Goal: Task Accomplishment & Management: Manage account settings

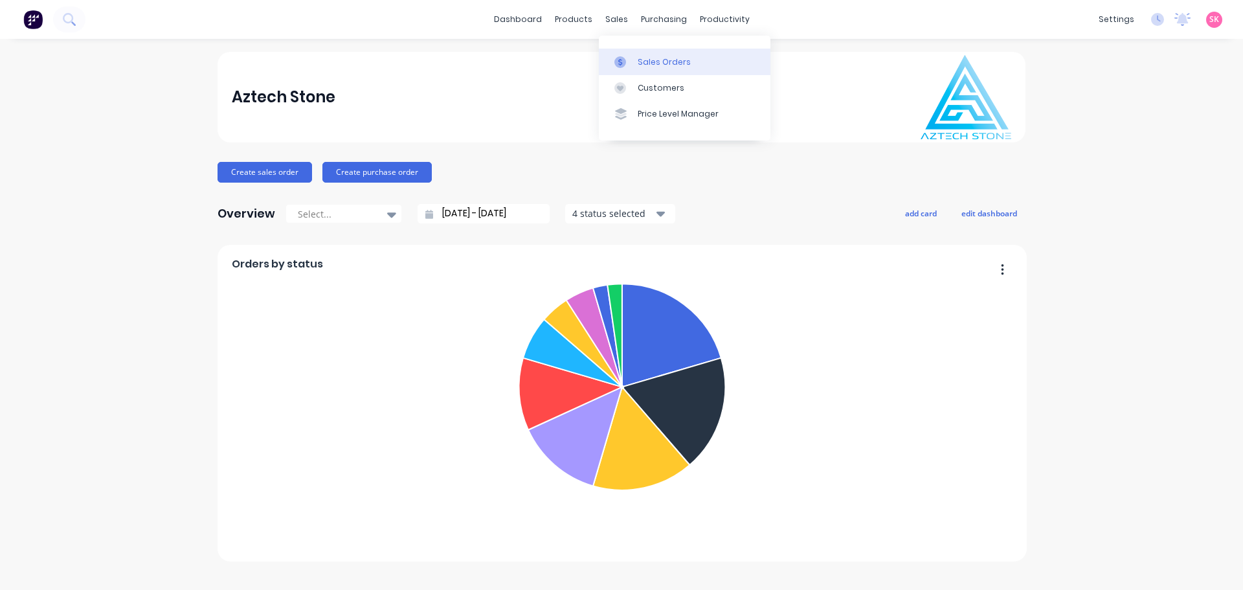
click at [621, 61] on icon at bounding box center [620, 62] width 12 height 12
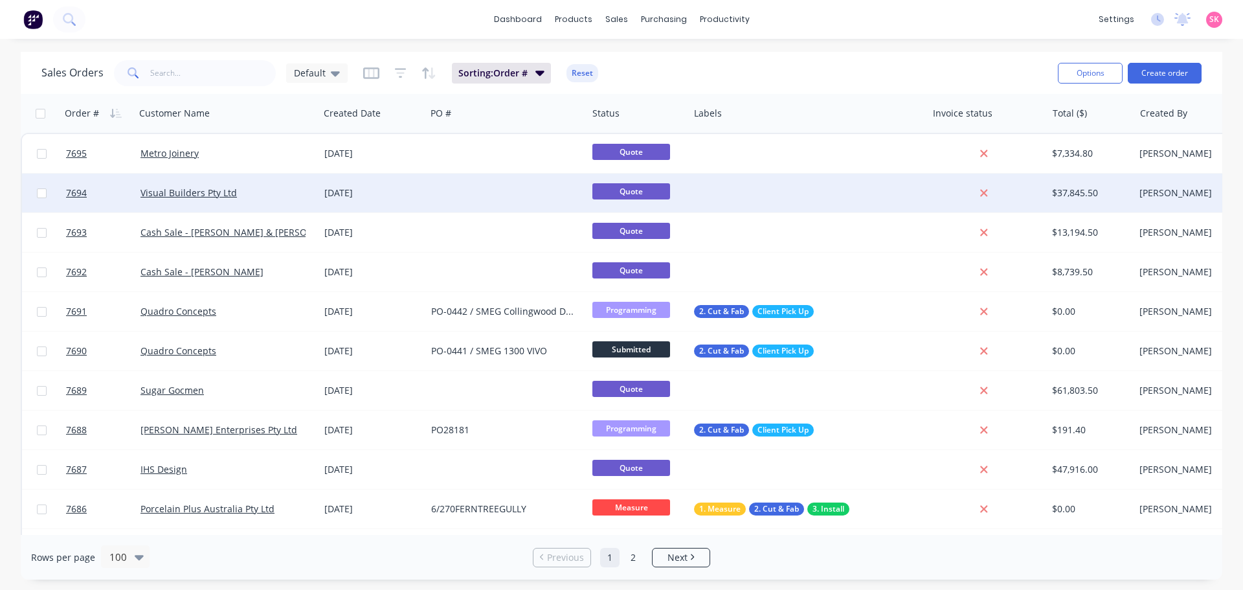
click at [274, 196] on div "Visual Builders Pty Ltd" at bounding box center [222, 192] width 165 height 13
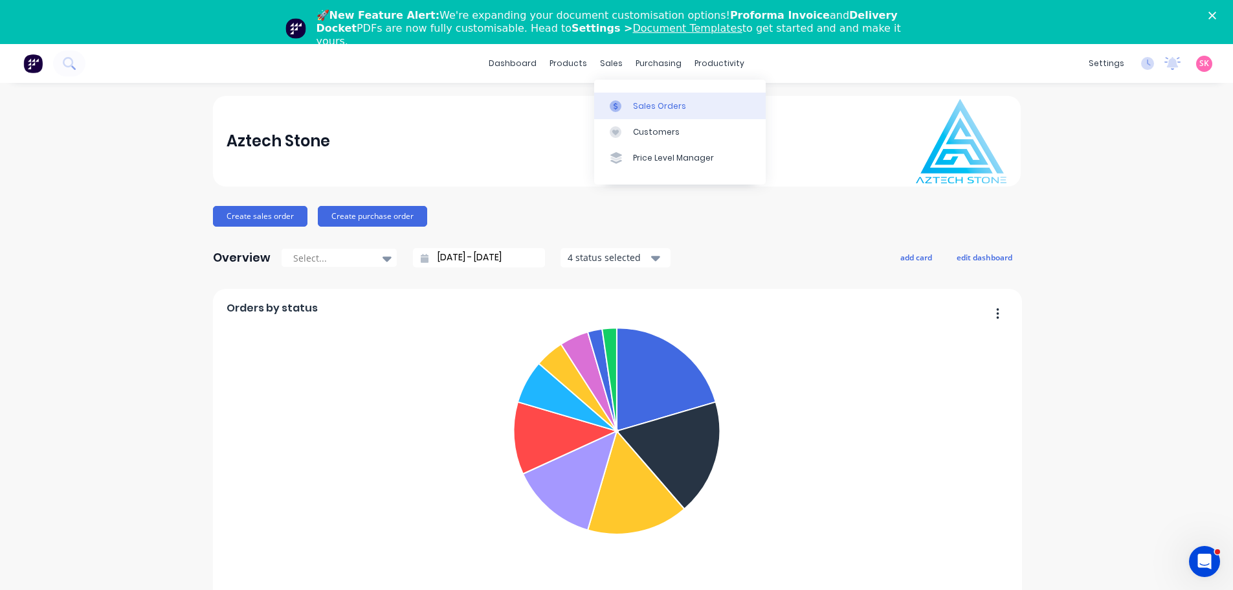
click at [631, 98] on link "Sales Orders" at bounding box center [680, 106] width 172 height 26
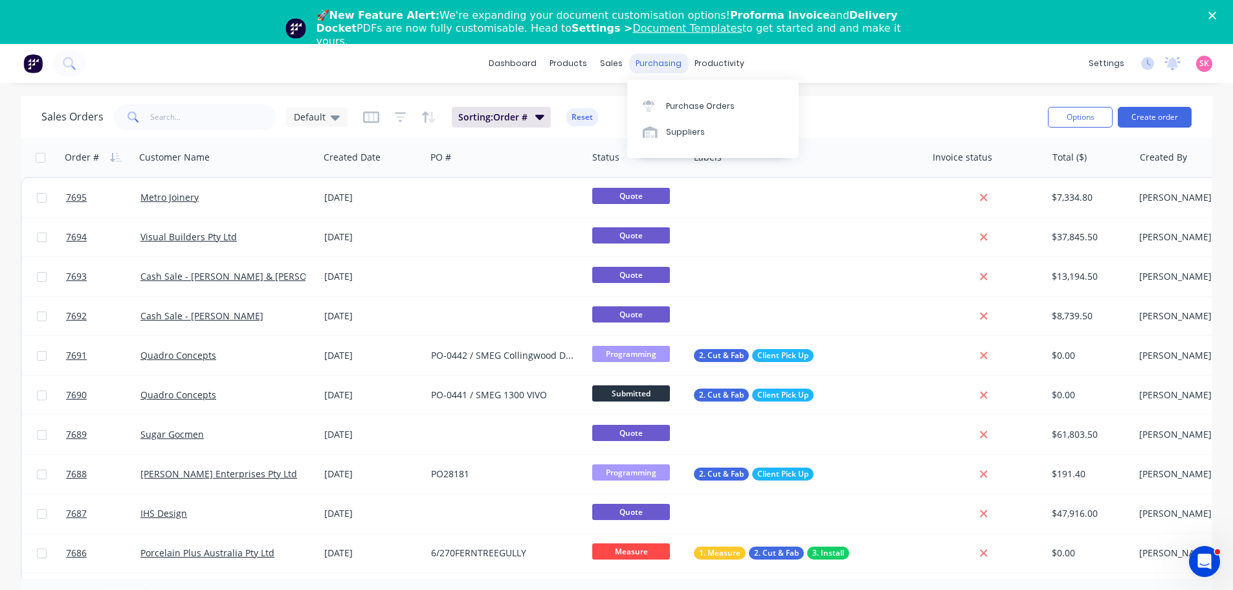
click at [665, 61] on div "purchasing" at bounding box center [658, 63] width 59 height 19
click at [676, 96] on link "Purchase Orders" at bounding box center [713, 106] width 172 height 26
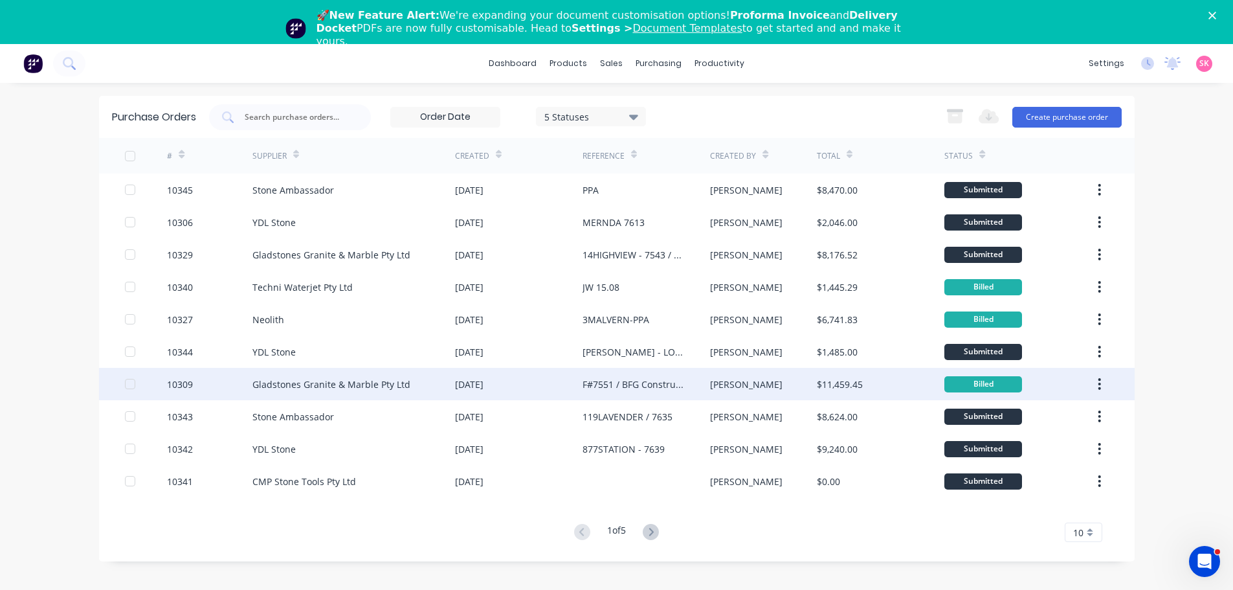
click at [322, 379] on div "Gladstones Granite & Marble Pty Ltd" at bounding box center [331, 384] width 158 height 14
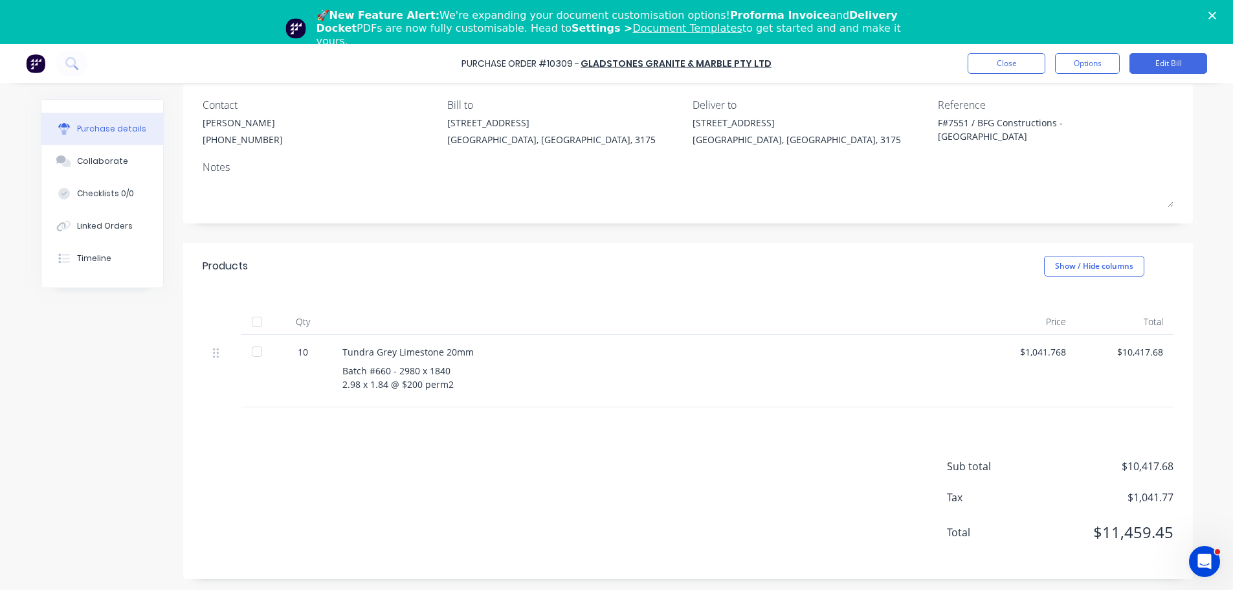
scroll to position [61, 0]
click at [1012, 67] on button "Close" at bounding box center [1007, 63] width 78 height 21
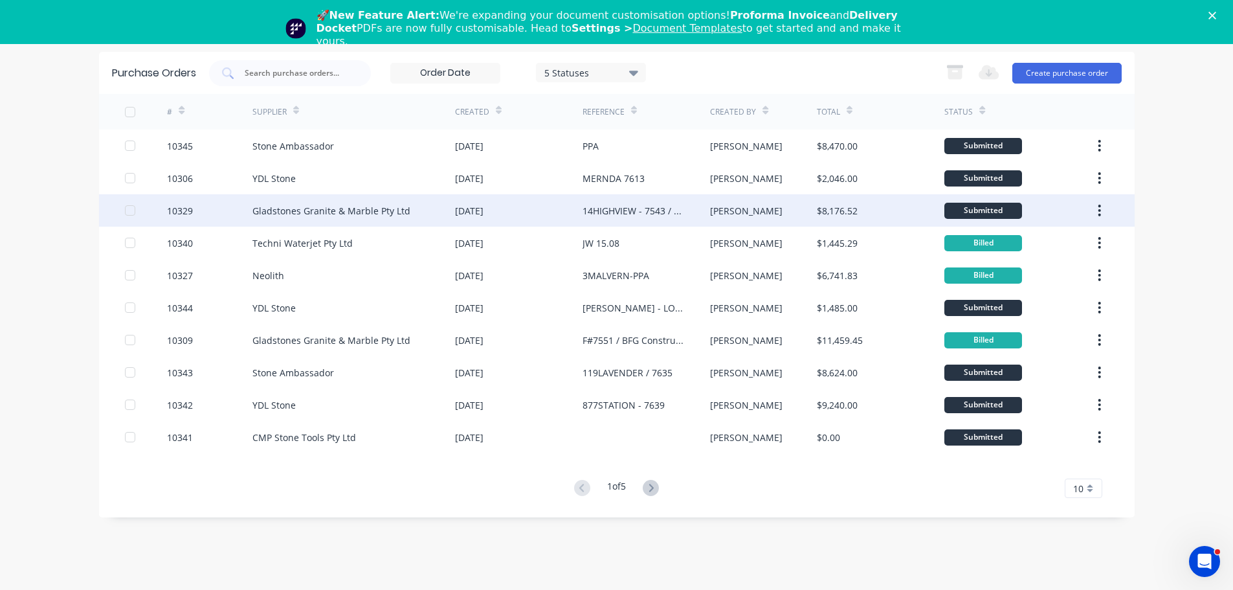
click at [370, 217] on div "Gladstones Granite & Marble Pty Ltd" at bounding box center [331, 211] width 158 height 14
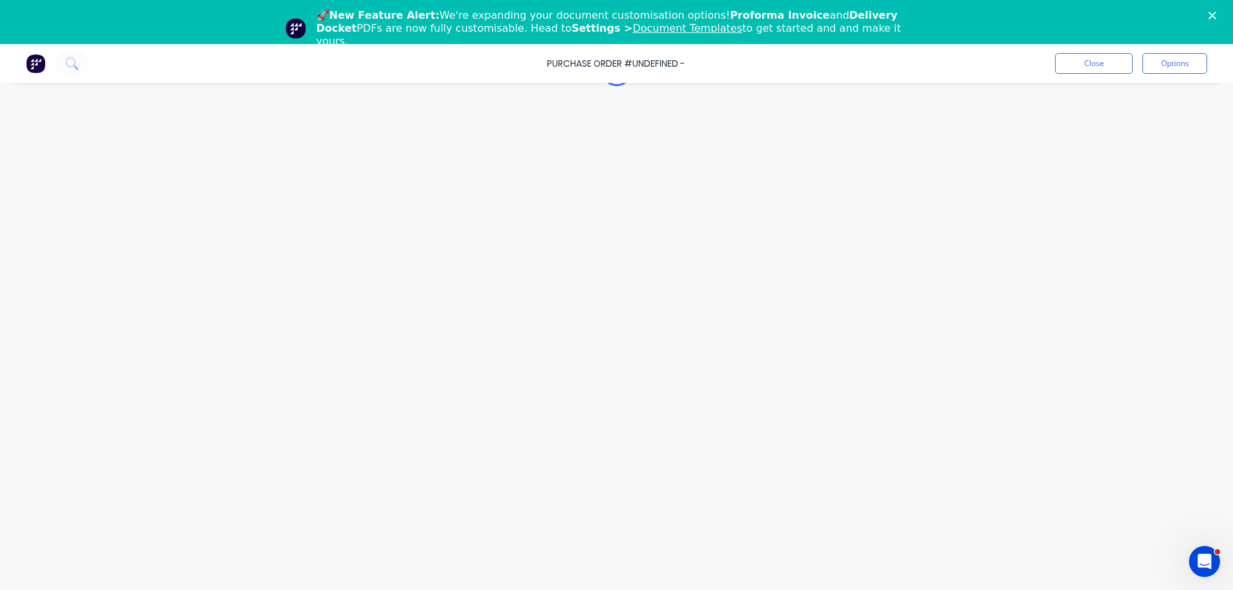
type textarea "x"
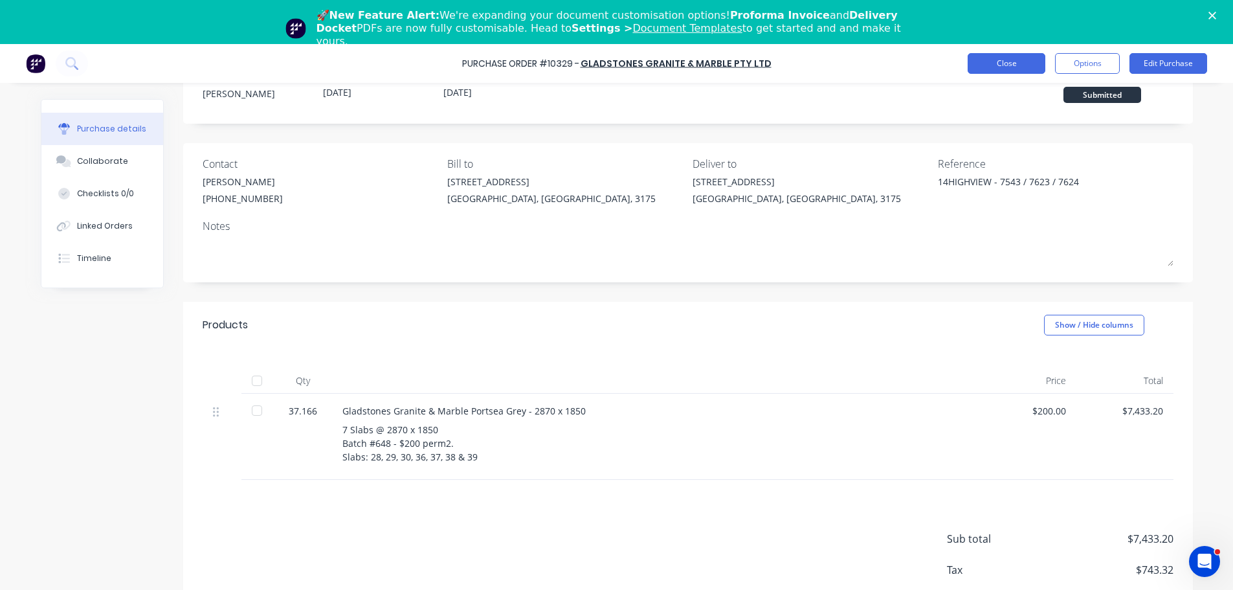
click at [1015, 57] on button "Close" at bounding box center [1007, 63] width 78 height 21
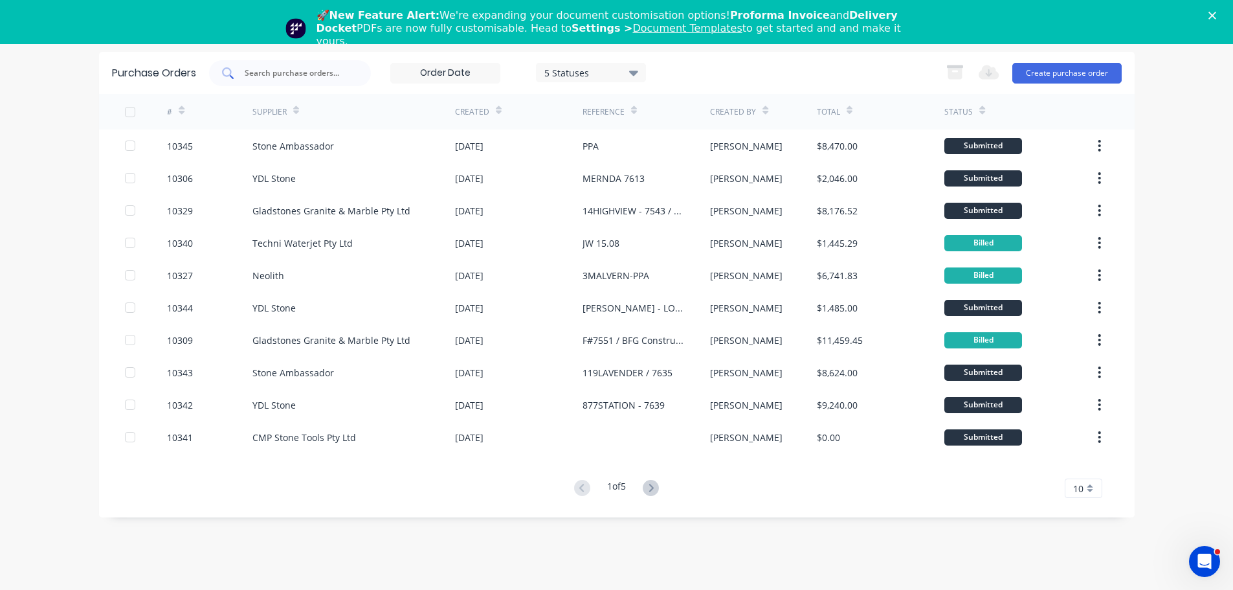
click at [315, 72] on input "text" at bounding box center [296, 73] width 107 height 13
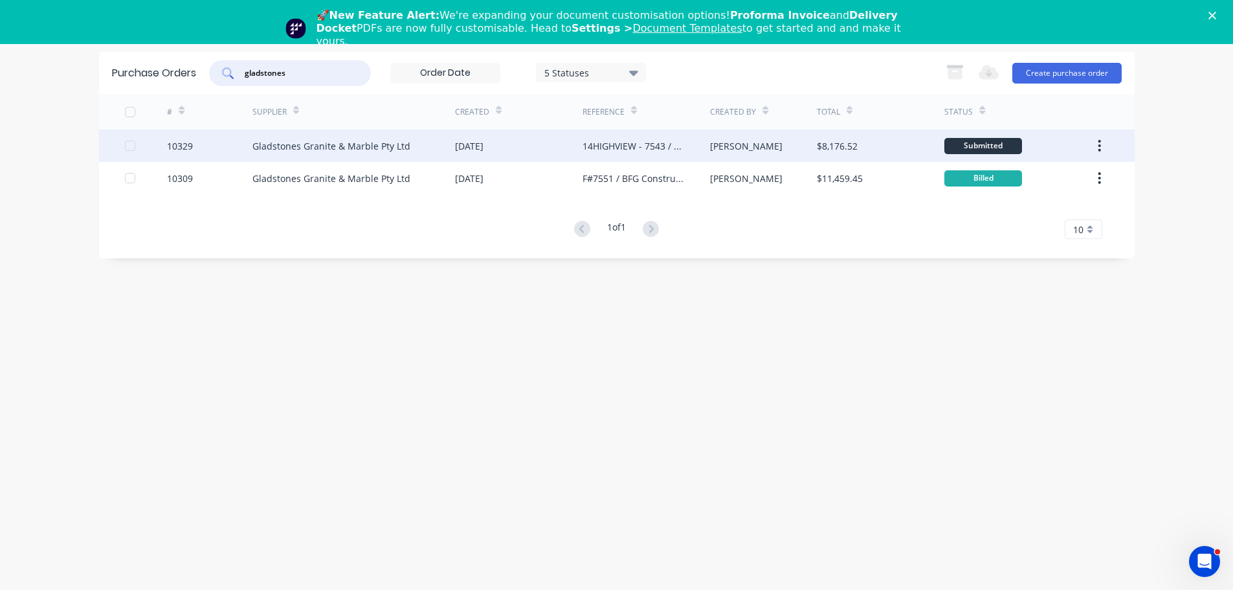
type input "gladstones"
click at [290, 146] on div "Gladstones Granite & Marble Pty Ltd" at bounding box center [331, 146] width 158 height 14
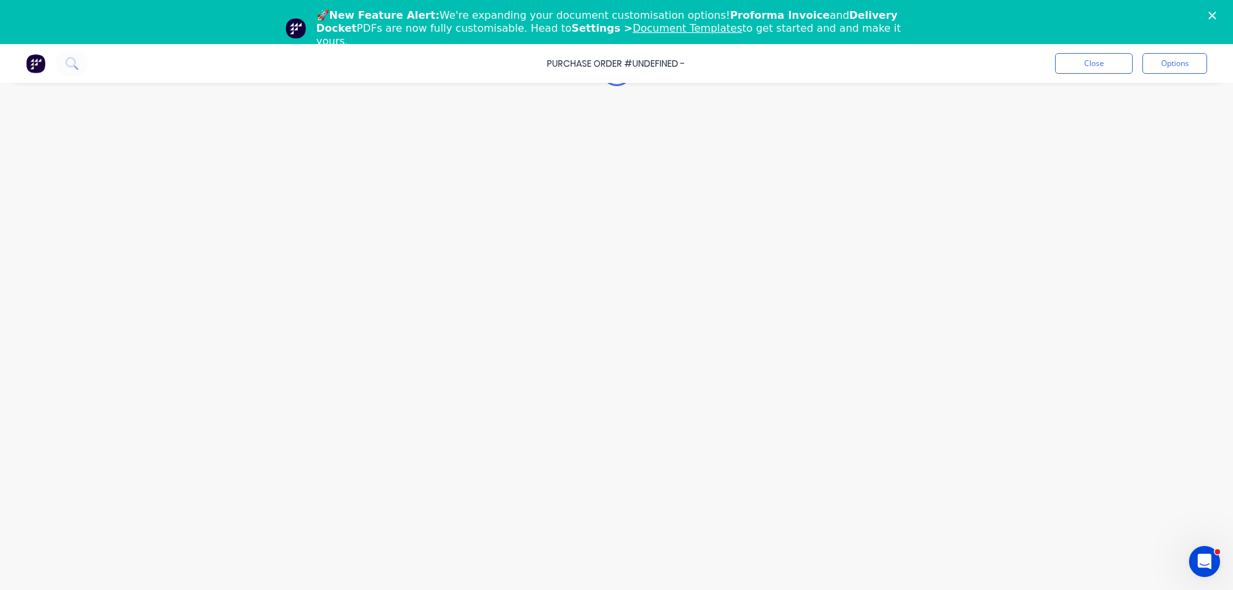
type textarea "x"
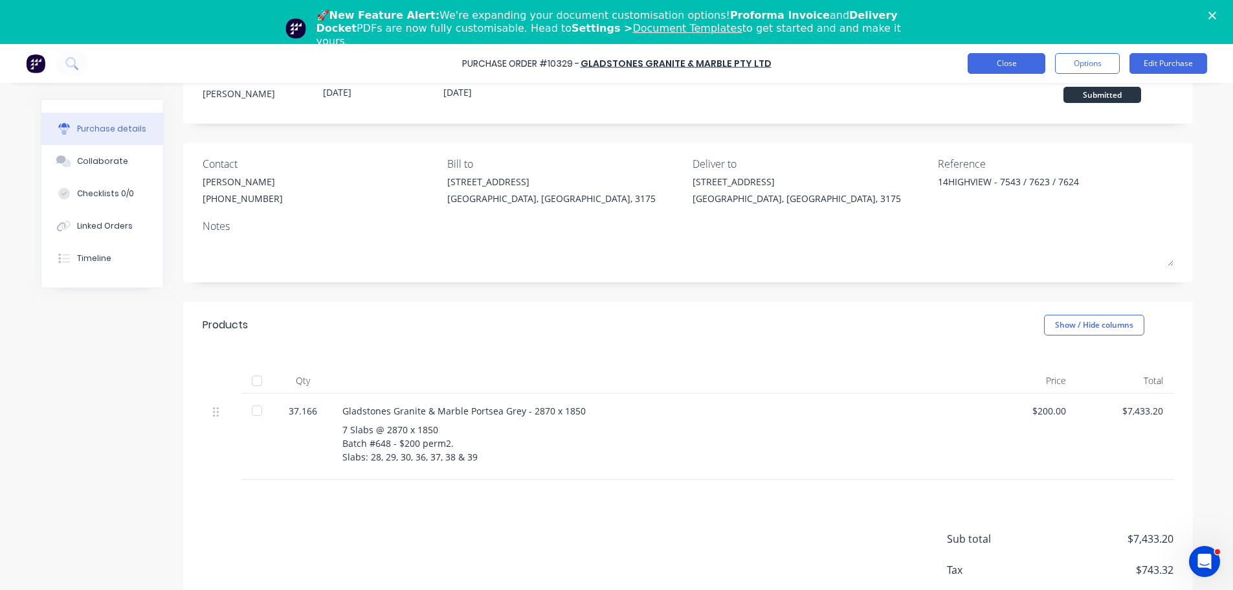
click at [989, 53] on button "Close" at bounding box center [1007, 63] width 78 height 21
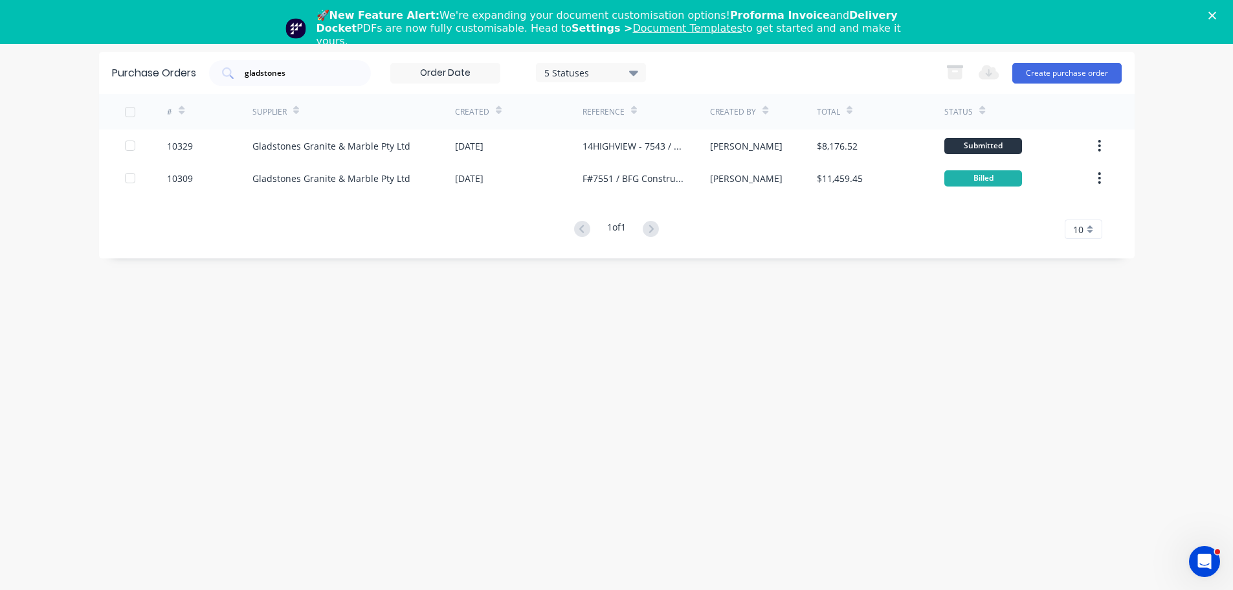
click at [1216, 12] on icon "Close" at bounding box center [1212, 16] width 8 height 8
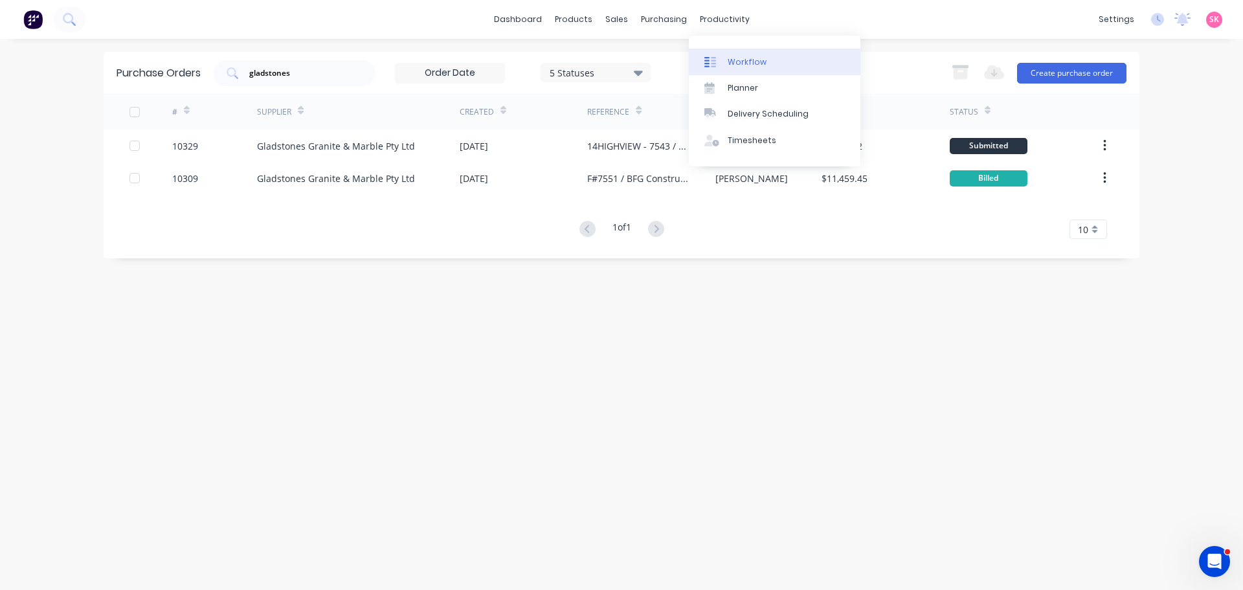
click at [706, 53] on link "Workflow" at bounding box center [775, 62] width 172 height 26
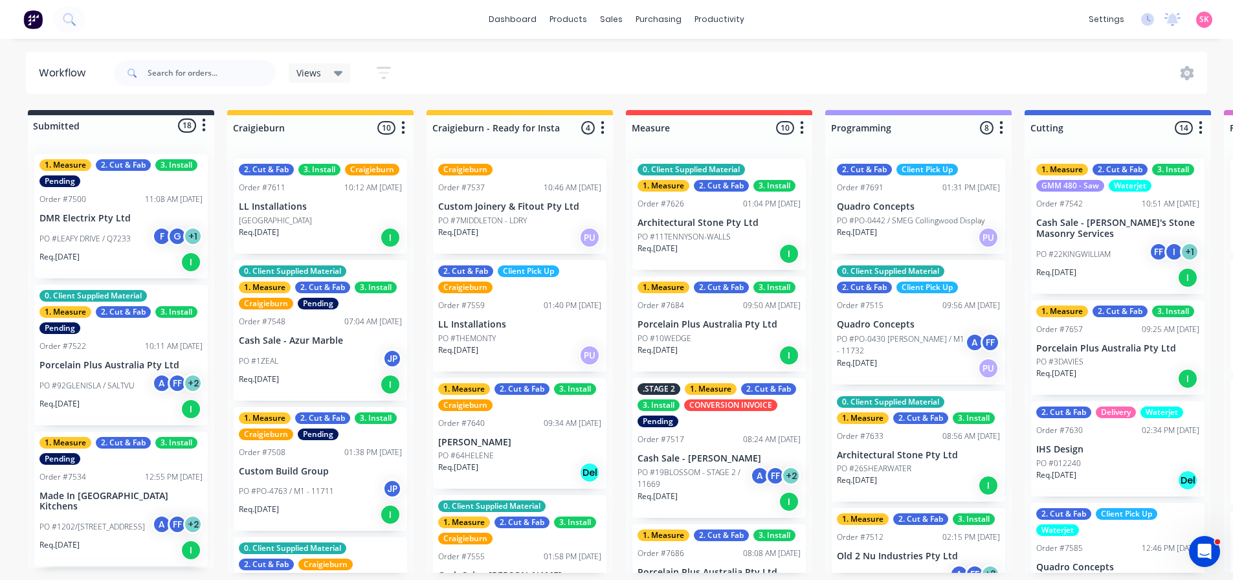
click at [329, 71] on div "Views" at bounding box center [319, 73] width 47 height 12
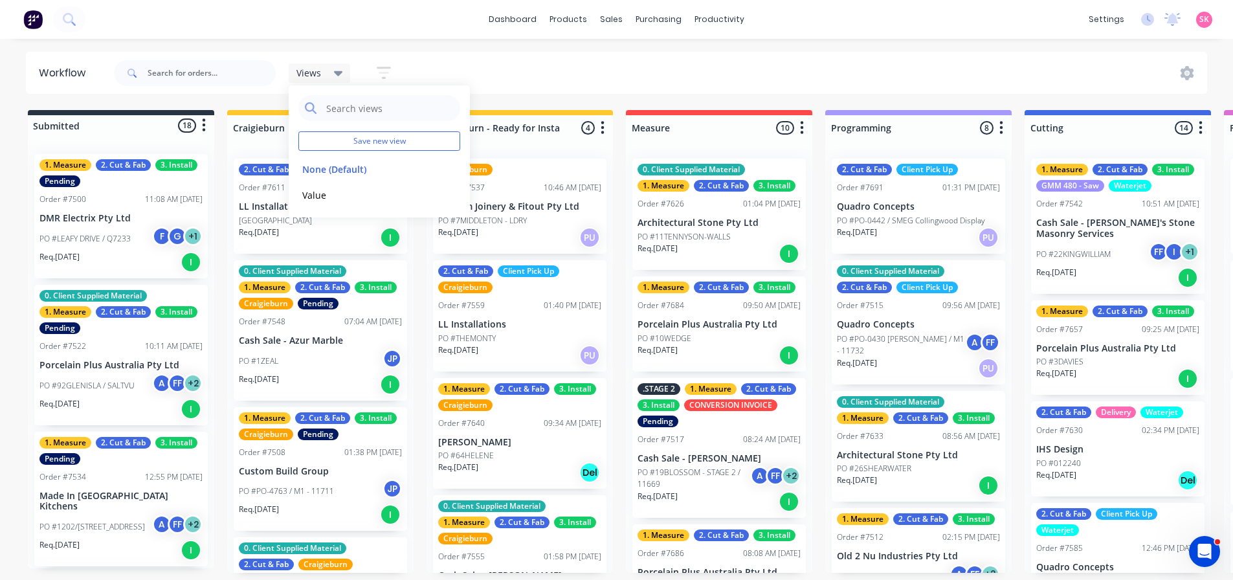
click at [371, 72] on button "button" at bounding box center [383, 72] width 41 height 25
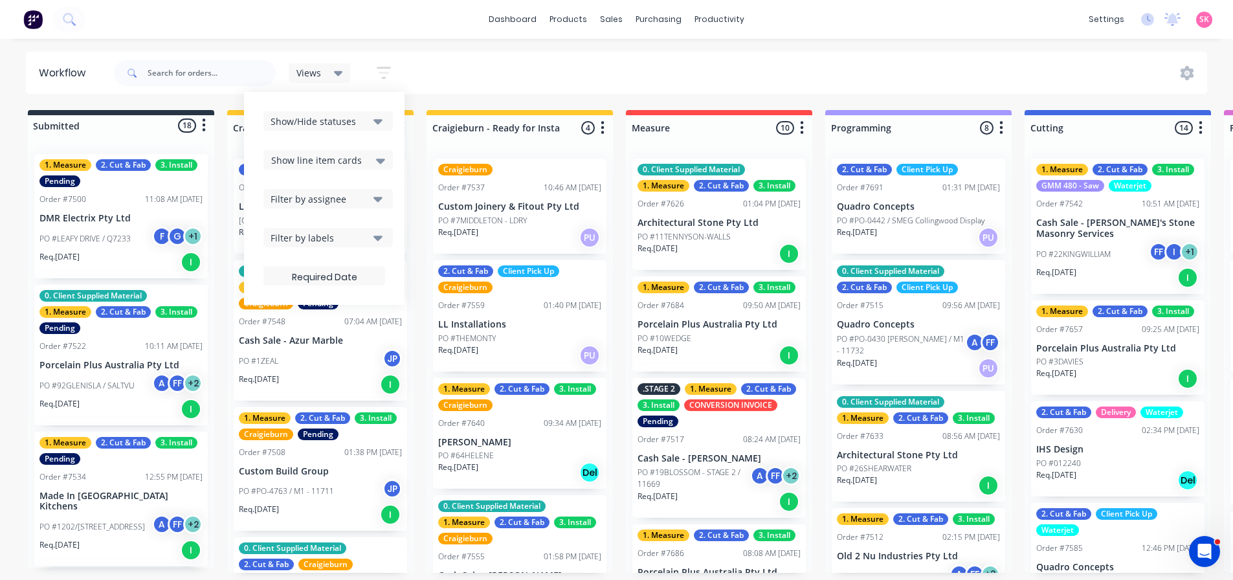
scroll to position [3, 0]
click at [344, 274] on label at bounding box center [324, 275] width 122 height 19
click at [344, 274] on input at bounding box center [324, 277] width 120 height 25
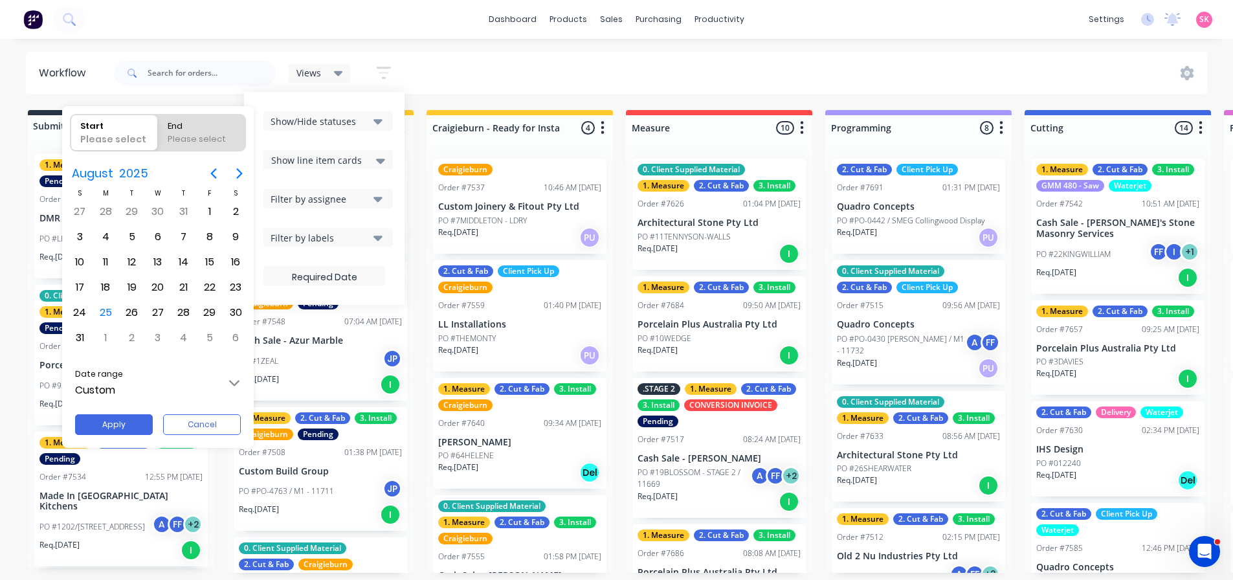
click at [181, 373] on input "Custom" at bounding box center [158, 383] width 188 height 36
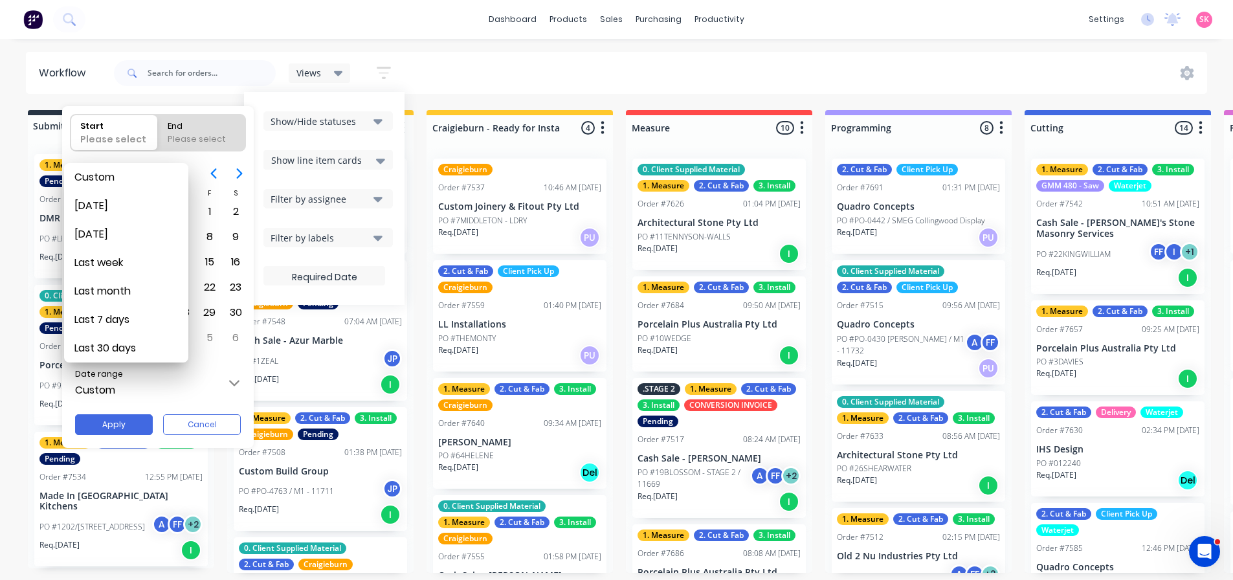
click at [339, 282] on div at bounding box center [616, 289] width 1440 height 787
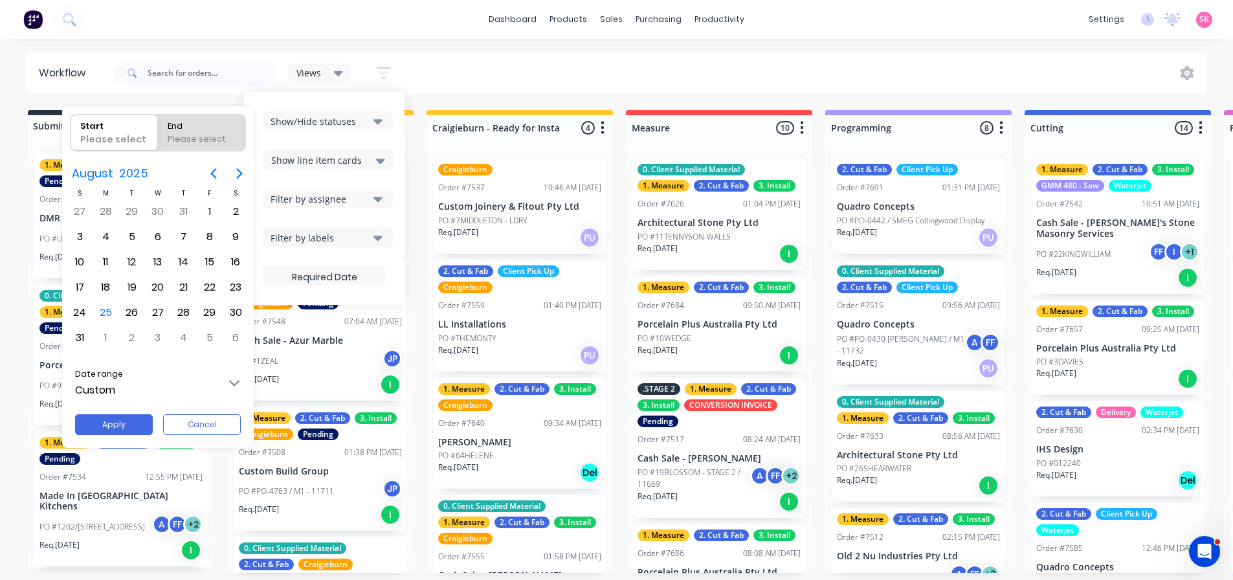
click at [406, 63] on div at bounding box center [616, 289] width 1440 height 787
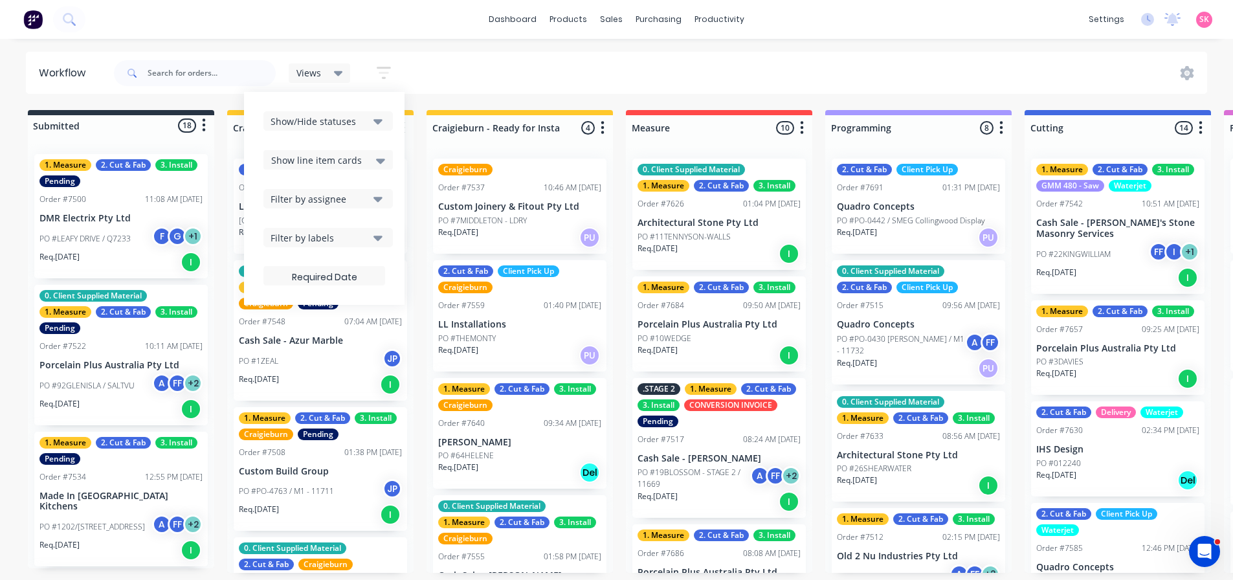
click at [362, 242] on div "Filter by labels" at bounding box center [320, 238] width 98 height 14
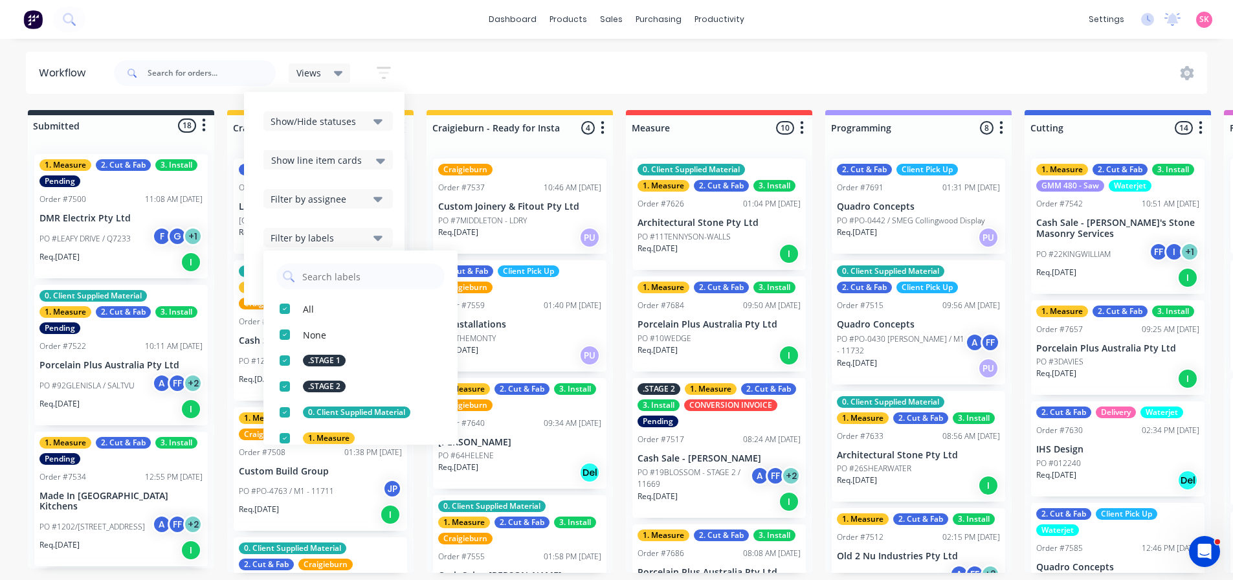
click at [362, 242] on div "Filter by labels" at bounding box center [320, 238] width 98 height 14
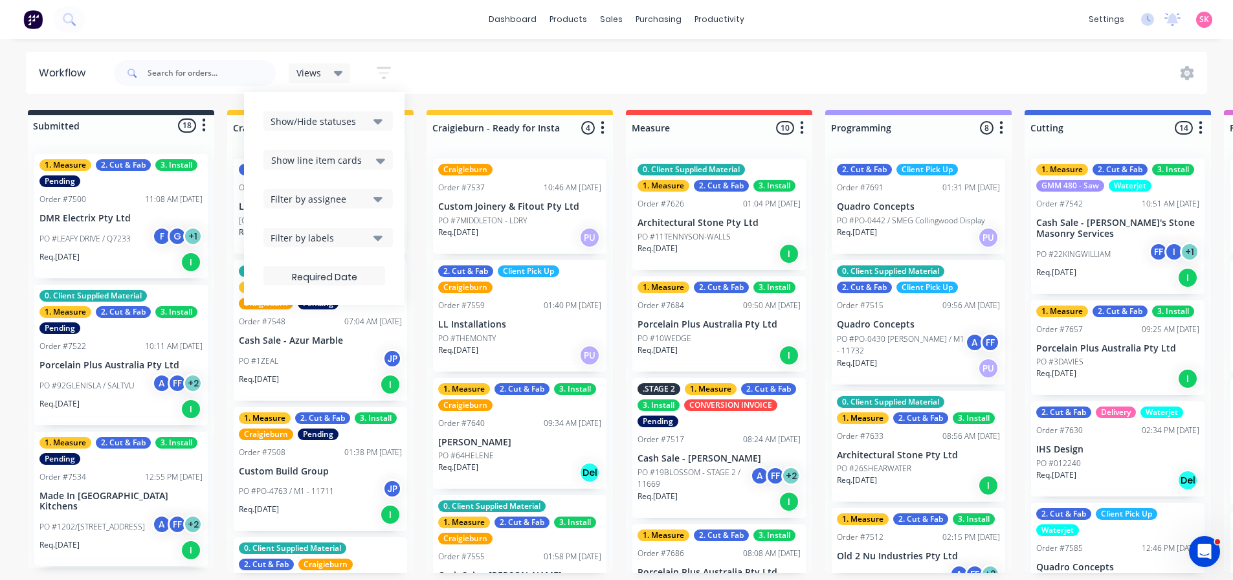
click at [360, 195] on div "Filter by assignee" at bounding box center [320, 199] width 98 height 14
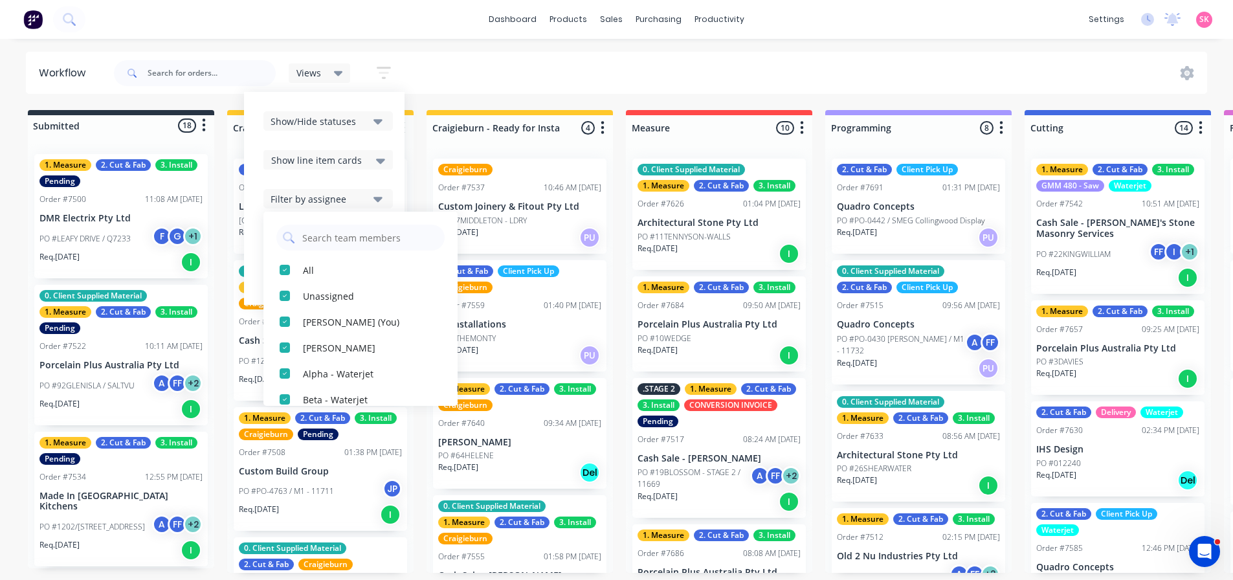
click at [360, 195] on div "Filter by assignee" at bounding box center [320, 199] width 98 height 14
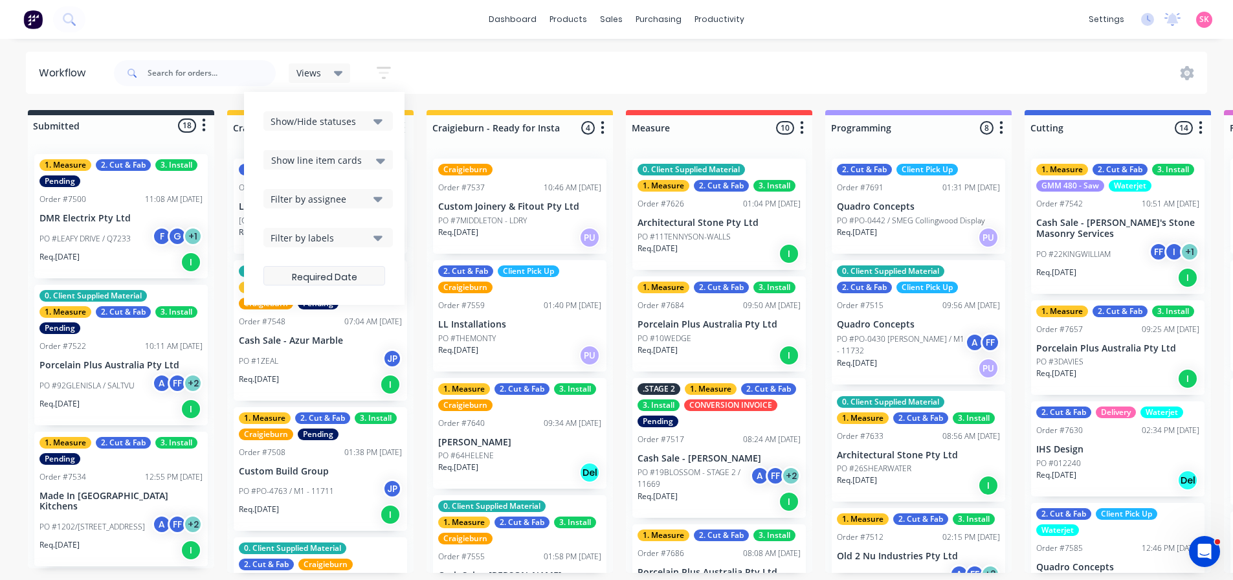
click at [351, 267] on label at bounding box center [324, 275] width 122 height 19
click at [351, 267] on input at bounding box center [324, 277] width 120 height 25
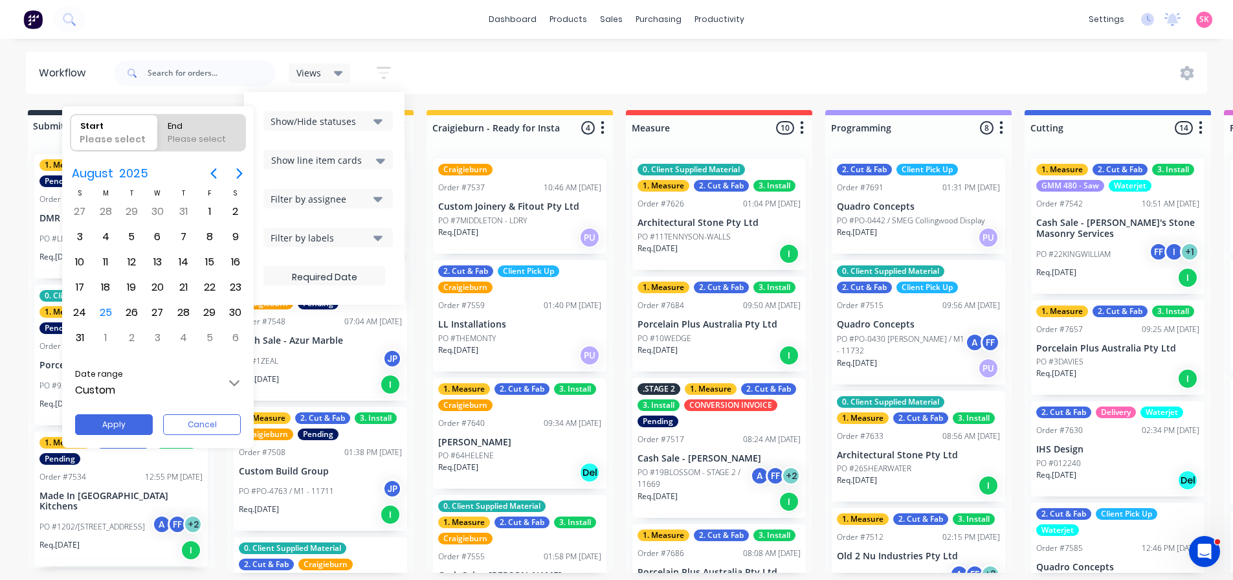
click at [352, 270] on div at bounding box center [616, 289] width 1440 height 787
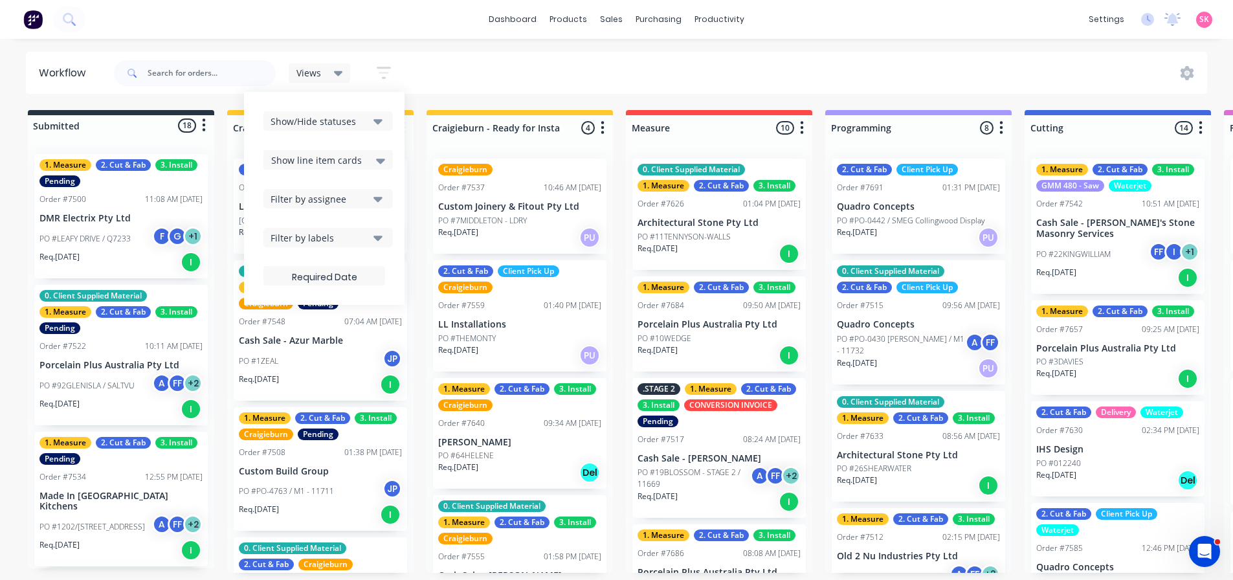
click at [519, 63] on div "Views Save new view None (Default) edit Value edit Show/Hide statuses Show line…" at bounding box center [659, 73] width 1096 height 39
click at [435, 61] on div "Views Save new view None (Default) edit Value edit Show/Hide statuses Show line…" at bounding box center [659, 73] width 1096 height 39
click at [390, 71] on icon "button" at bounding box center [384, 73] width 14 height 16
click at [386, 80] on icon "button" at bounding box center [384, 73] width 14 height 16
click at [384, 68] on icon "button" at bounding box center [384, 73] width 14 height 12
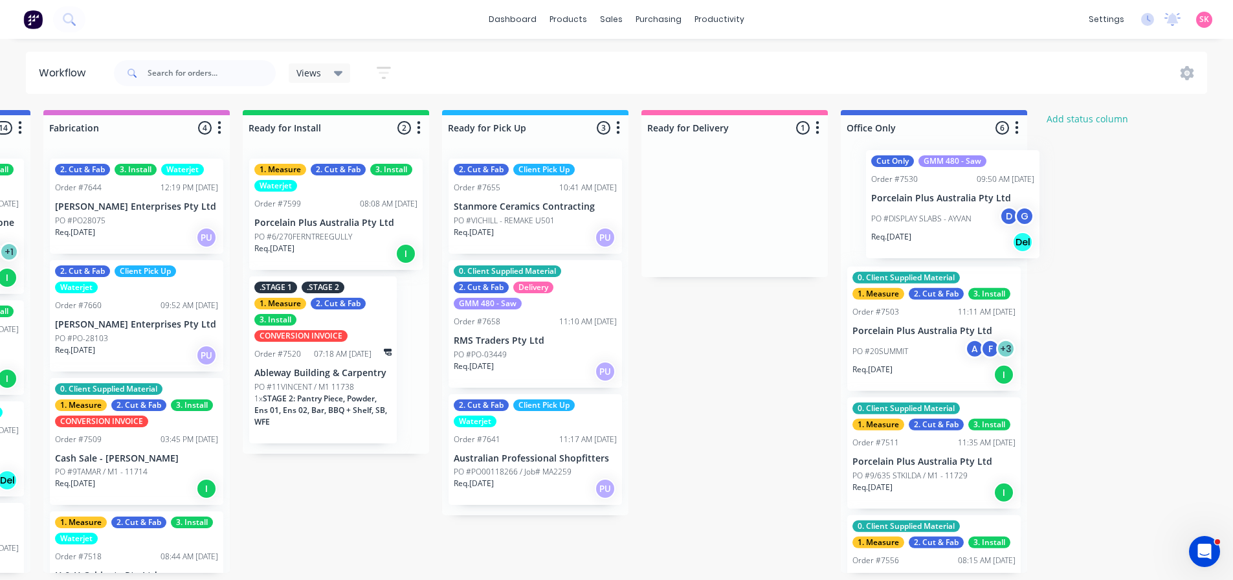
scroll to position [0, 1182]
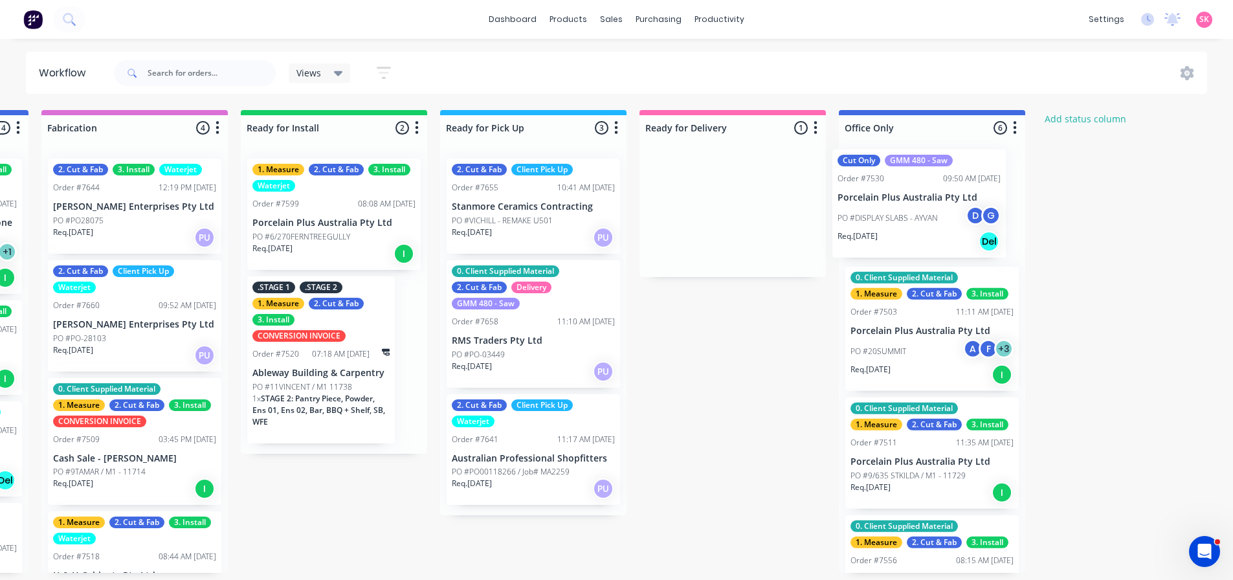
drag, startPoint x: 863, startPoint y: 221, endPoint x: 908, endPoint y: 194, distance: 52.3
click at [908, 194] on div "Submitted 18 Status colour #273444 hex #273444 Save Cancel Summaries Total orde…" at bounding box center [75, 341] width 2534 height 463
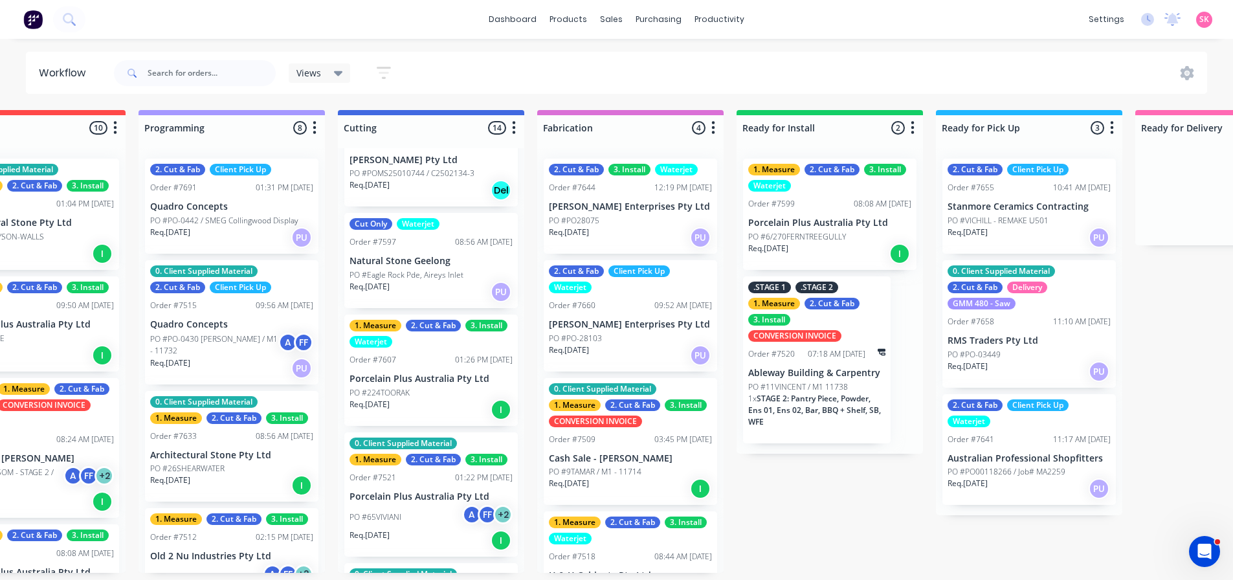
scroll to position [841, 0]
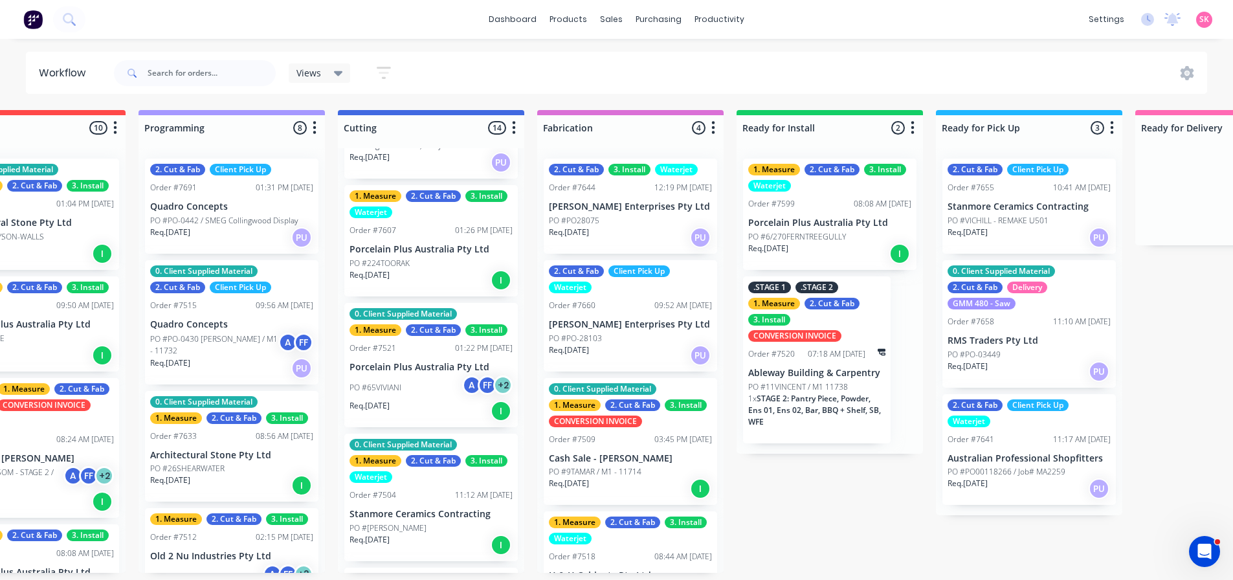
click at [455, 420] on div "Req. 31/08/25 I" at bounding box center [430, 411] width 163 height 22
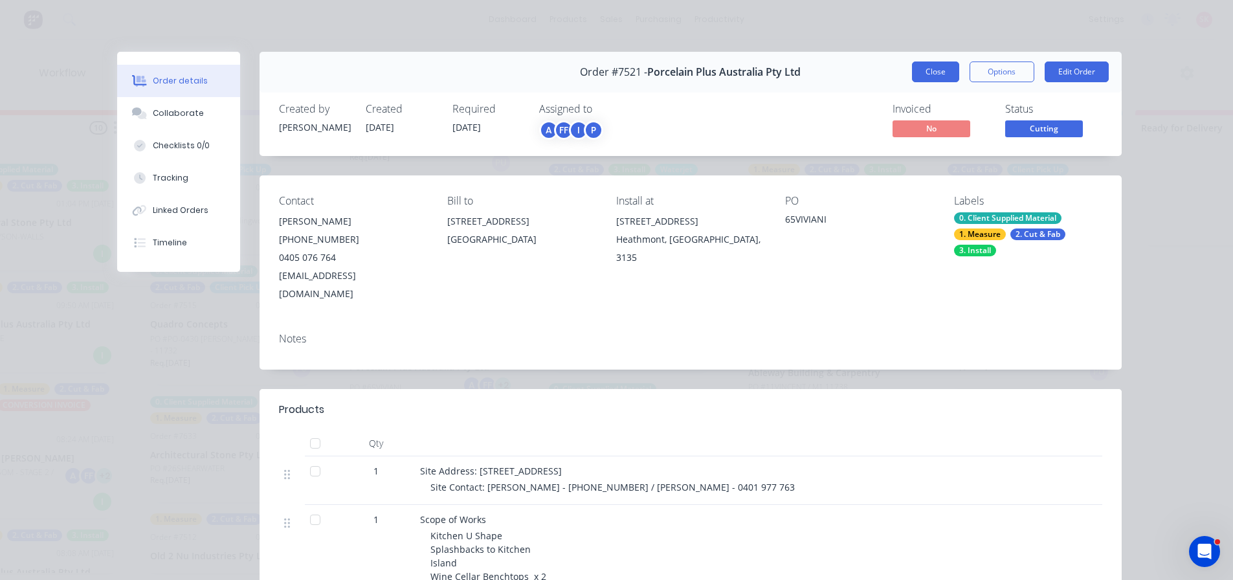
click at [926, 74] on button "Close" at bounding box center [935, 71] width 47 height 21
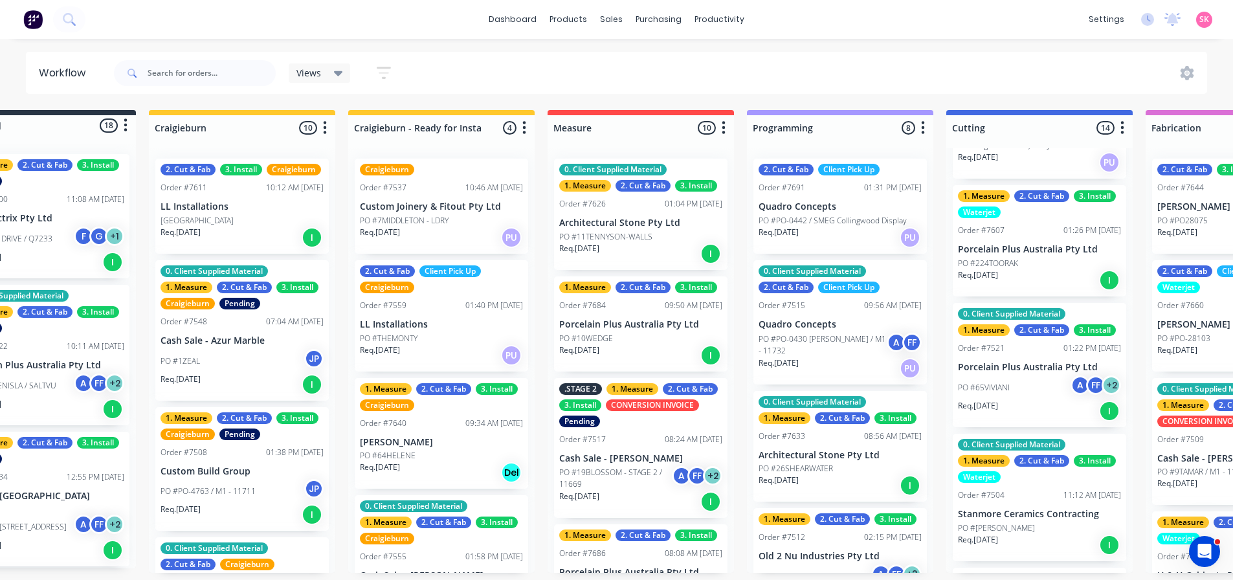
scroll to position [0, 59]
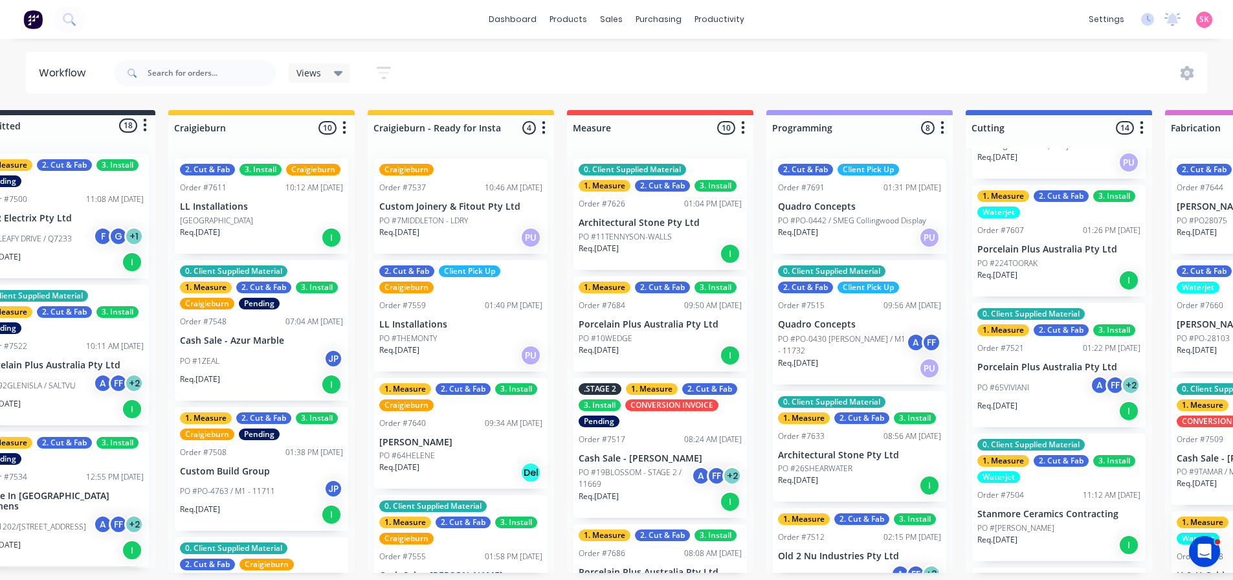
click at [1220, 561] on div "Order #7518" at bounding box center [1200, 557] width 47 height 12
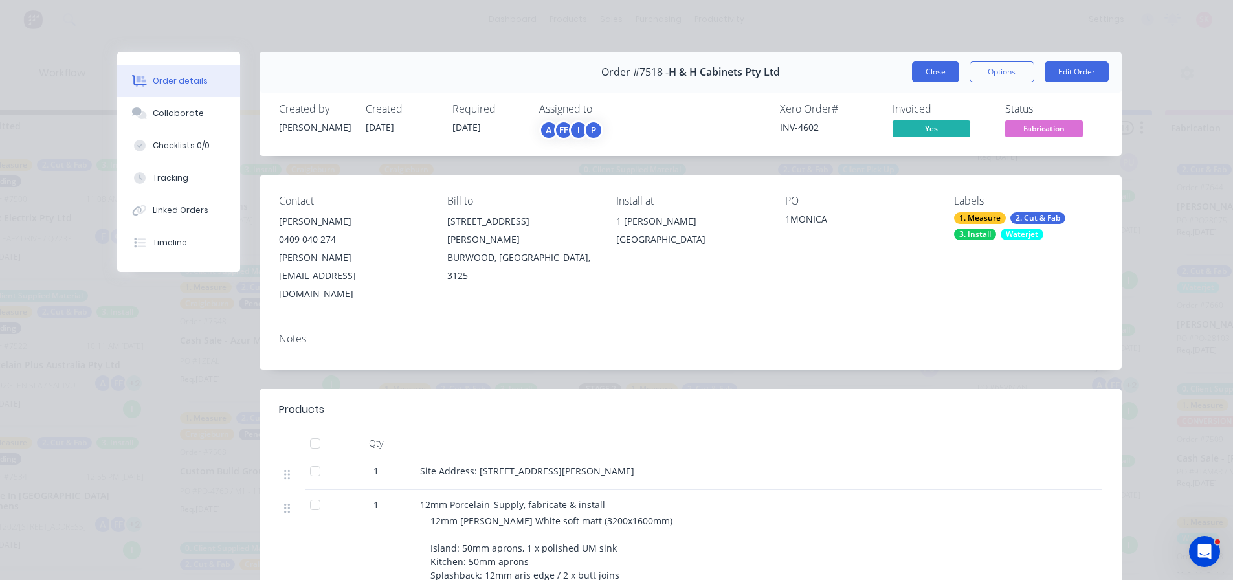
click at [932, 71] on button "Close" at bounding box center [935, 71] width 47 height 21
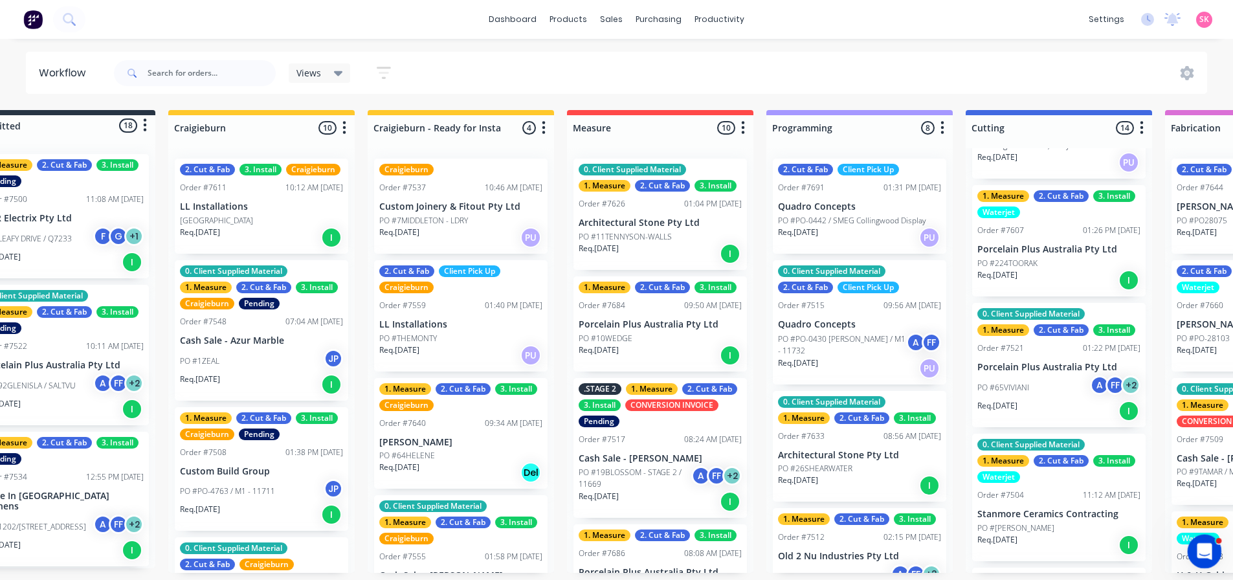
click at [1190, 544] on div "Open Intercom Messenger" at bounding box center [1202, 549] width 43 height 43
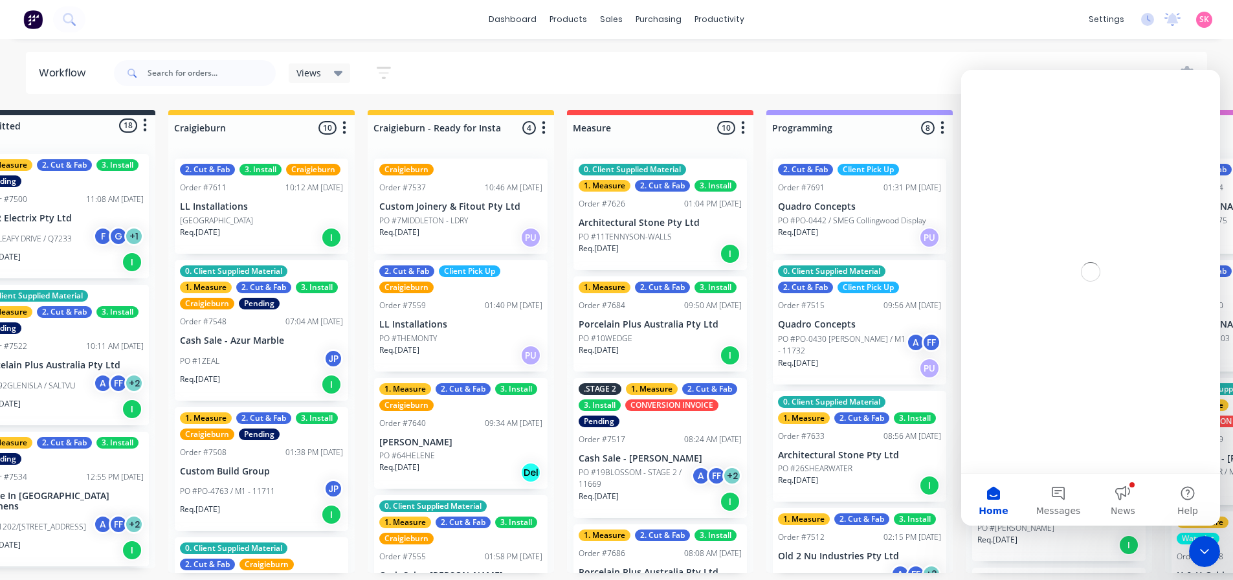
scroll to position [0, 0]
click at [1063, 488] on button "Messages" at bounding box center [1058, 500] width 65 height 52
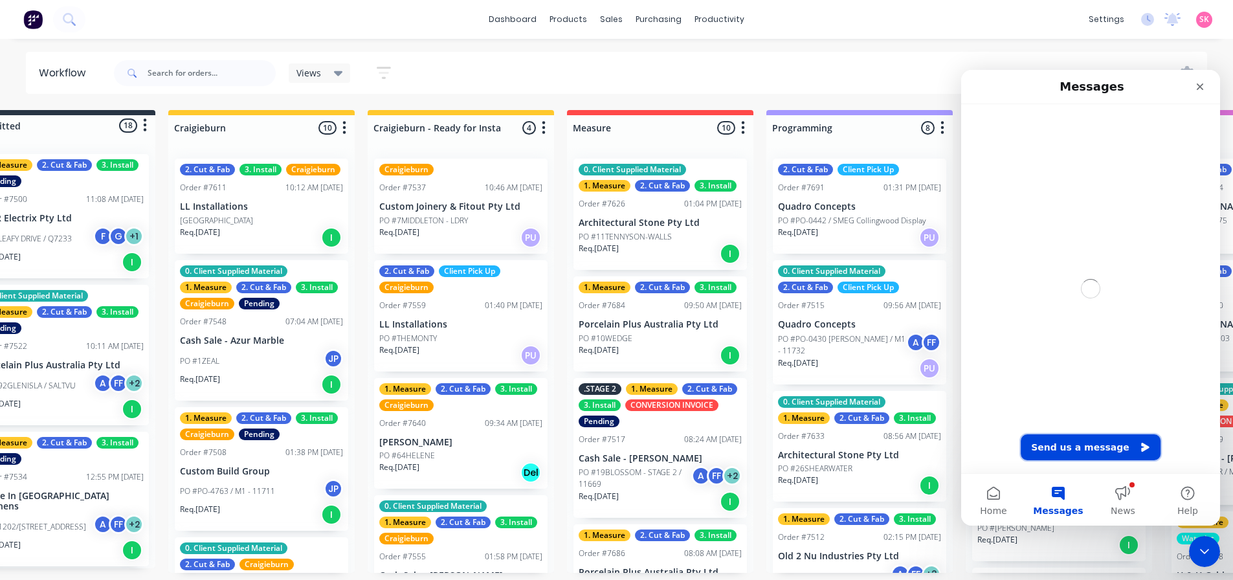
click at [1082, 452] on button "Send us a message" at bounding box center [1091, 447] width 140 height 26
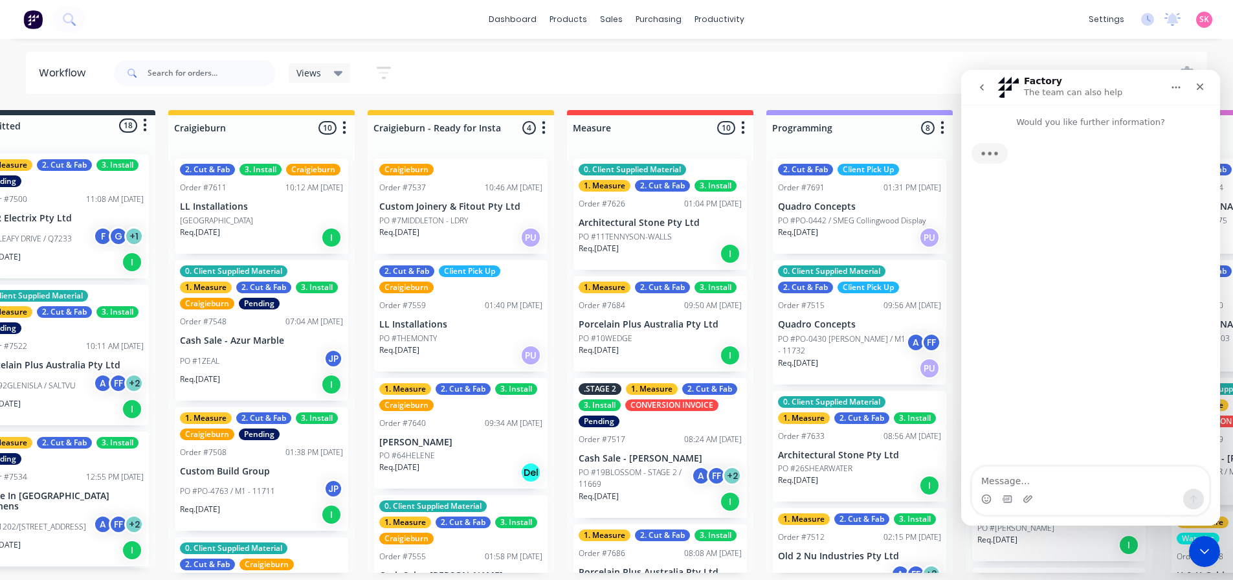
click at [1062, 477] on textarea "Message…" at bounding box center [1090, 478] width 237 height 22
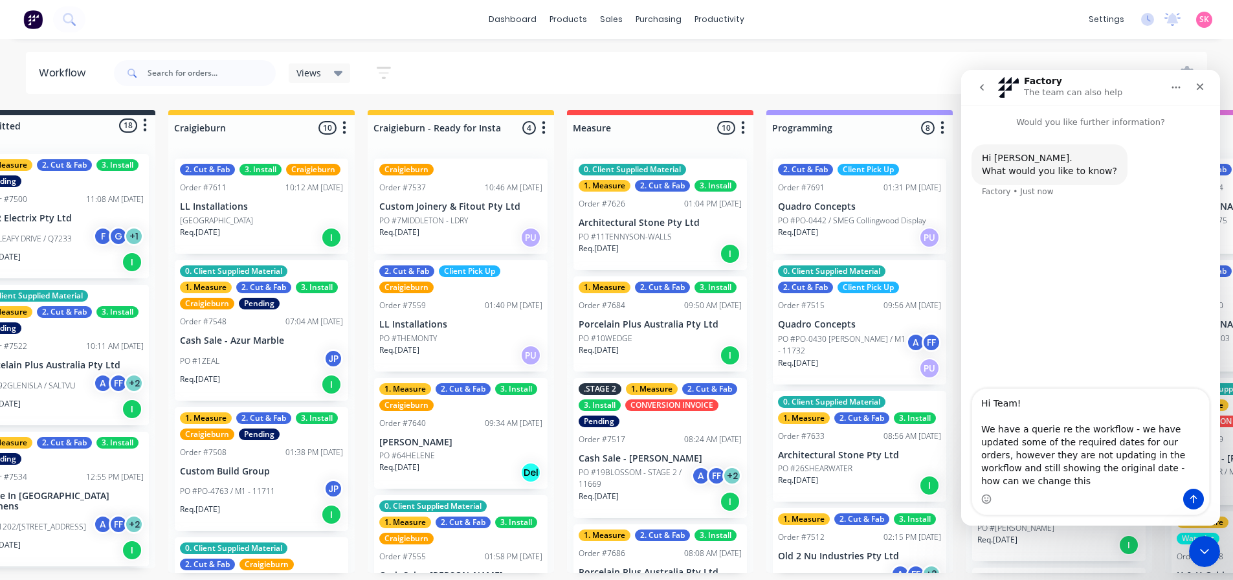
type textarea "Hi Team! We have a querie re the workflow - we have updated some of the require…"
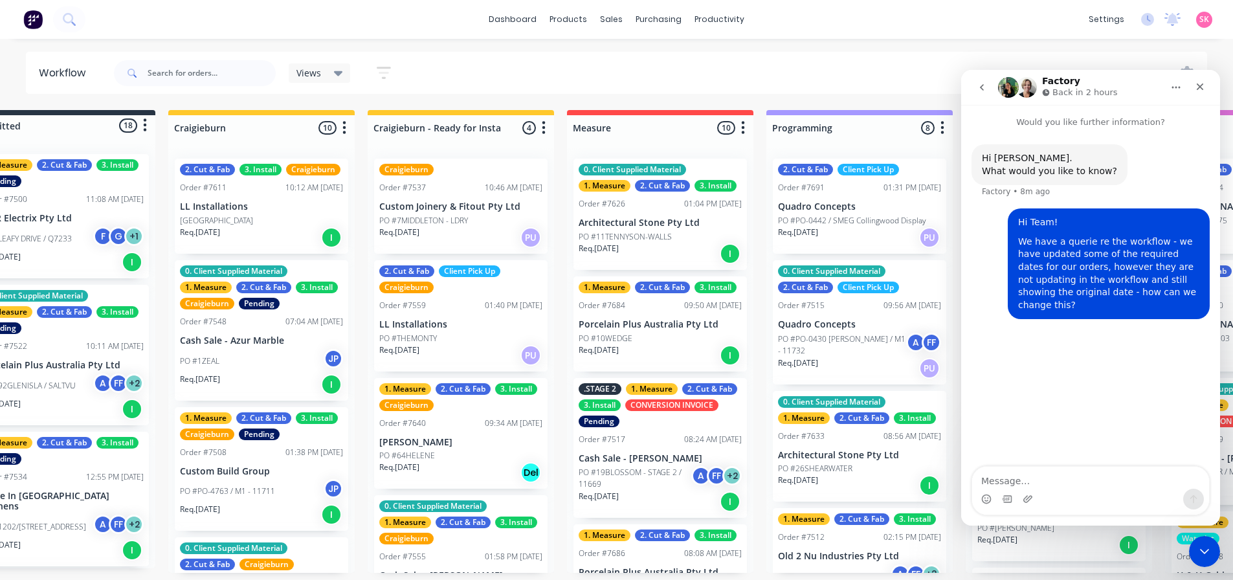
click at [1174, 85] on icon "Home" at bounding box center [1176, 87] width 10 height 10
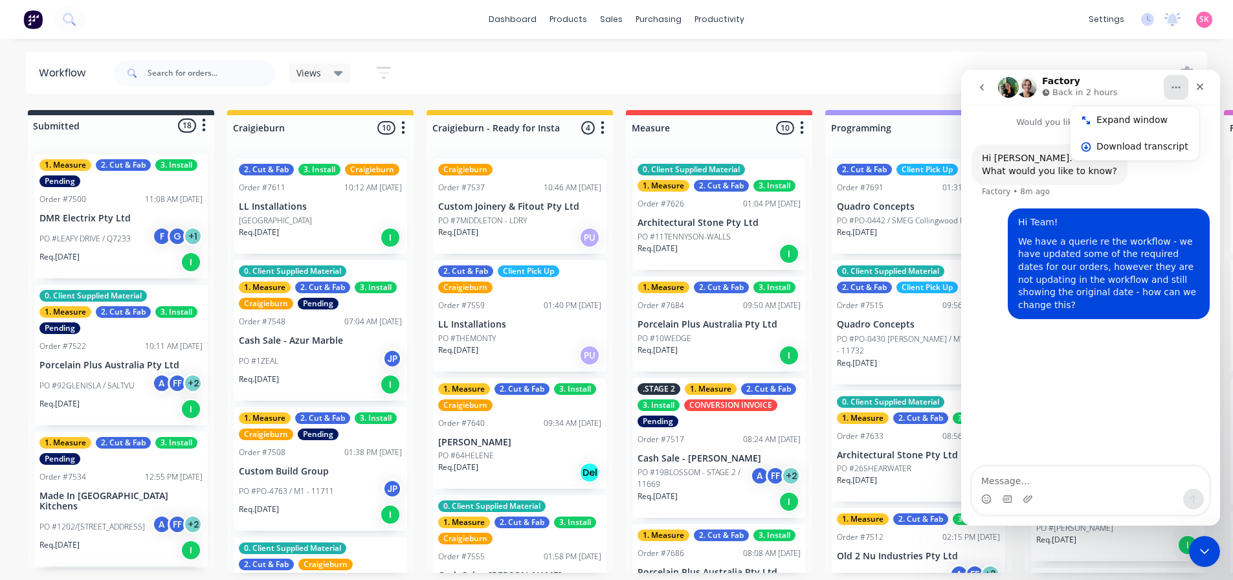
click at [1177, 85] on icon "Home" at bounding box center [1176, 87] width 10 height 10
click at [1193, 85] on div "Close" at bounding box center [1199, 86] width 23 height 23
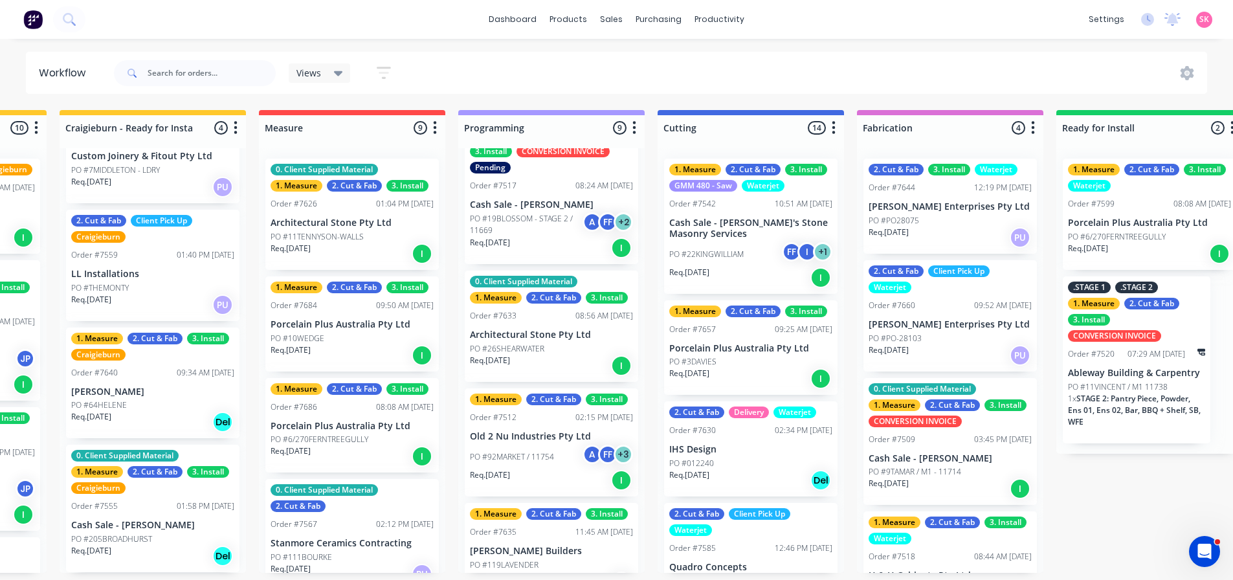
scroll to position [259, 0]
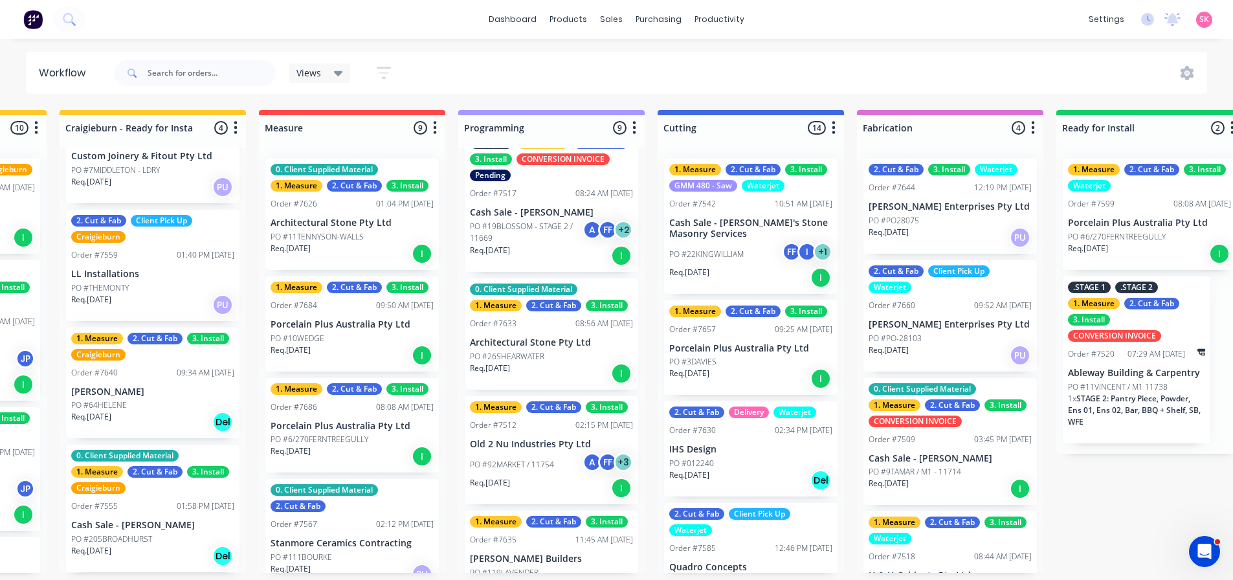
click at [557, 373] on div "Req. 08/08/25 I" at bounding box center [551, 373] width 163 height 22
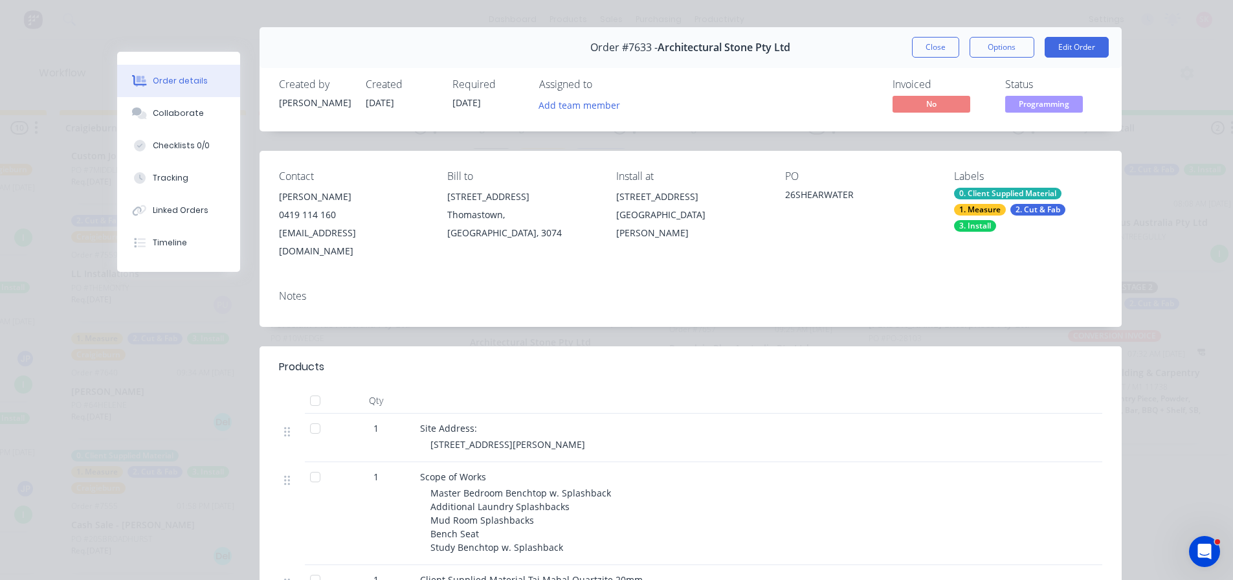
scroll to position [0, 0]
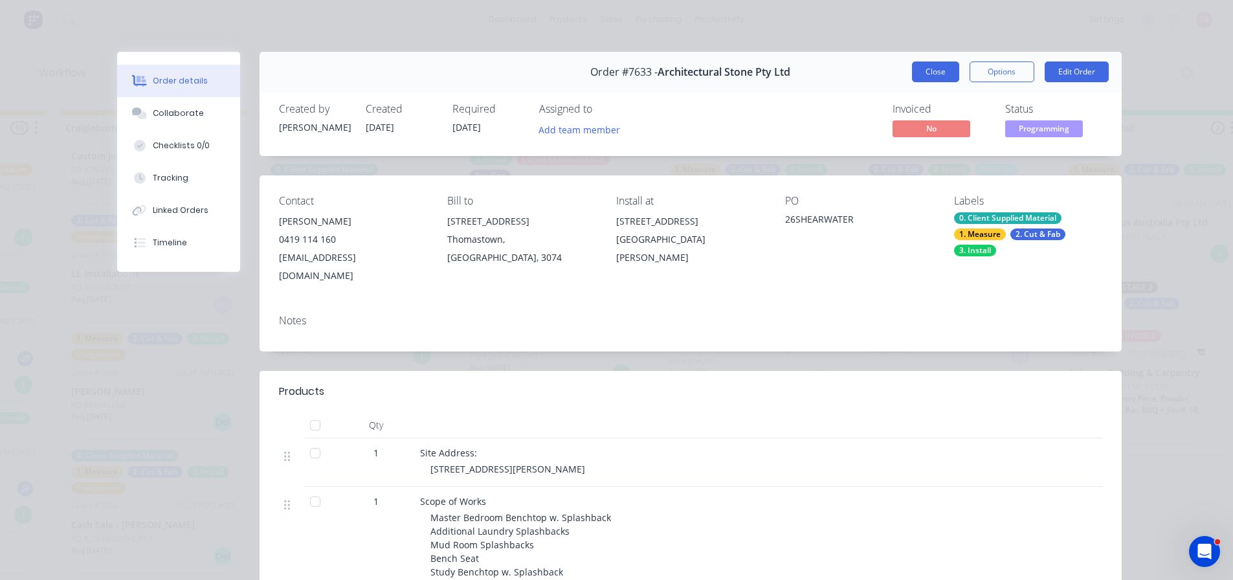
click at [928, 74] on button "Close" at bounding box center [935, 71] width 47 height 21
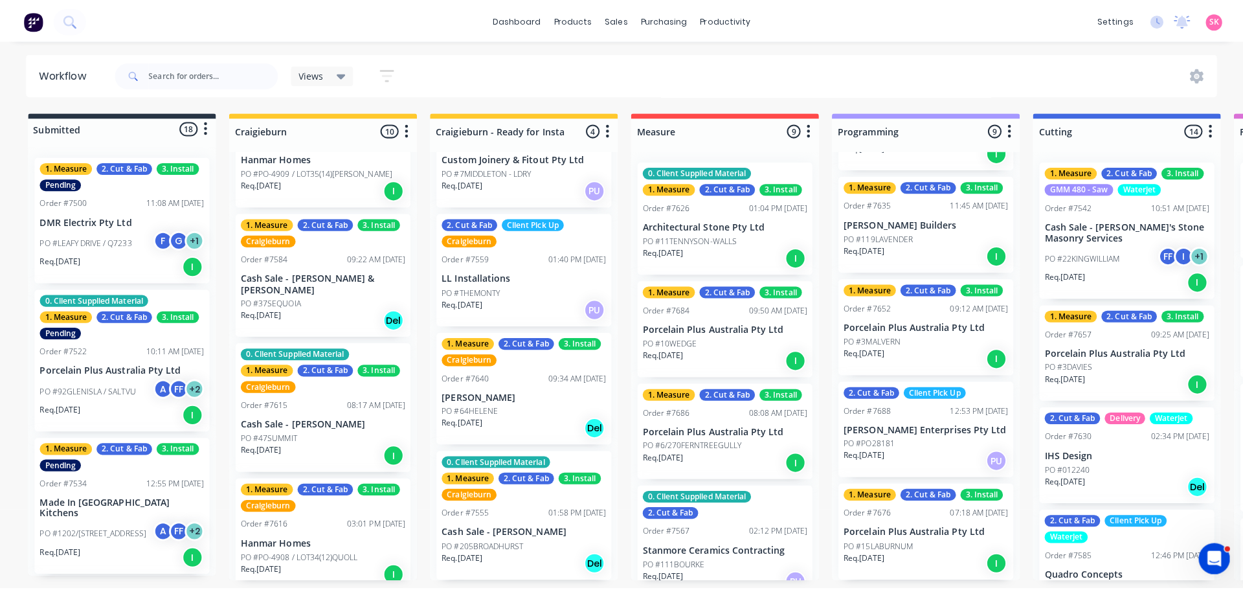
scroll to position [799, 0]
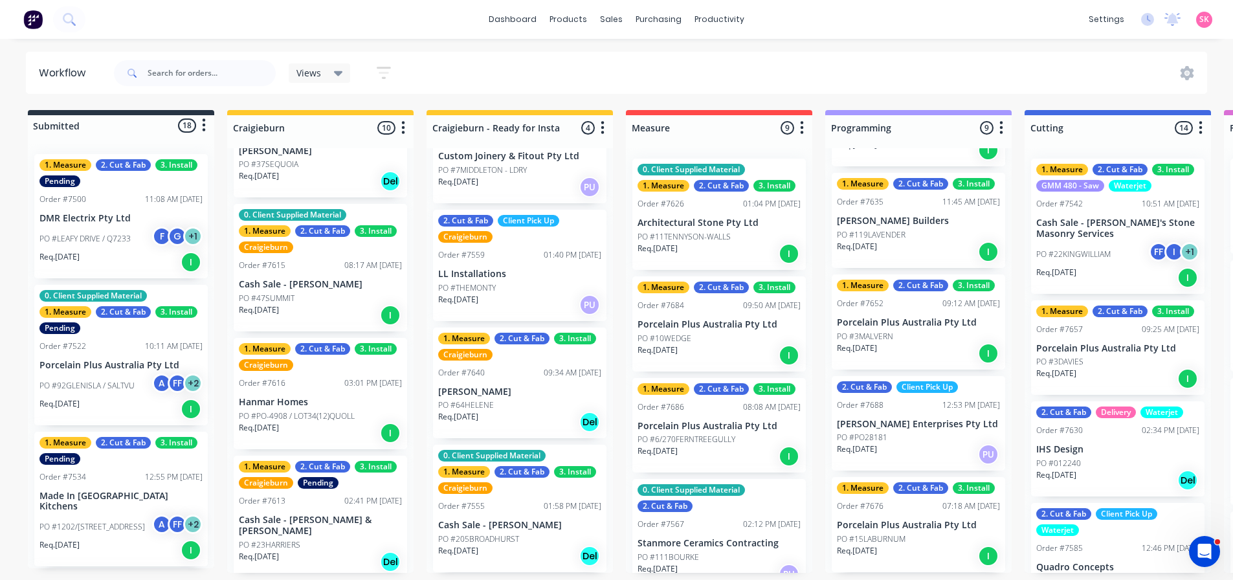
click at [219, 59] on div at bounding box center [195, 73] width 162 height 39
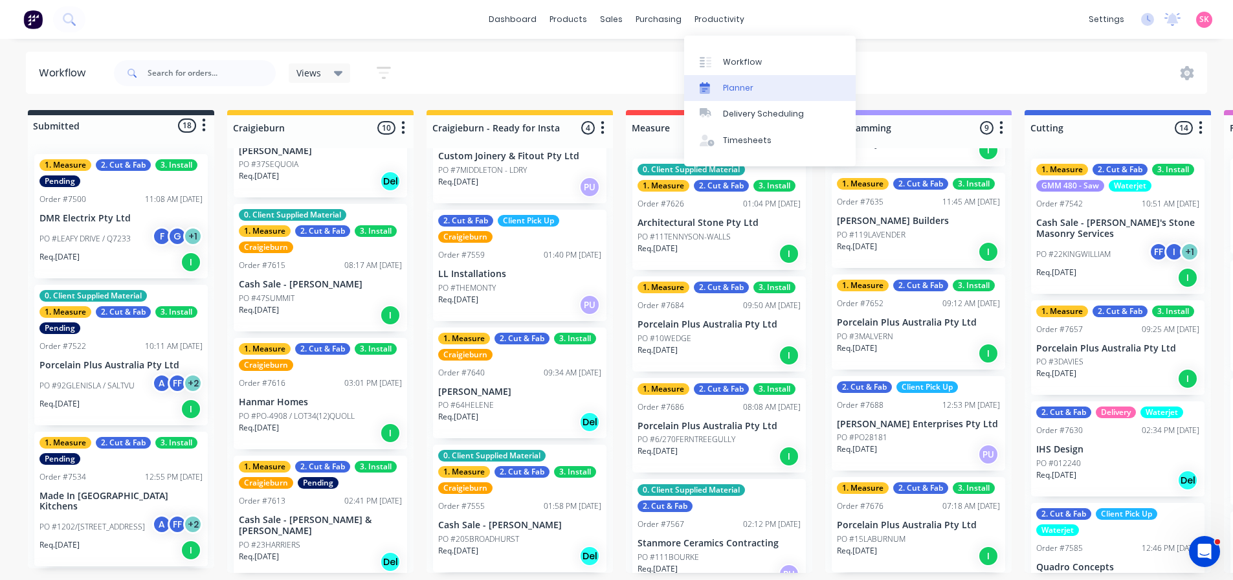
click at [718, 79] on link "Planner" at bounding box center [770, 88] width 172 height 26
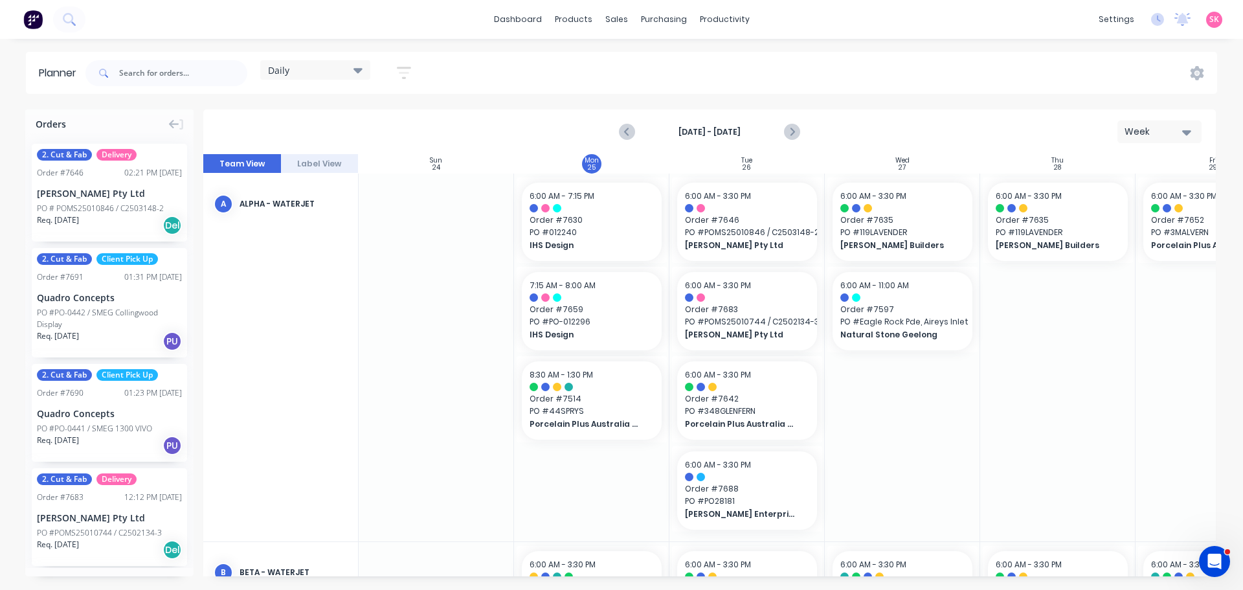
scroll to position [0, 1]
click at [788, 128] on icon "Next page" at bounding box center [791, 132] width 16 height 16
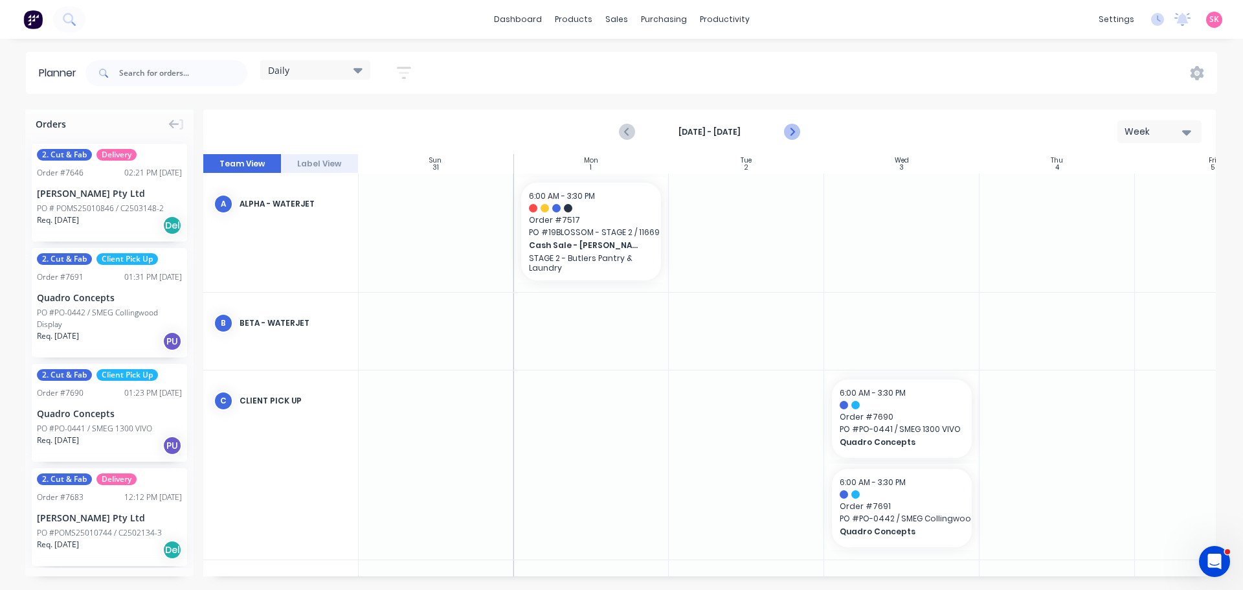
click at [788, 129] on icon "Next page" at bounding box center [791, 132] width 16 height 16
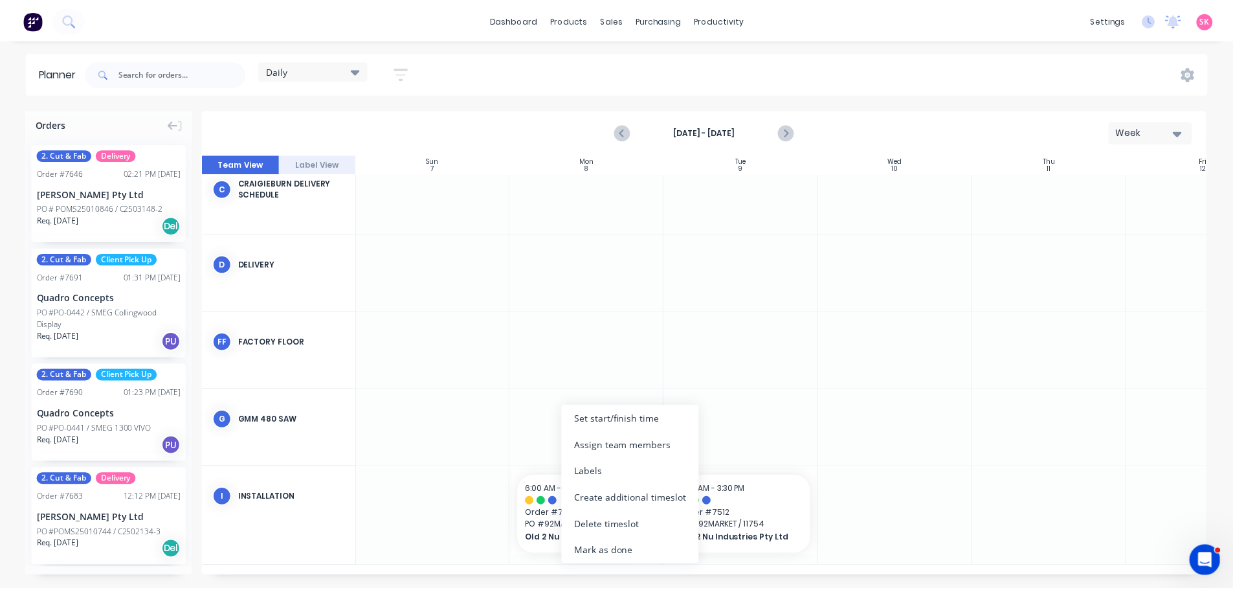
scroll to position [246, 1]
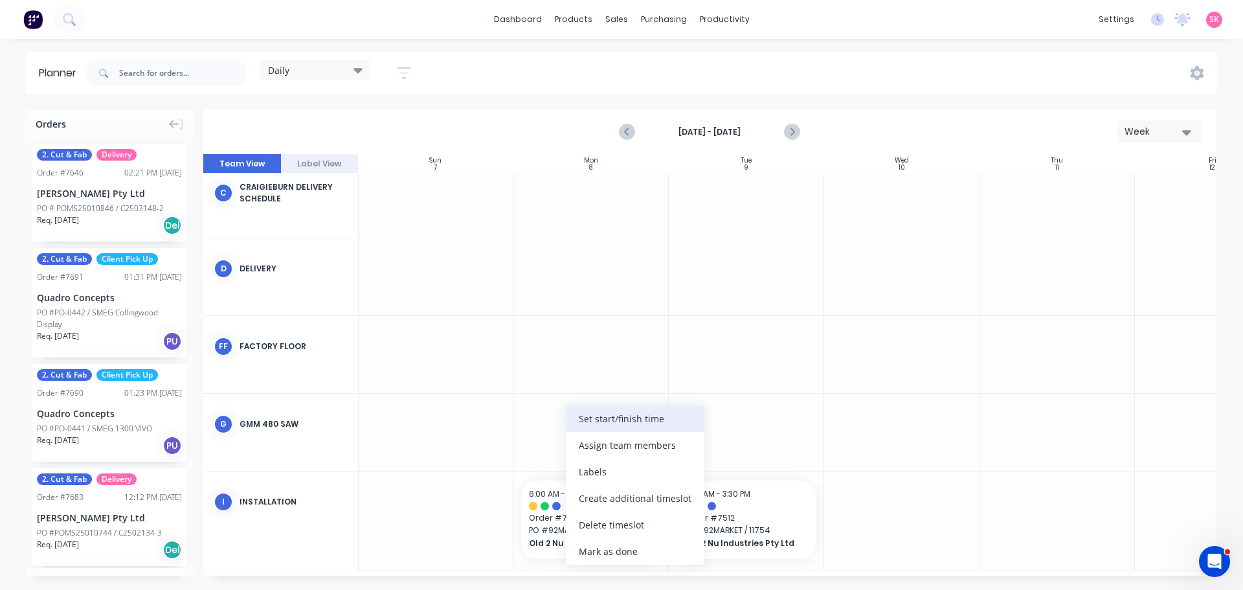
click at [636, 419] on div "Set start/finish time" at bounding box center [635, 418] width 138 height 27
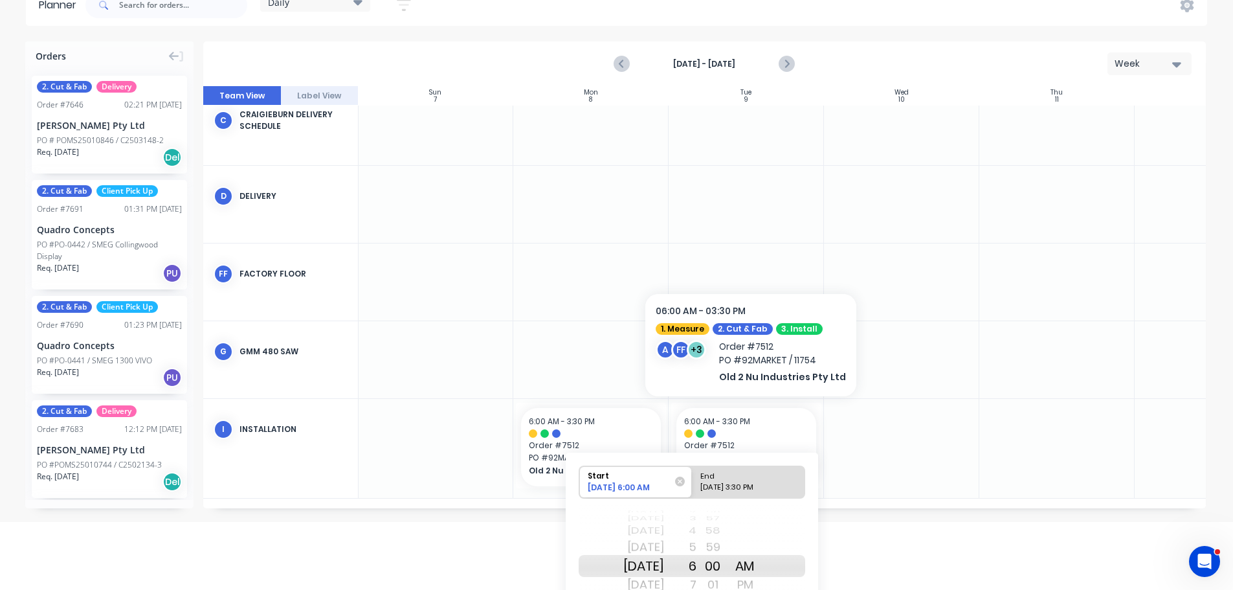
scroll to position [150, 0]
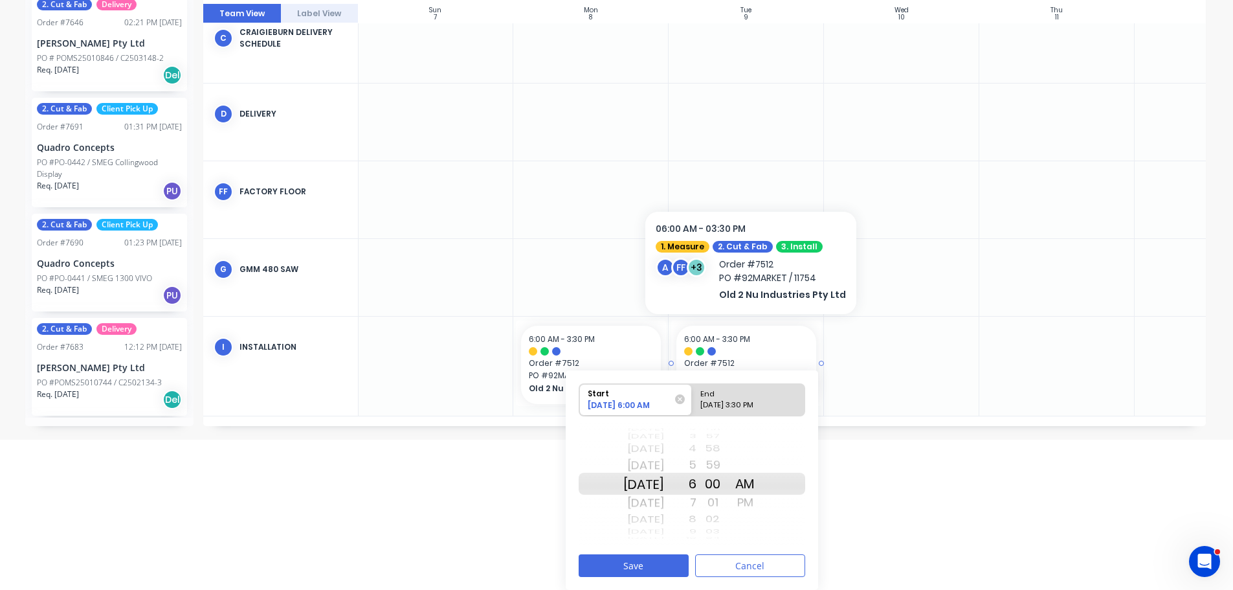
drag, startPoint x: 664, startPoint y: 513, endPoint x: 690, endPoint y: 360, distance: 155.6
click at [690, 360] on div "Orders 2. Cut & Fab Delivery Order # 7646 02:21 PM 22/08/25 Marbut Stone Pty Lt…" at bounding box center [616, 199] width 1233 height 480
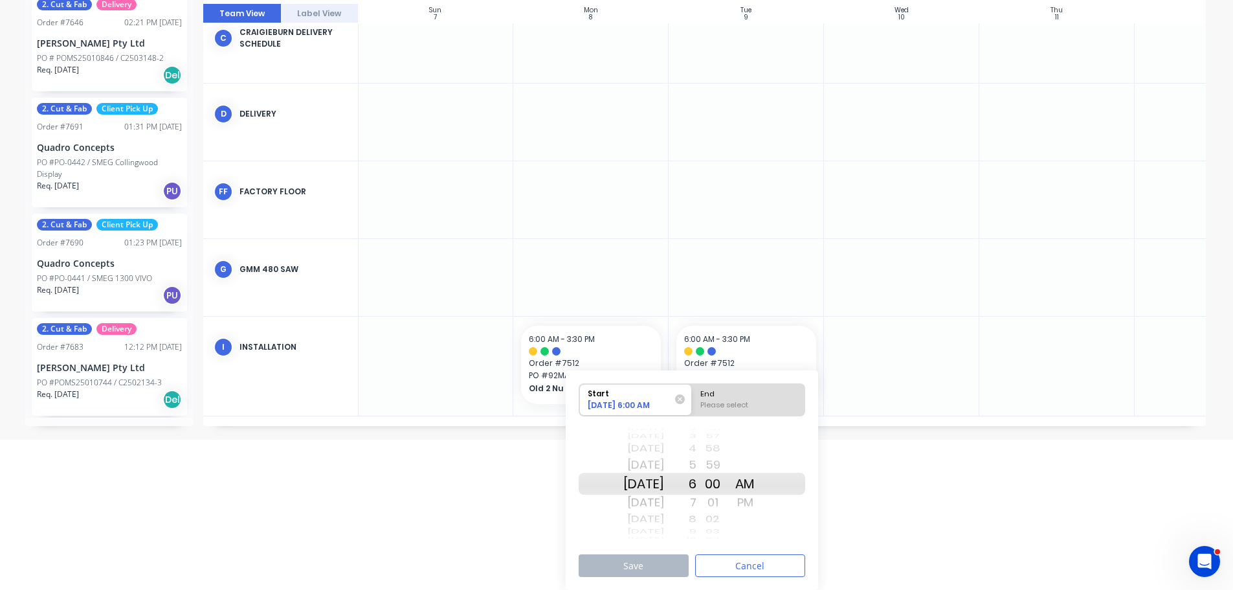
click at [732, 391] on div "End" at bounding box center [748, 392] width 105 height 16
click at [692, 391] on input "End Please select" at bounding box center [692, 400] width 1 height 32
radio input "true"
drag, startPoint x: 676, startPoint y: 504, endPoint x: 676, endPoint y: 493, distance: 11.0
click at [664, 494] on div "Mon Sep 15 Tue Sep 16 Wed Sep 17 Thu Sep 18 Fri Sep 19 Sat Sep 20 Sun Sep 21 Mo…" at bounding box center [643, 483] width 41 height 123
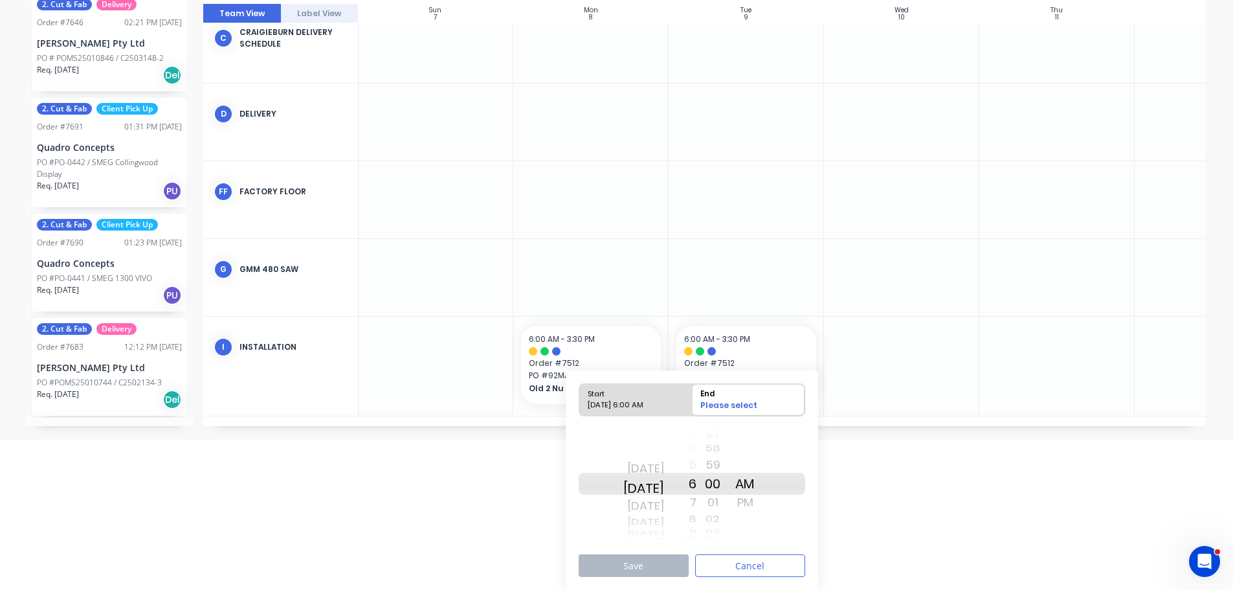
drag, startPoint x: 673, startPoint y: 506, endPoint x: 676, endPoint y: 487, distance: 19.7
click at [664, 487] on div "Mon Sep 15 Tue Sep 16 Wed Sep 17 Thu Sep 18 Fri Sep 19 Sat Sep 20 Sun Sep 21 Mo…" at bounding box center [643, 483] width 41 height 123
drag, startPoint x: 737, startPoint y: 512, endPoint x: 751, endPoint y: 373, distance: 139.9
click at [751, 382] on div "Start 09/15/2025 6:00 AM End 09/16/2025 6:00 AM Mon Sep 15 Tue Sep 16 Wed Sep 1…" at bounding box center [692, 463] width 227 height 162
click at [658, 565] on button "Save" at bounding box center [634, 565] width 110 height 23
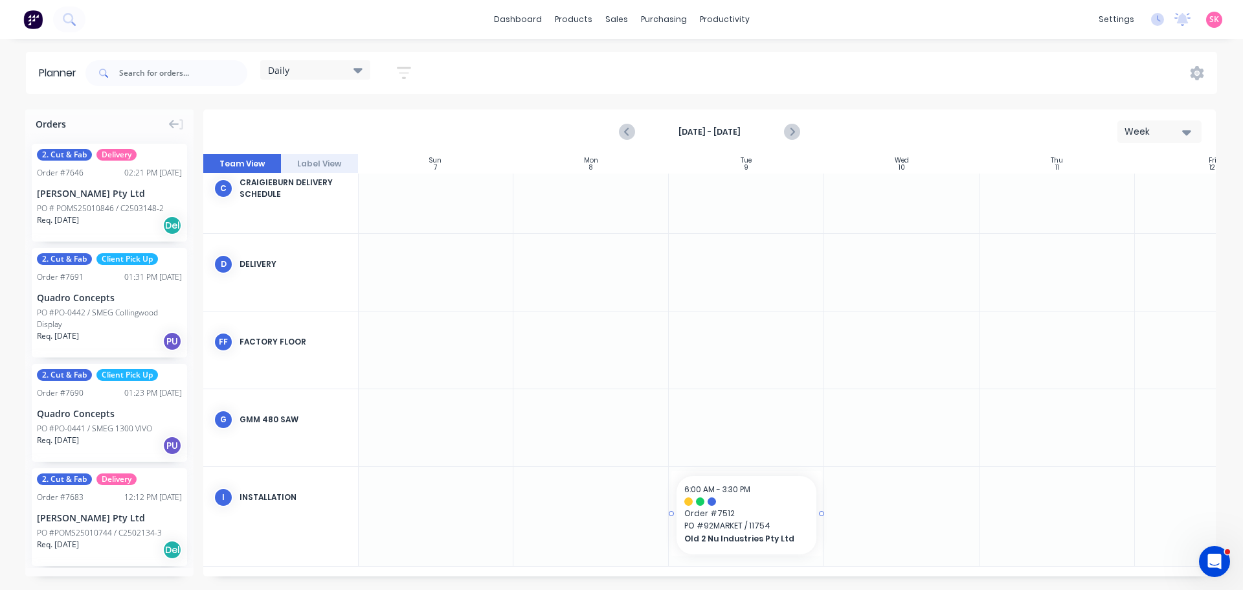
scroll to position [256, 1]
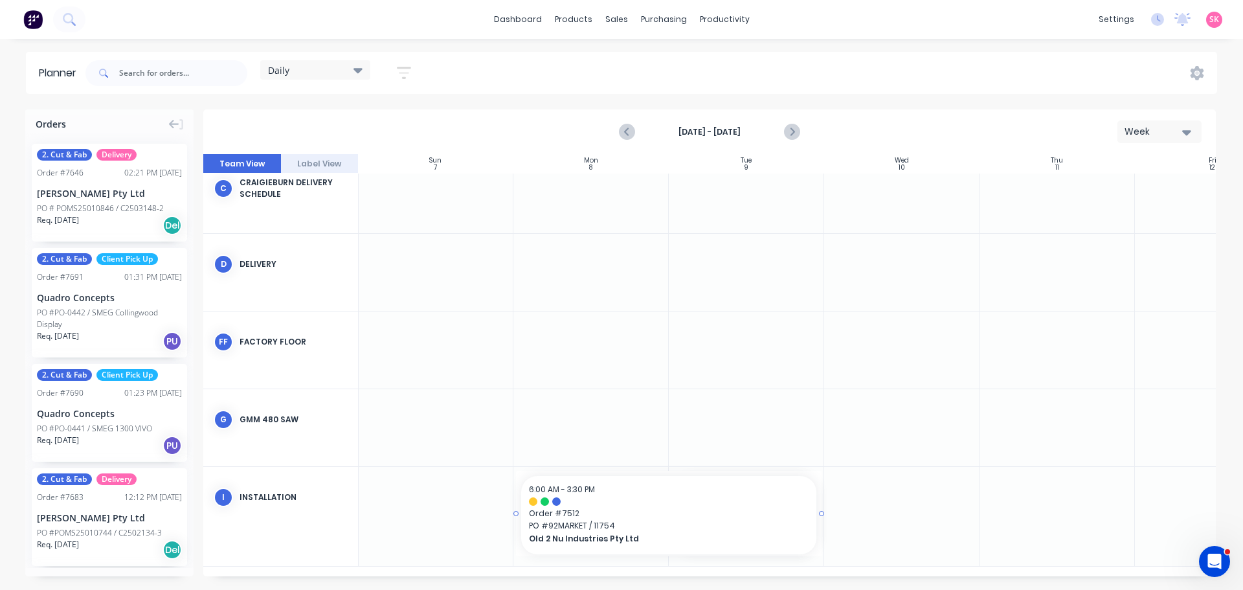
drag, startPoint x: 670, startPoint y: 509, endPoint x: 609, endPoint y: 509, distance: 60.8
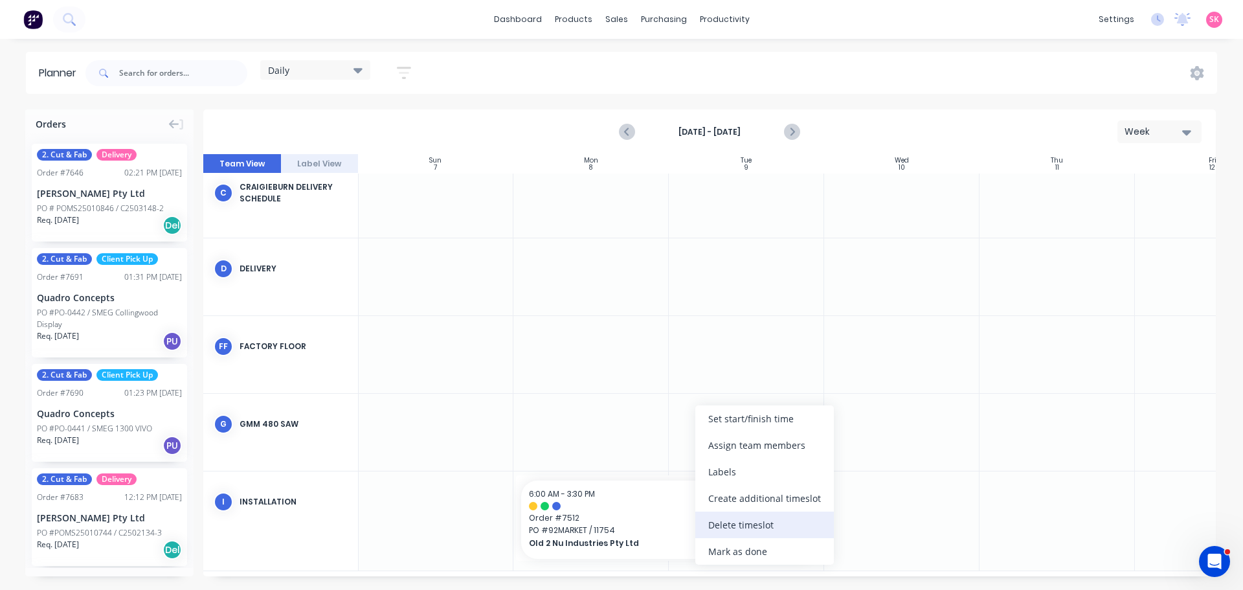
click at [744, 524] on div "Delete timeslot" at bounding box center [764, 524] width 138 height 27
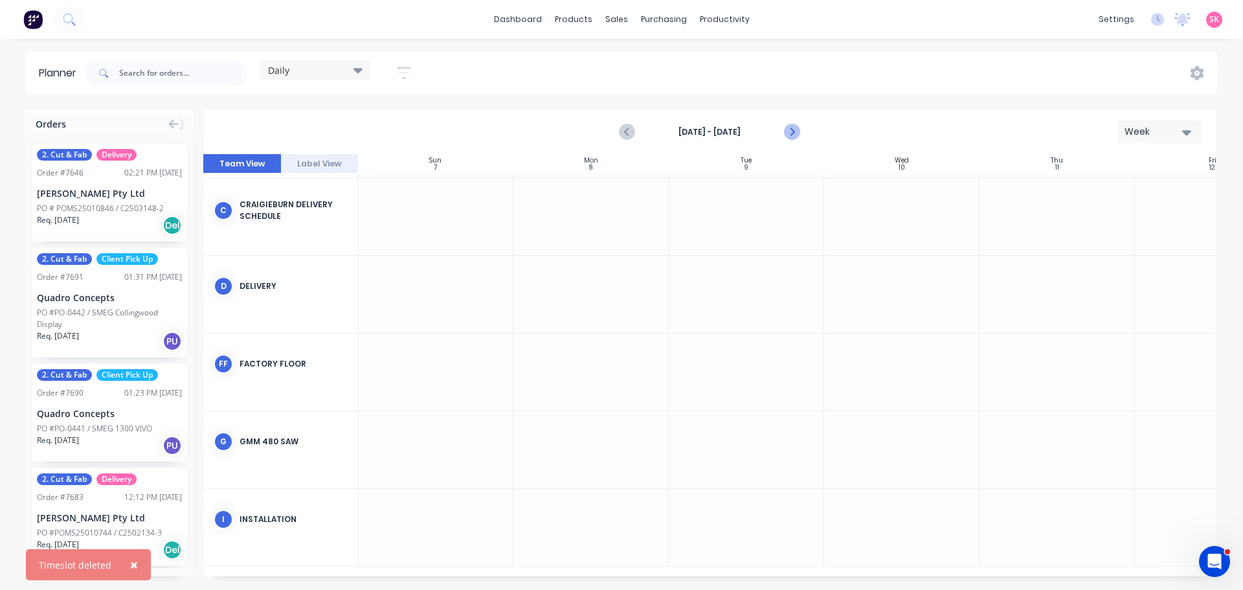
click at [786, 134] on icon "Next page" at bounding box center [791, 132] width 16 height 16
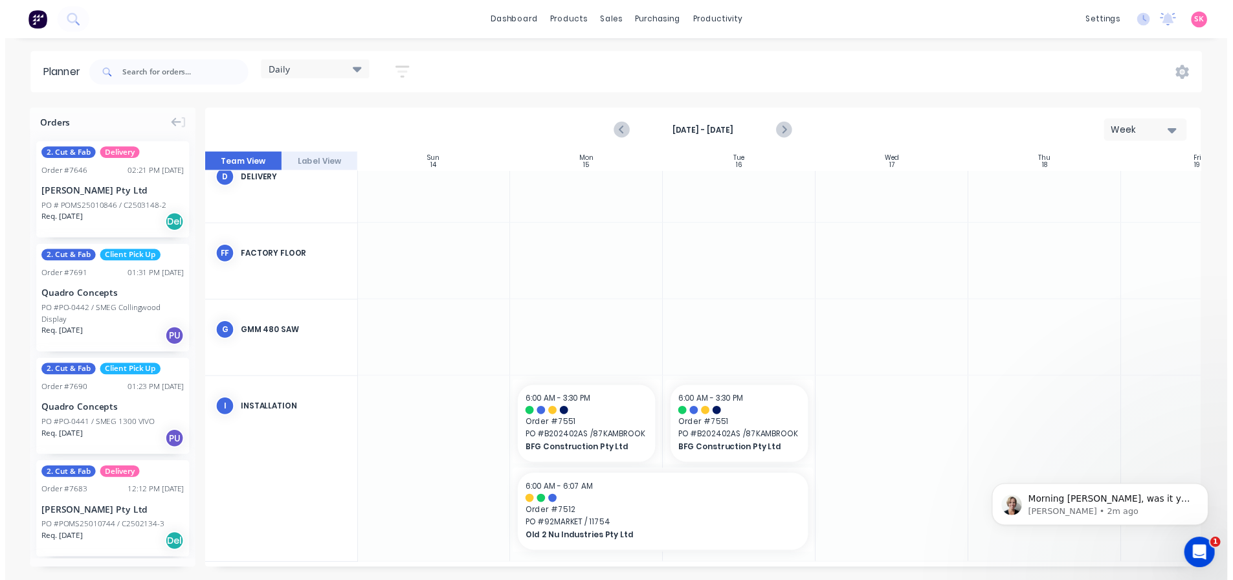
scroll to position [0, 0]
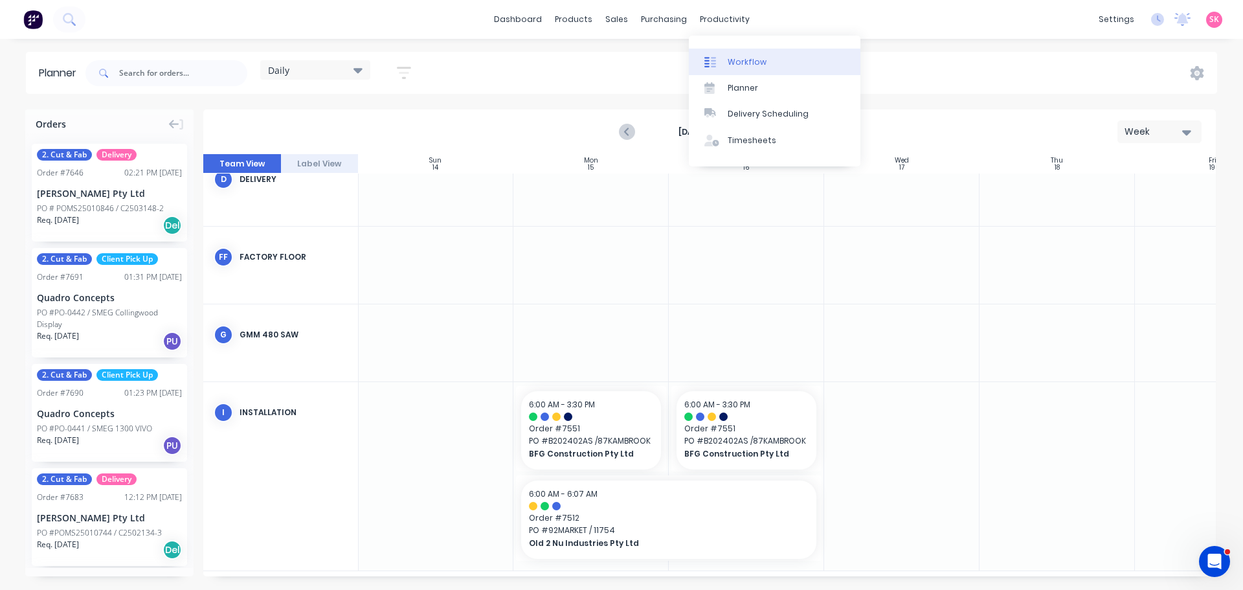
click at [727, 62] on div "Workflow" at bounding box center [746, 62] width 39 height 12
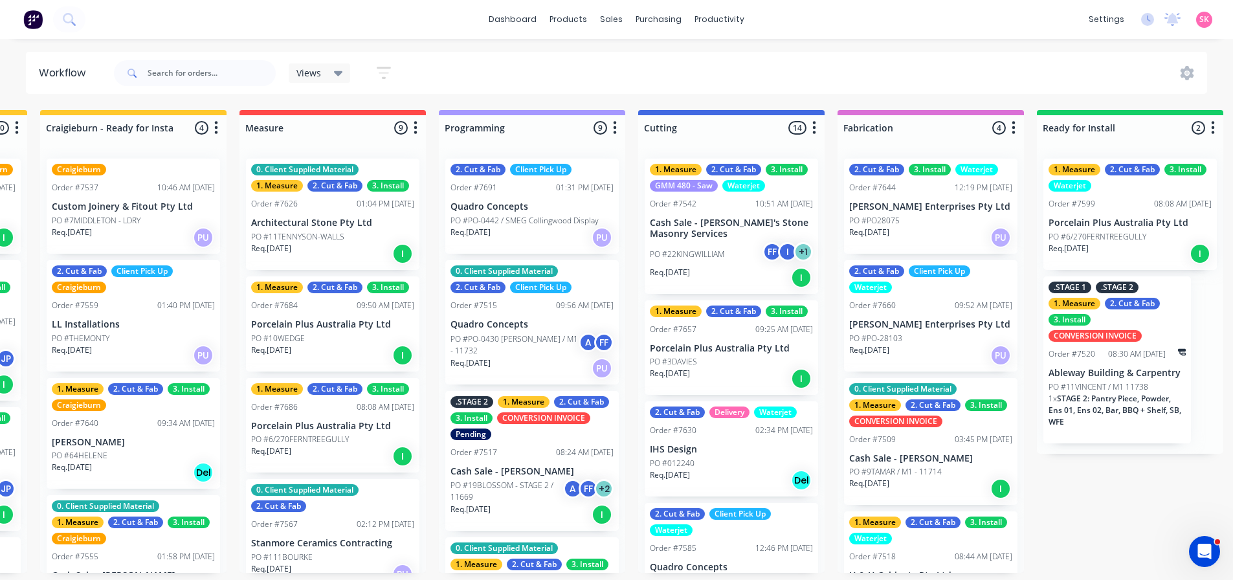
scroll to position [0, 405]
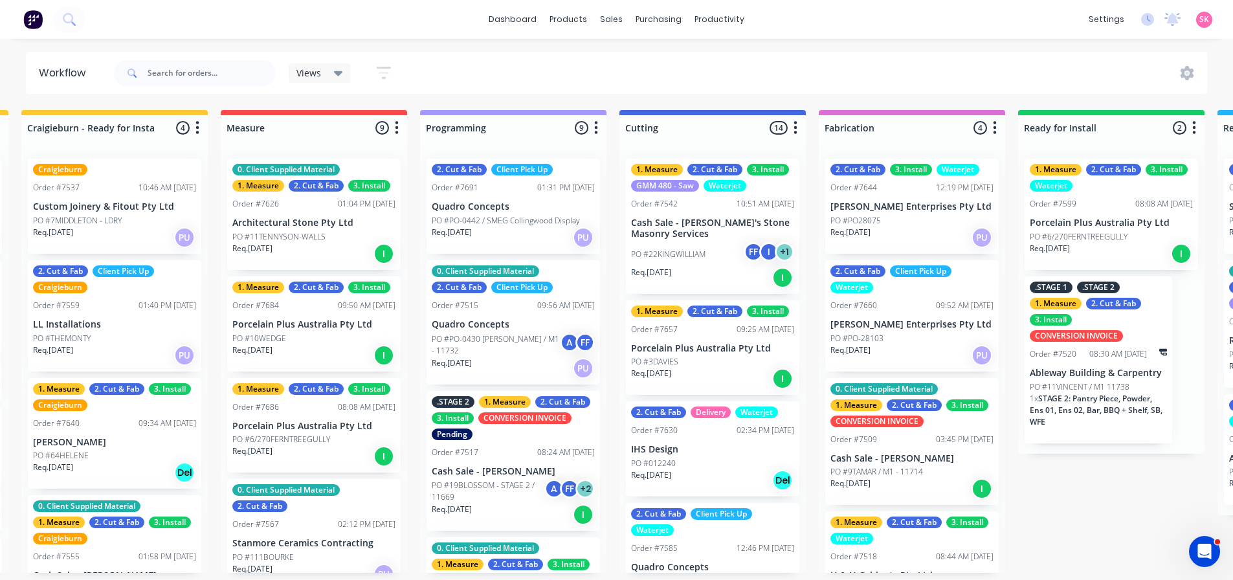
click at [274, 28] on div "dashboard products sales purchasing productivity dashboard products Product Cat…" at bounding box center [616, 19] width 1233 height 39
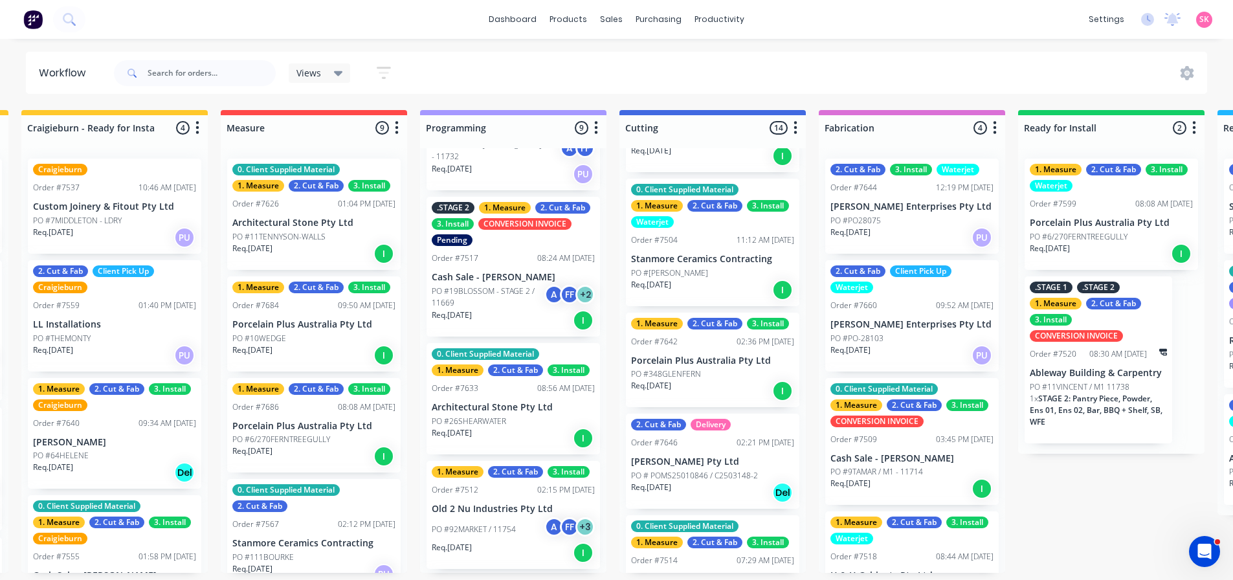
scroll to position [1034, 0]
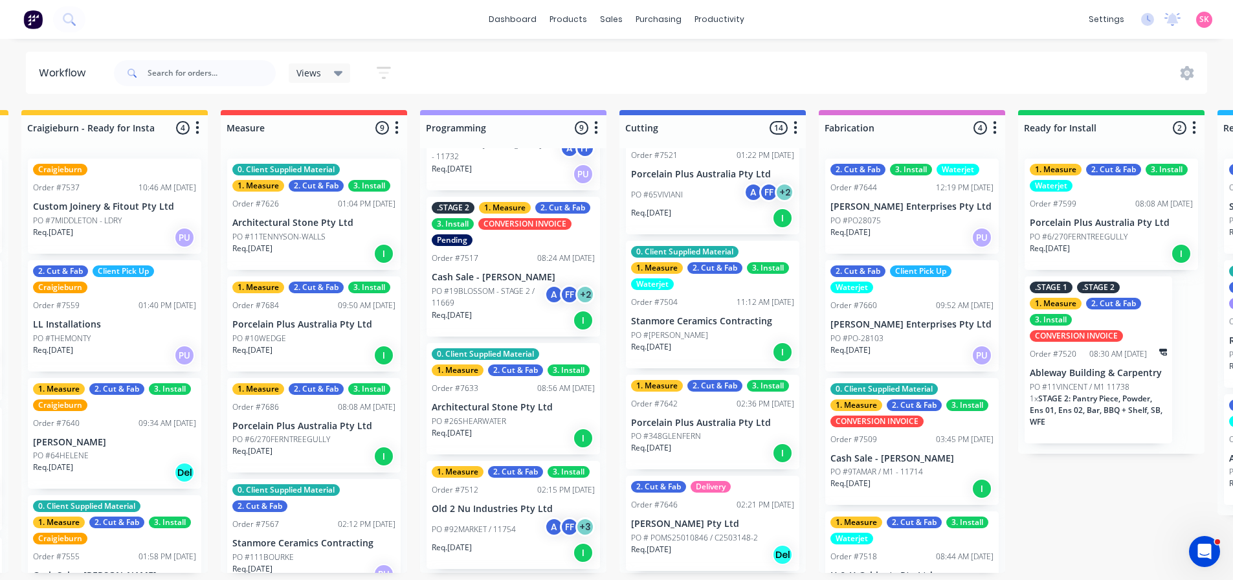
click at [707, 202] on div "PO #65VIVIANI A FF + 2" at bounding box center [712, 195] width 163 height 25
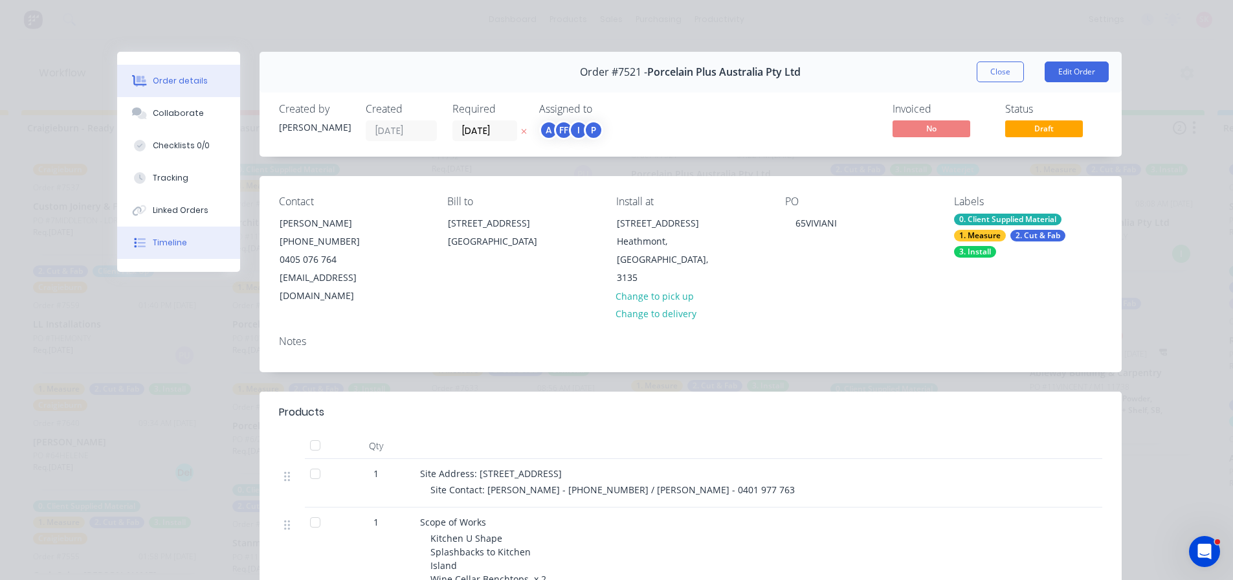
click at [153, 241] on div "Timeline" at bounding box center [170, 243] width 34 height 12
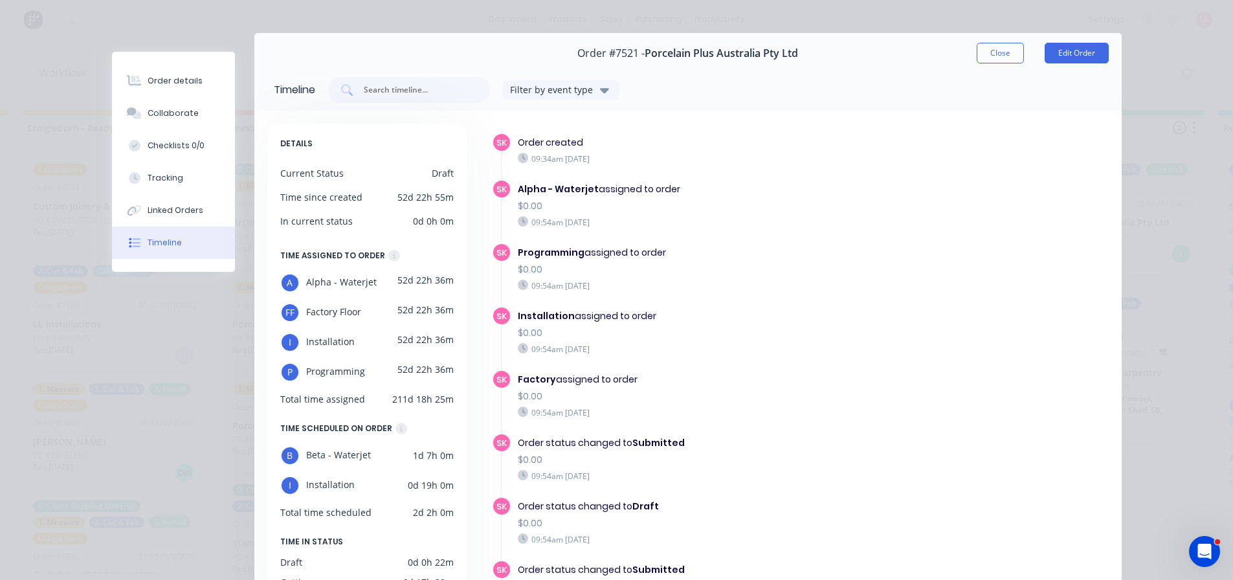
scroll to position [0, 0]
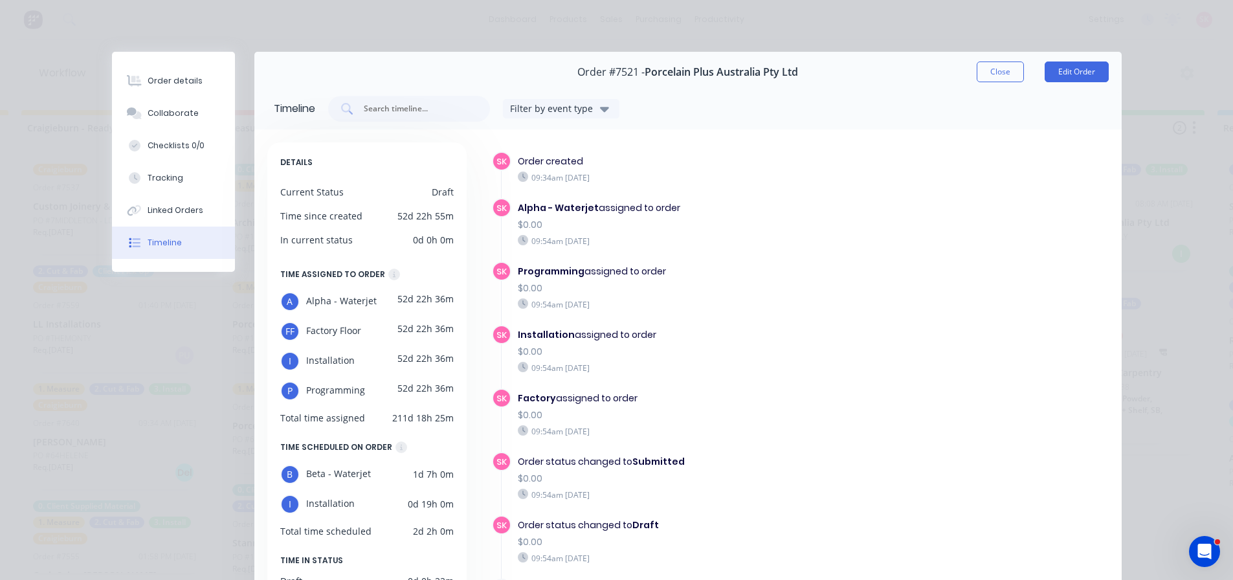
drag, startPoint x: 991, startPoint y: 63, endPoint x: 659, endPoint y: 56, distance: 332.7
click at [991, 63] on button "Close" at bounding box center [1000, 71] width 47 height 21
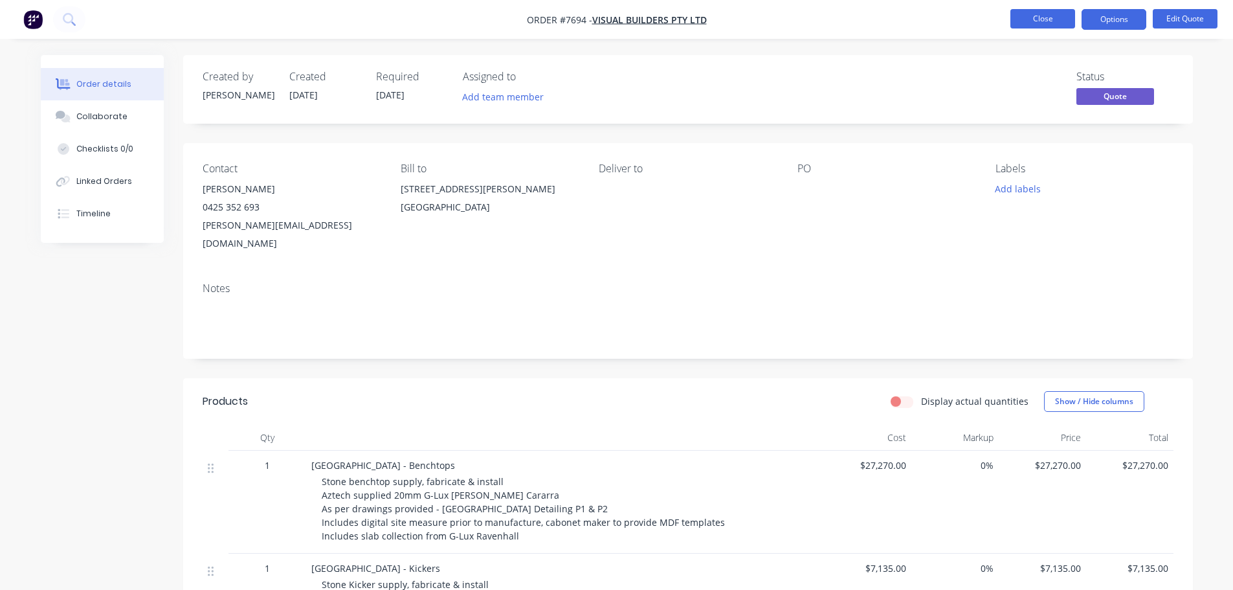
click at [1027, 13] on button "Close" at bounding box center [1042, 18] width 65 height 19
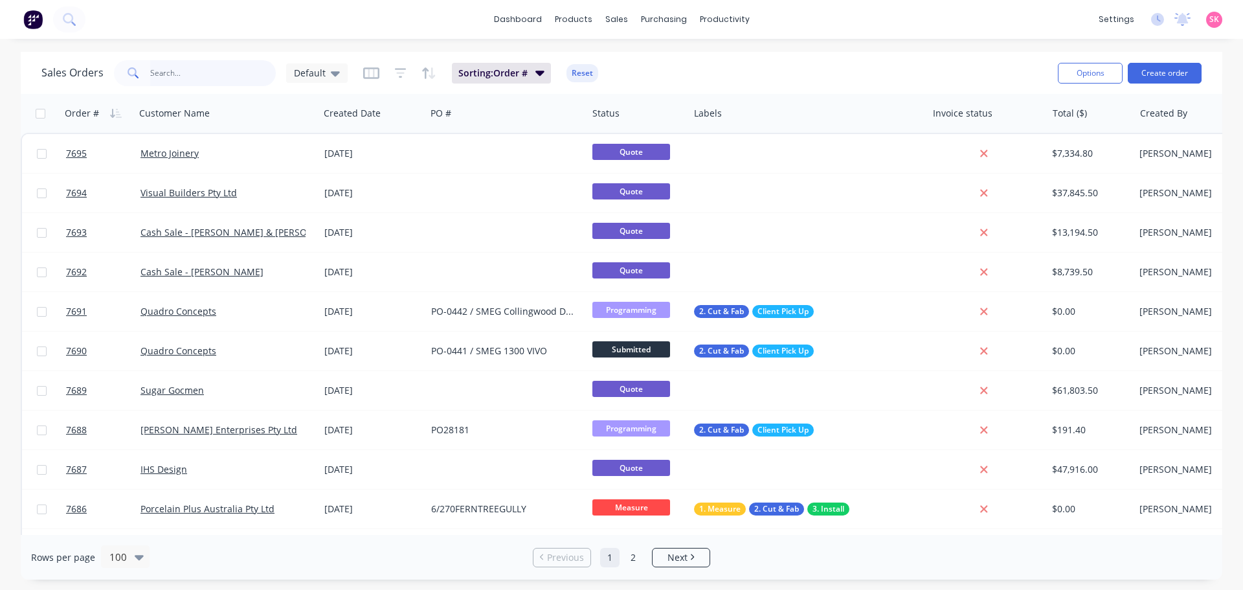
click at [212, 78] on input "text" at bounding box center [213, 73] width 126 height 26
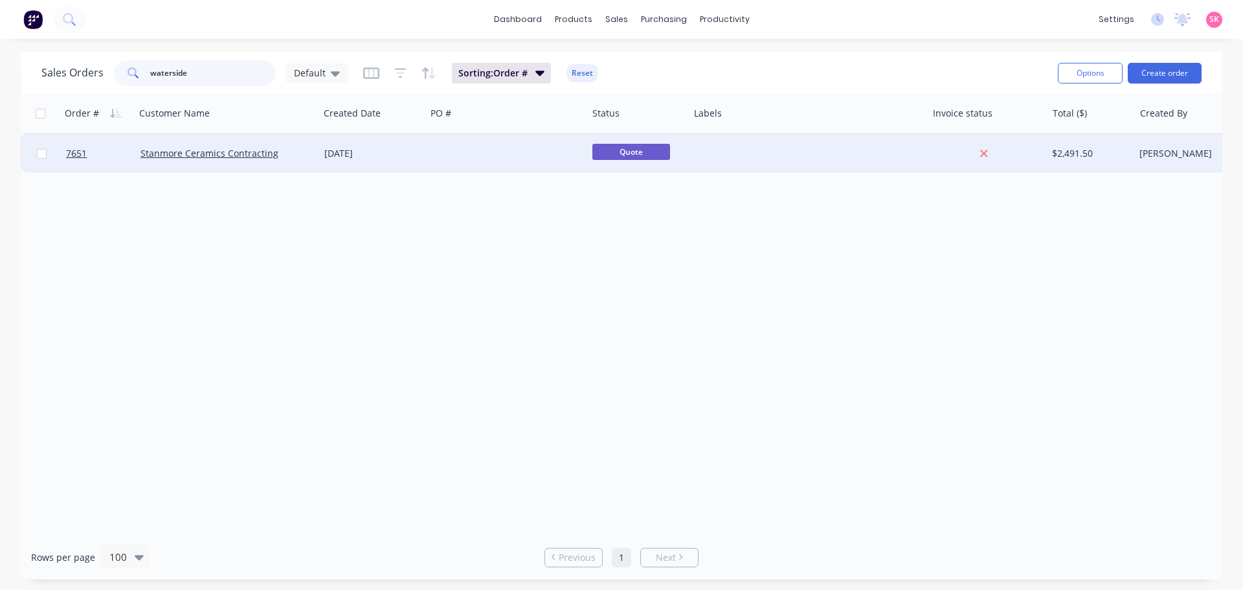
type input "waterside"
click at [370, 140] on div "[DATE]" at bounding box center [372, 153] width 107 height 39
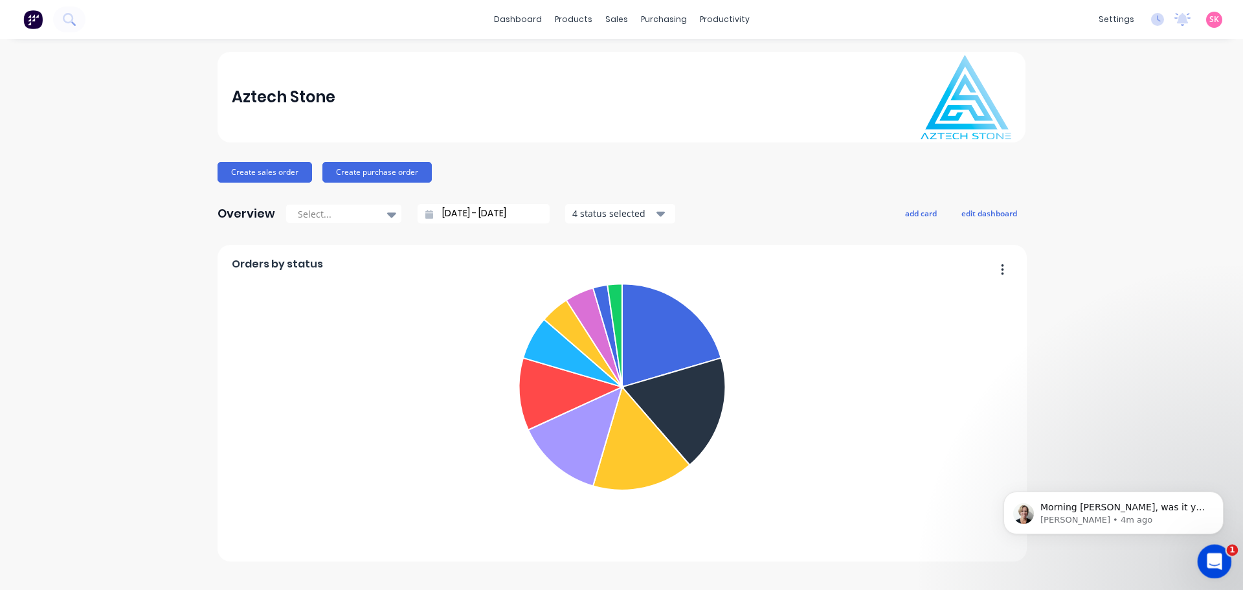
click at [1201, 549] on div "Open Intercom Messenger" at bounding box center [1212, 559] width 43 height 43
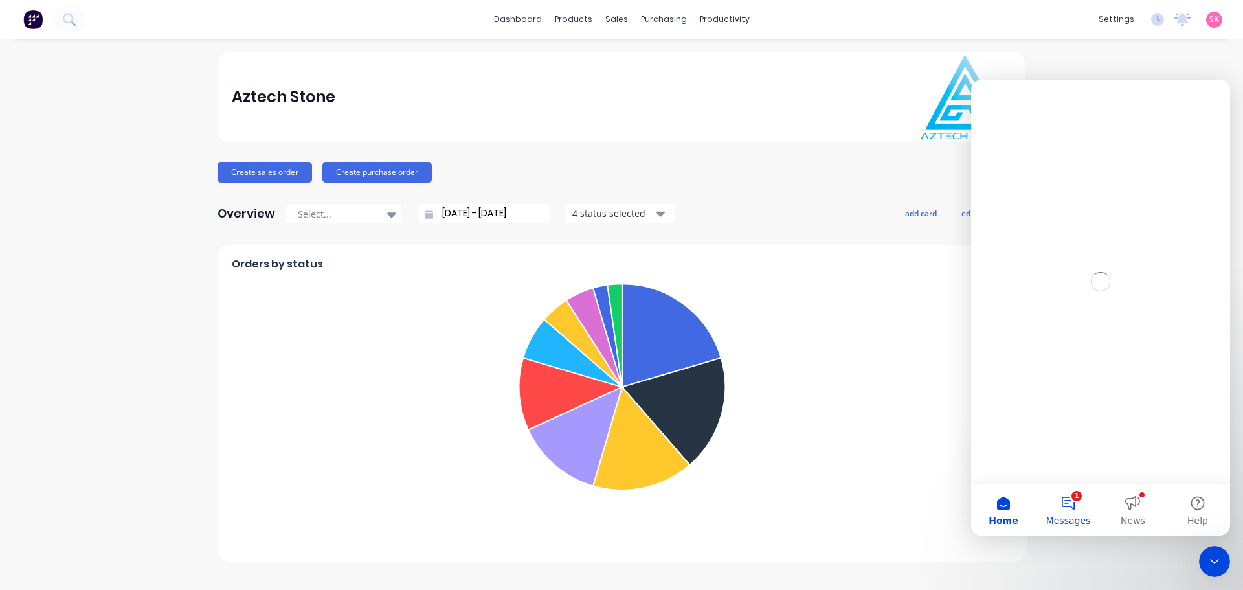
click at [1057, 516] on span "Messages" at bounding box center [1068, 520] width 45 height 9
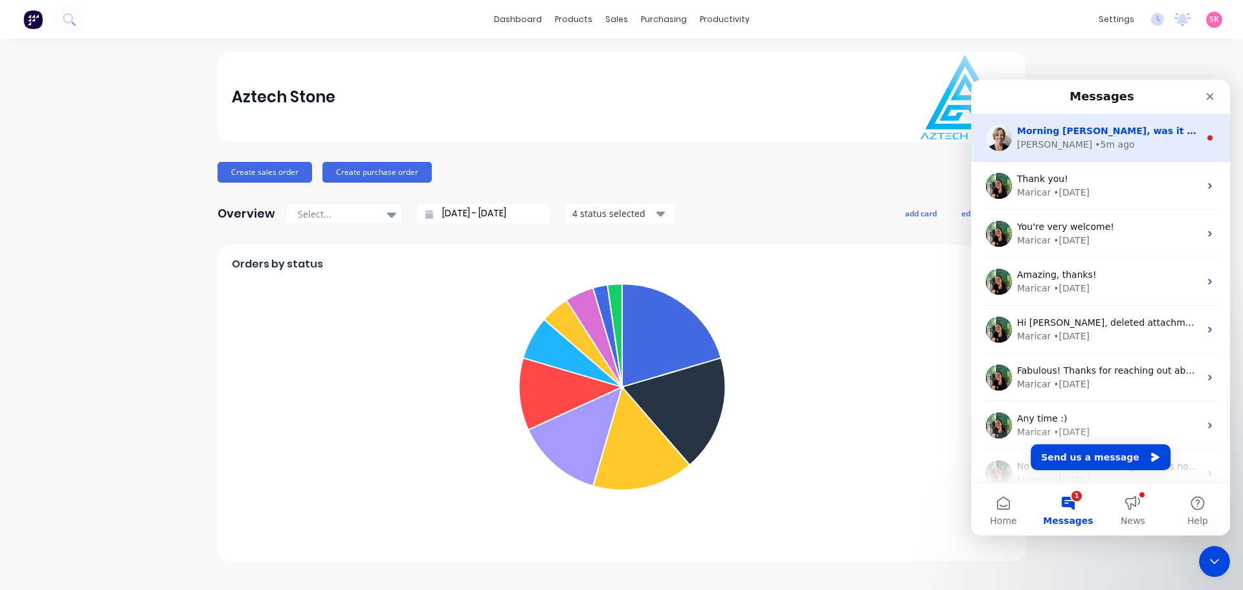
click at [1086, 151] on div "Morning Stacey, was it you that made the changes? Was it today? And which Order…" at bounding box center [1100, 138] width 259 height 48
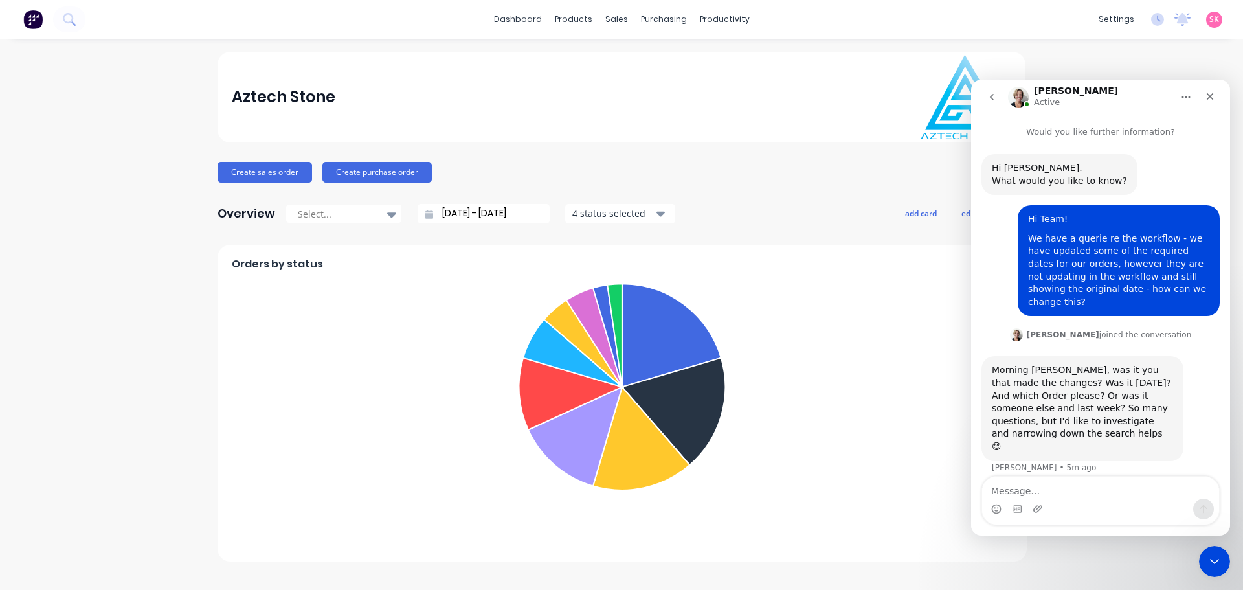
click at [1103, 497] on textarea "Message…" at bounding box center [1100, 487] width 237 height 22
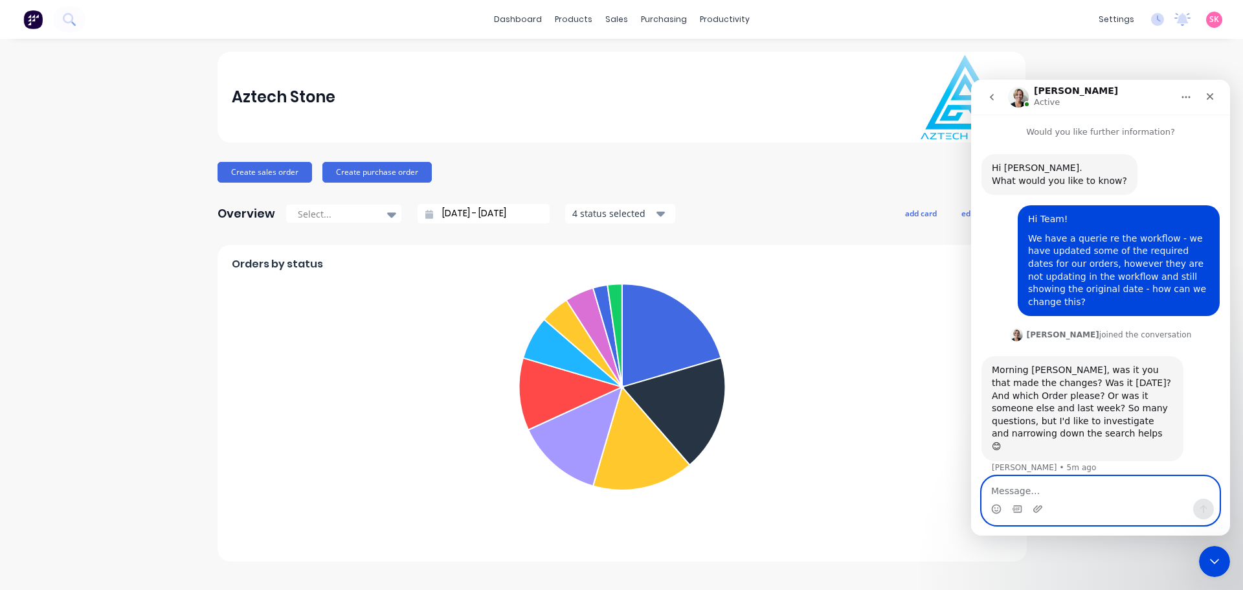
click at [1089, 491] on textarea "Message…" at bounding box center [1100, 487] width 237 height 22
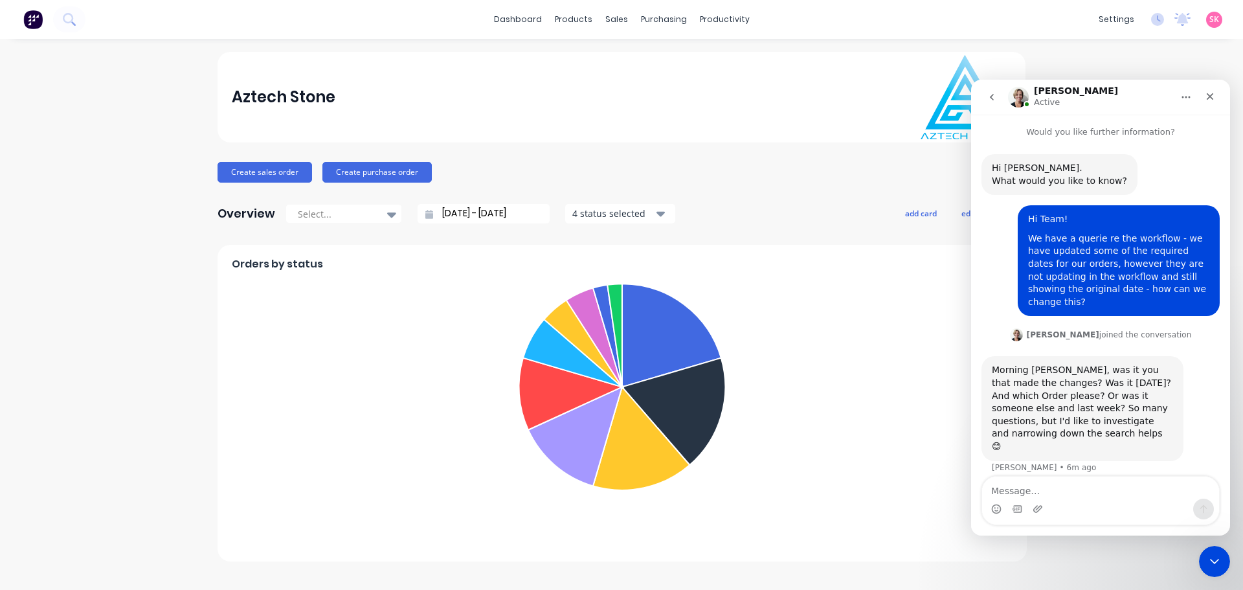
click at [1059, 499] on div "Intercom messenger" at bounding box center [1100, 508] width 237 height 21
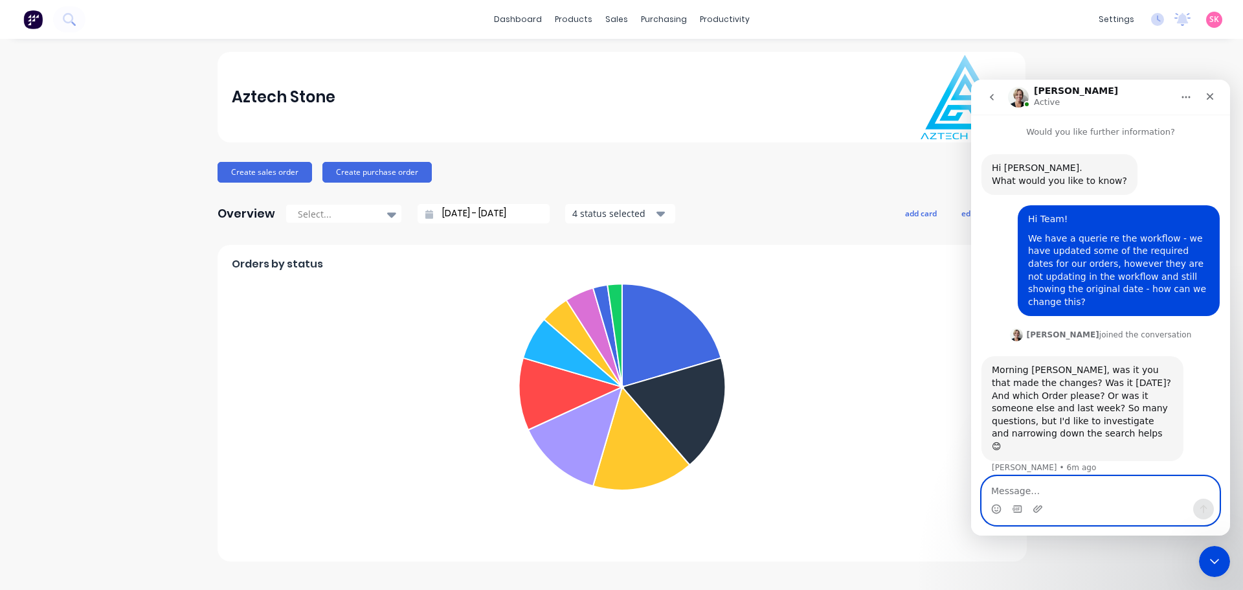
click at [997, 487] on textarea "Message…" at bounding box center [1100, 487] width 237 height 22
click at [1166, 493] on textarea "You can check order" at bounding box center [1100, 487] width 237 height 22
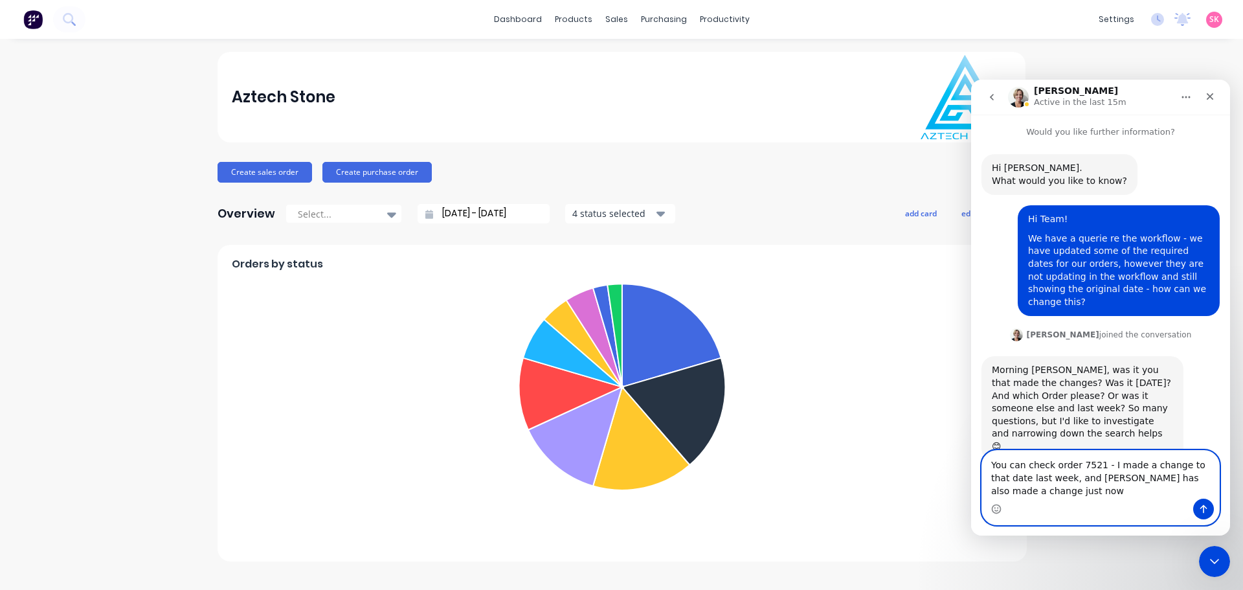
scroll to position [12, 0]
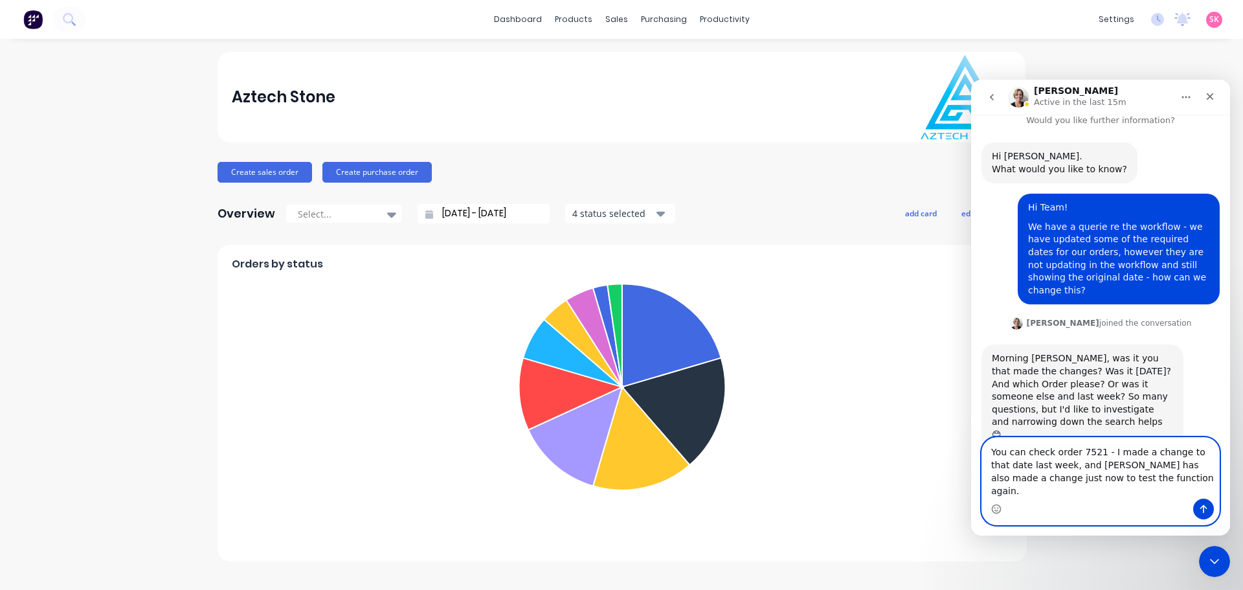
click at [1128, 491] on textarea "You can check order 7521 - I made a change to that date last week, and Jordan h…" at bounding box center [1100, 467] width 237 height 61
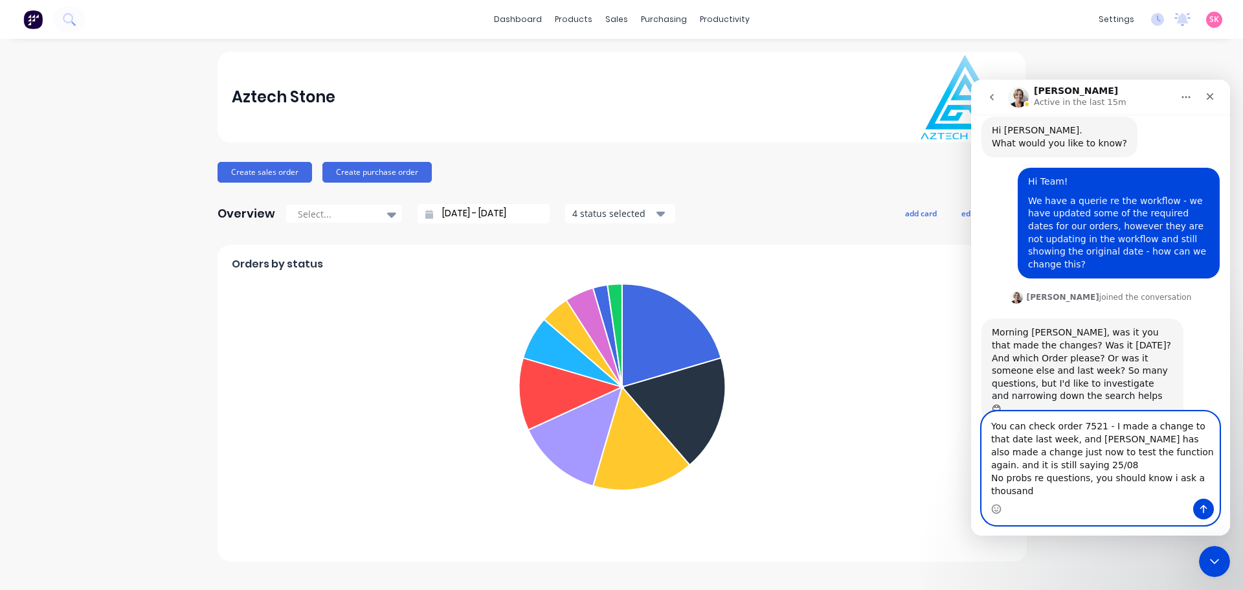
scroll to position [50, 0]
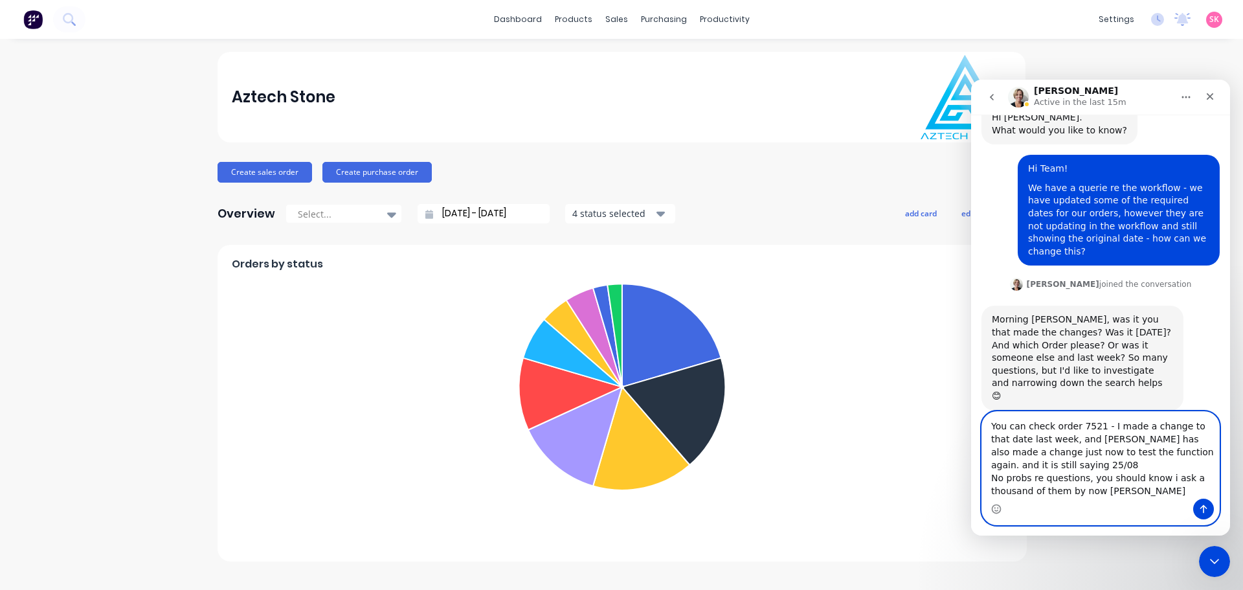
type textarea "You can check order 7521 - I made a change to that date last week, and Jordan h…"
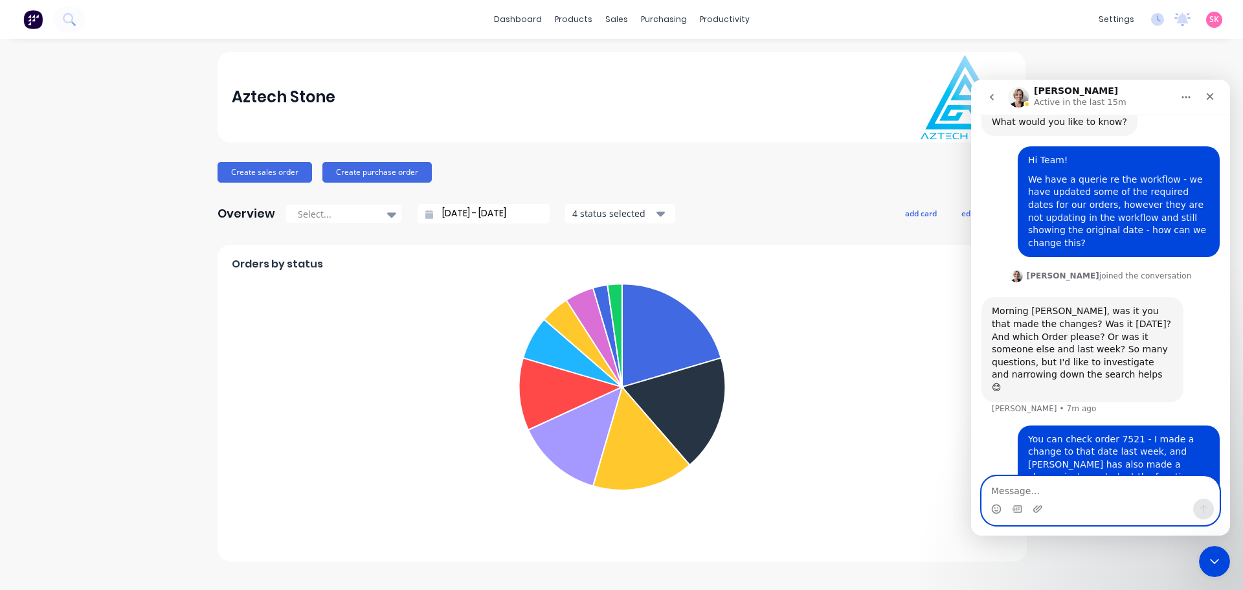
scroll to position [88, 0]
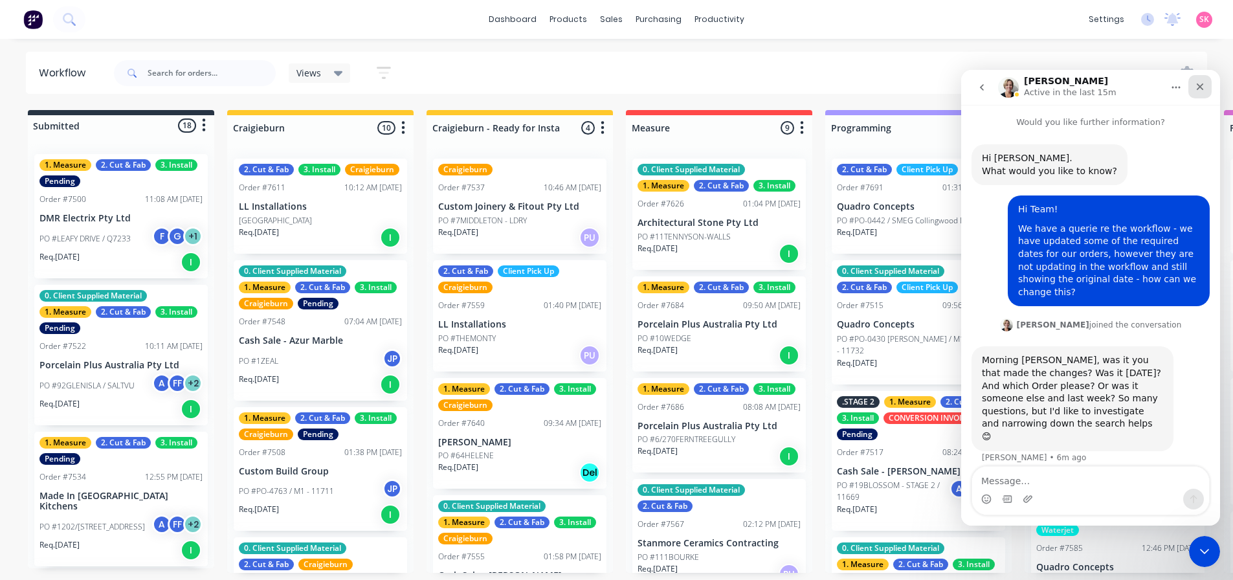
click at [1200, 82] on icon "Close" at bounding box center [1200, 87] width 10 height 10
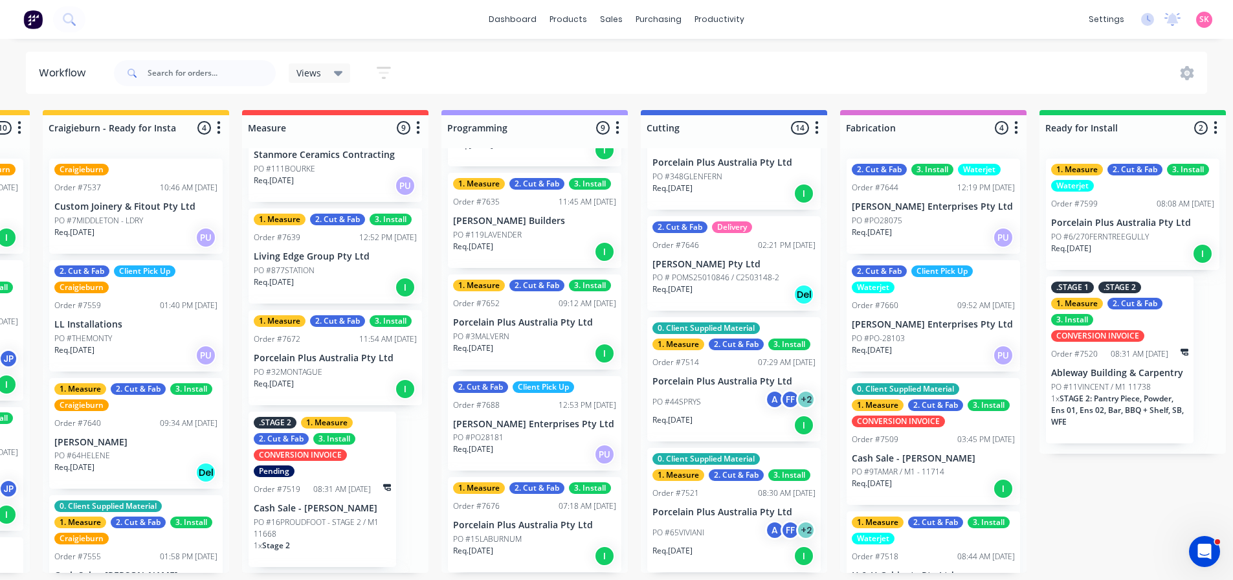
scroll to position [88, 0]
click at [1204, 548] on icon "Open Intercom Messenger" at bounding box center [1202, 549] width 21 height 21
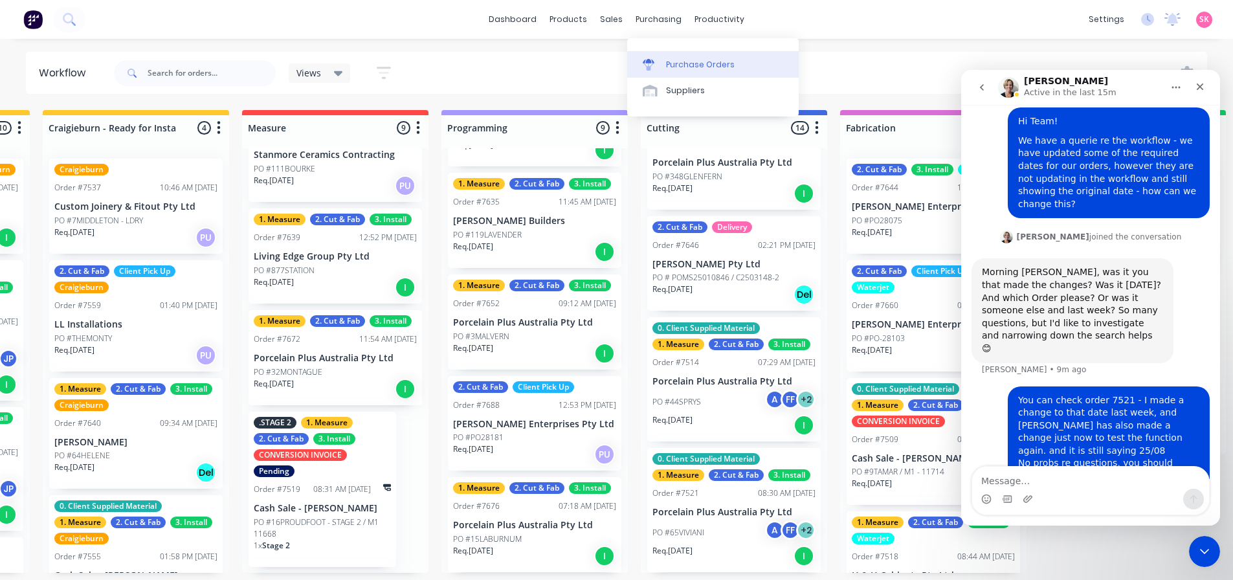
click at [659, 59] on div at bounding box center [652, 65] width 19 height 12
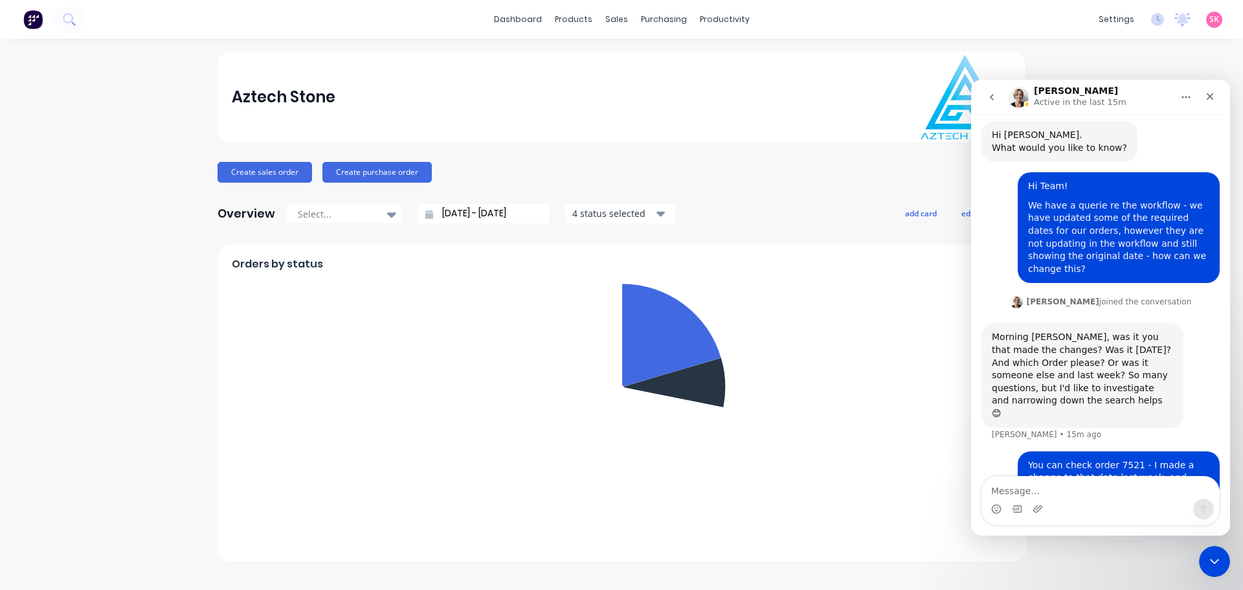
scroll to position [88, 0]
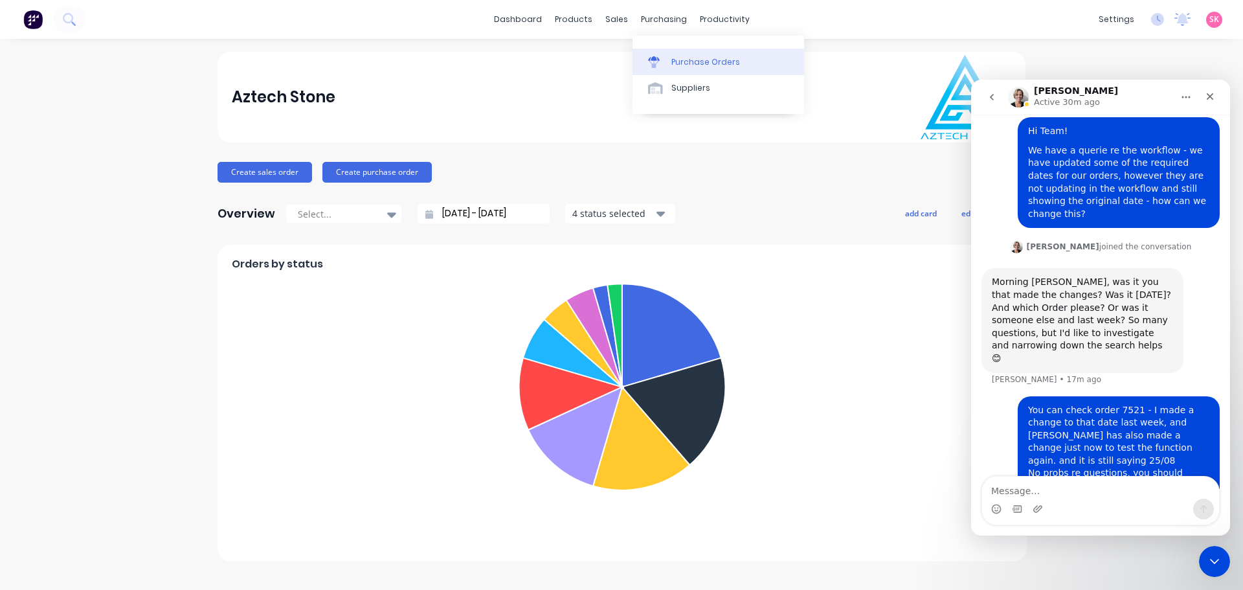
click at [684, 55] on link "Purchase Orders" at bounding box center [718, 62] width 172 height 26
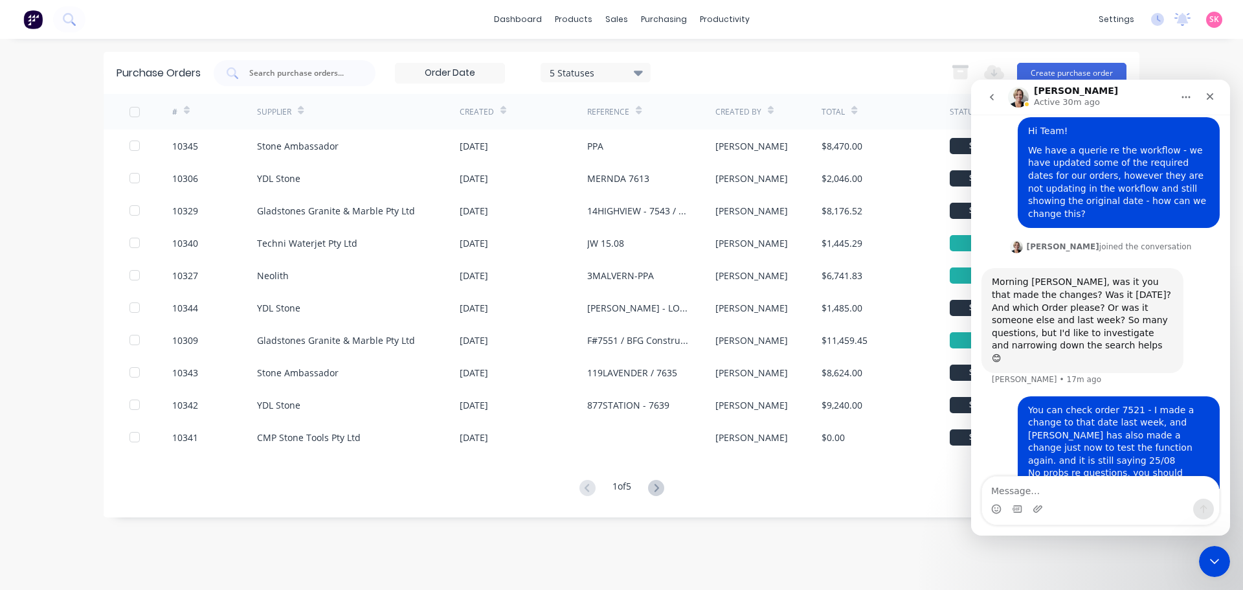
click at [335, 58] on div "Purchase Orders 5 Statuses 5 Statuses Export to Excel (XLSX) Create purchase or…" at bounding box center [621, 73] width 1035 height 42
click at [337, 76] on input "text" at bounding box center [301, 73] width 107 height 13
type input "c"
click at [1068, 65] on button "Create purchase order" at bounding box center [1071, 73] width 109 height 21
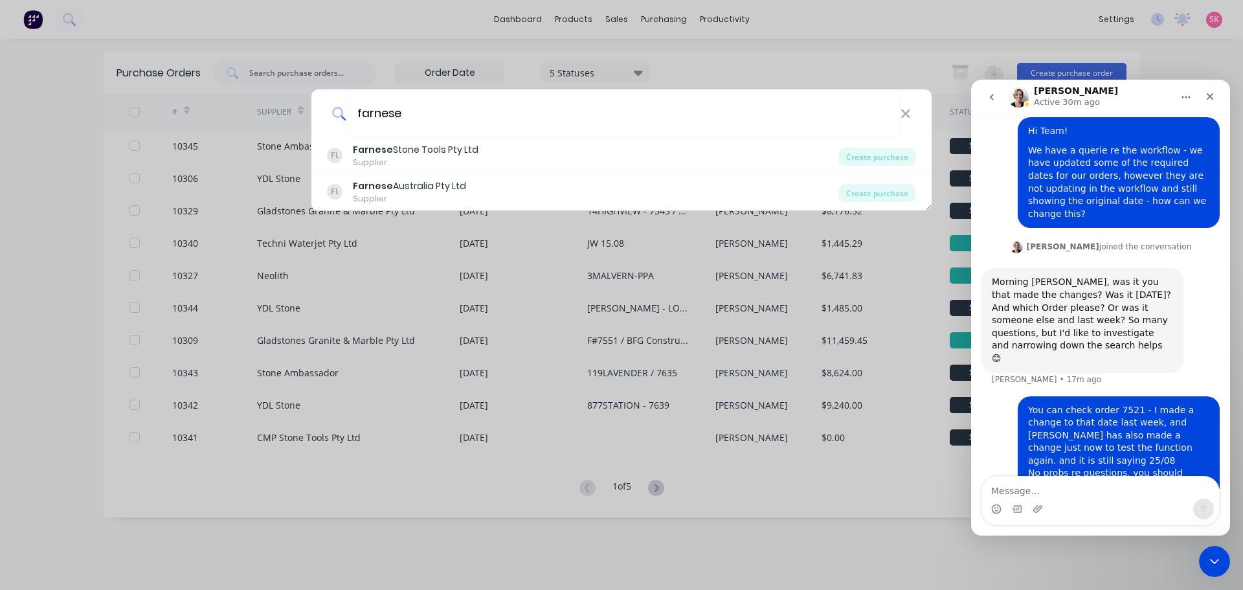
type input "farnese"
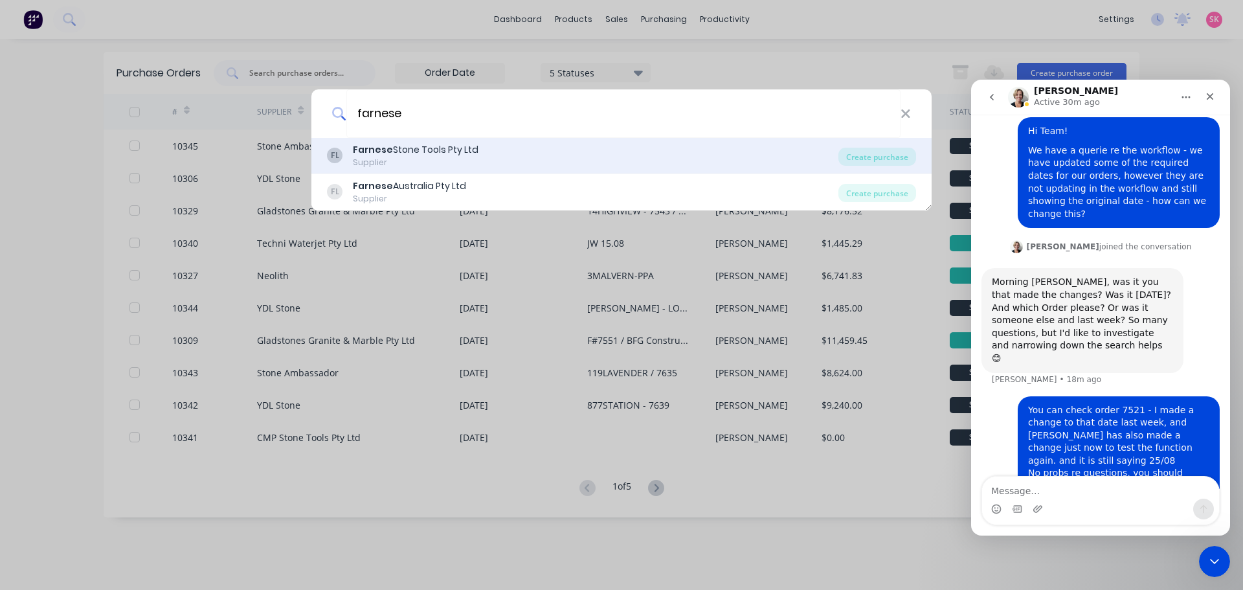
click at [480, 152] on div "FL Farnese Stone Tools Pty Ltd Supplier" at bounding box center [582, 155] width 511 height 25
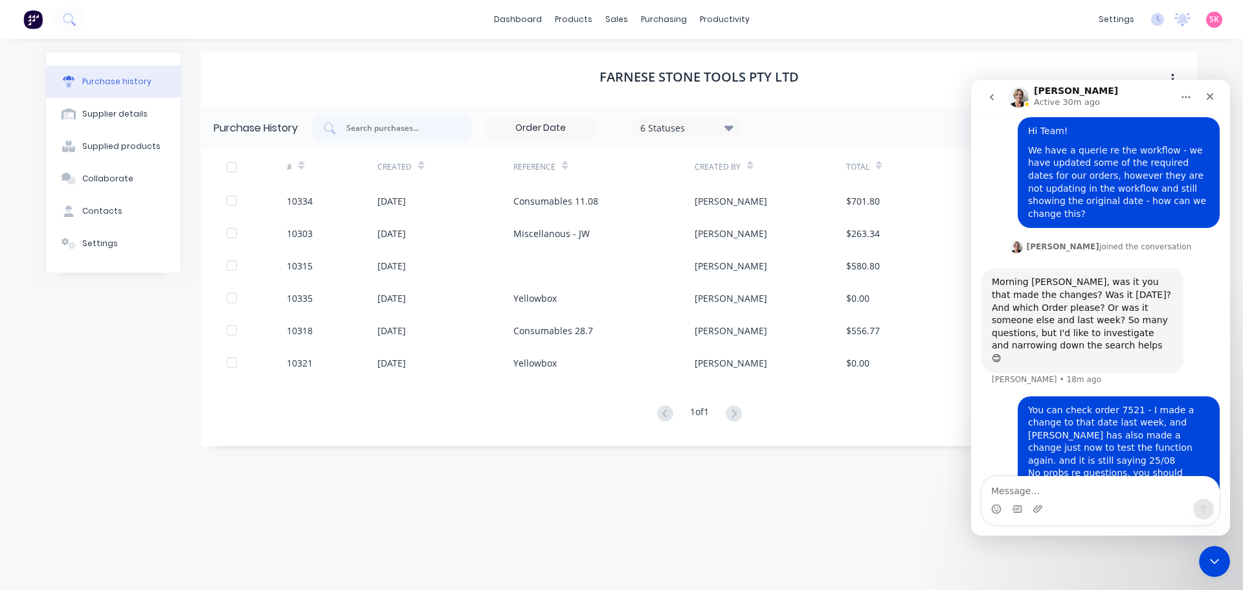
click at [1184, 98] on icon "Home" at bounding box center [1185, 97] width 10 height 10
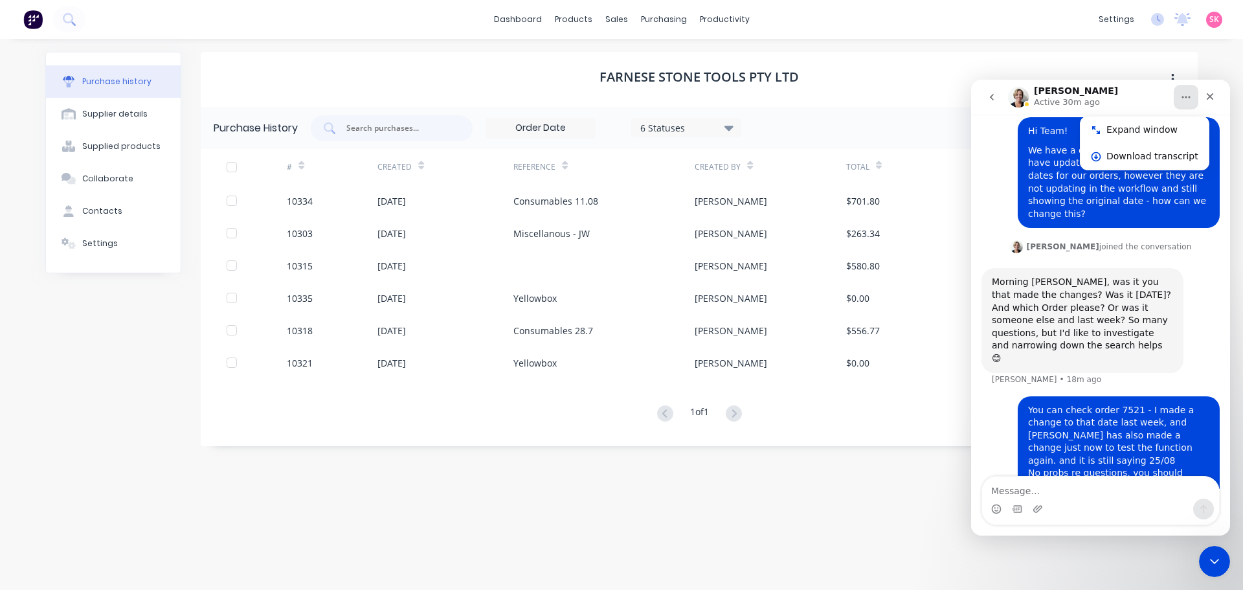
click at [1184, 94] on icon "Home" at bounding box center [1185, 97] width 10 height 10
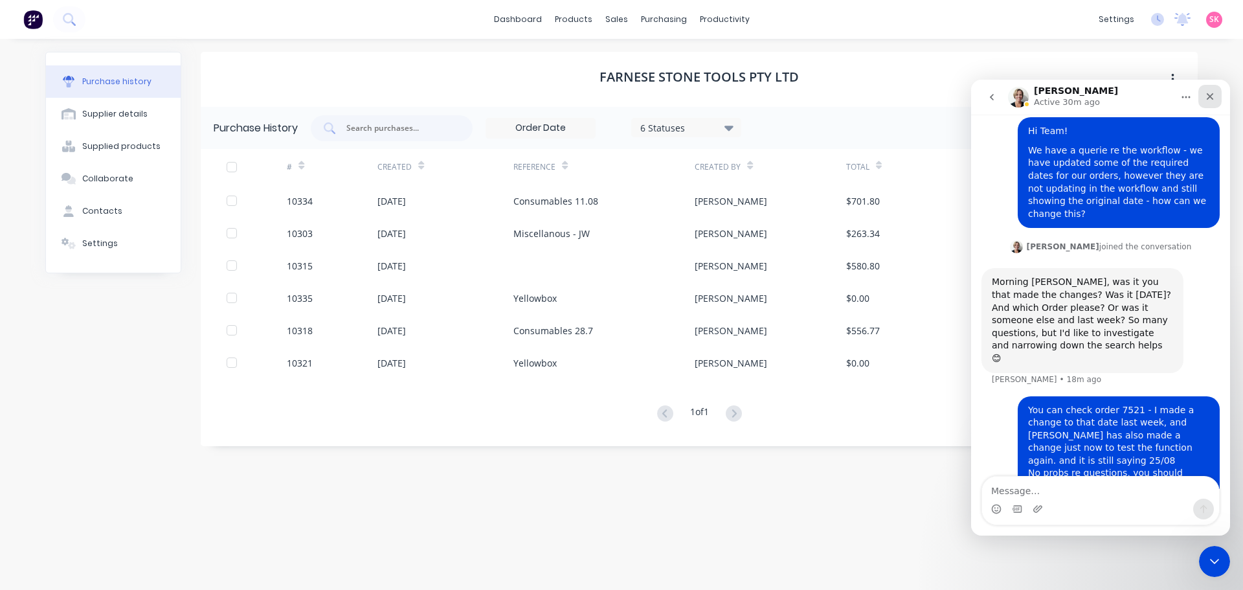
click at [1216, 98] on div "Close" at bounding box center [1209, 96] width 23 height 23
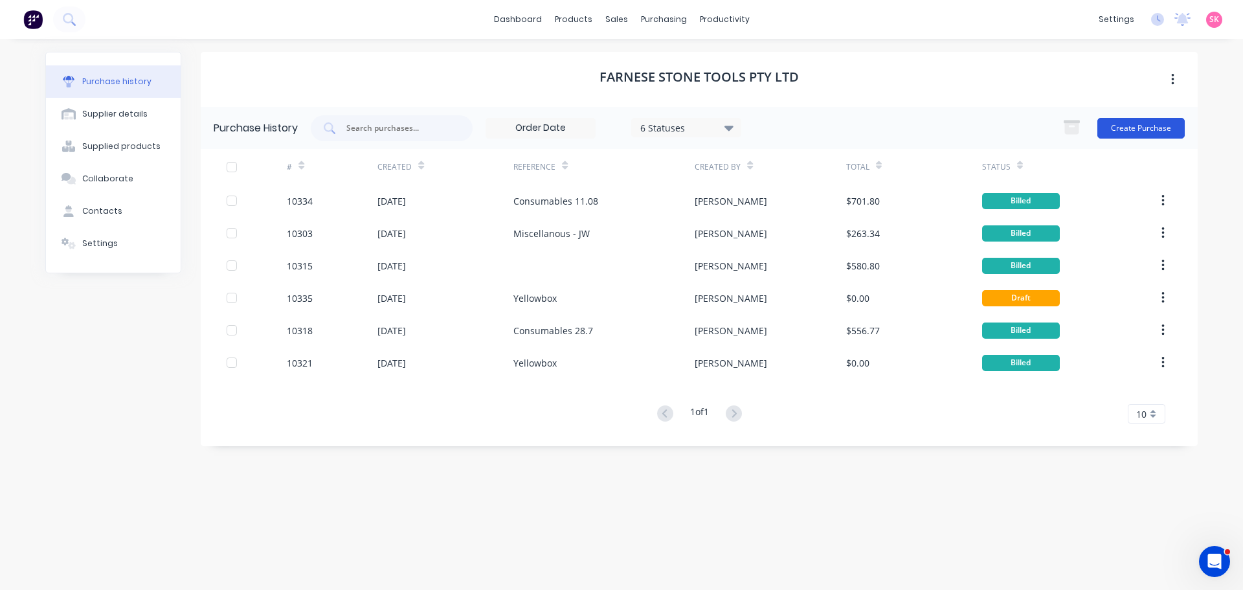
scroll to position [88, 0]
click at [1123, 133] on button "Create Purchase" at bounding box center [1140, 128] width 87 height 21
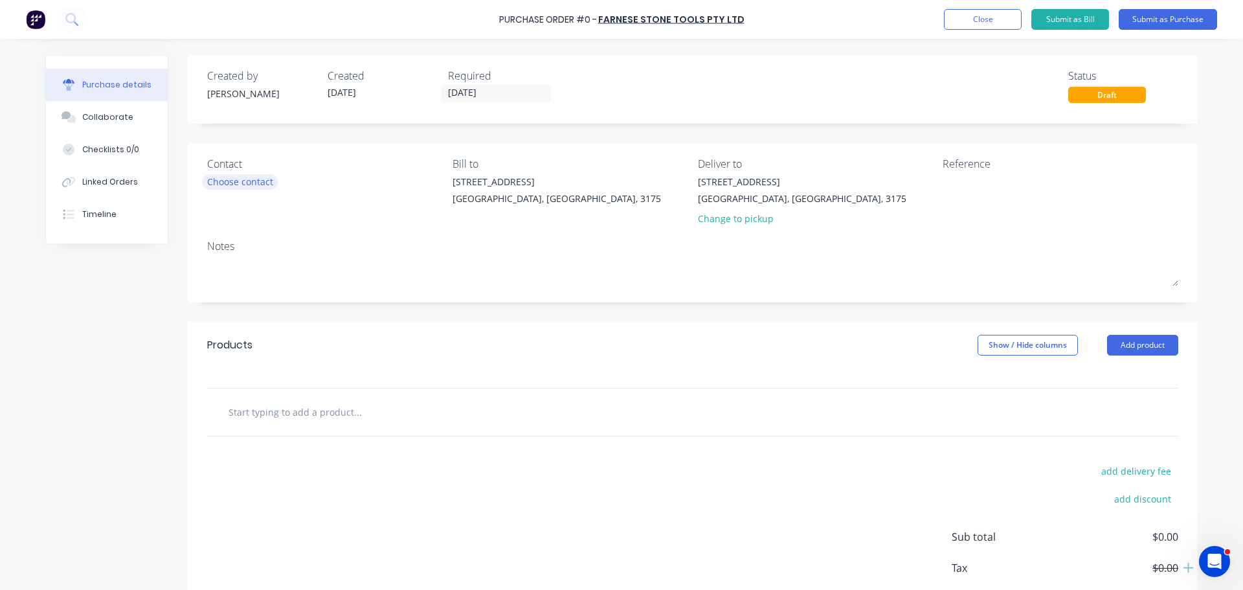
click at [268, 183] on div "Choose contact" at bounding box center [240, 182] width 66 height 14
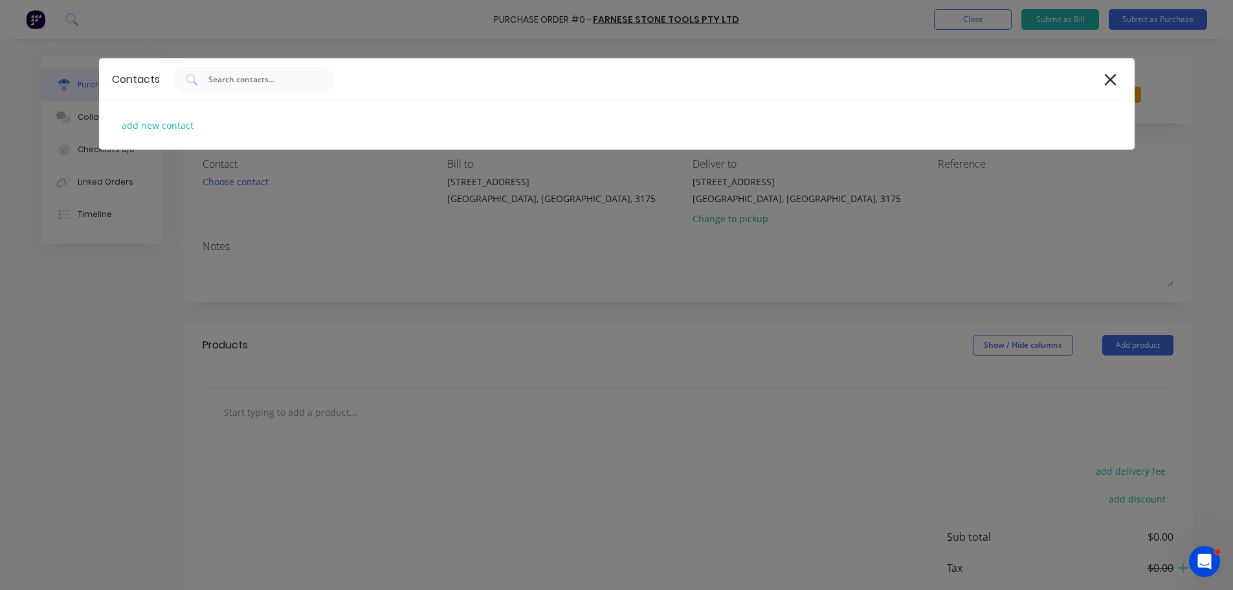
drag, startPoint x: 769, startPoint y: 294, endPoint x: 826, endPoint y: 258, distance: 67.5
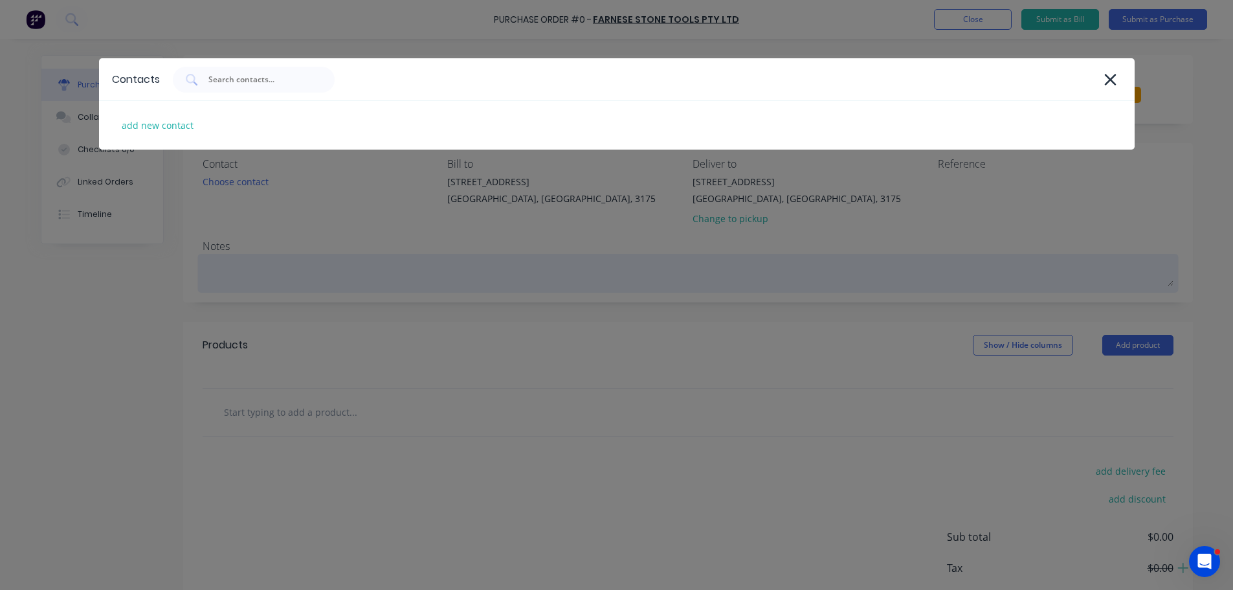
click at [772, 291] on div "Contacts add new contact" at bounding box center [616, 295] width 1233 height 590
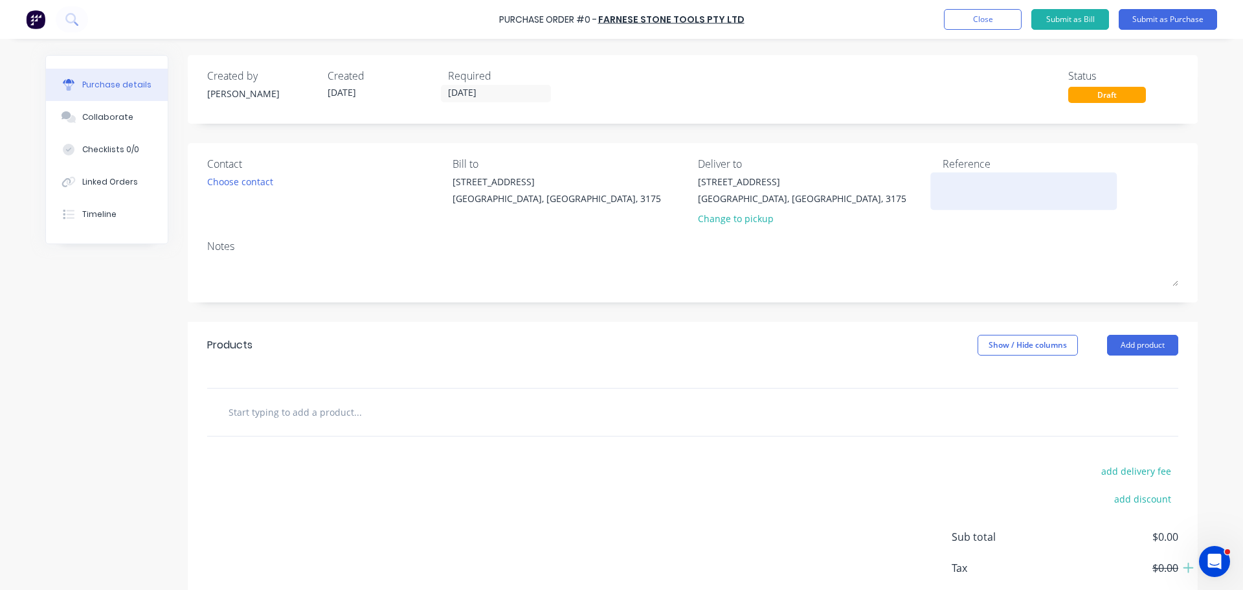
click at [971, 181] on textarea at bounding box center [1023, 189] width 162 height 29
type textarea "Consumables"
type textarea "x"
type textarea "Consumables"
click at [388, 430] on div at bounding box center [692, 411] width 971 height 47
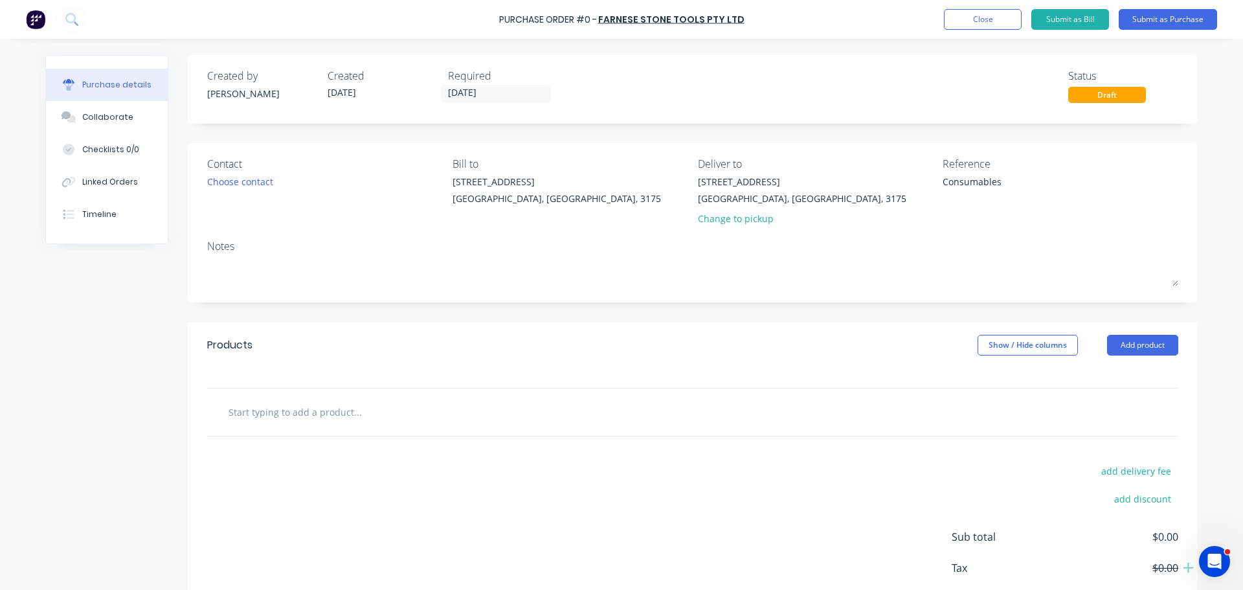
click at [346, 420] on input "text" at bounding box center [357, 412] width 259 height 26
click at [1159, 359] on div "Products Show / Hide columns Add product" at bounding box center [693, 345] width 1010 height 47
click at [1155, 344] on button "Add product" at bounding box center [1142, 345] width 71 height 21
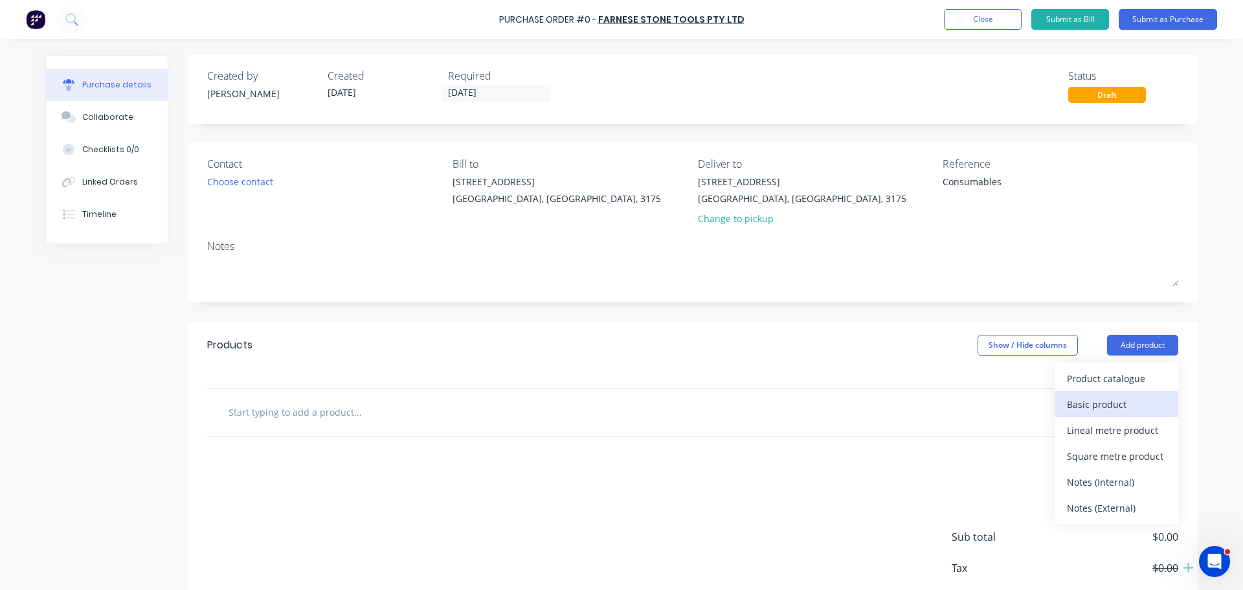
click at [1081, 408] on div "Basic product" at bounding box center [1117, 404] width 100 height 19
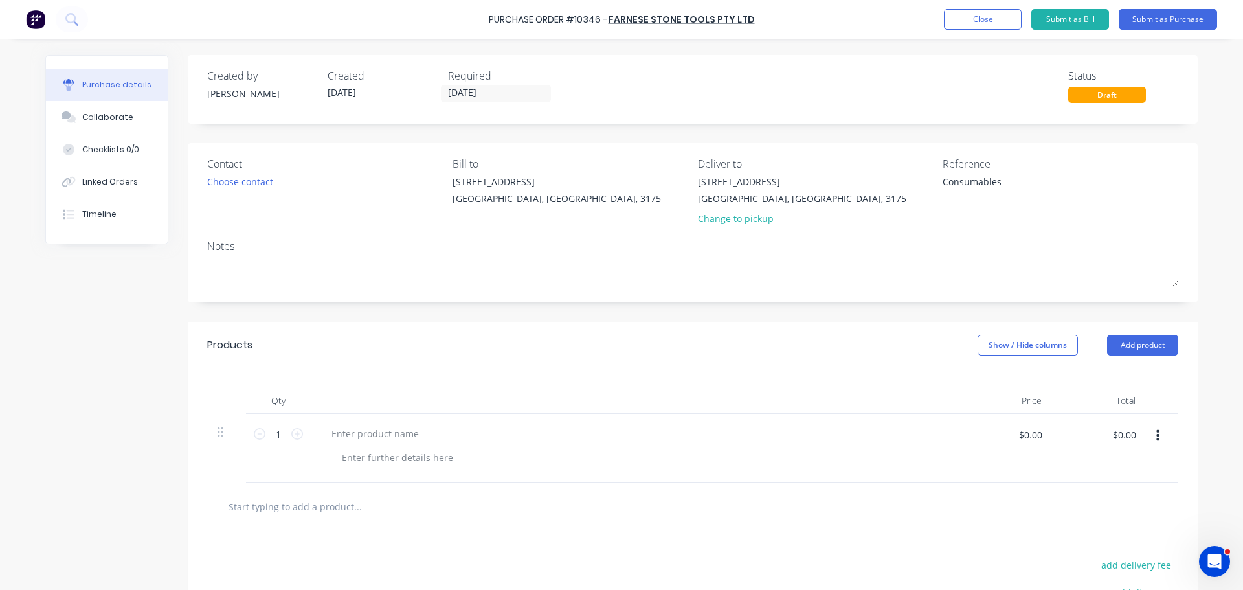
type textarea "x"
click at [999, 184] on textarea "Consumables" at bounding box center [1023, 189] width 162 height 29
type textarea "Consumables 25."
type textarea "x"
type textarea "Consumables 25.098"
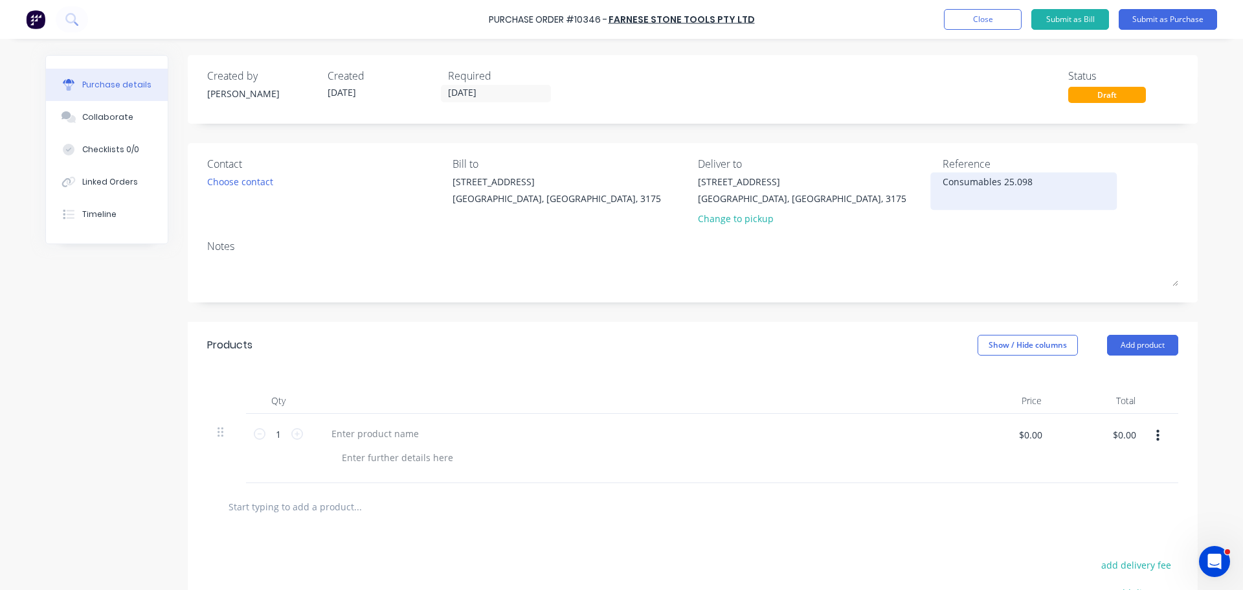
type textarea "x"
type textarea "Consumables 25.0989"
type textarea "x"
type textarea "Consumables 25.098"
type textarea "x"
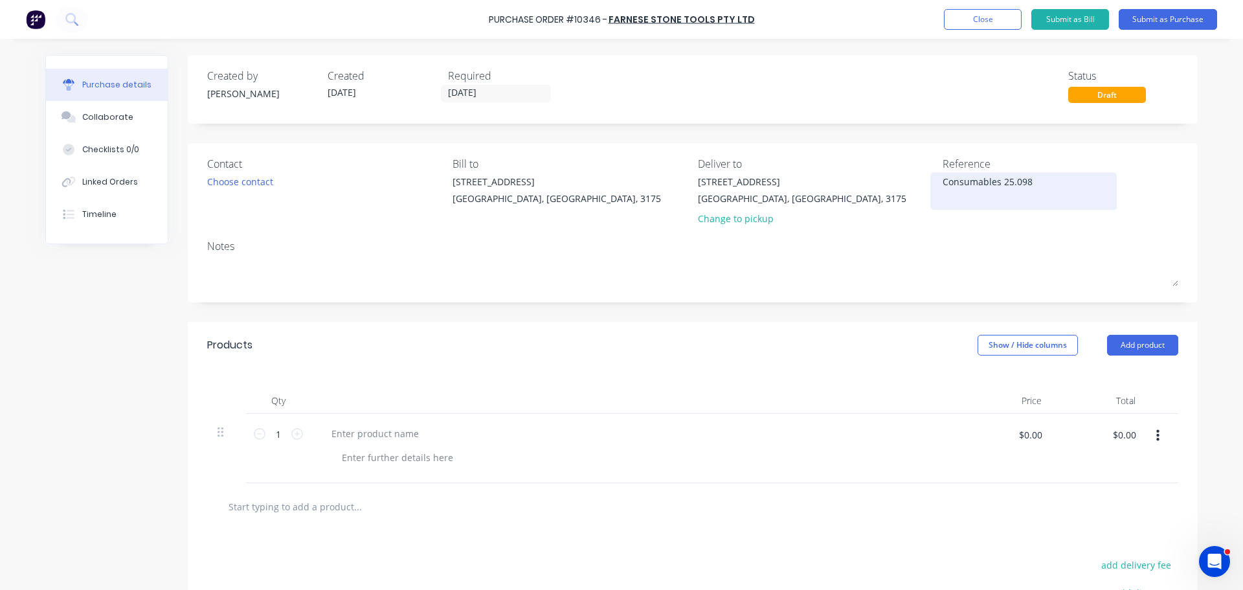
type textarea "Consumables 25.09"
type textarea "x"
type textarea "Consumables 25.0"
type textarea "x"
type textarea "Consumables 25.08"
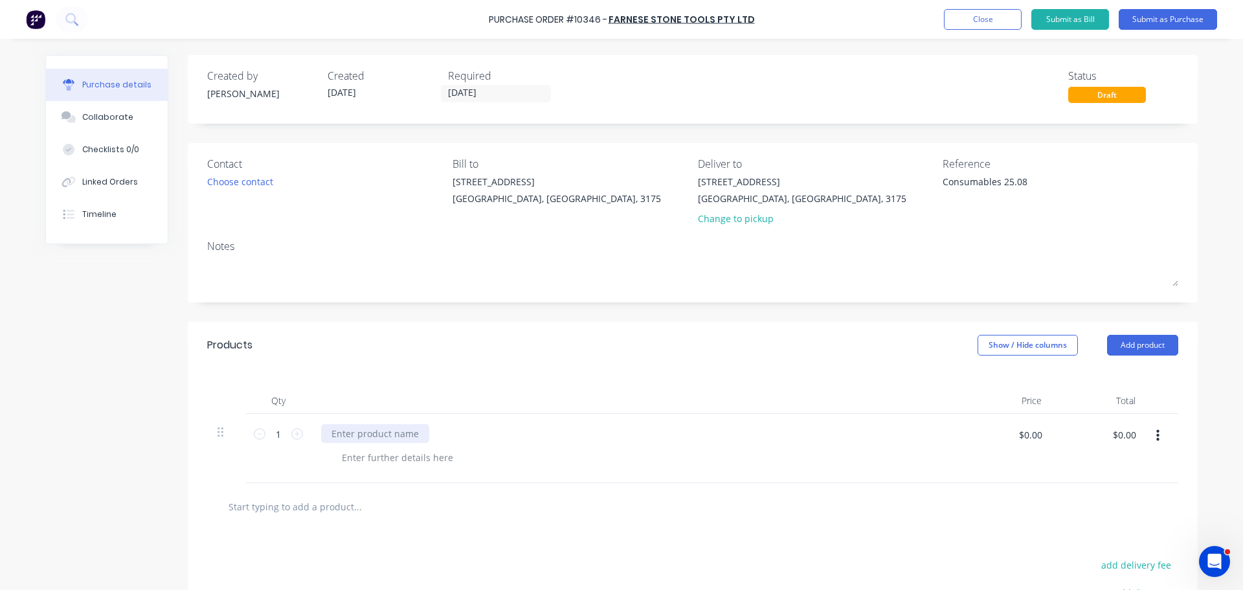
type textarea "x"
type textarea "Consumables 25.08"
click at [353, 432] on div at bounding box center [375, 433] width 108 height 19
type textarea "x"
click at [799, 298] on div "Contact Choose contact Bill to 1 / 64-70 Edison Road Dandenong South, Victoria,…" at bounding box center [693, 222] width 1010 height 159
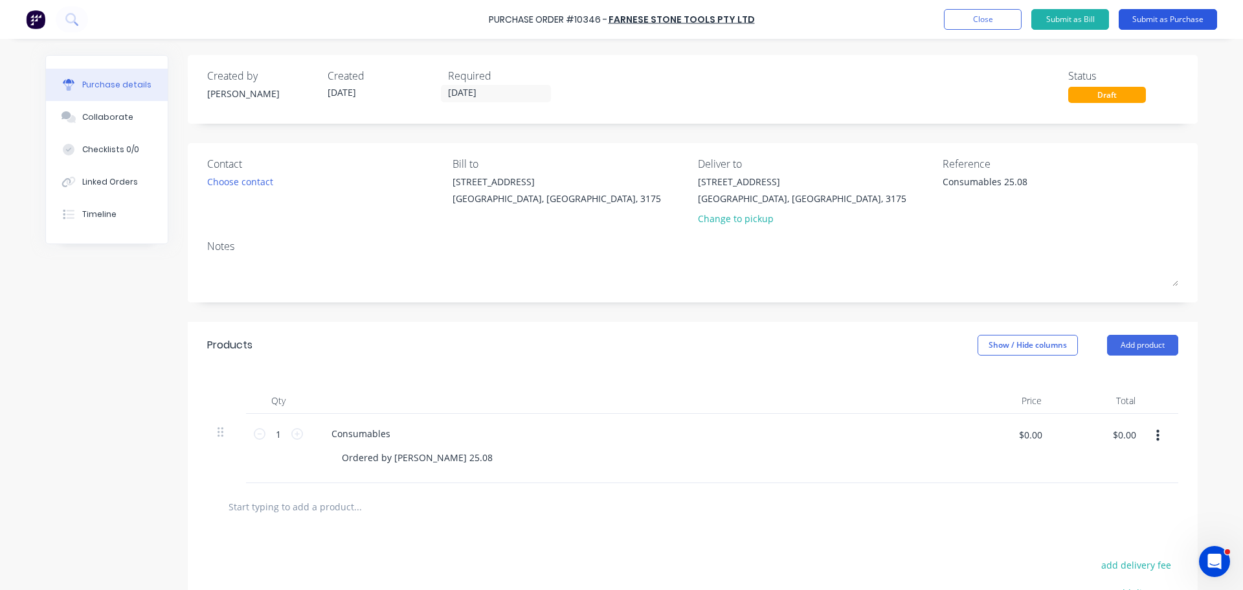
click at [1171, 10] on button "Submit as Purchase" at bounding box center [1167, 19] width 98 height 21
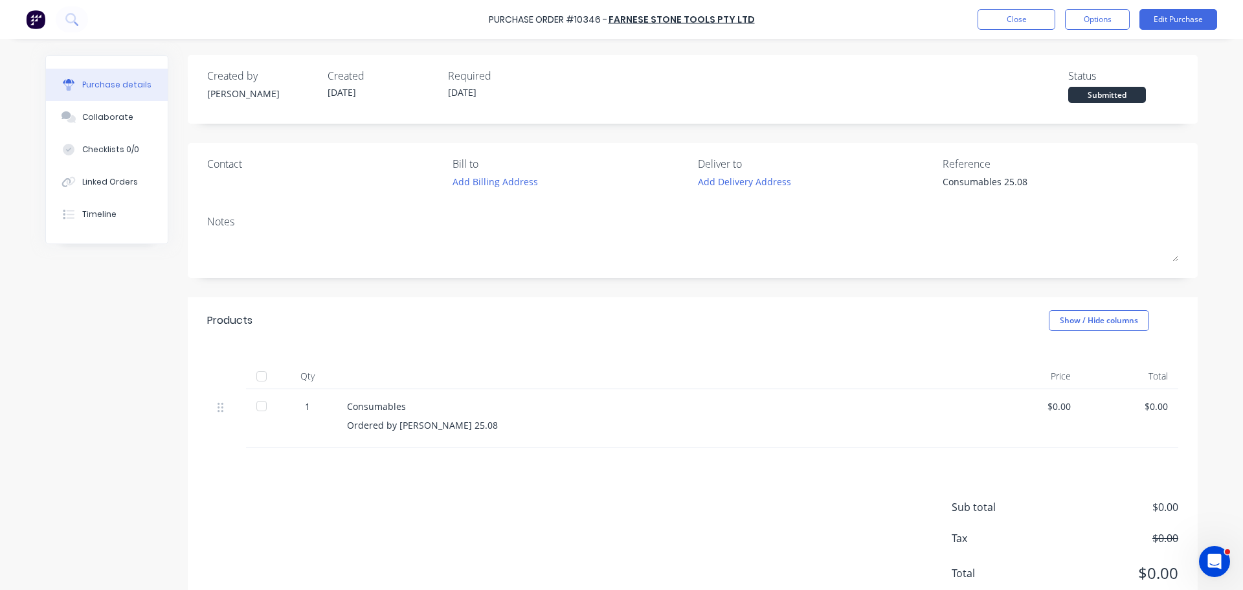
type textarea "x"
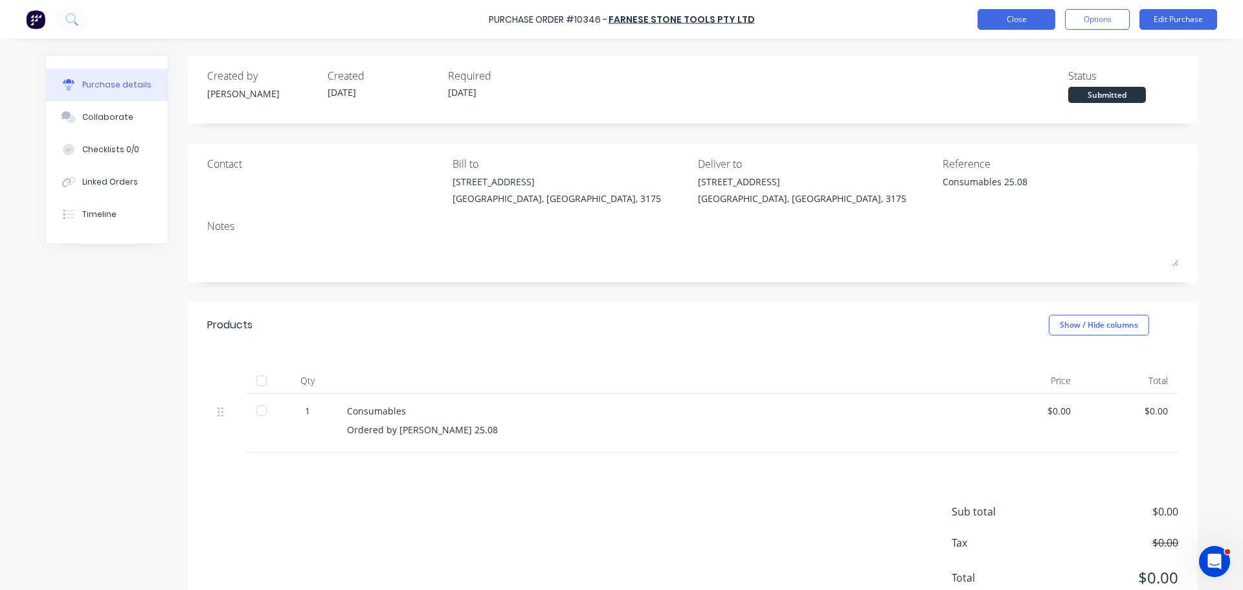
click at [1019, 17] on button "Close" at bounding box center [1016, 19] width 78 height 21
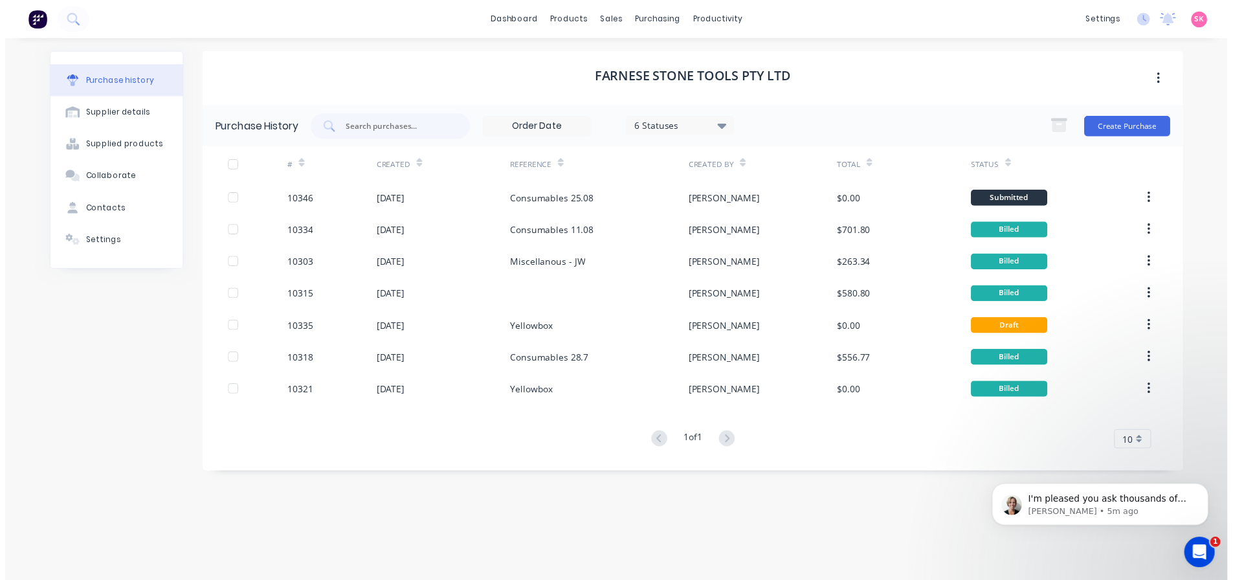
scroll to position [198, 0]
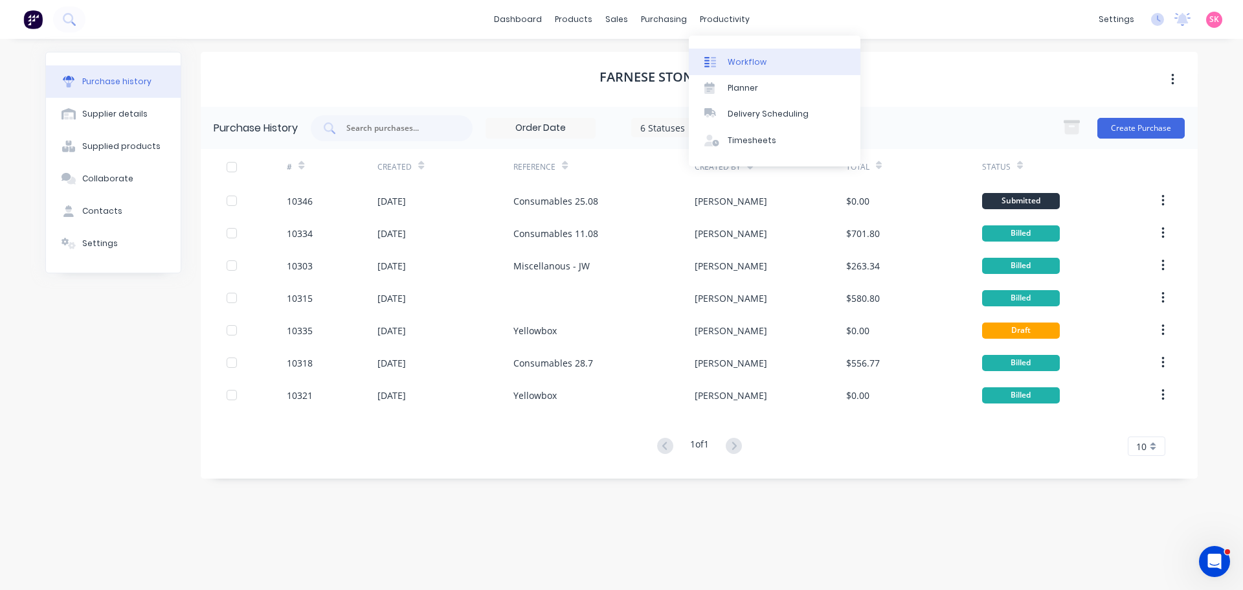
click at [733, 51] on link "Workflow" at bounding box center [775, 62] width 172 height 26
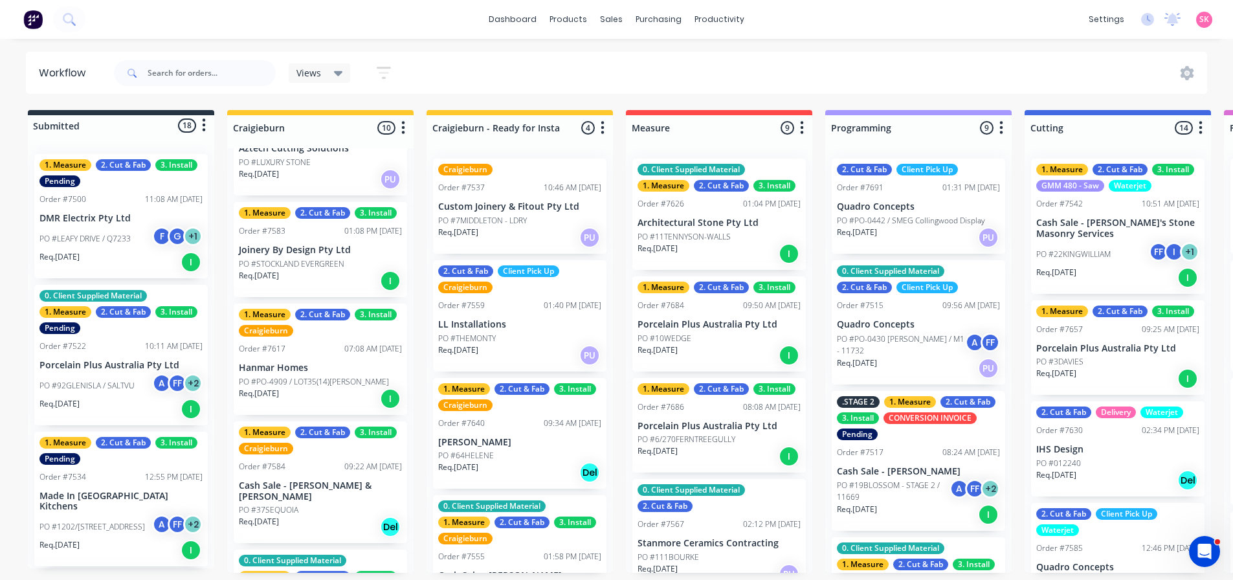
scroll to position [582, 0]
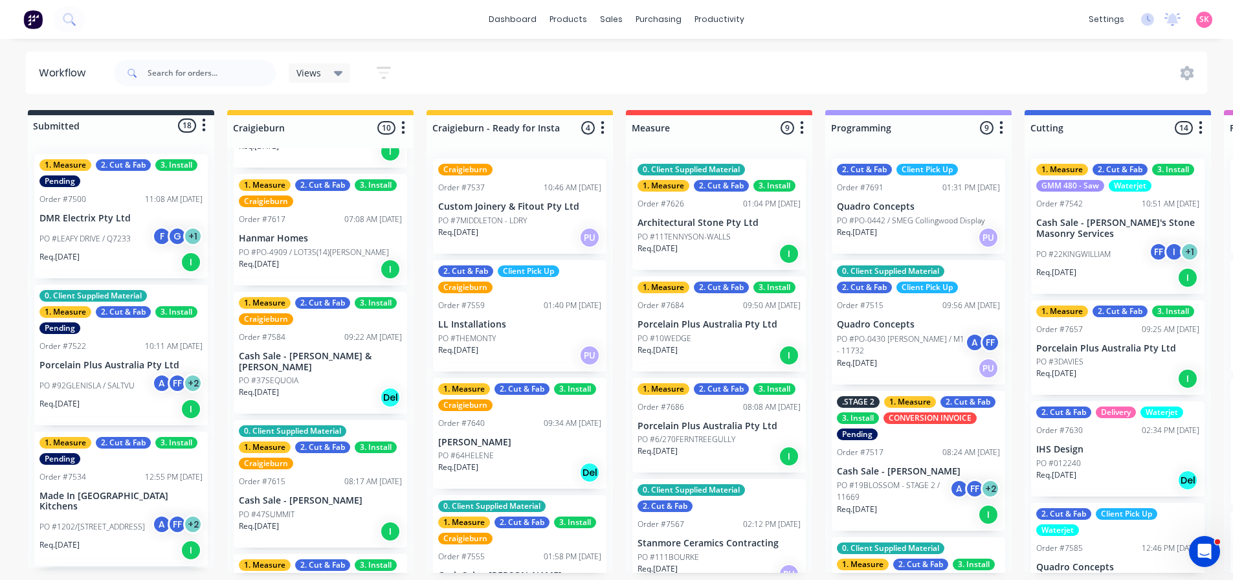
click at [329, 285] on div "1. Measure 2. Cut & Fab 3. Install Craigieburn Order #7617 07:08 AM 08/08/25 Ha…" at bounding box center [320, 229] width 173 height 111
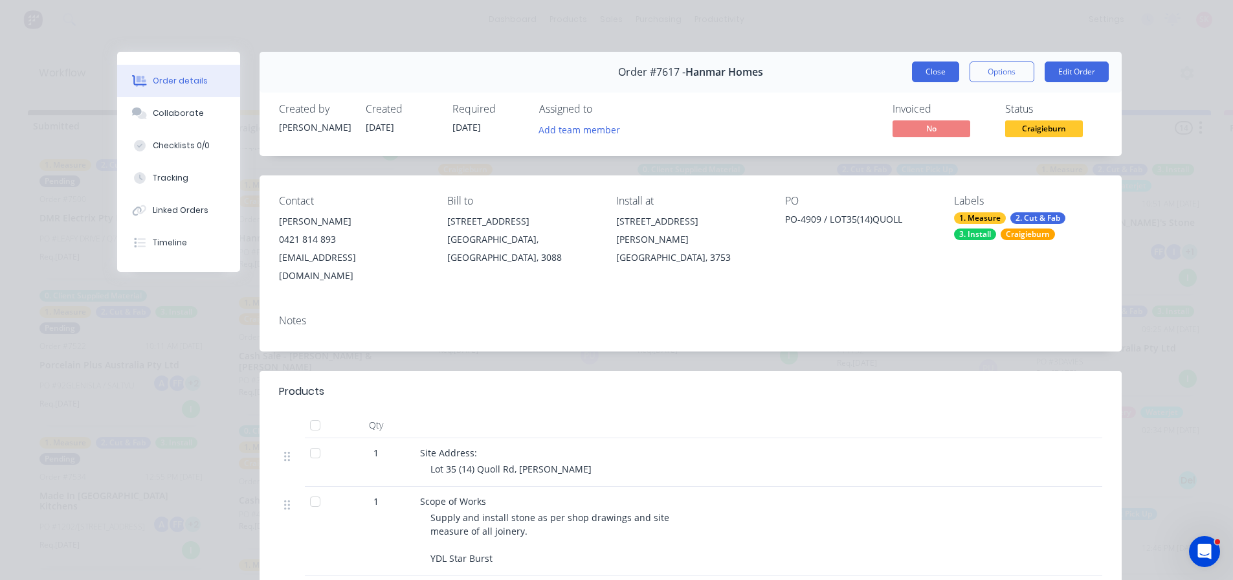
click at [913, 63] on button "Close" at bounding box center [935, 71] width 47 height 21
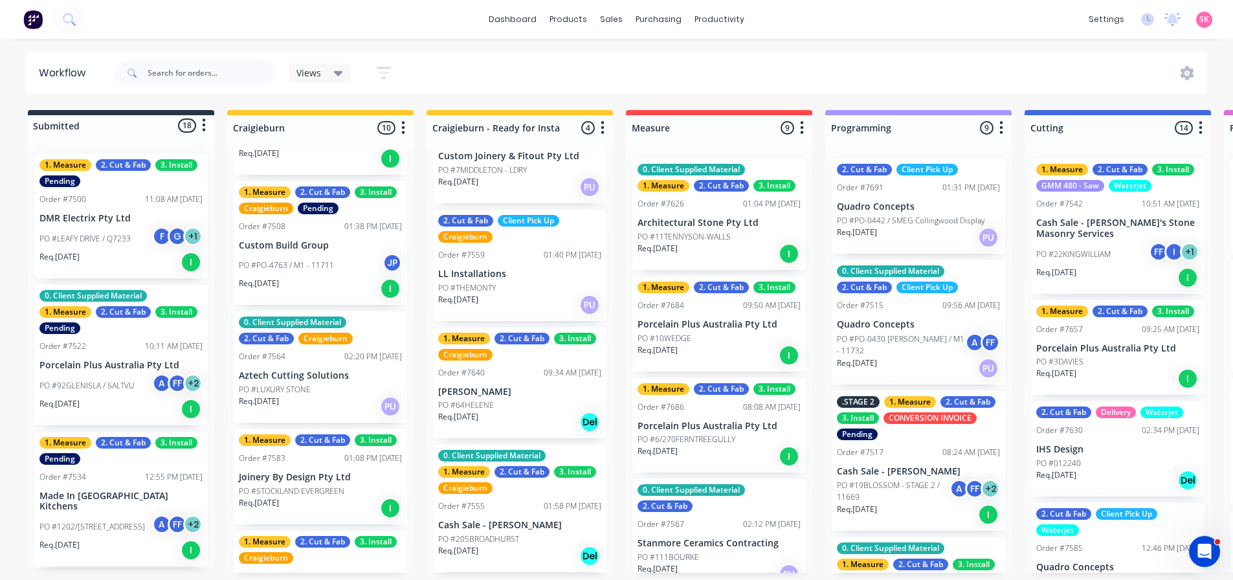
scroll to position [216, 0]
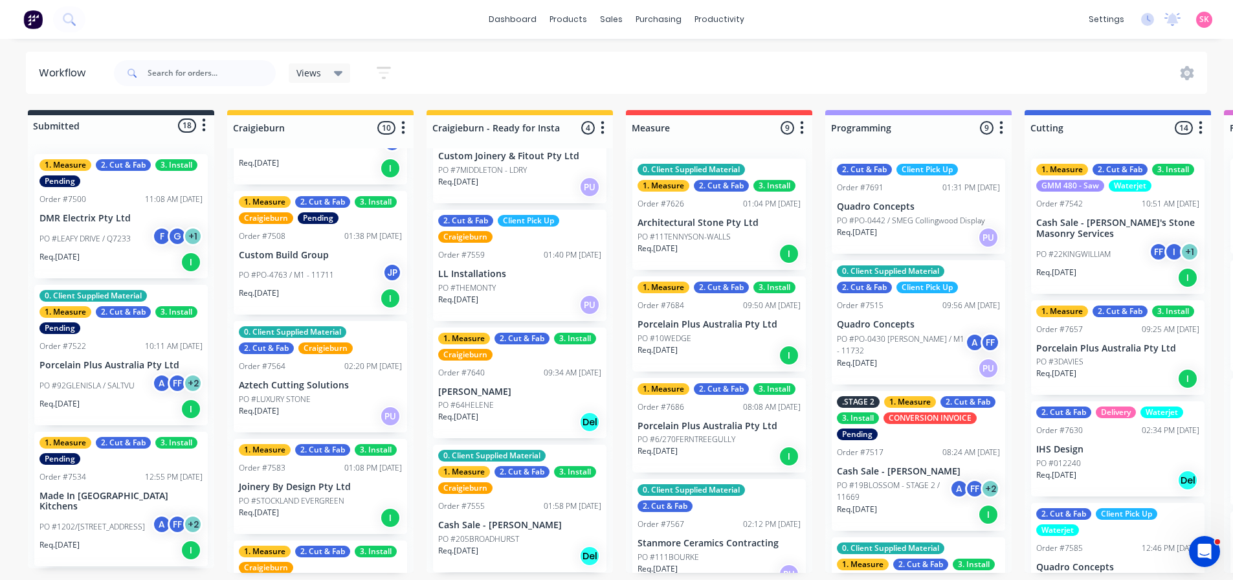
click at [327, 493] on p "Joinery By Design Pty Ltd" at bounding box center [320, 486] width 163 height 11
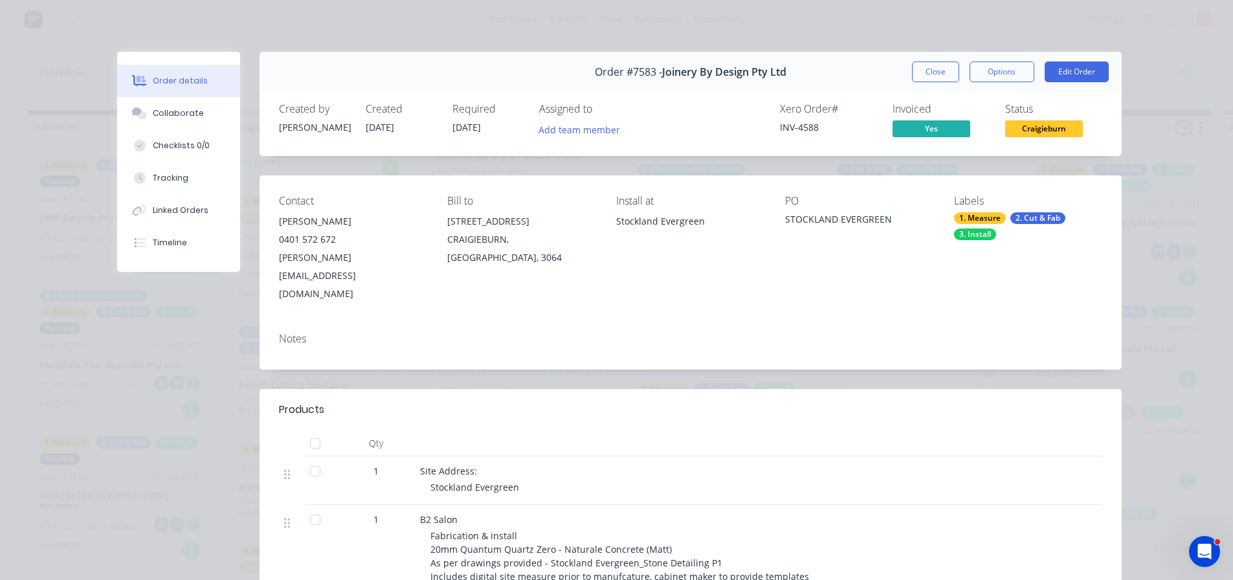
click at [920, 63] on button "Close" at bounding box center [935, 71] width 47 height 21
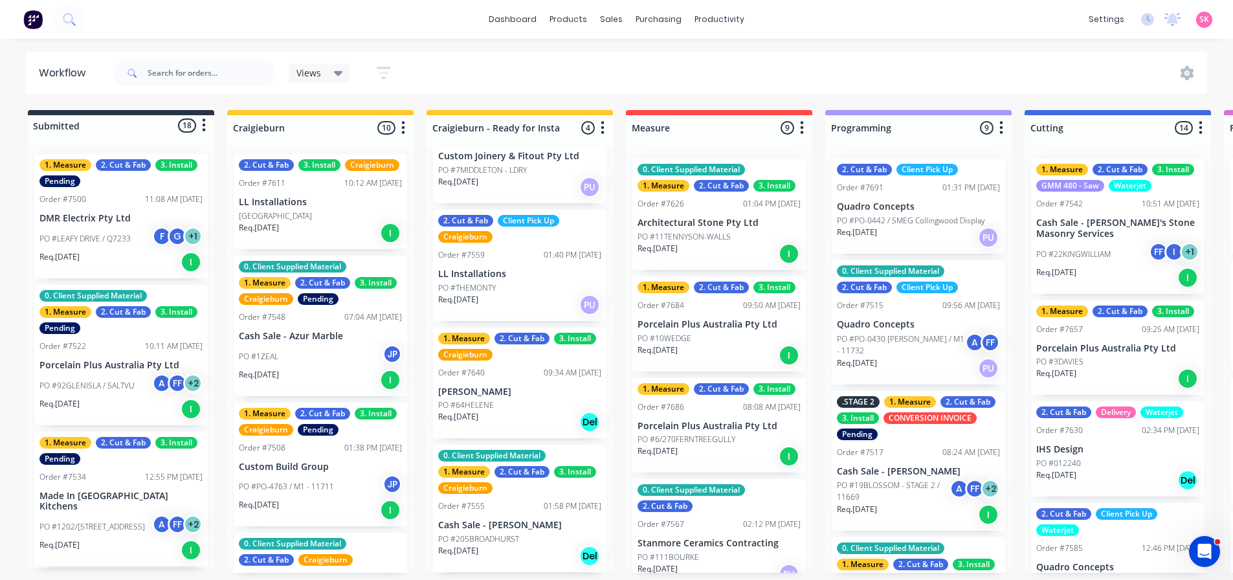
scroll to position [0, 0]
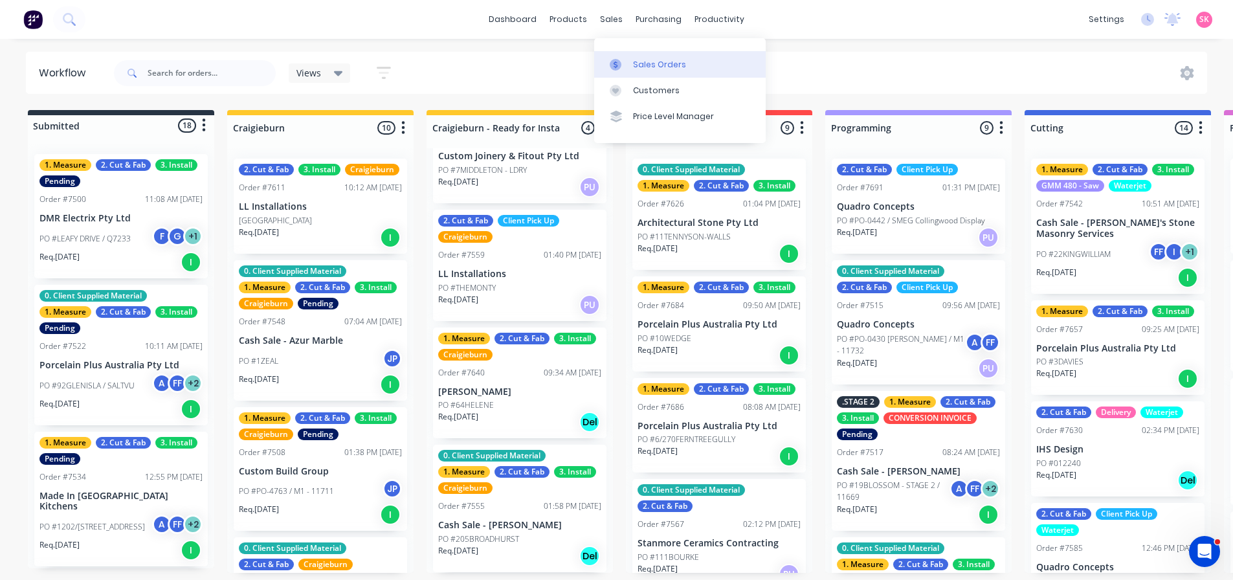
click at [637, 59] on div "Sales Orders" at bounding box center [659, 65] width 53 height 12
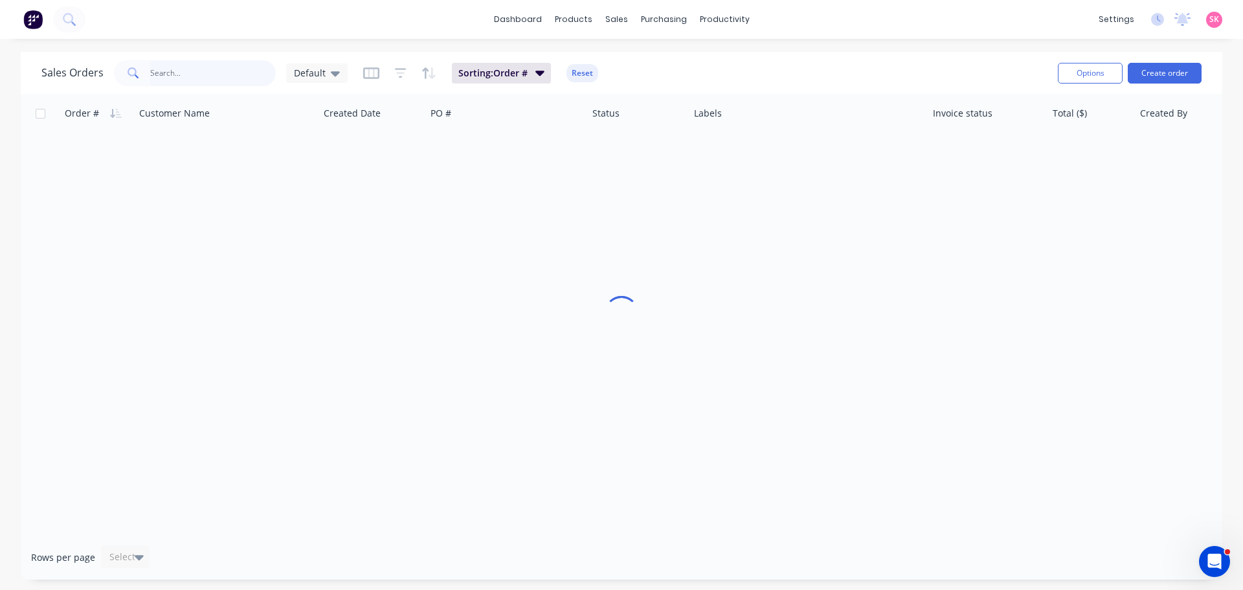
click at [170, 66] on input "text" at bounding box center [213, 73] width 126 height 26
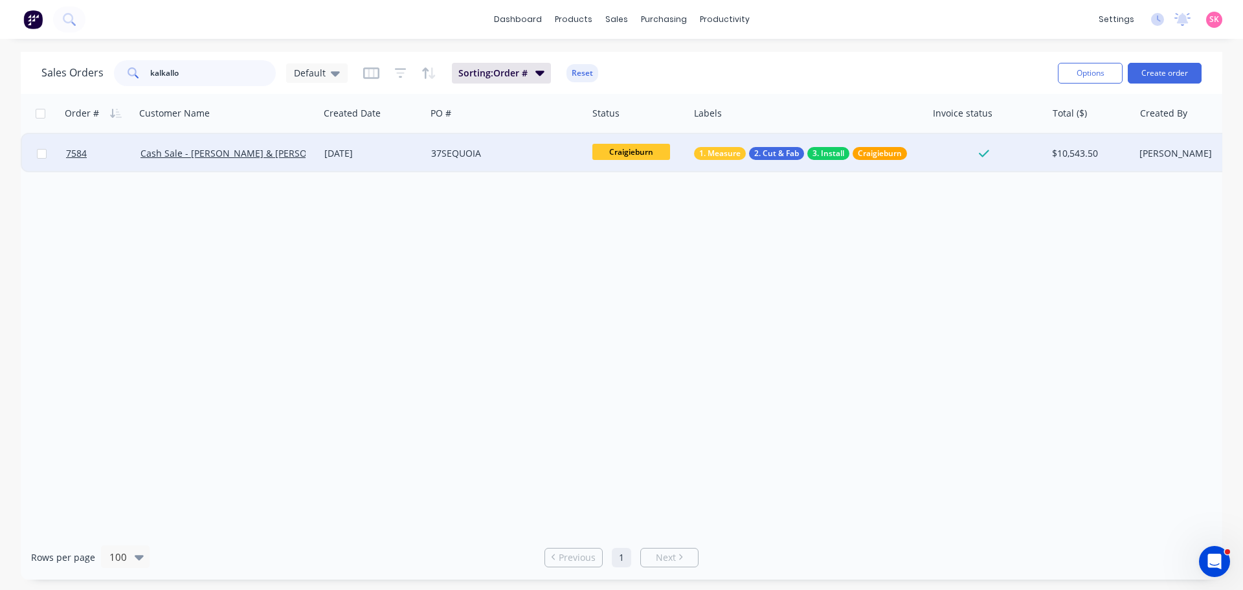
type input "kalkallo"
click at [307, 154] on div "Cash Sale - [PERSON_NAME] & [PERSON_NAME]" at bounding box center [226, 153] width 173 height 13
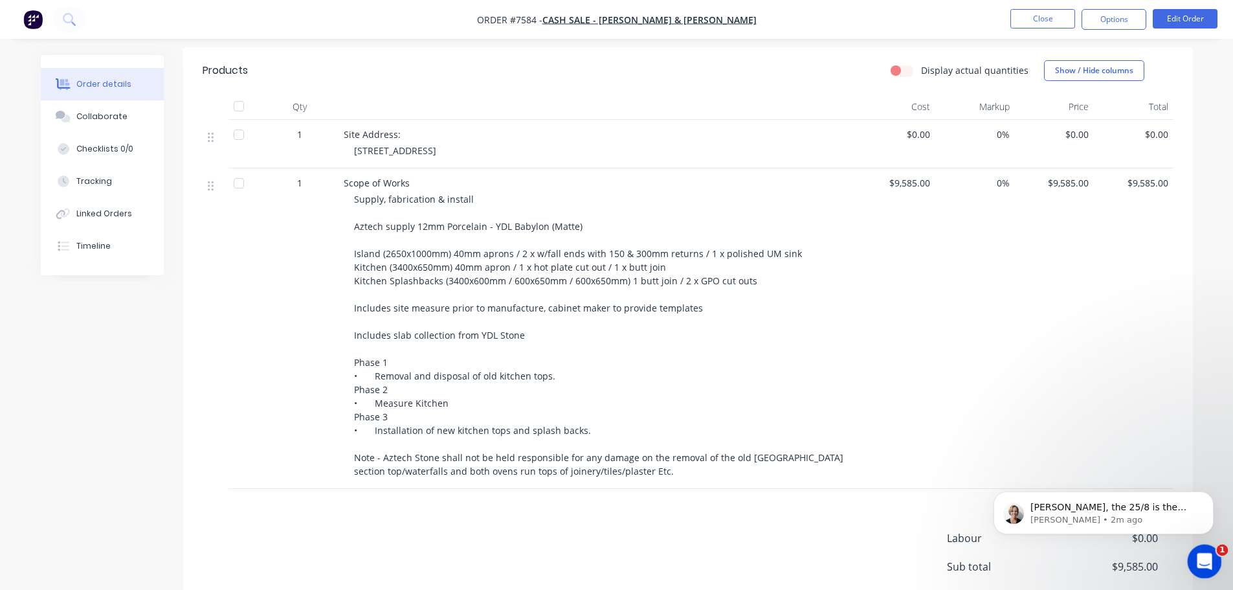
click at [1206, 555] on icon "Open Intercom Messenger" at bounding box center [1202, 559] width 21 height 21
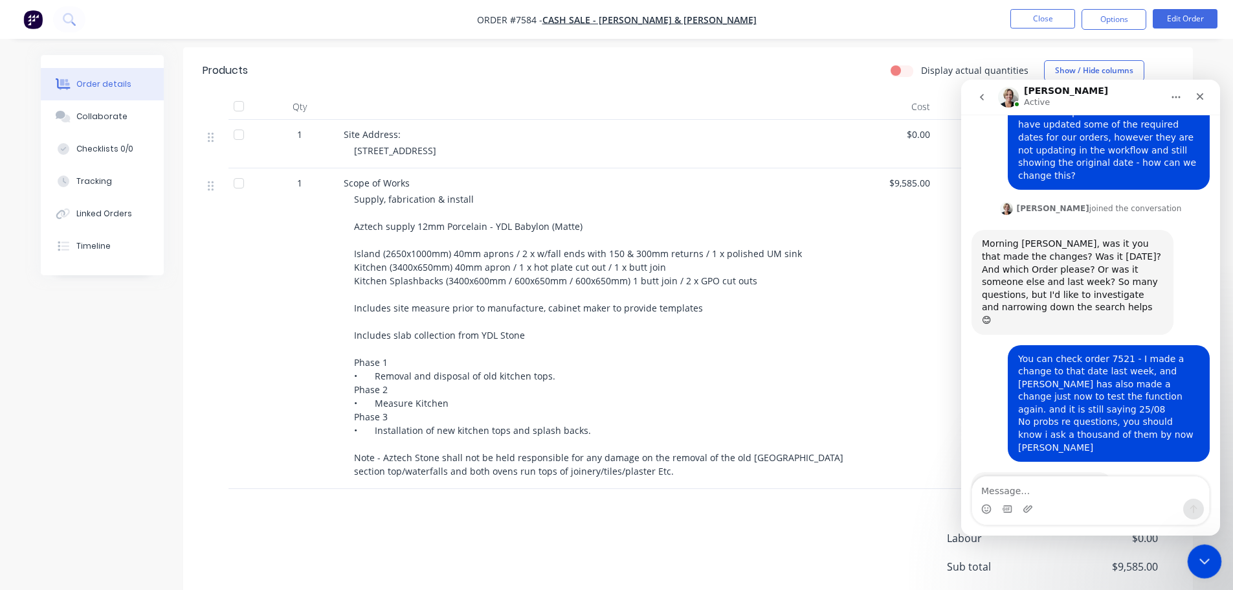
scroll to position [287, 0]
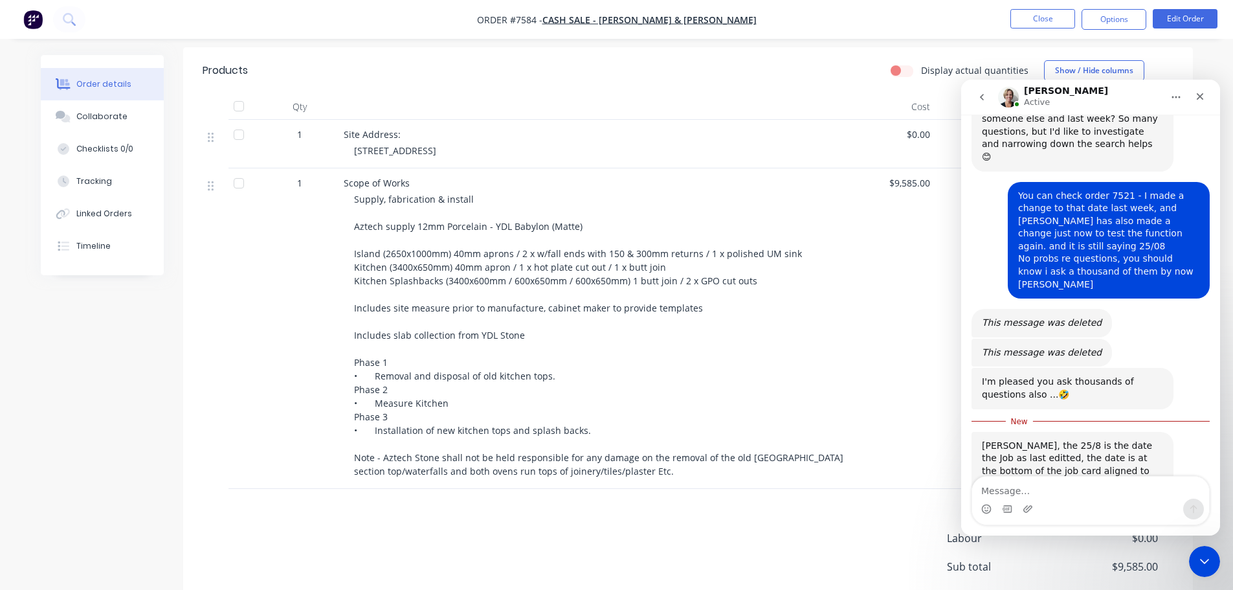
click at [1144, 490] on textarea "Message…" at bounding box center [1090, 487] width 237 height 22
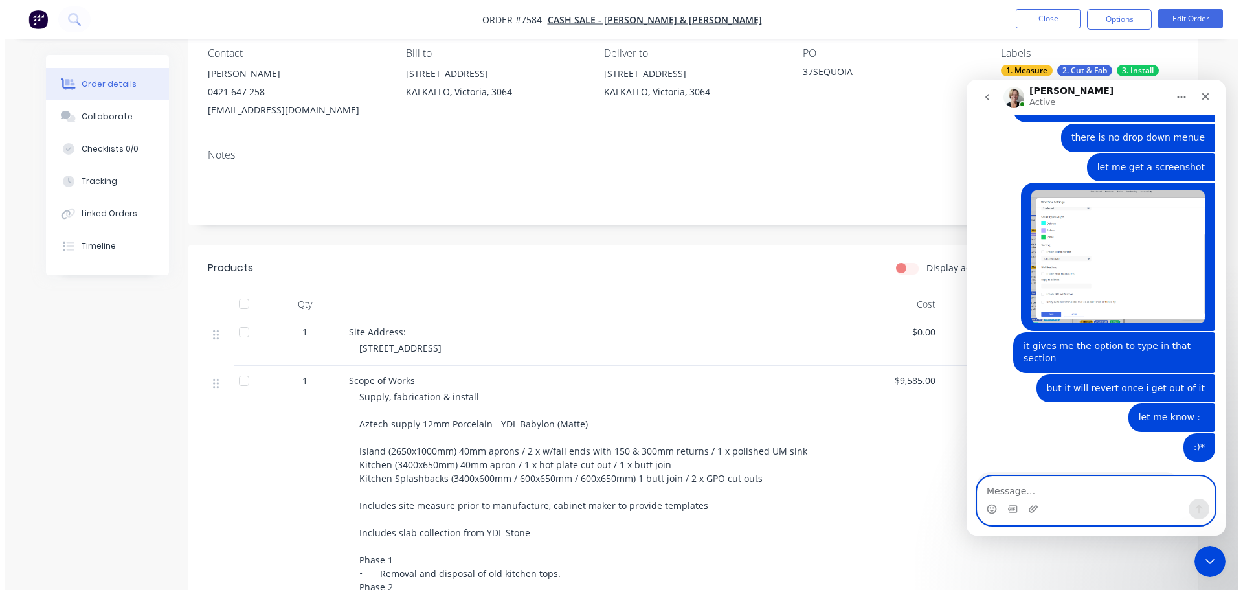
scroll to position [0, 0]
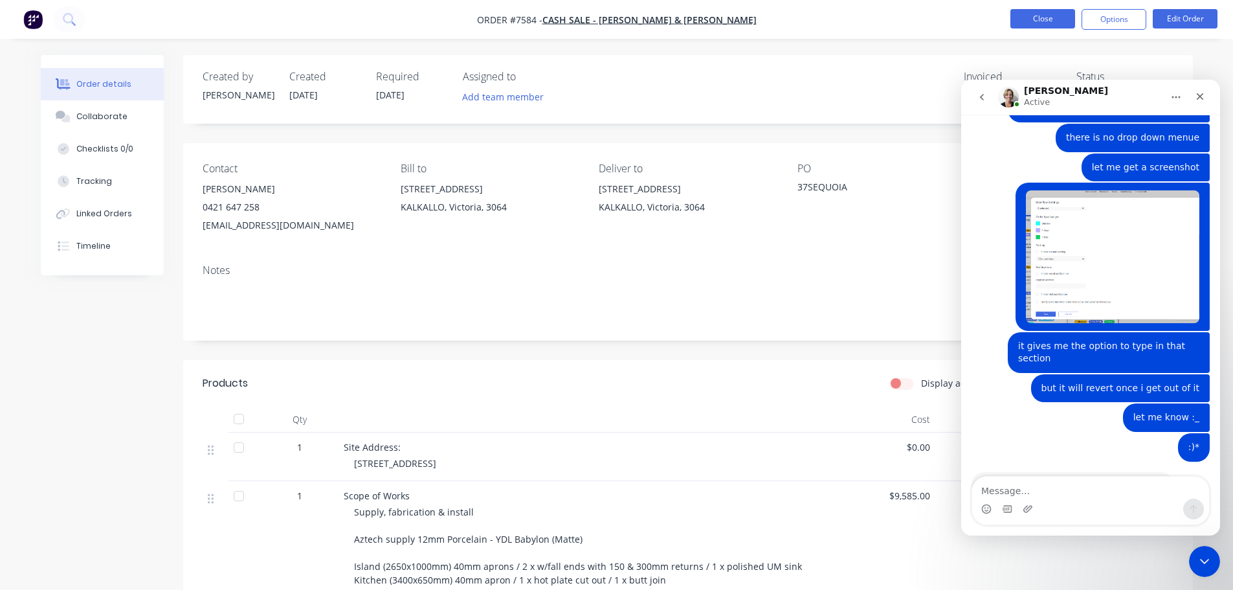
click at [1039, 23] on button "Close" at bounding box center [1042, 18] width 65 height 19
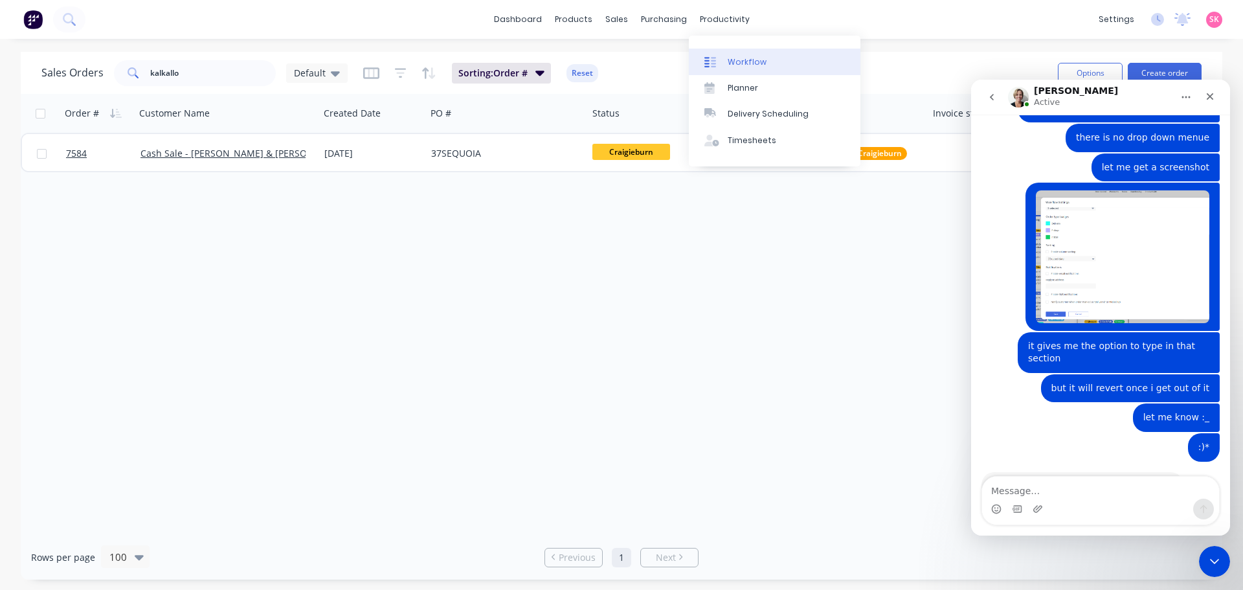
click at [749, 51] on link "Workflow" at bounding box center [775, 62] width 172 height 26
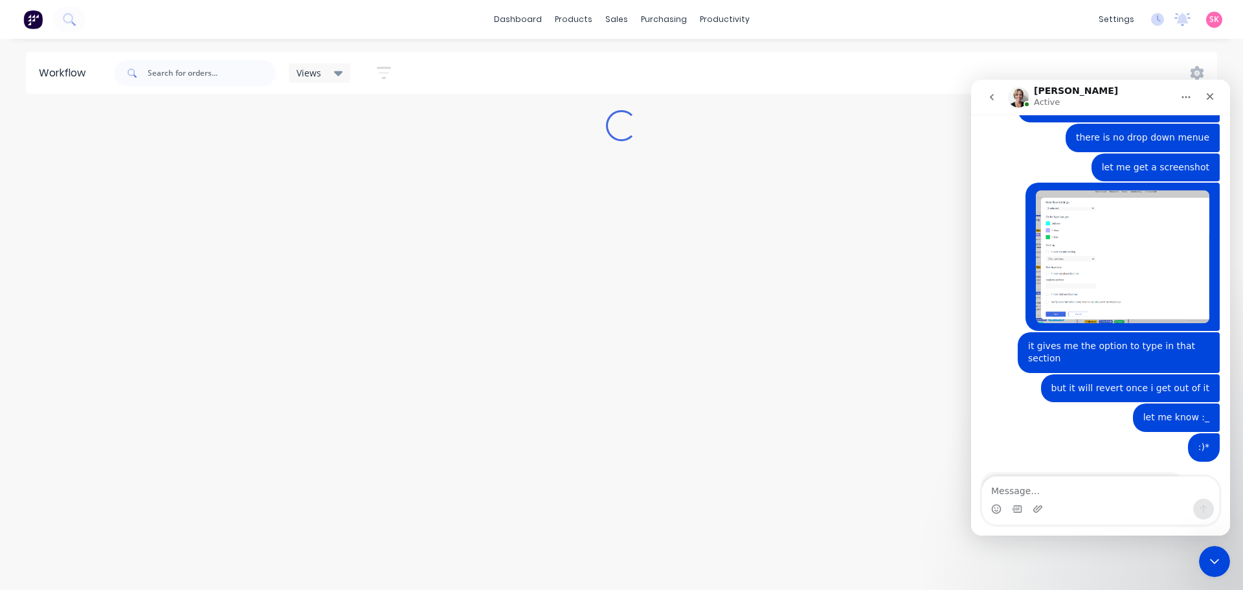
drag, startPoint x: 1175, startPoint y: 102, endPoint x: 1186, endPoint y: 84, distance: 21.0
click at [1175, 101] on button "Home" at bounding box center [1185, 97] width 25 height 25
click at [1192, 66] on icon at bounding box center [1197, 73] width 14 height 14
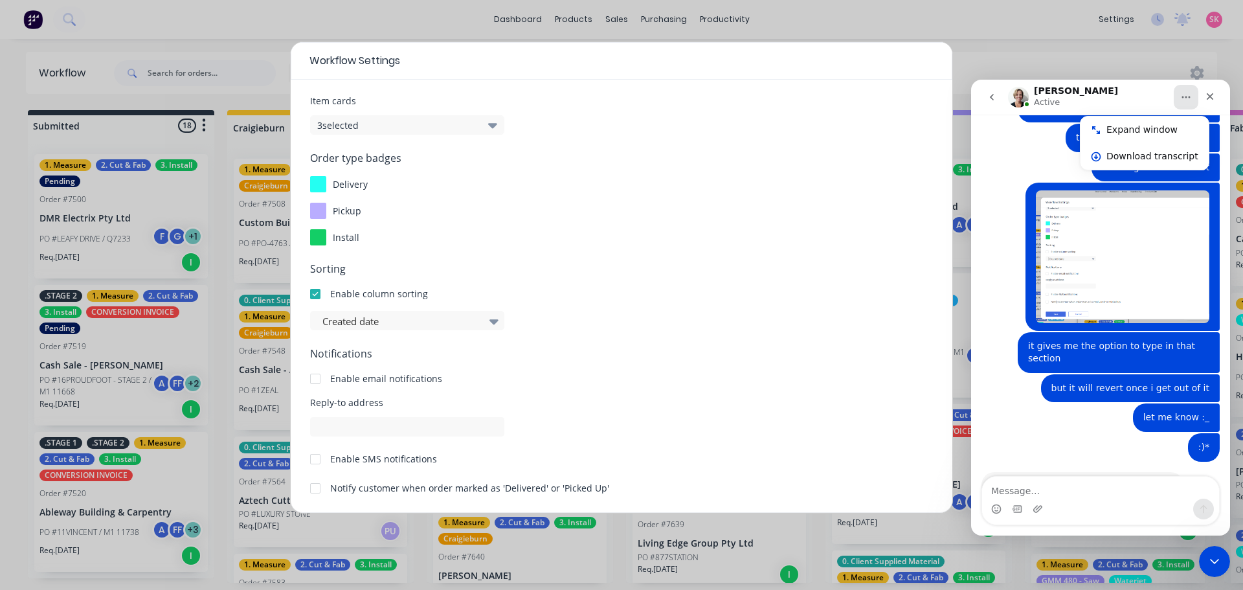
scroll to position [139, 0]
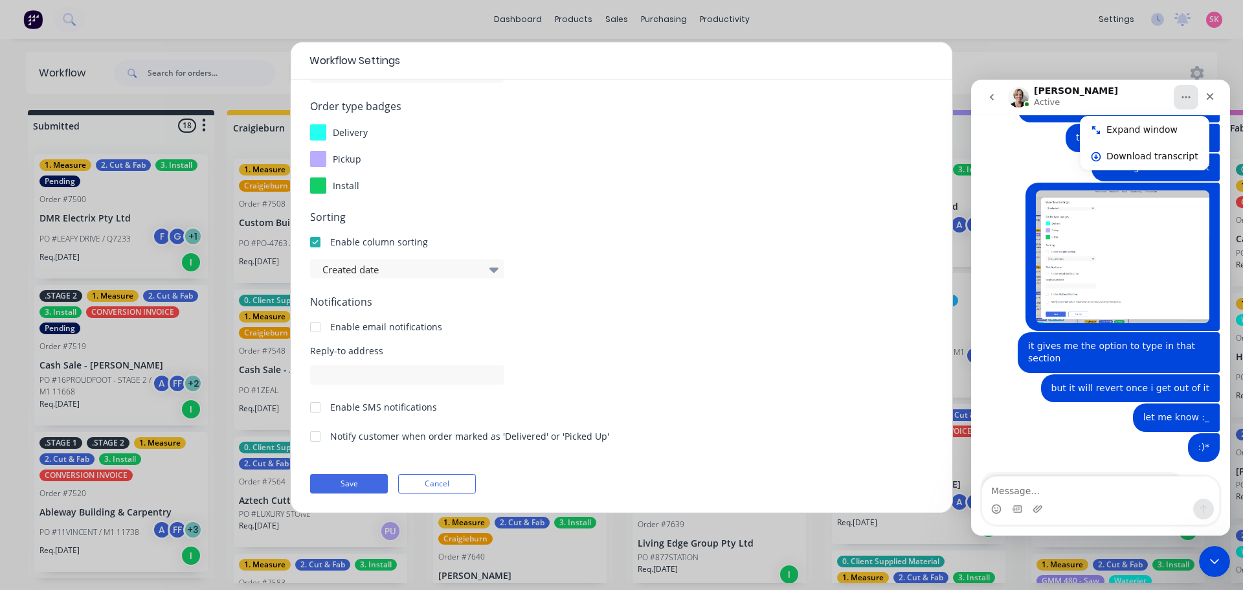
click at [413, 256] on div "Sorting Enable column sorting Created date" at bounding box center [621, 243] width 623 height 69
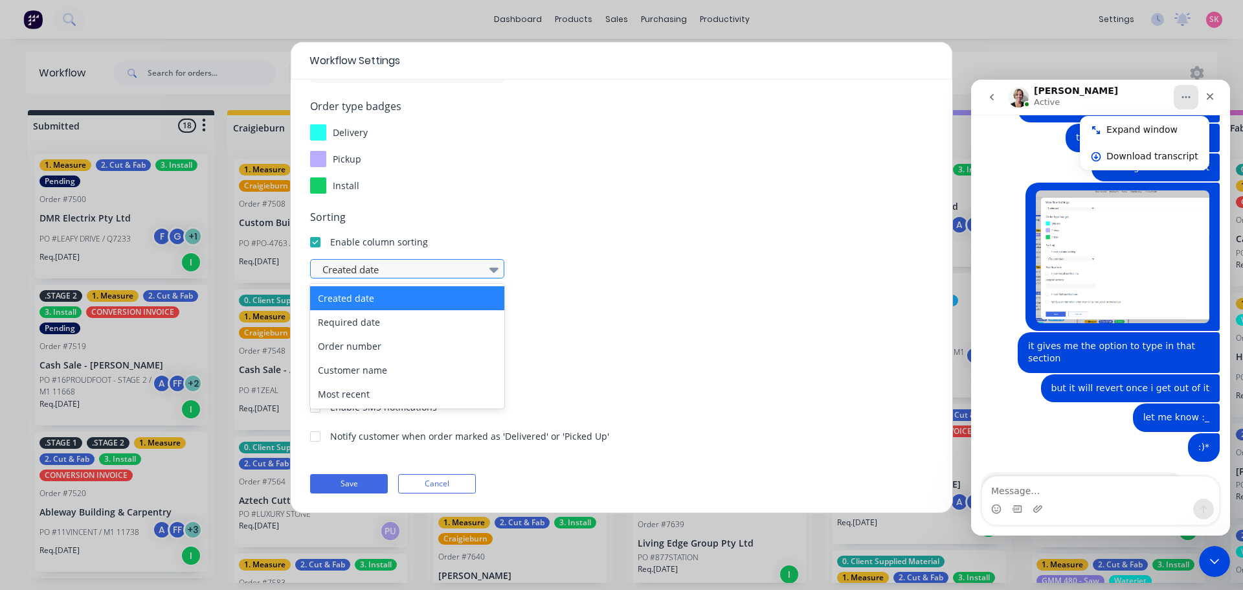
click at [439, 275] on div at bounding box center [400, 269] width 159 height 16
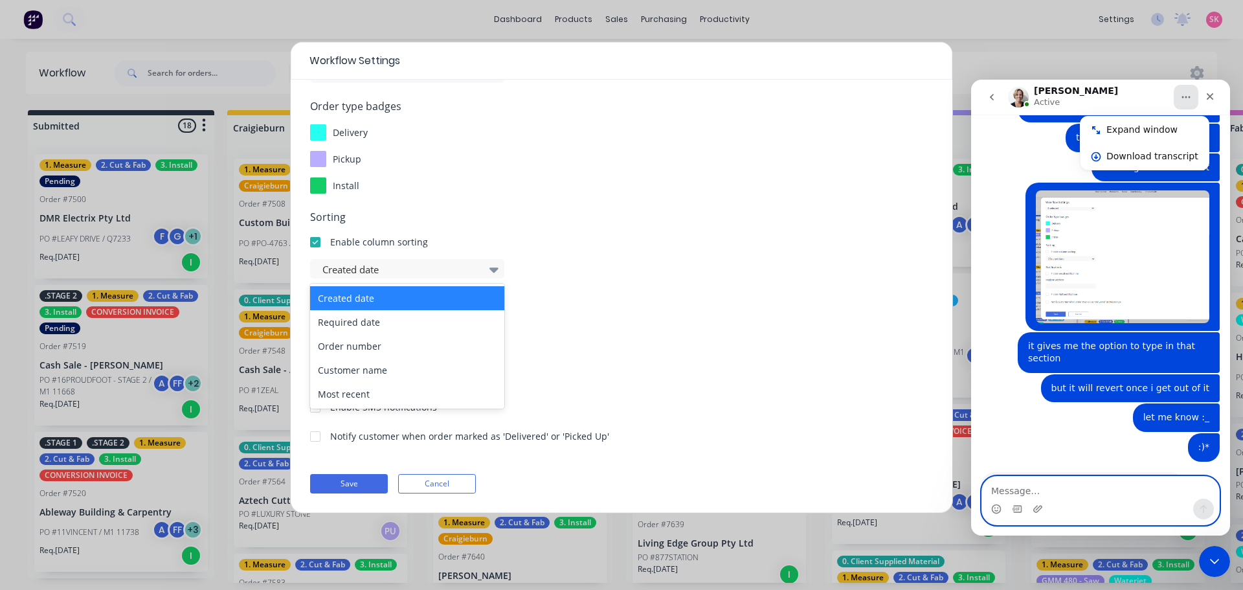
click at [1121, 487] on textarea "Message…" at bounding box center [1100, 487] width 237 height 22
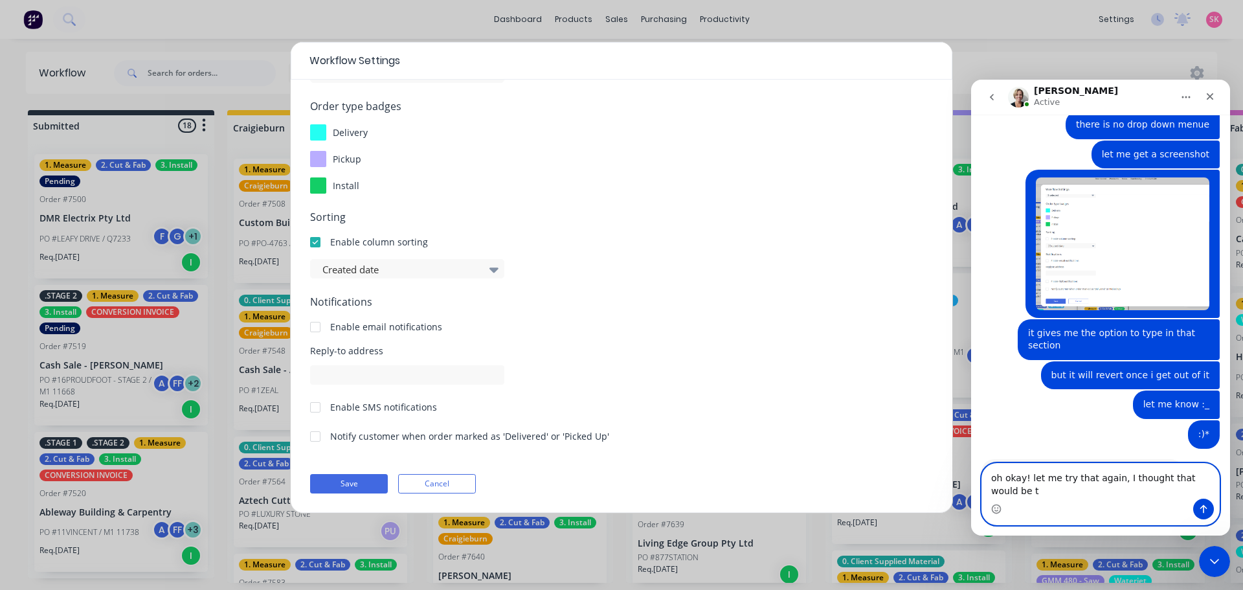
scroll to position [1891, 0]
type textarea "oh okay! let me try that again, I thought that would be the fix"
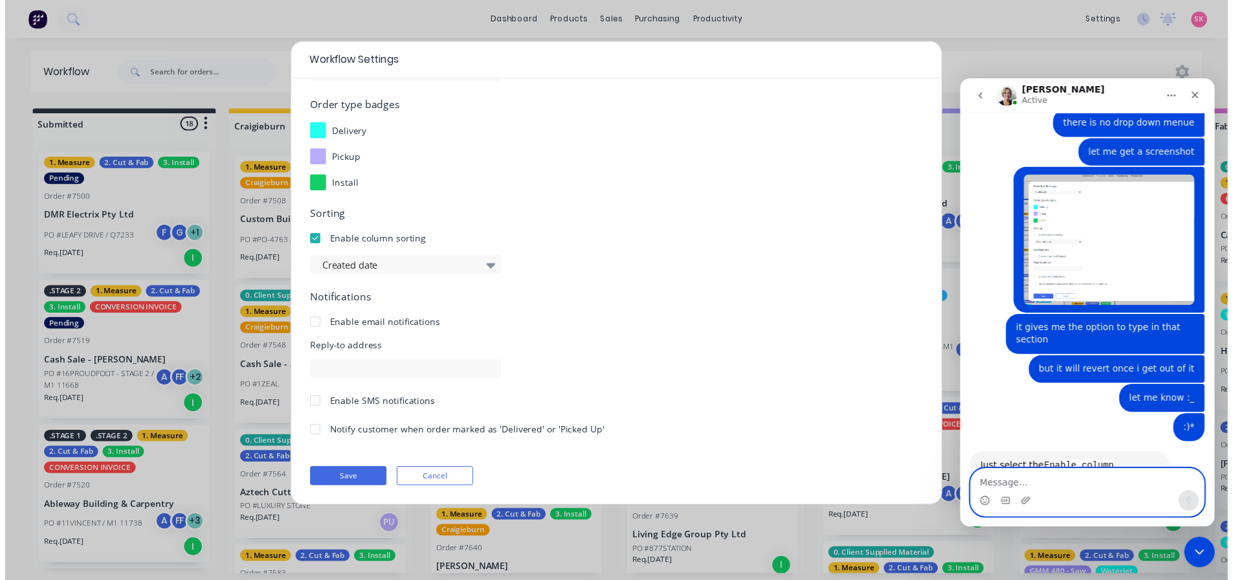
scroll to position [1942, 0]
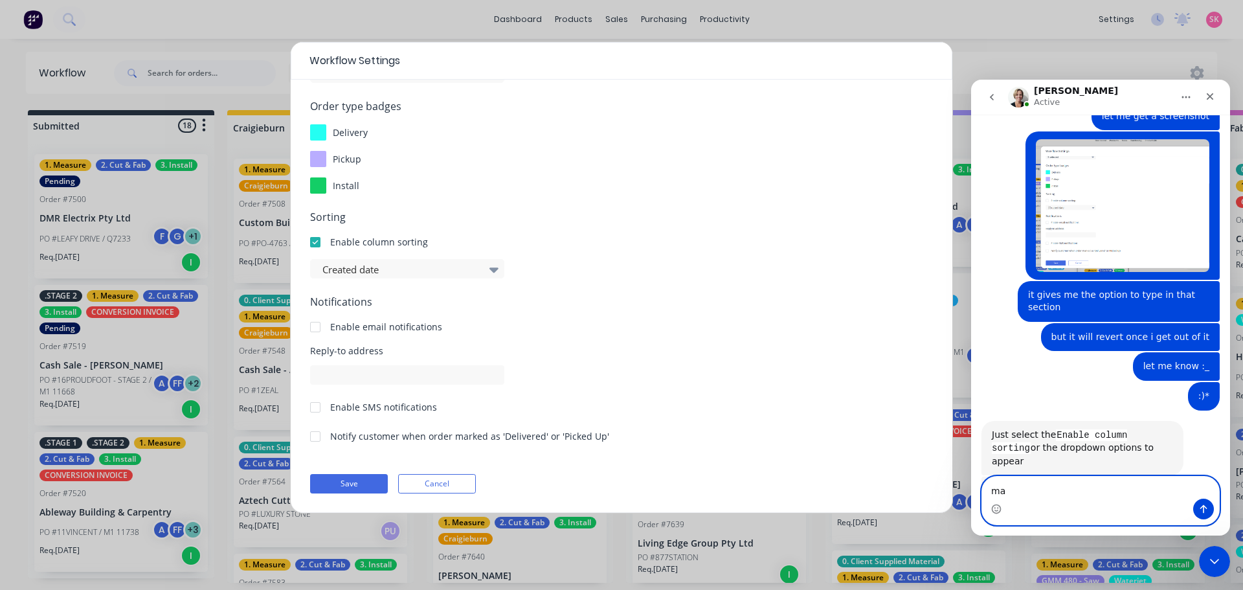
type textarea "m"
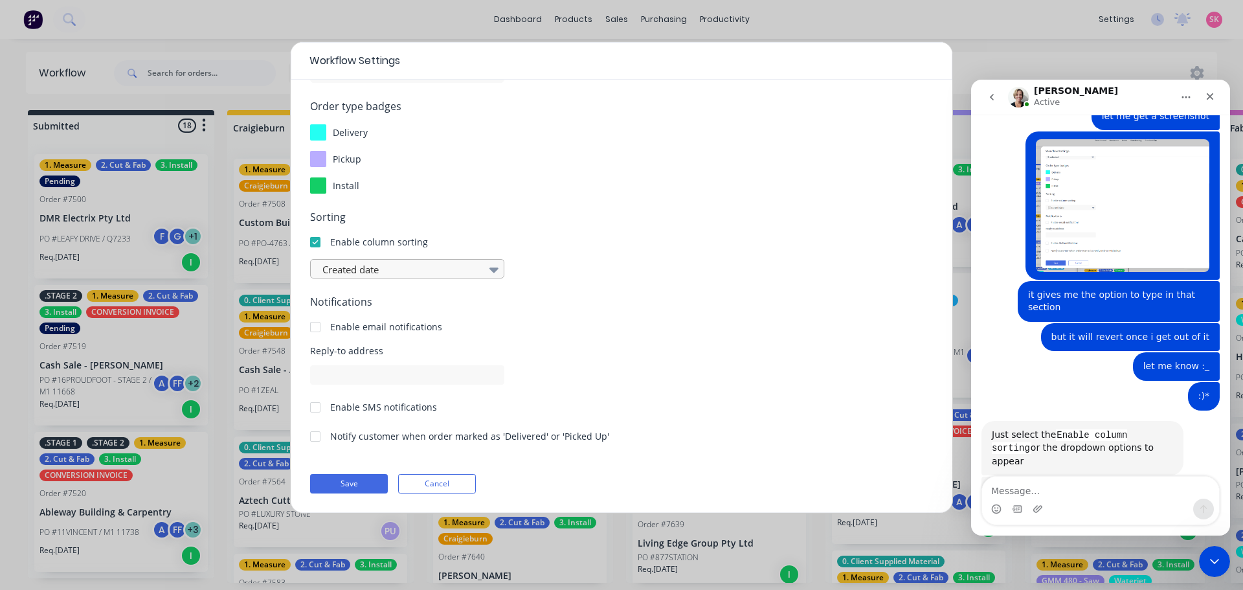
click at [448, 264] on div at bounding box center [400, 269] width 159 height 16
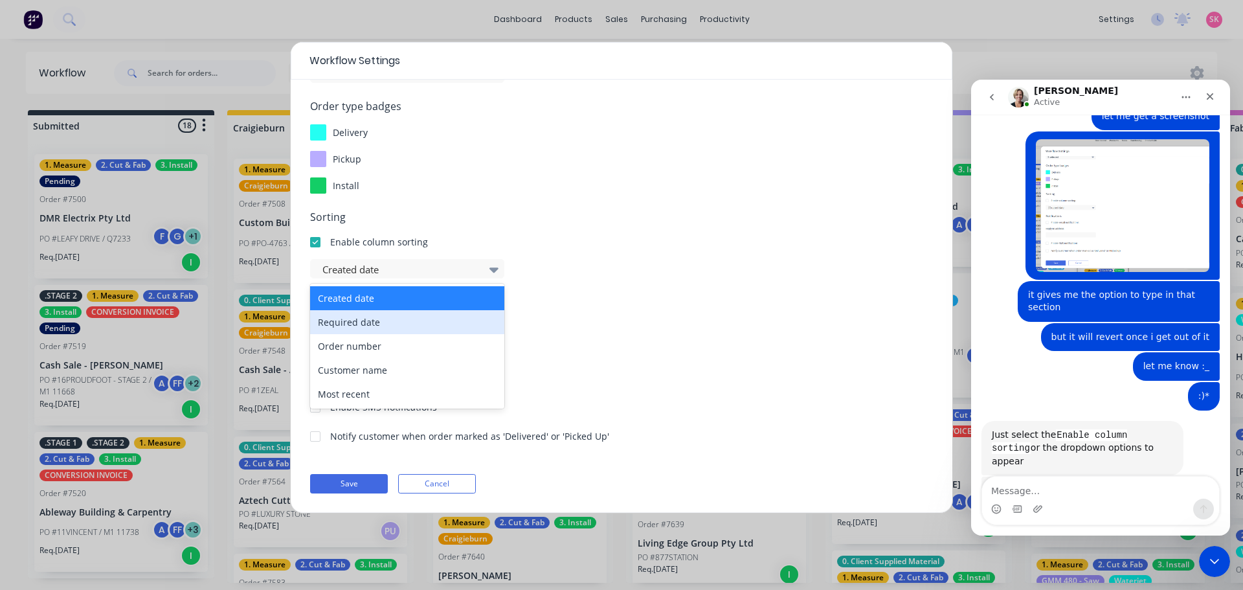
click at [424, 333] on div "Required date" at bounding box center [407, 322] width 194 height 24
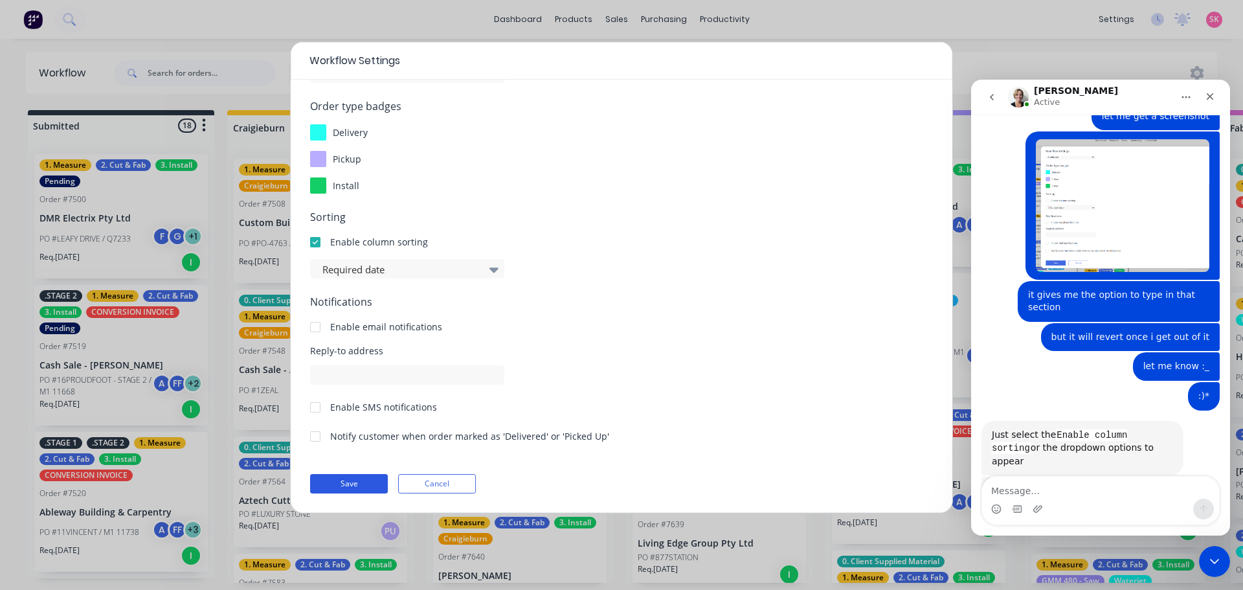
click at [355, 487] on button "Save" at bounding box center [349, 483] width 78 height 19
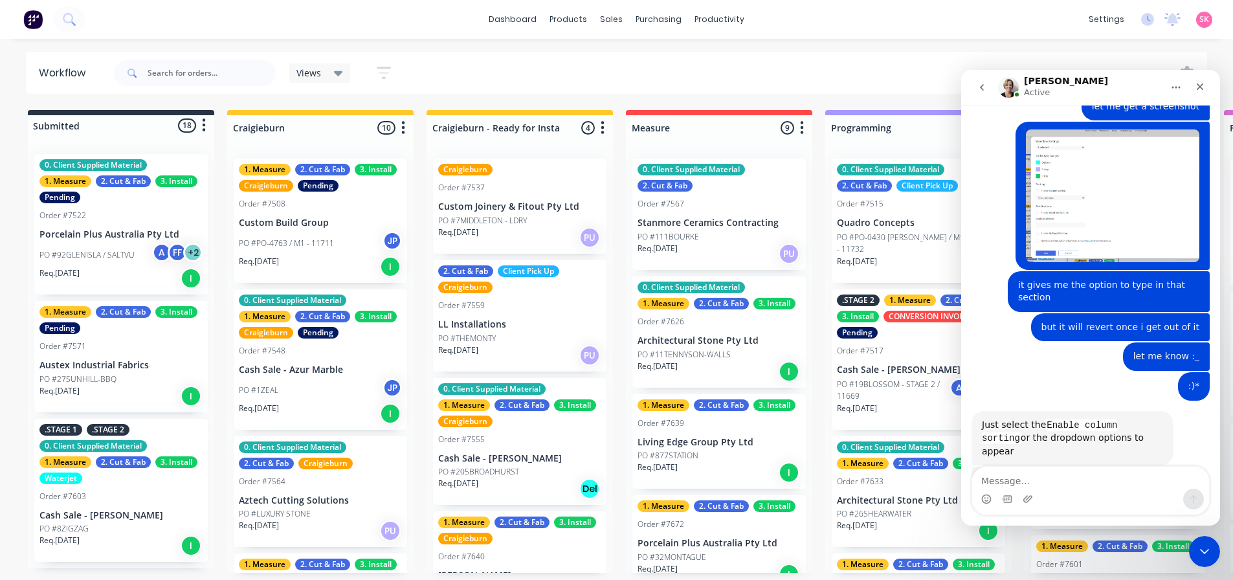
click at [988, 557] on div "oh okay! let me try that again, I thought that would be the fix Stacey • Just n…" at bounding box center [1090, 585] width 238 height 56
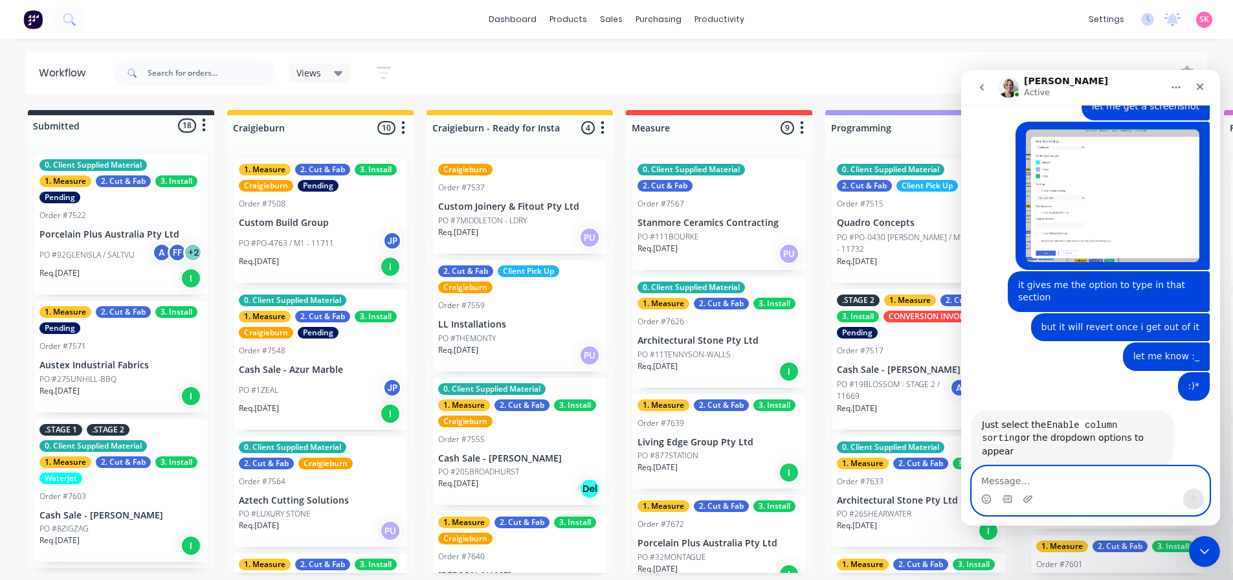
click at [995, 476] on textarea "Message…" at bounding box center [1090, 478] width 237 height 22
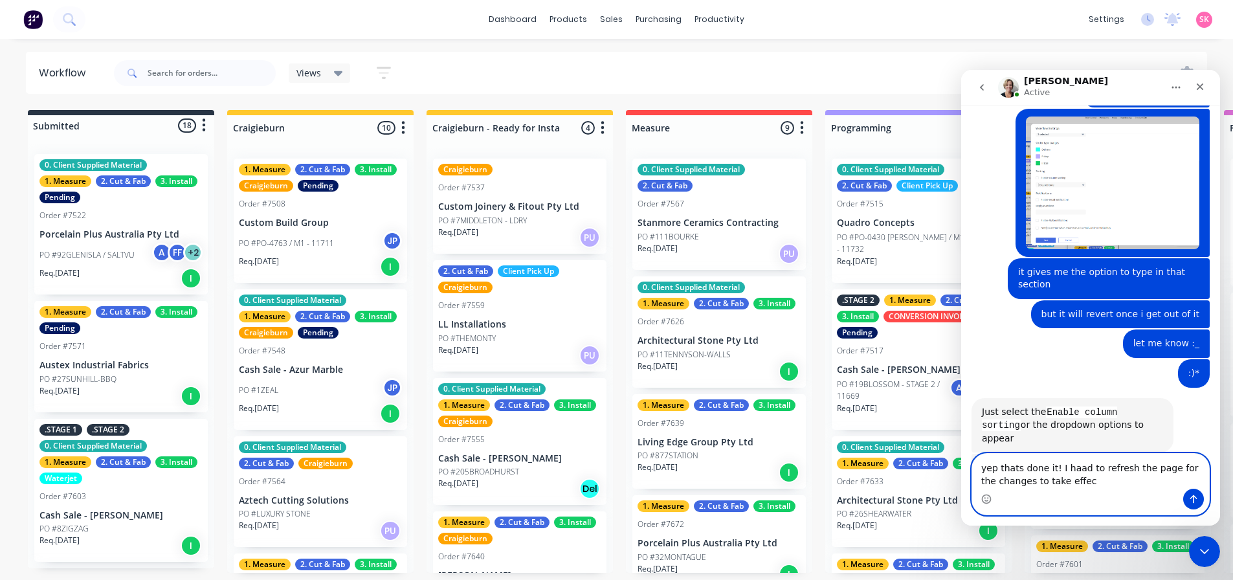
type textarea "yep thats done it! I haad to refresh the page for the changes to take effect"
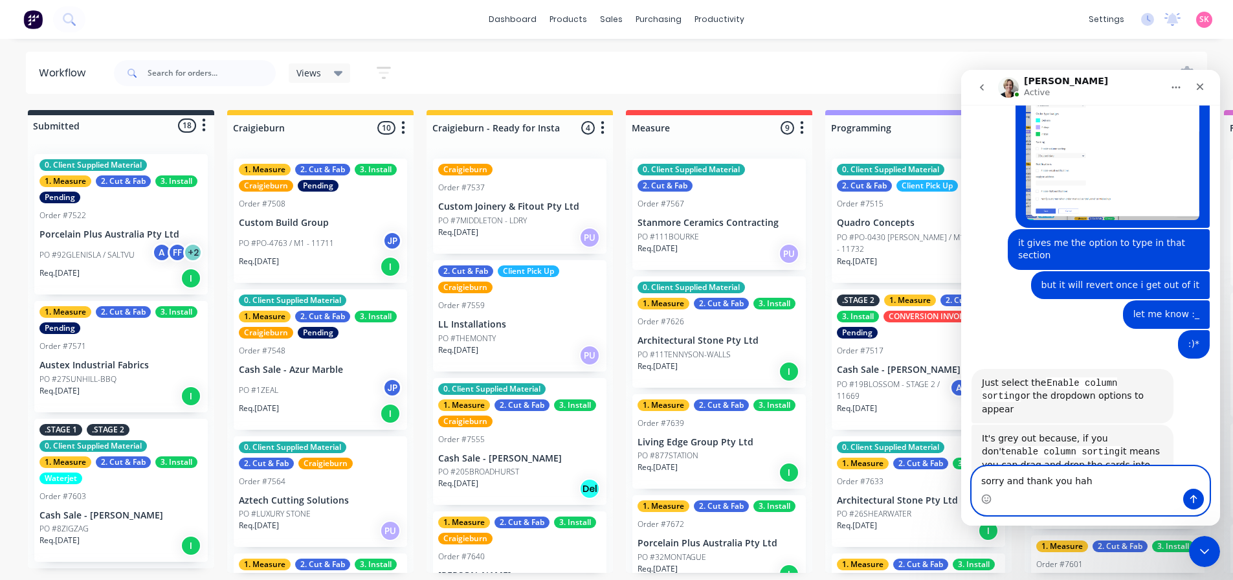
type textarea "sorry and thank you haha"
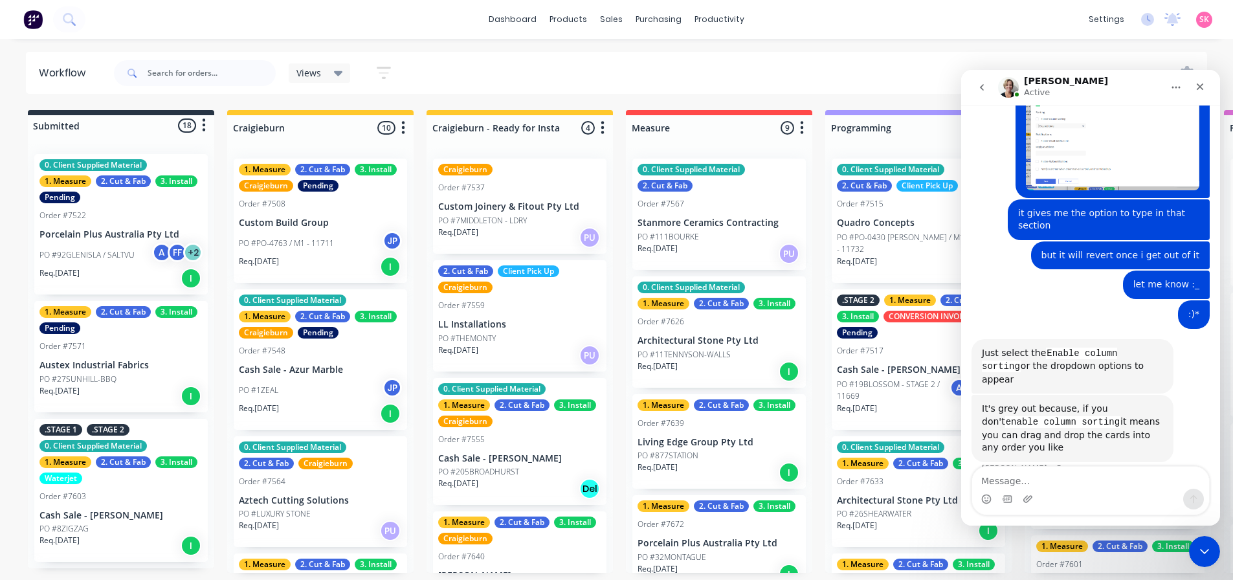
click at [1180, 81] on button "Home" at bounding box center [1176, 87] width 25 height 25
click at [1211, 83] on div "Close" at bounding box center [1199, 86] width 23 height 23
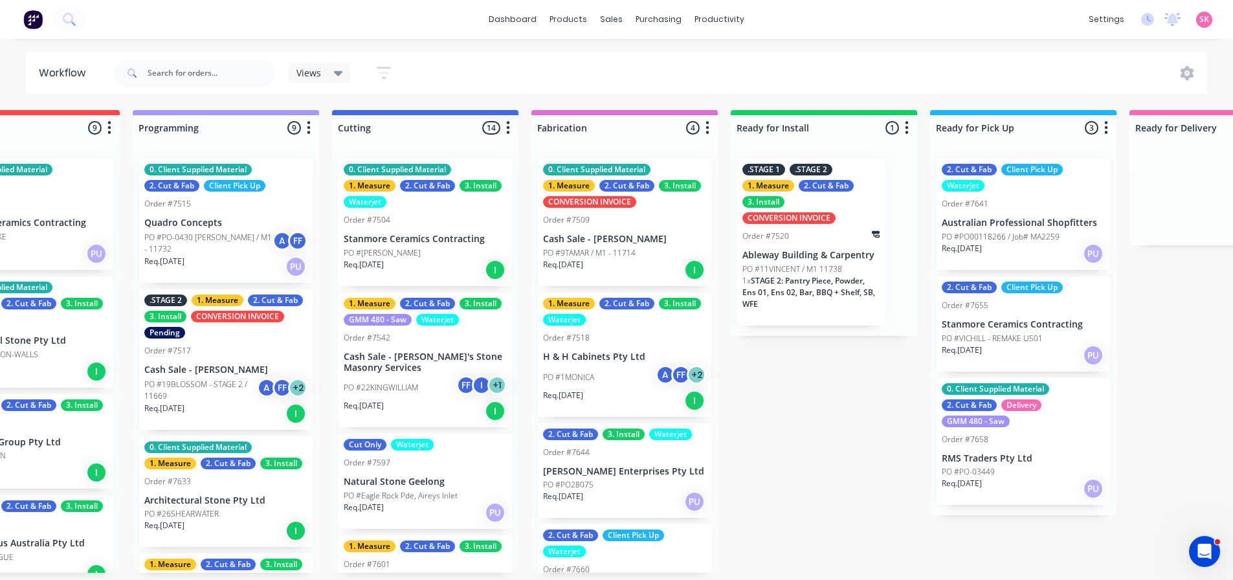
scroll to position [0, 764]
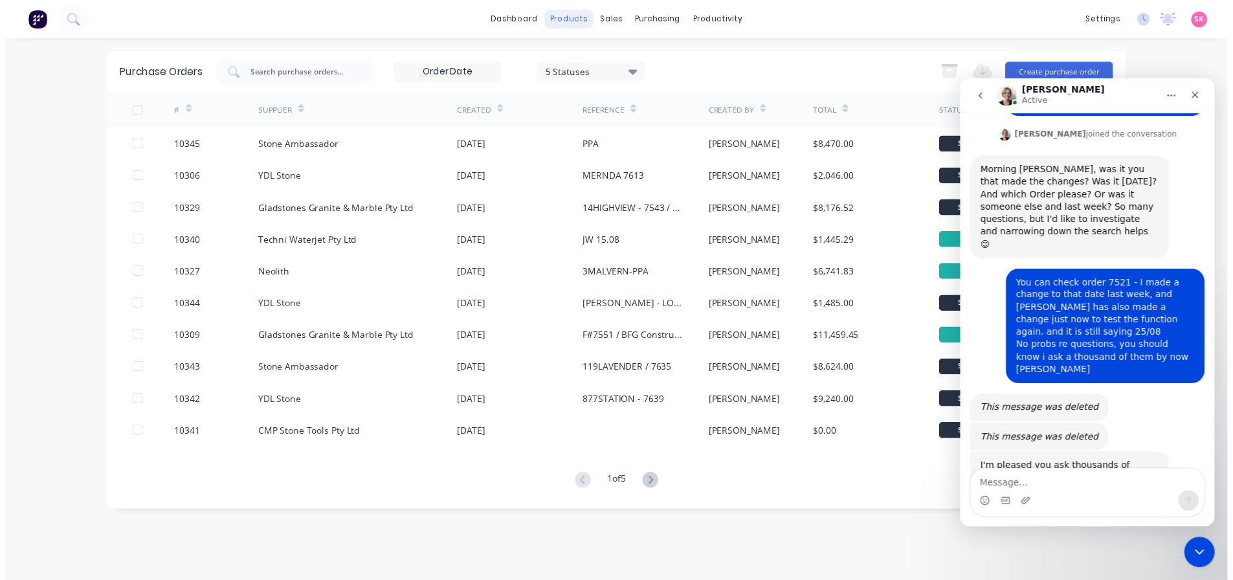
scroll to position [266, 0]
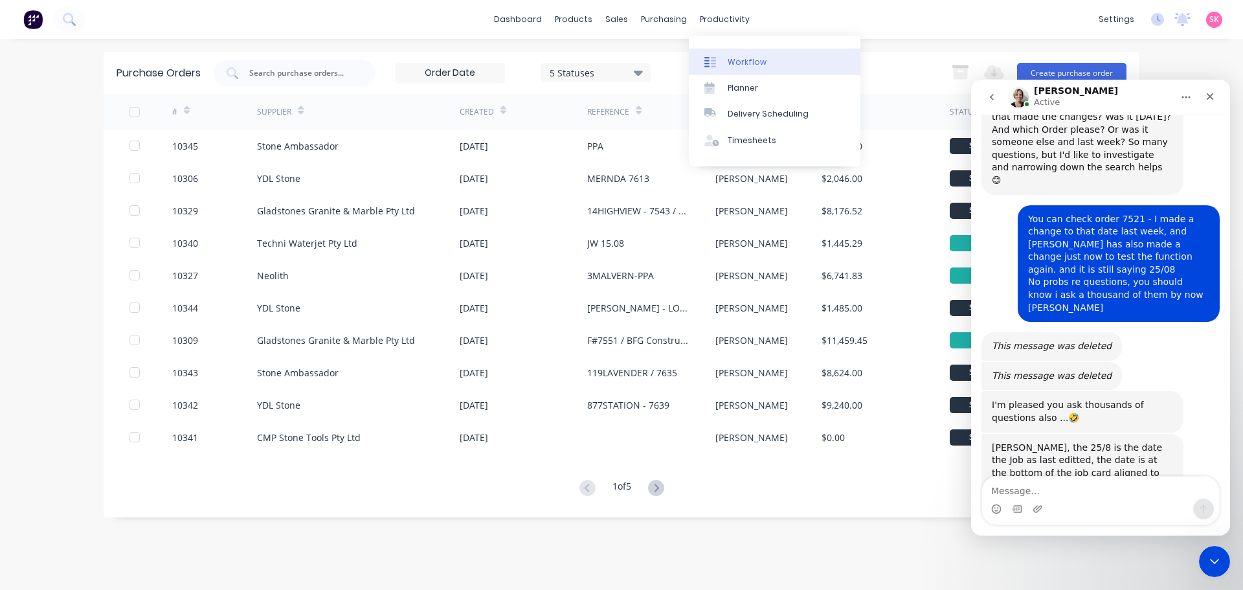
click at [726, 65] on link "Workflow" at bounding box center [775, 62] width 172 height 26
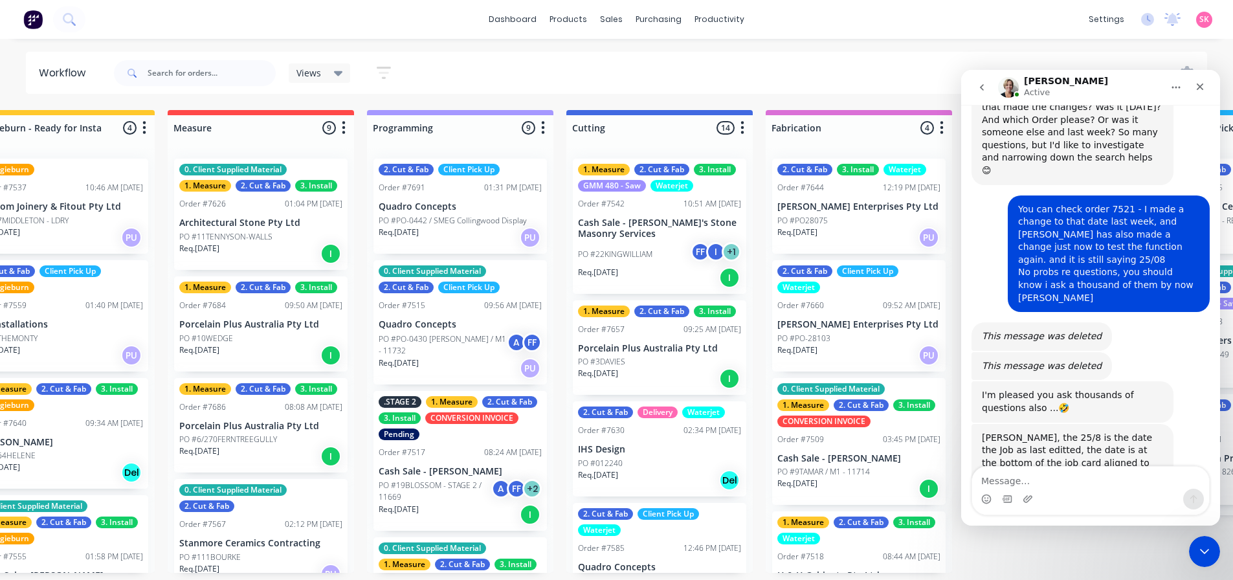
scroll to position [0, 466]
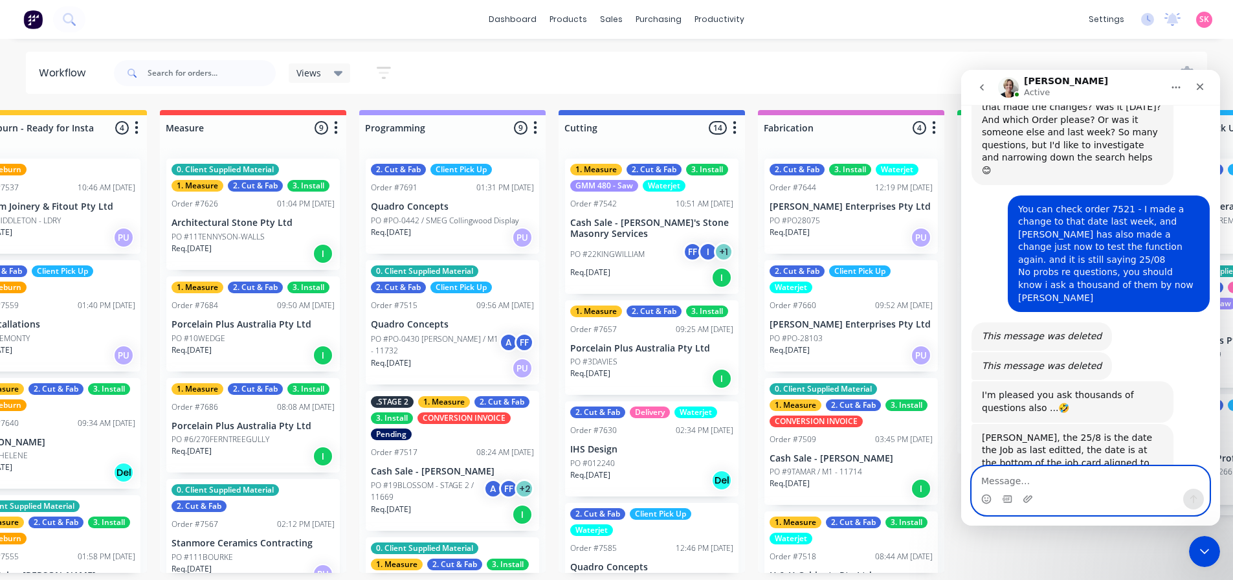
click at [1002, 482] on textarea "Message…" at bounding box center [1090, 478] width 237 height 22
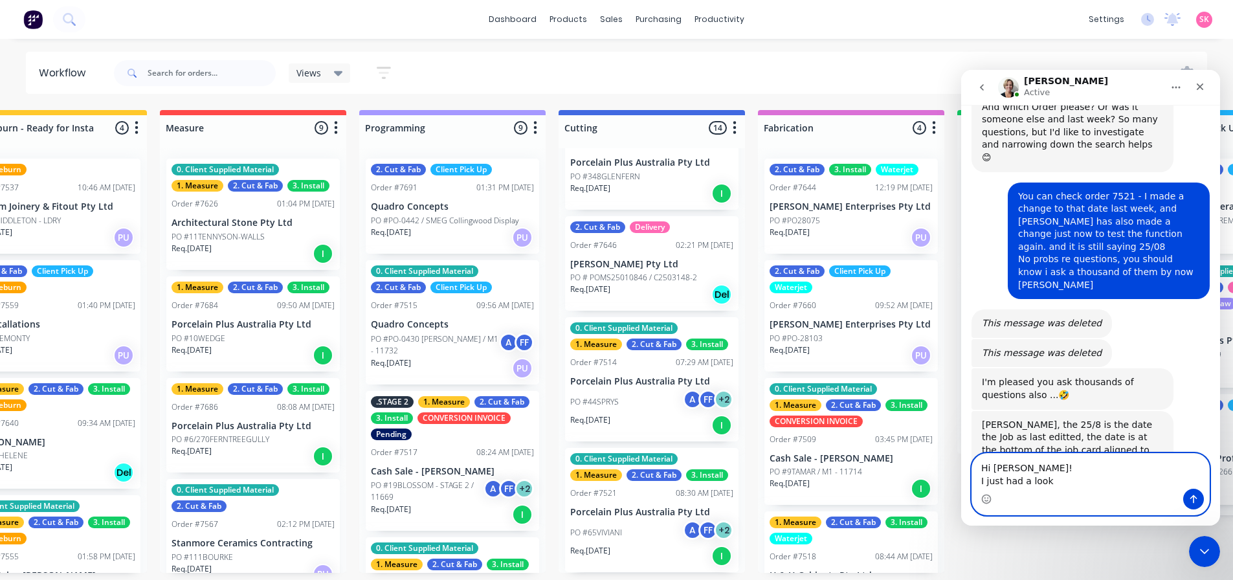
scroll to position [3, 466]
click at [1096, 482] on textarea "Hi [PERSON_NAME]! I just had a look" at bounding box center [1090, 471] width 237 height 35
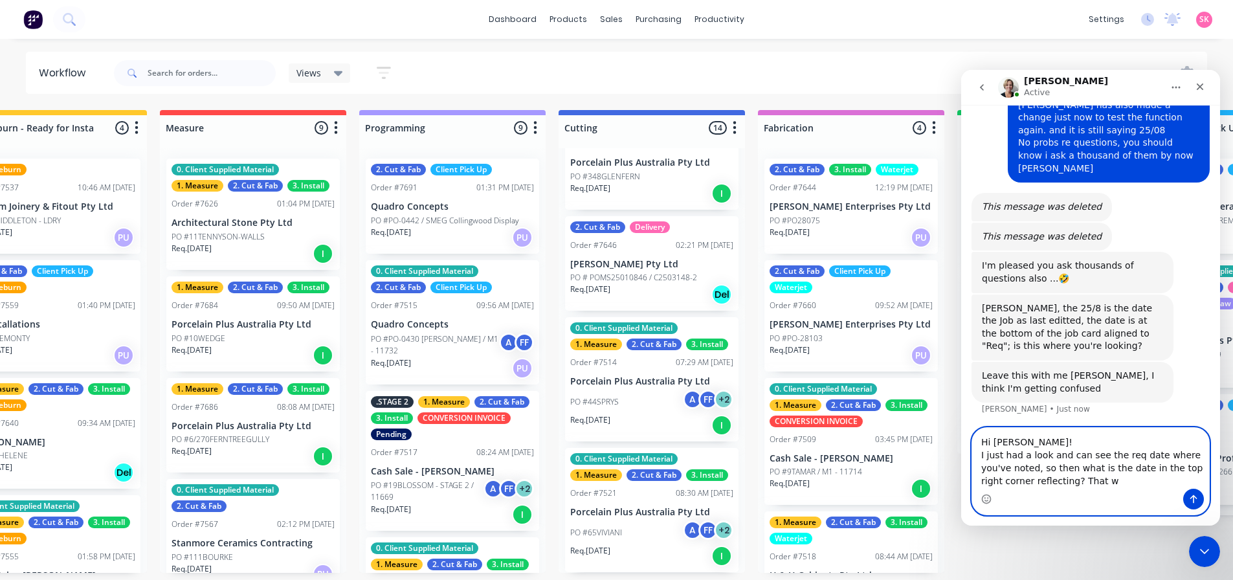
scroll to position [397, 0]
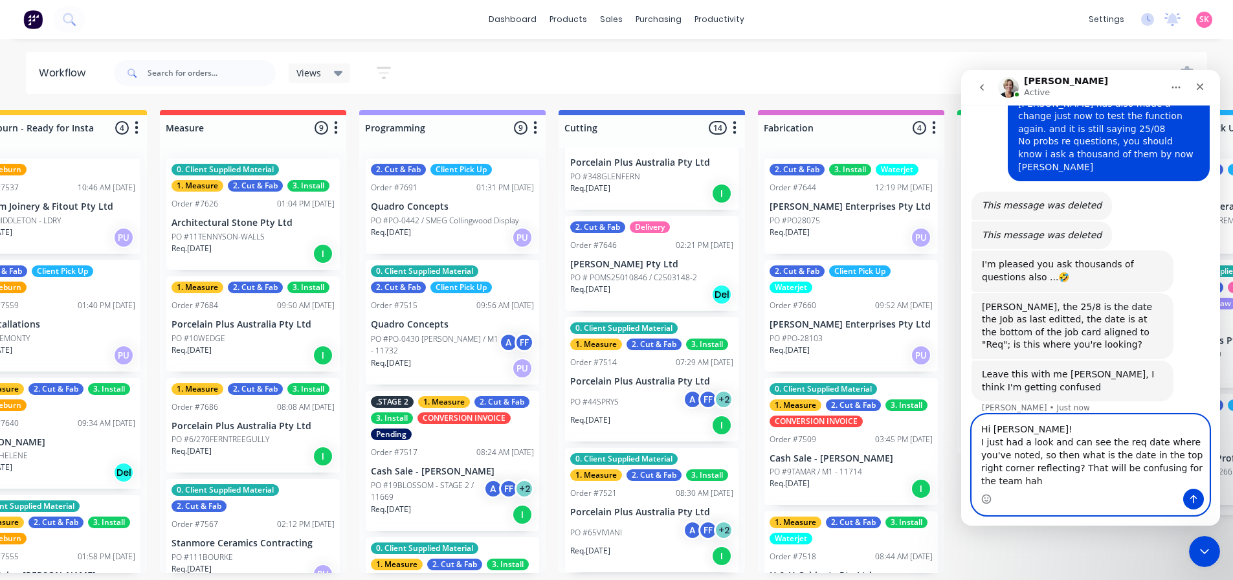
type textarea "Hi [PERSON_NAME]! I just had a look and can see the req date where you've noted…"
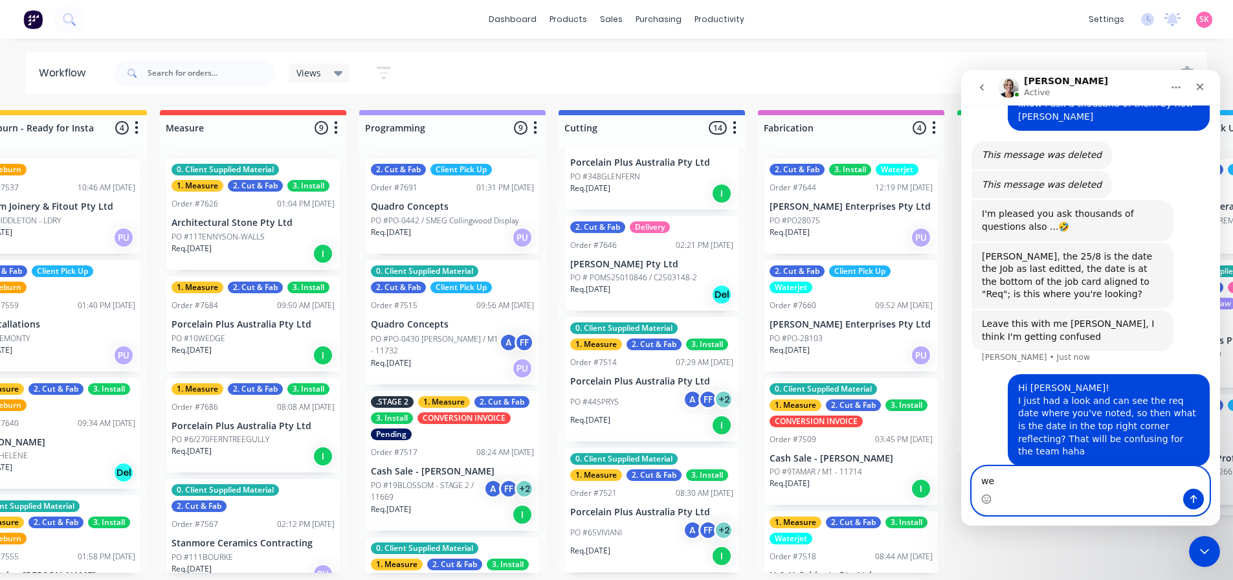
scroll to position [397, 0]
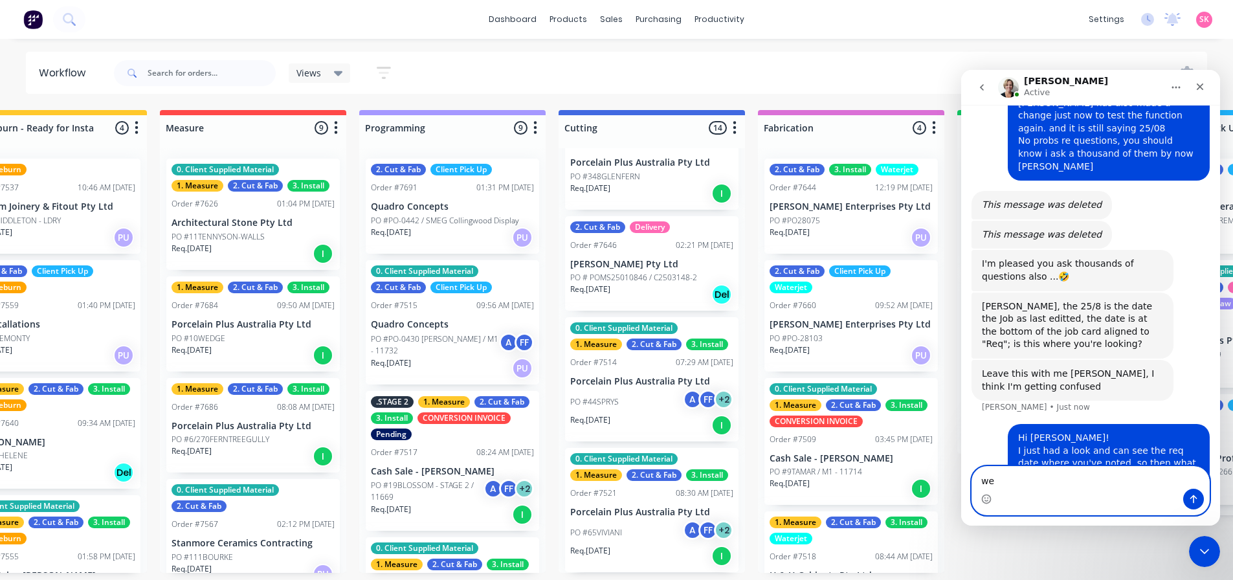
type textarea "w"
type textarea "I"
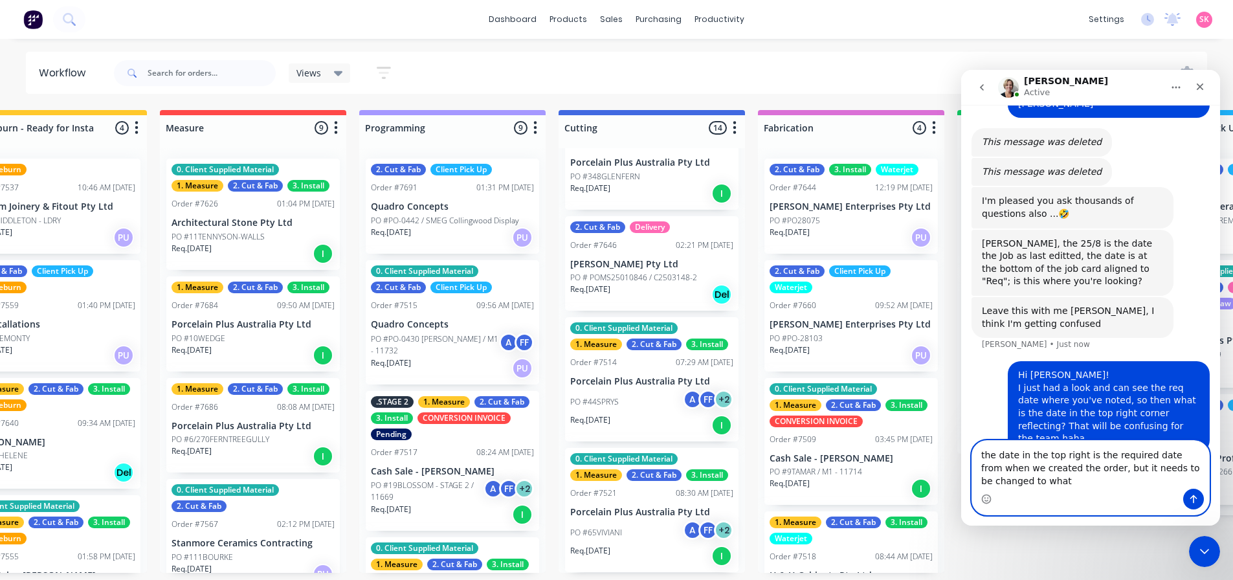
scroll to position [473, 0]
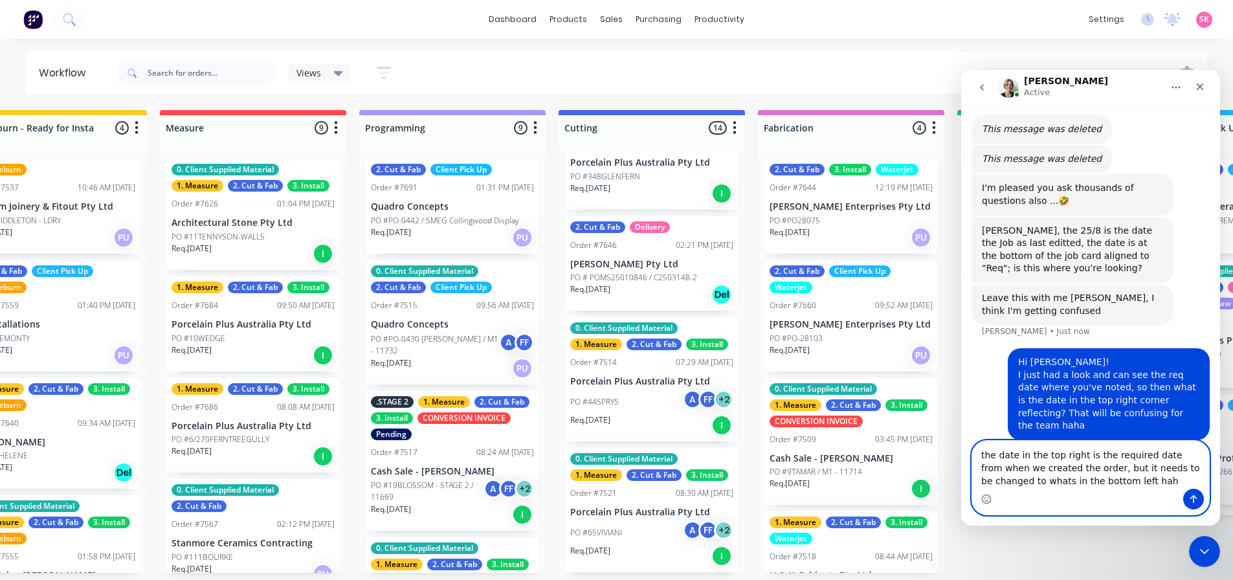
type textarea "the date in the top right is the required date from when we created the order, …"
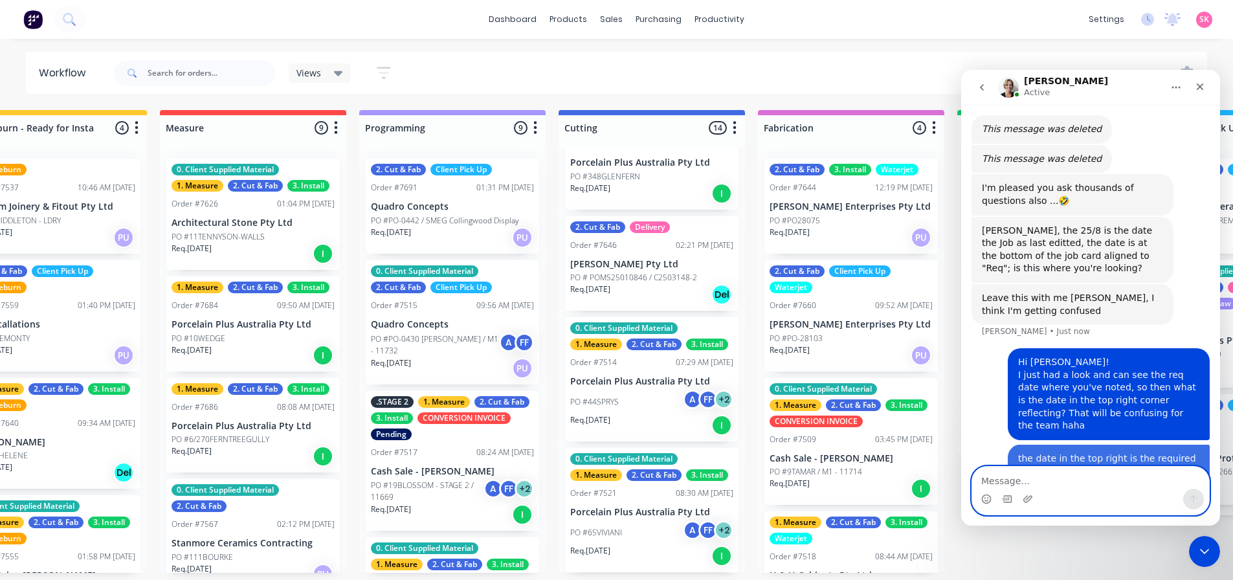
scroll to position [515, 0]
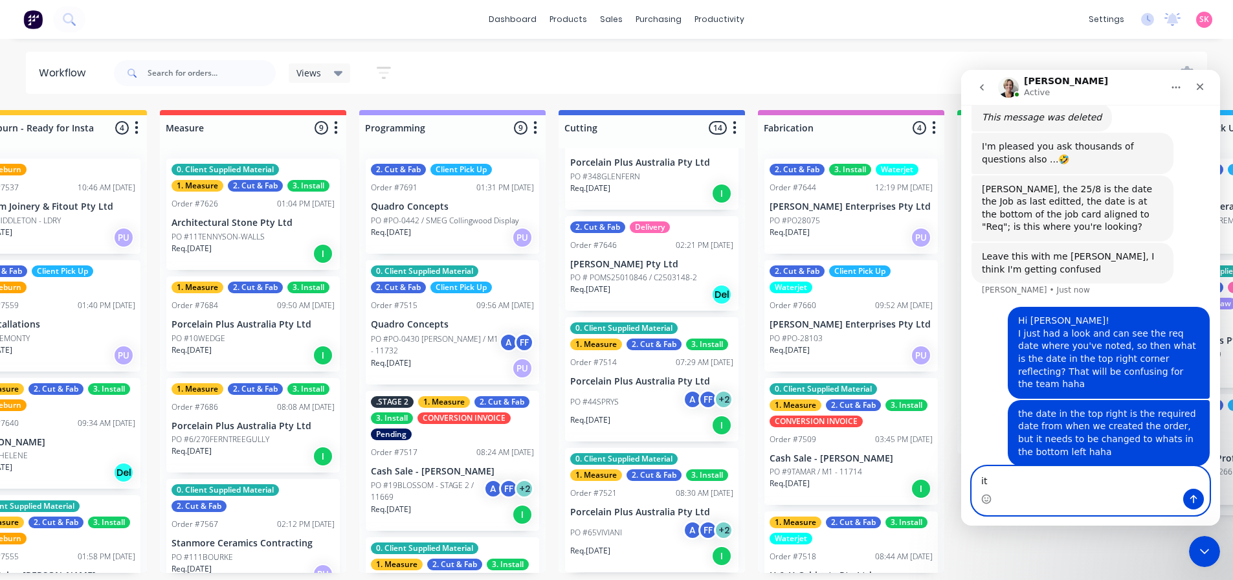
type textarea "i"
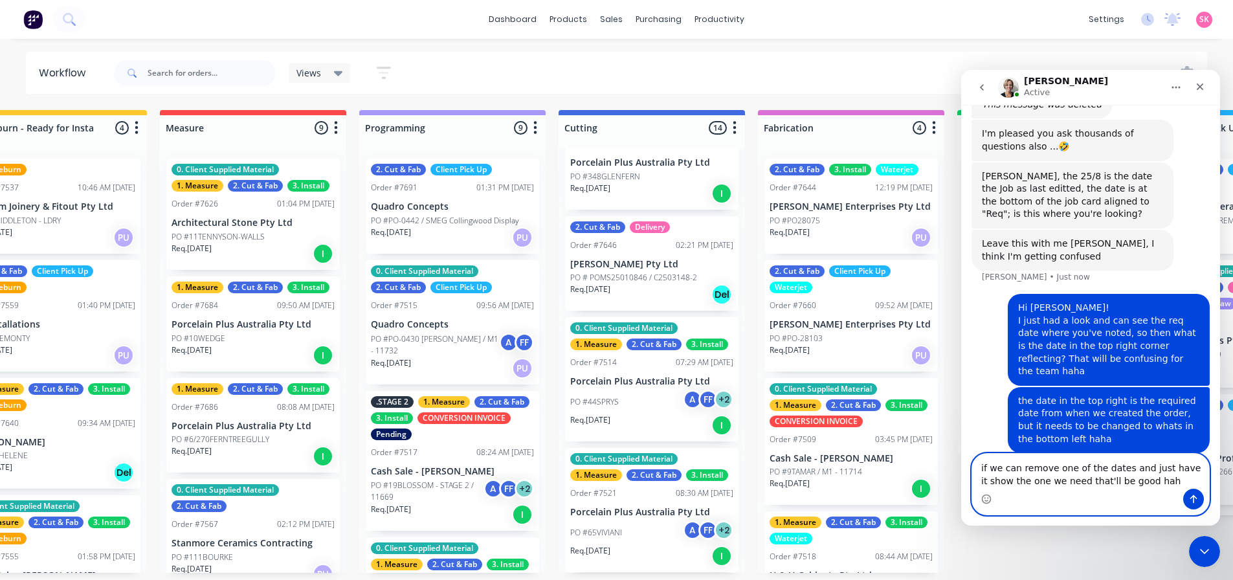
type textarea "if we can remove one of the dates and just have it show the one we need that'll…"
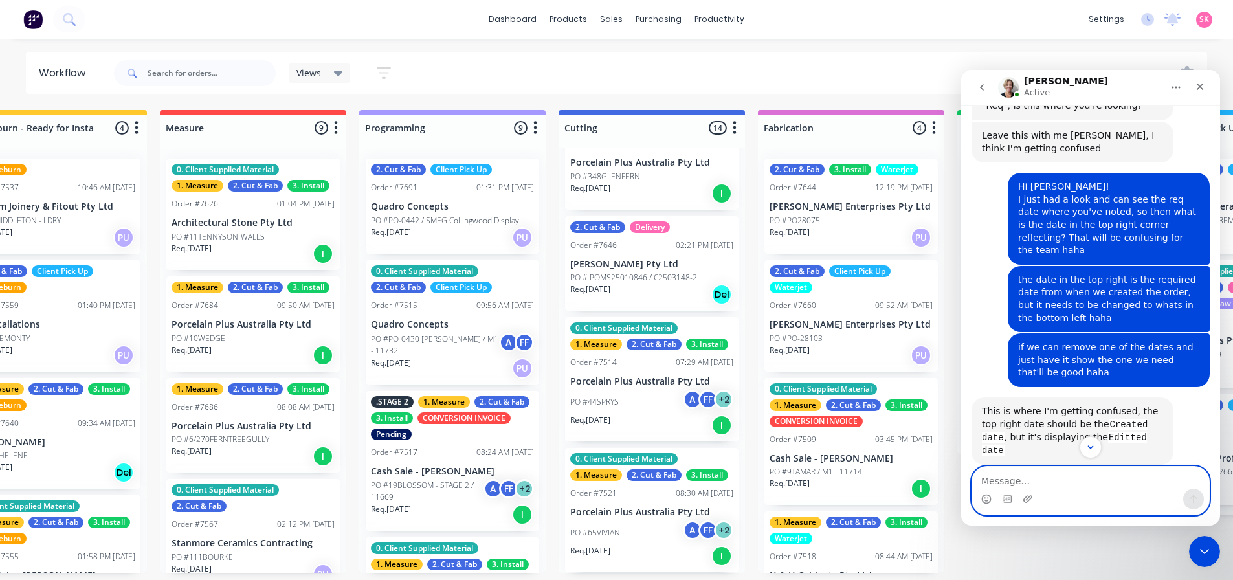
scroll to position [636, 0]
click at [1103, 488] on textarea "Message…" at bounding box center [1090, 478] width 237 height 22
type textarea "AHHHH"
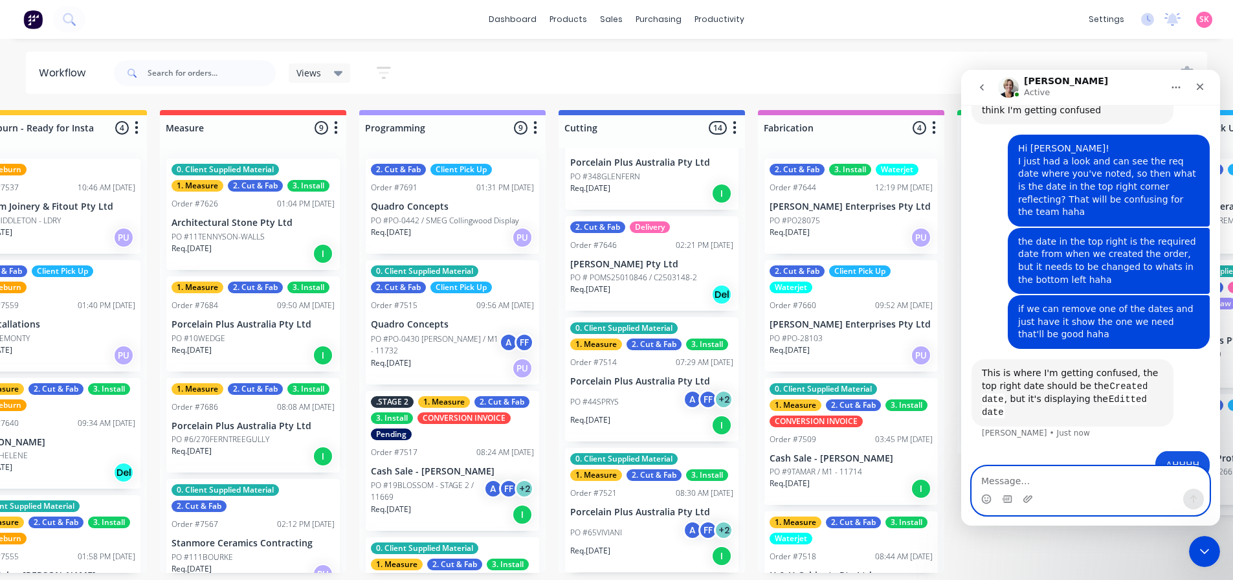
scroll to position [674, 0]
type textarea "i understand"
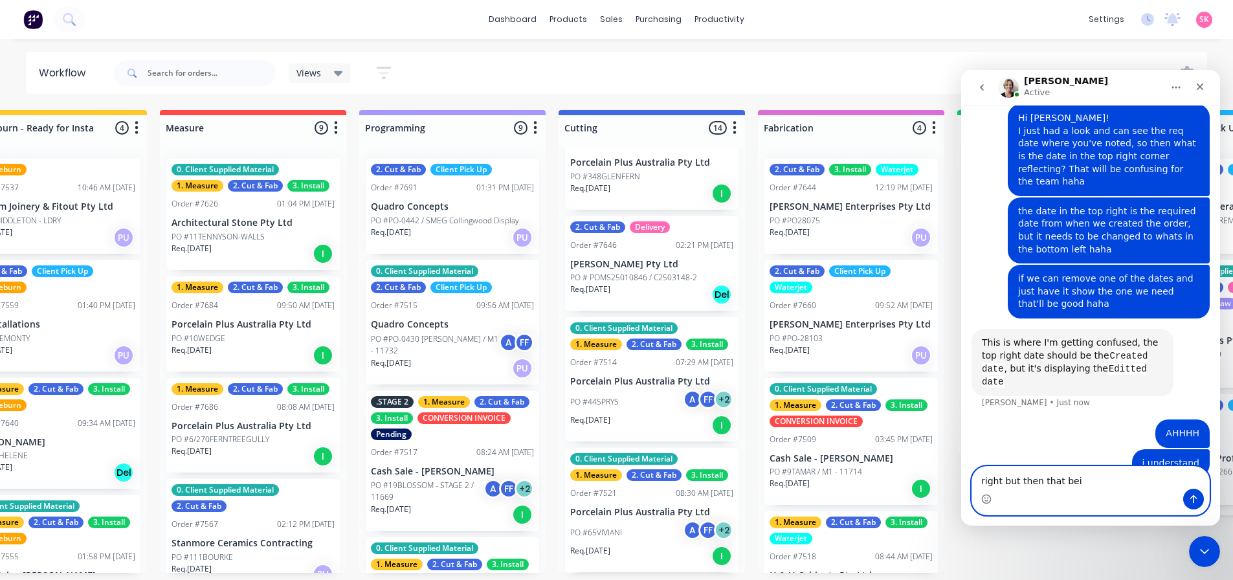
type textarea "right but then that bein"
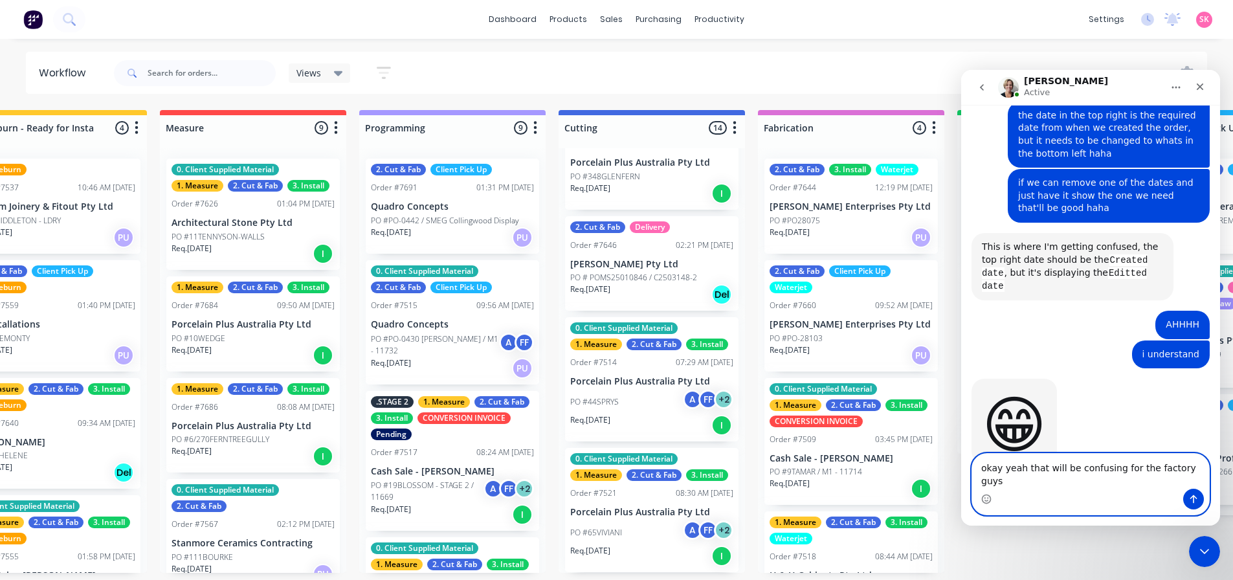
type textarea "okay yeah that will be confusing for the factory guys"
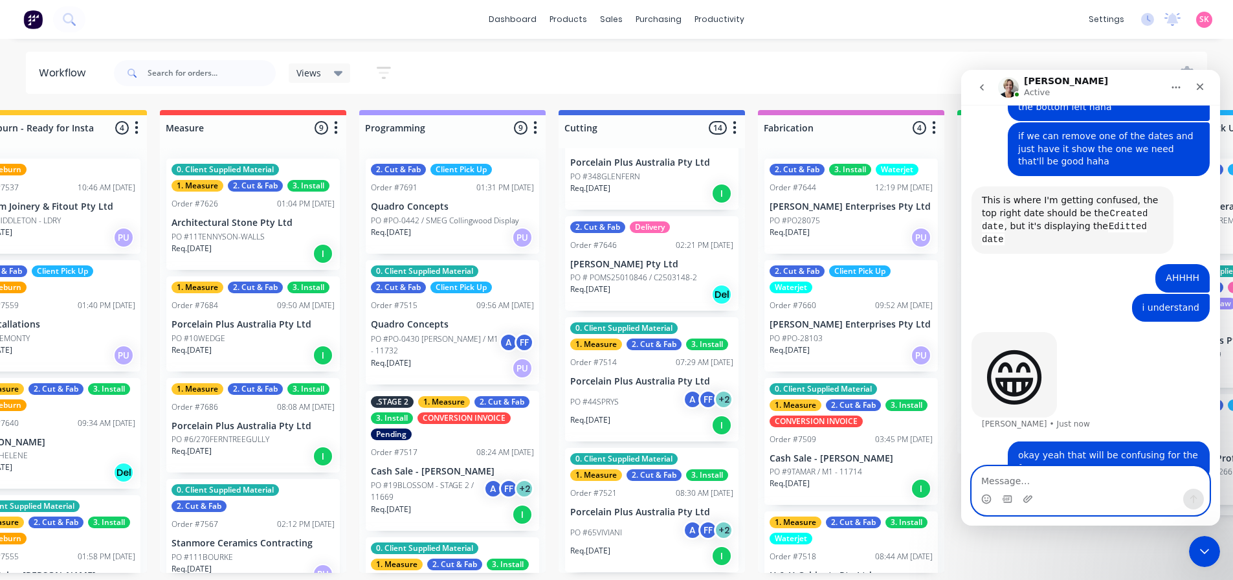
scroll to position [851, 0]
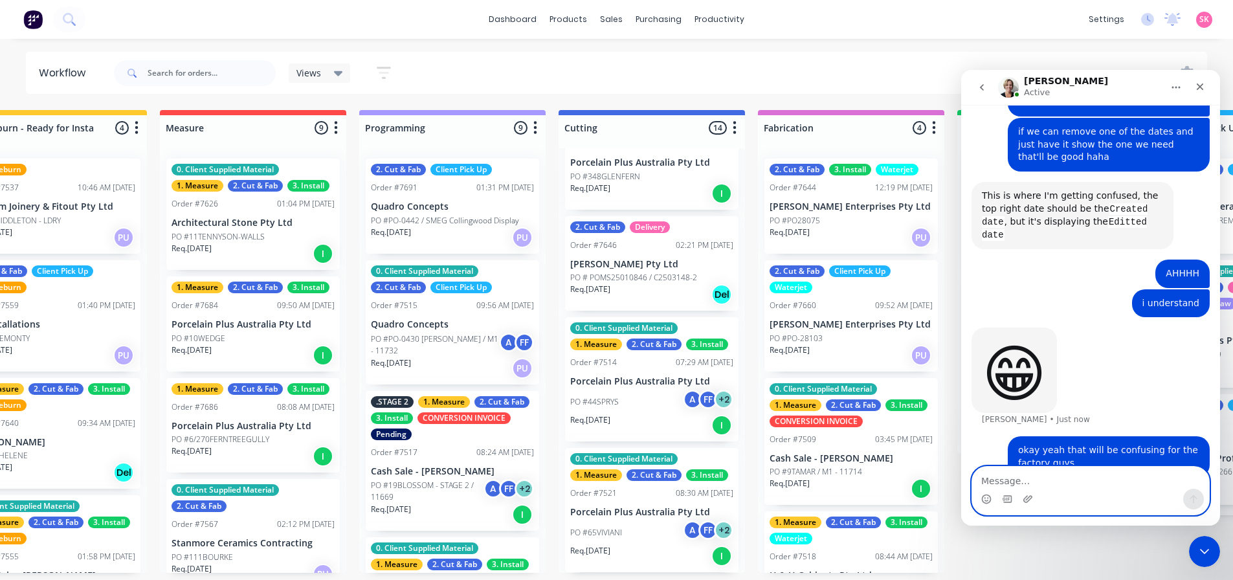
type textarea "w"
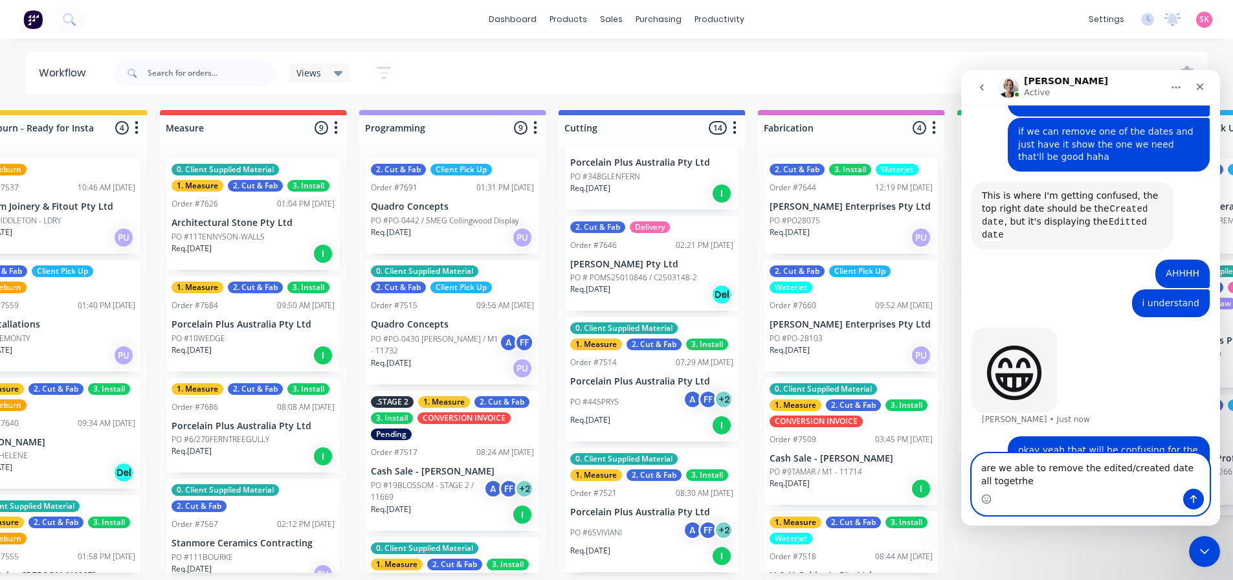
scroll to position [864, 0]
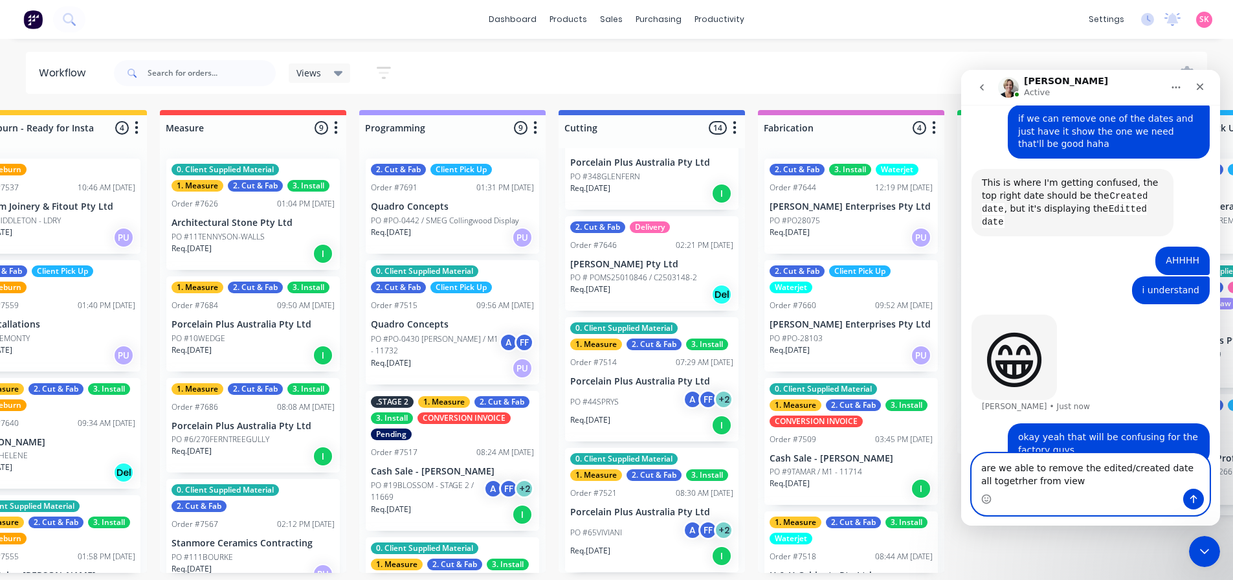
type textarea "are we able to remove the edited/created date all togetrher from view?"
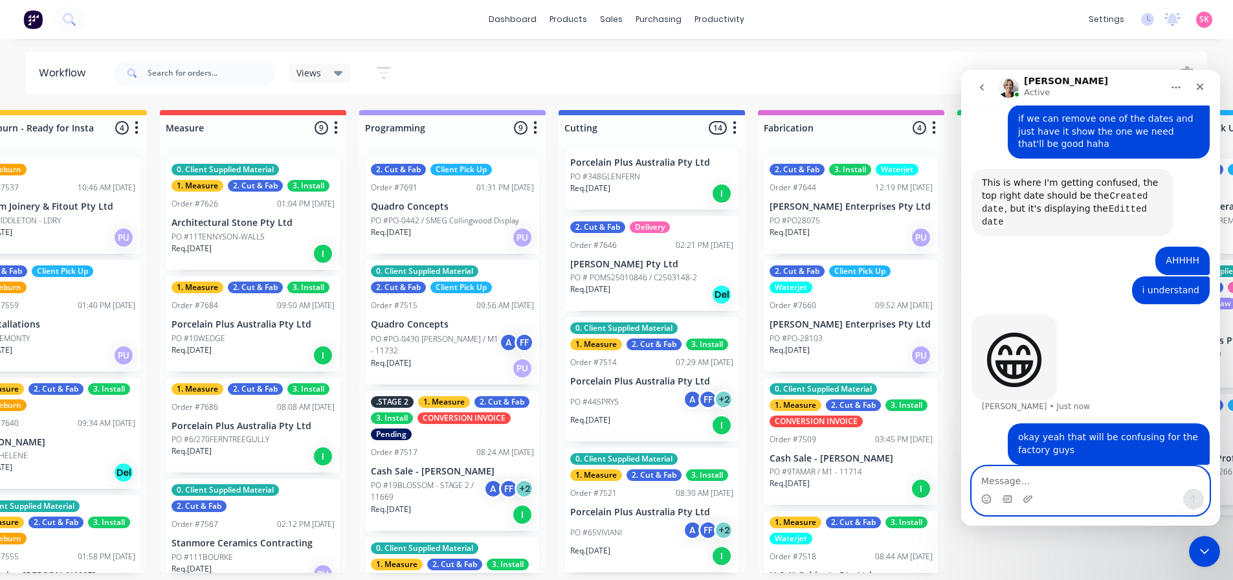
scroll to position [893, 0]
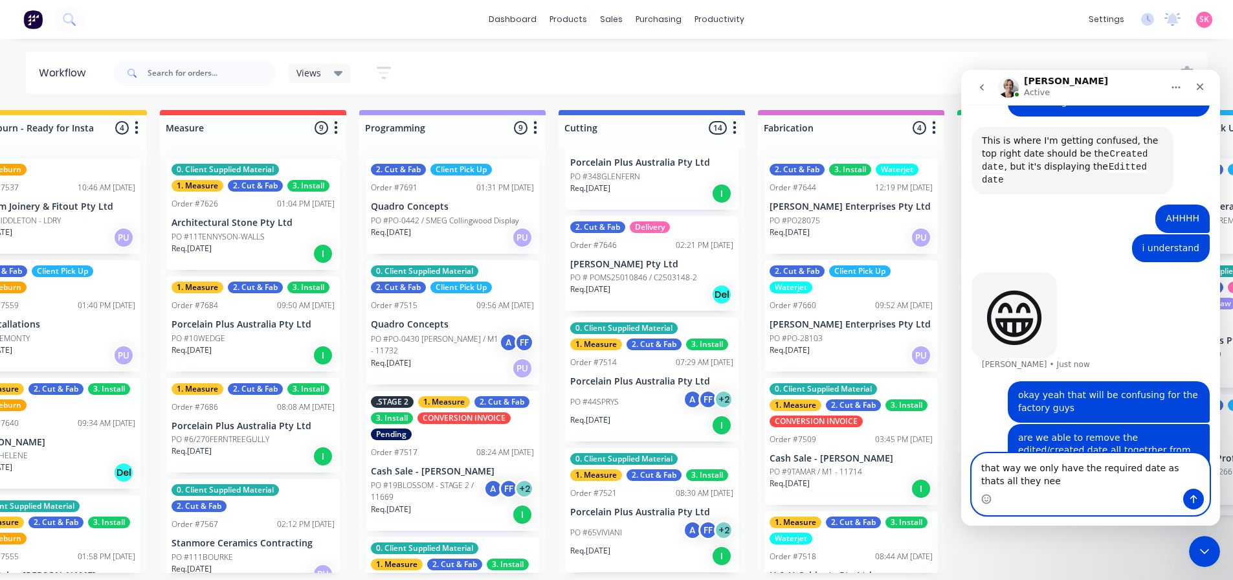
type textarea "that way we only have the required date as thats all they need"
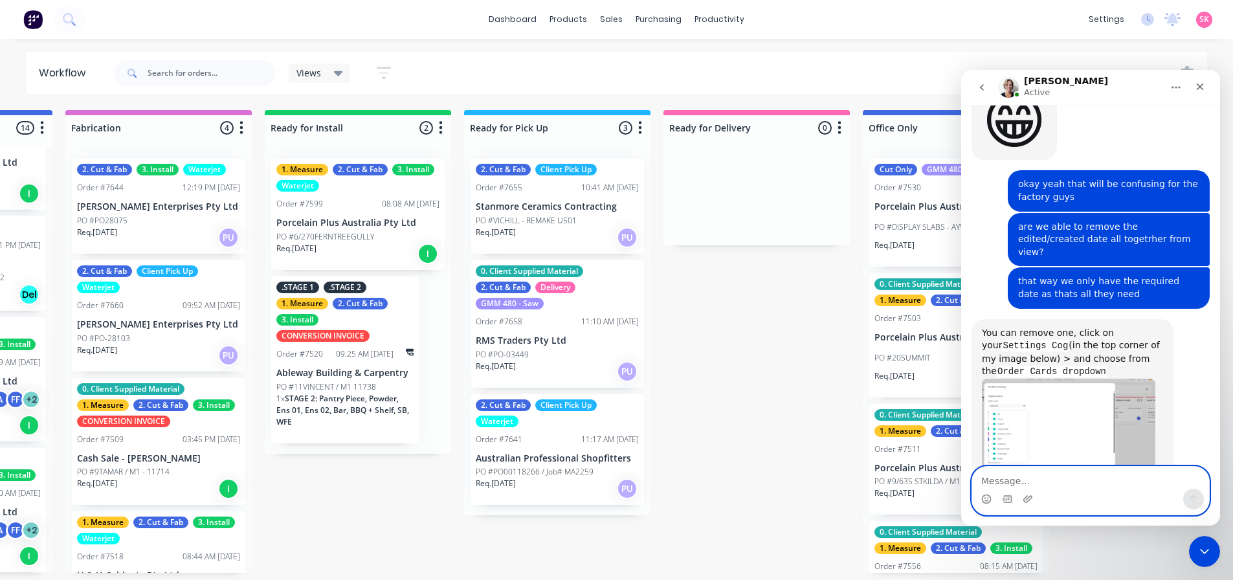
scroll to position [3, 1301]
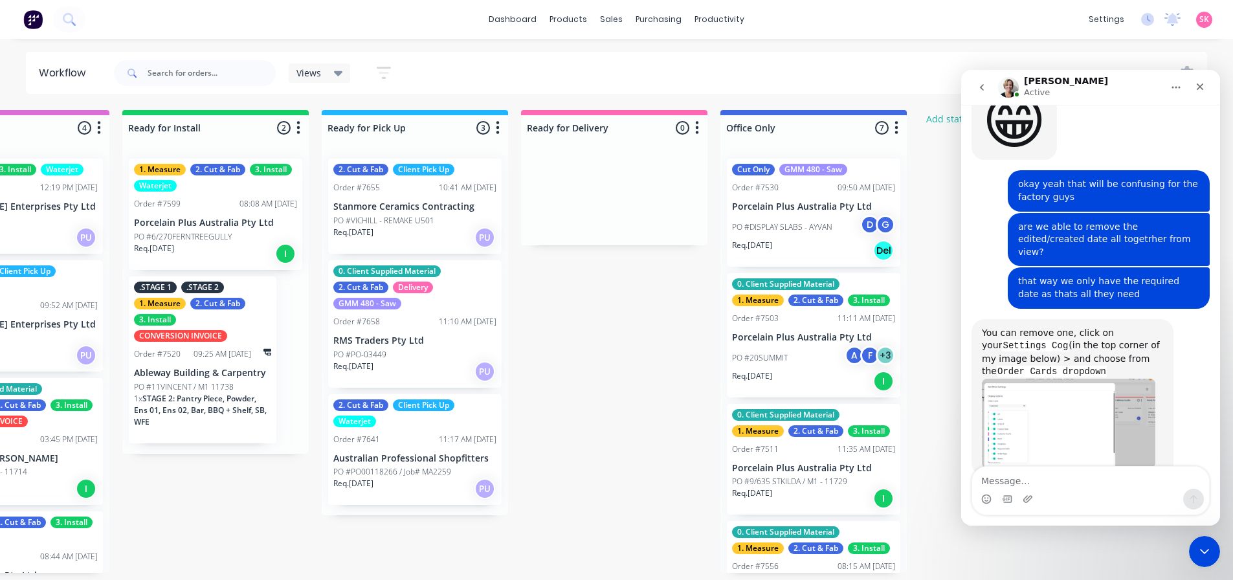
click at [1177, 86] on icon "Home" at bounding box center [1176, 87] width 10 height 10
click at [1176, 87] on icon "Home" at bounding box center [1176, 88] width 8 height 2
click at [1217, 92] on nav "Cathy Active" at bounding box center [1090, 87] width 259 height 35
click at [1205, 90] on div "Close" at bounding box center [1199, 86] width 23 height 23
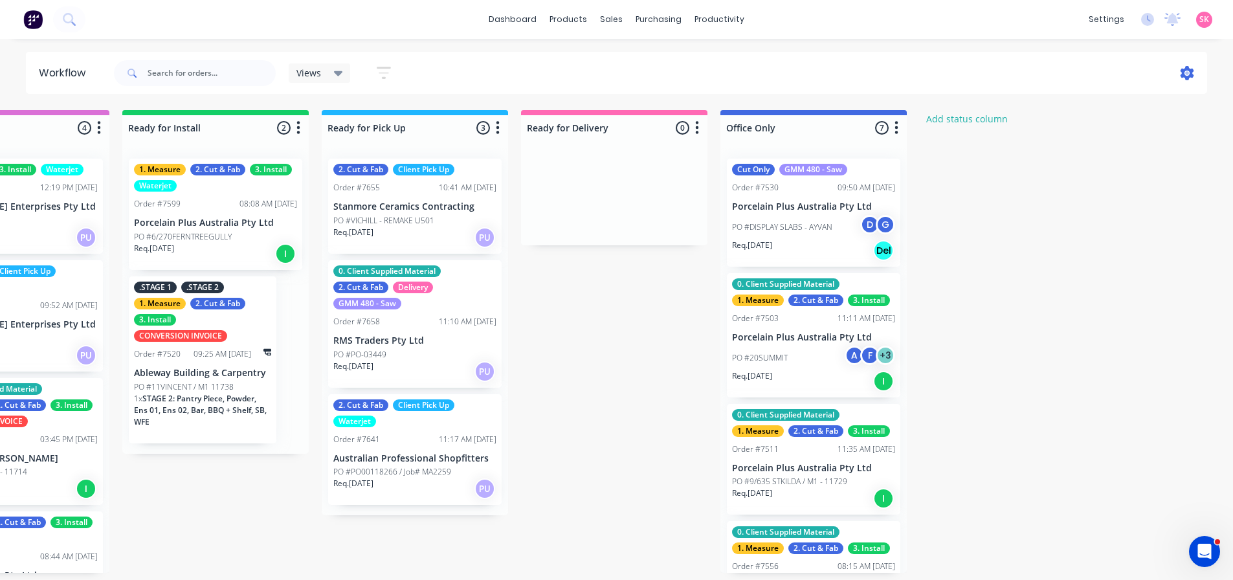
click at [1184, 68] on icon at bounding box center [1187, 73] width 14 height 14
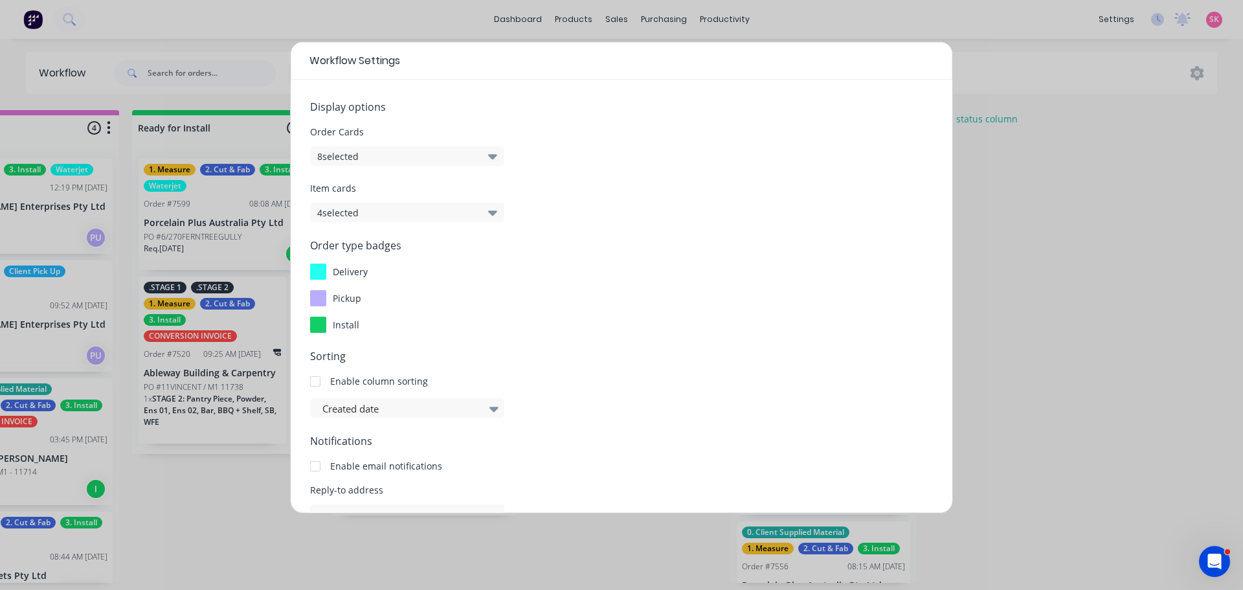
scroll to position [139, 0]
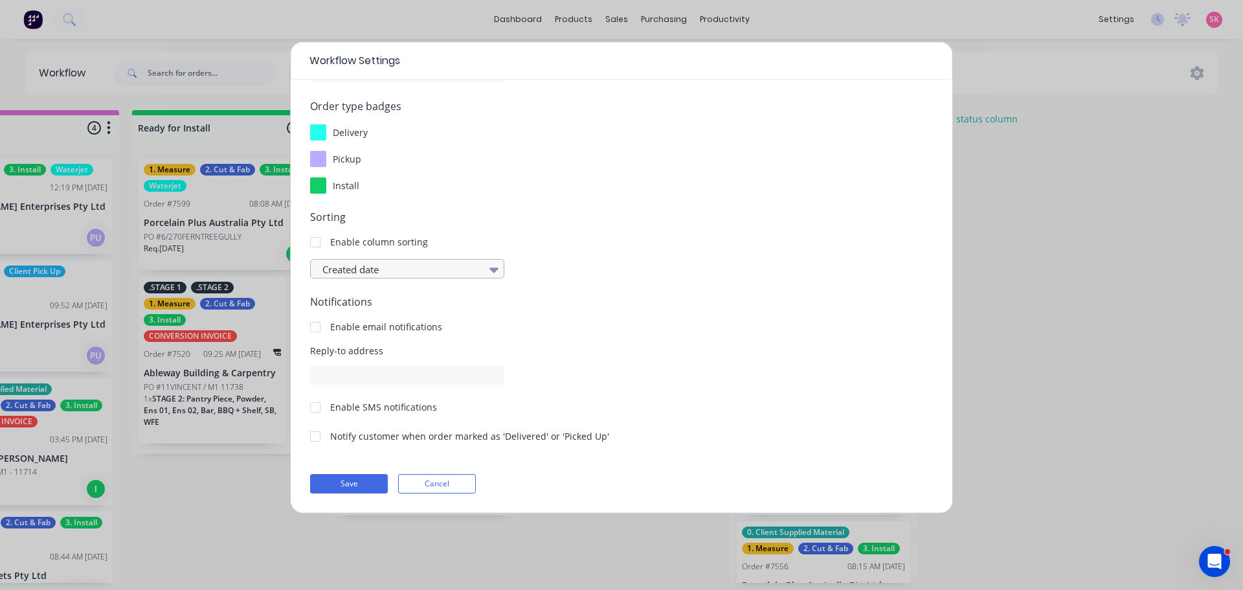
click at [416, 267] on div at bounding box center [400, 269] width 159 height 16
click at [492, 267] on icon at bounding box center [493, 269] width 9 height 14
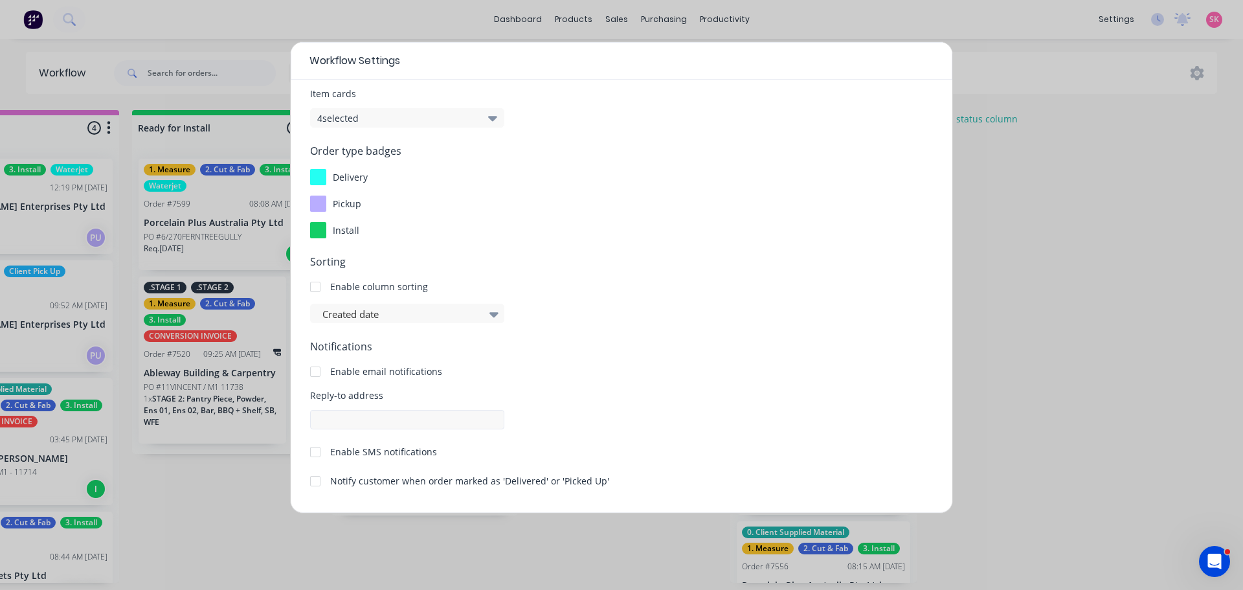
scroll to position [0, 0]
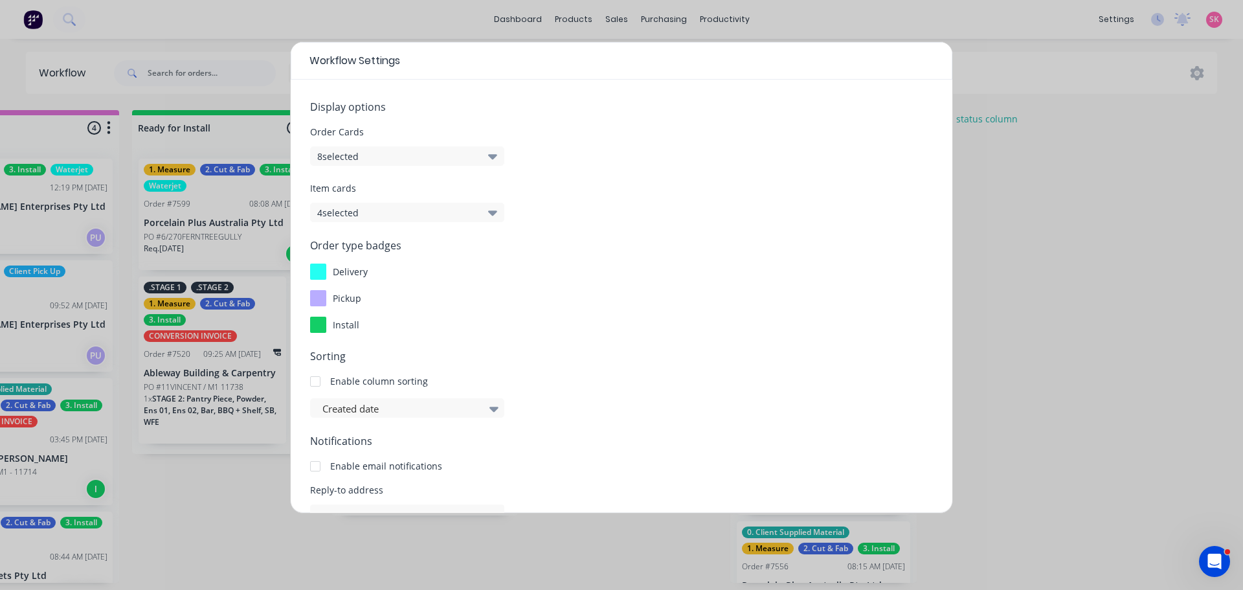
click at [389, 208] on button "4 selected" at bounding box center [407, 212] width 194 height 19
click at [342, 327] on span at bounding box center [341, 329] width 11 height 11
click at [326, 324] on input "Created Date" at bounding box center [326, 324] width 0 height 0
click at [360, 215] on button "3 selected" at bounding box center [407, 212] width 194 height 19
click at [365, 148] on button "8 selected" at bounding box center [407, 155] width 194 height 19
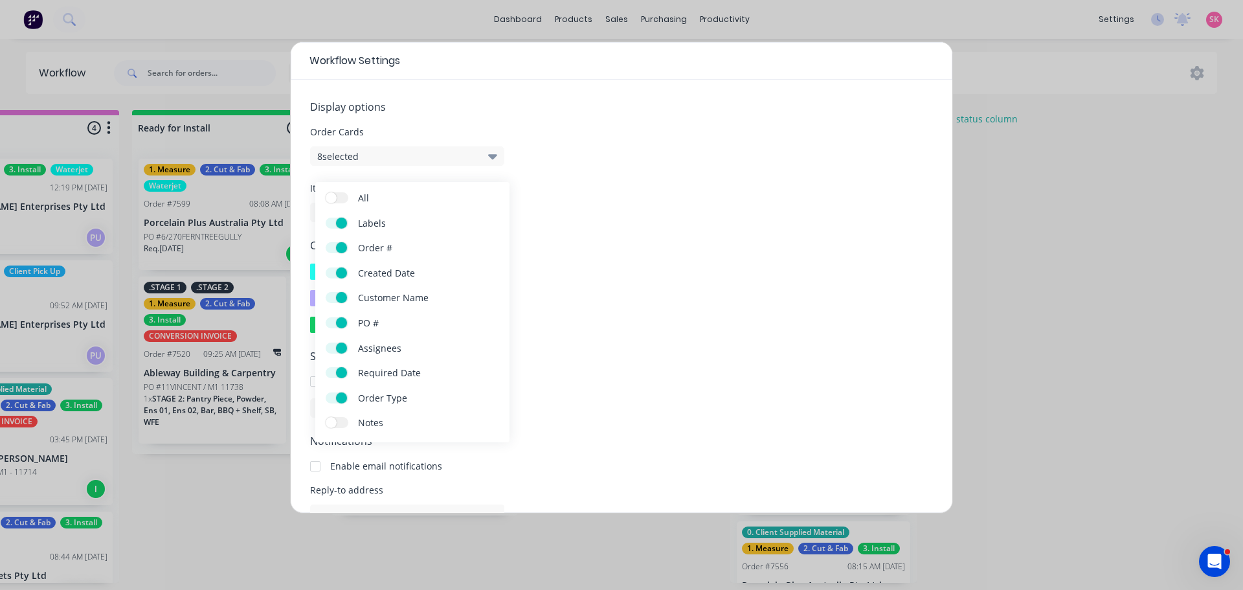
click at [341, 274] on span at bounding box center [341, 272] width 11 height 11
click at [326, 267] on input "Created Date" at bounding box center [326, 267] width 0 height 0
click at [396, 160] on button "7 selected" at bounding box center [407, 155] width 194 height 19
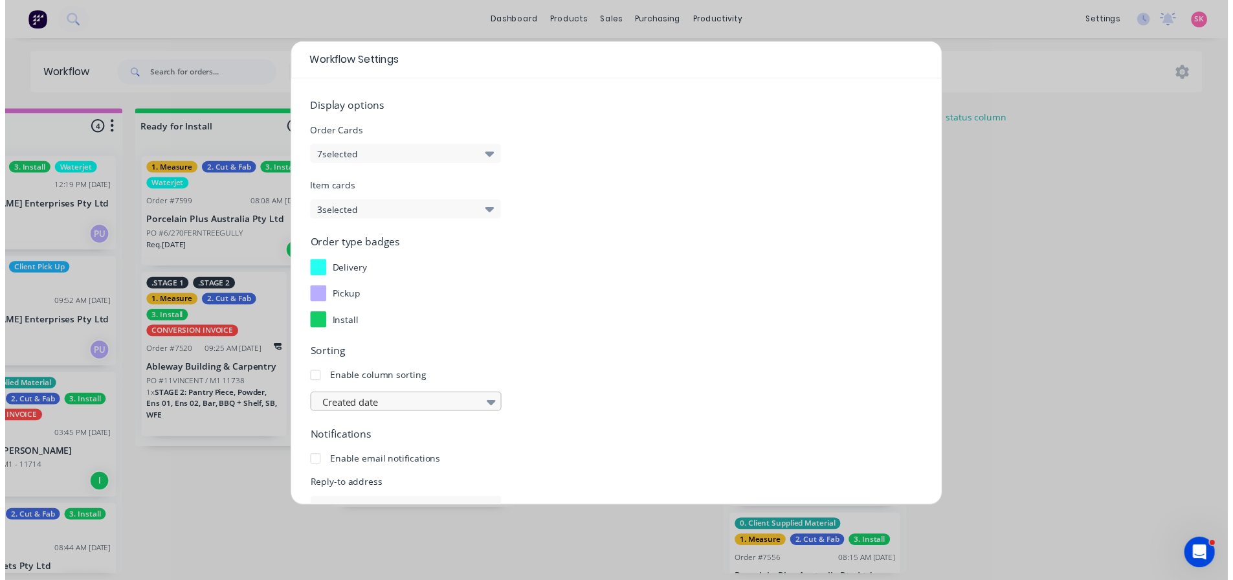
scroll to position [139, 0]
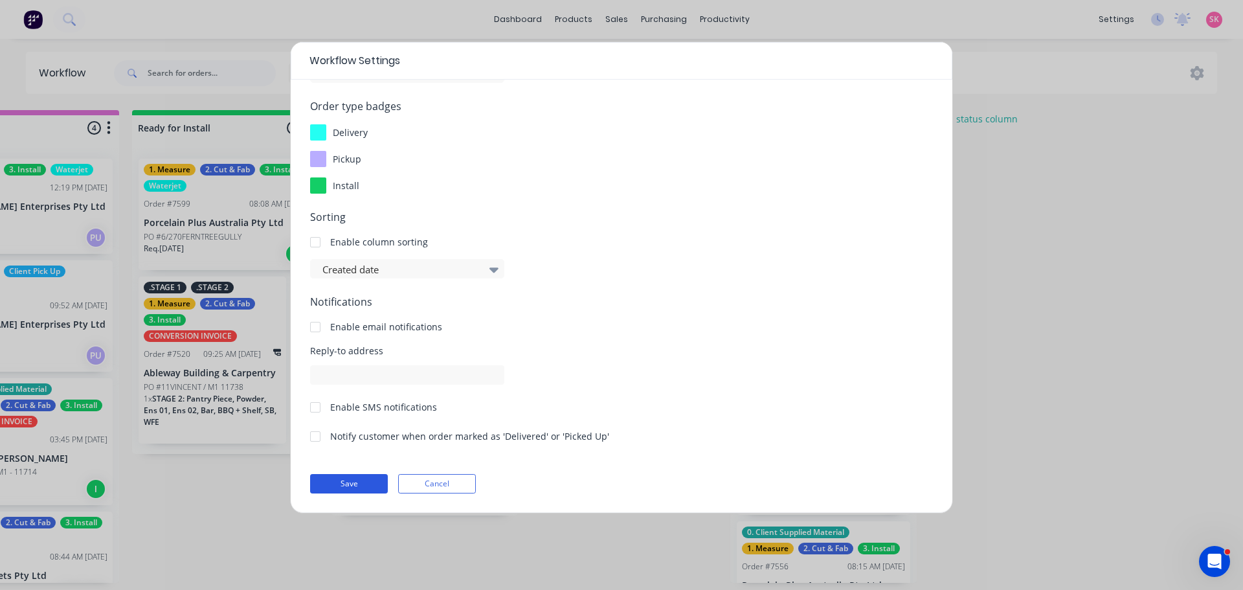
click at [349, 480] on button "Save" at bounding box center [349, 483] width 78 height 19
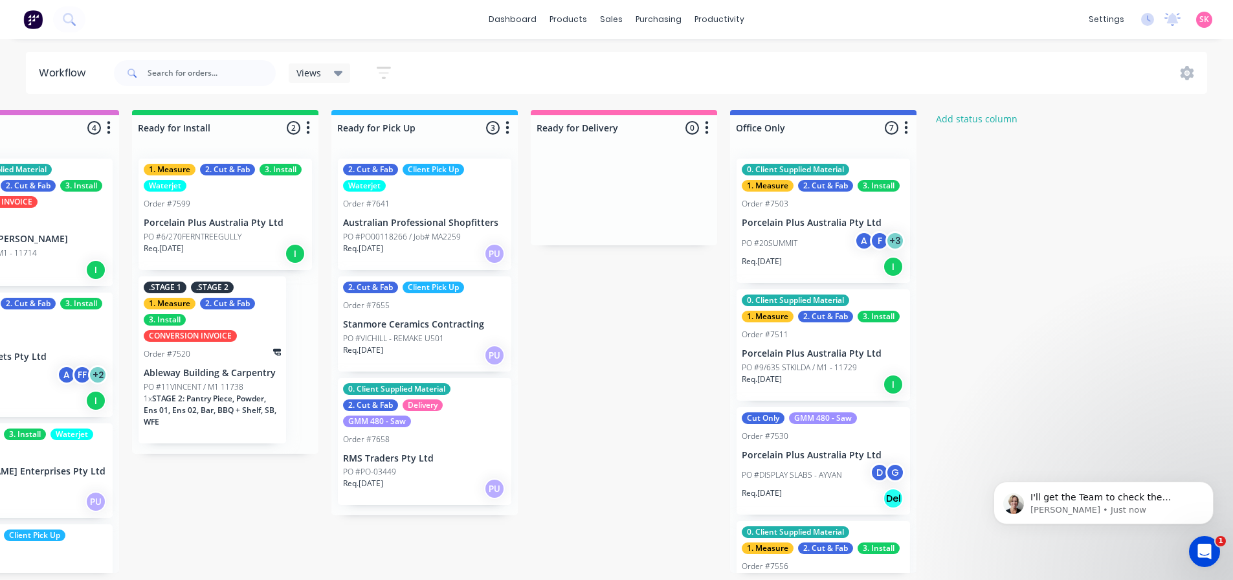
scroll to position [0, 0]
click at [1206, 537] on div "Open Intercom Messenger" at bounding box center [1202, 549] width 43 height 43
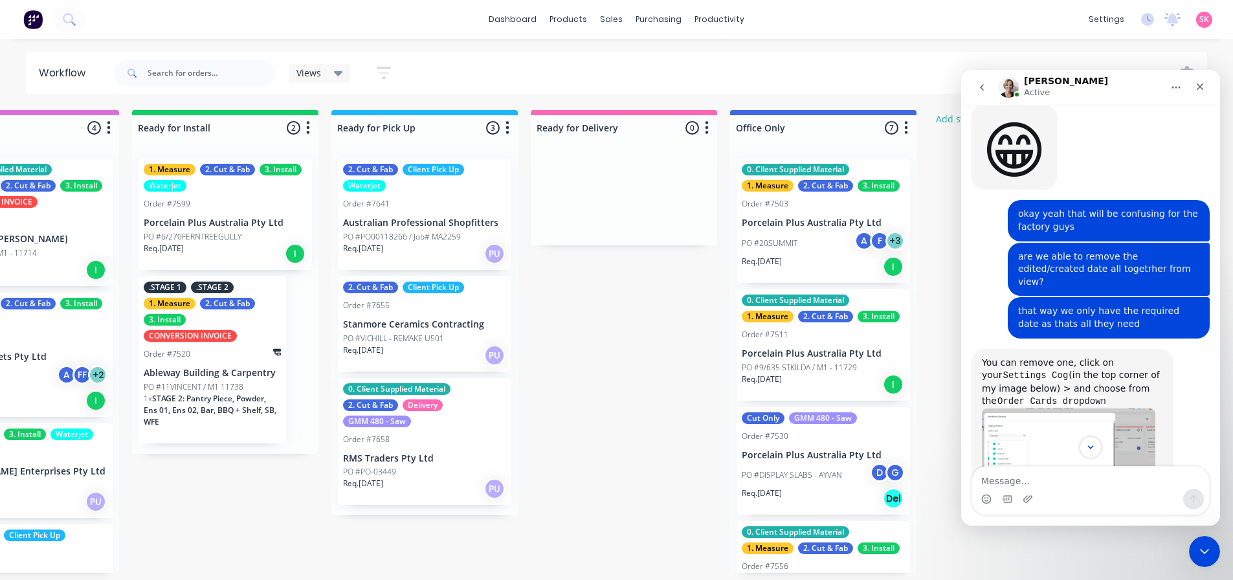
scroll to position [1168, 0]
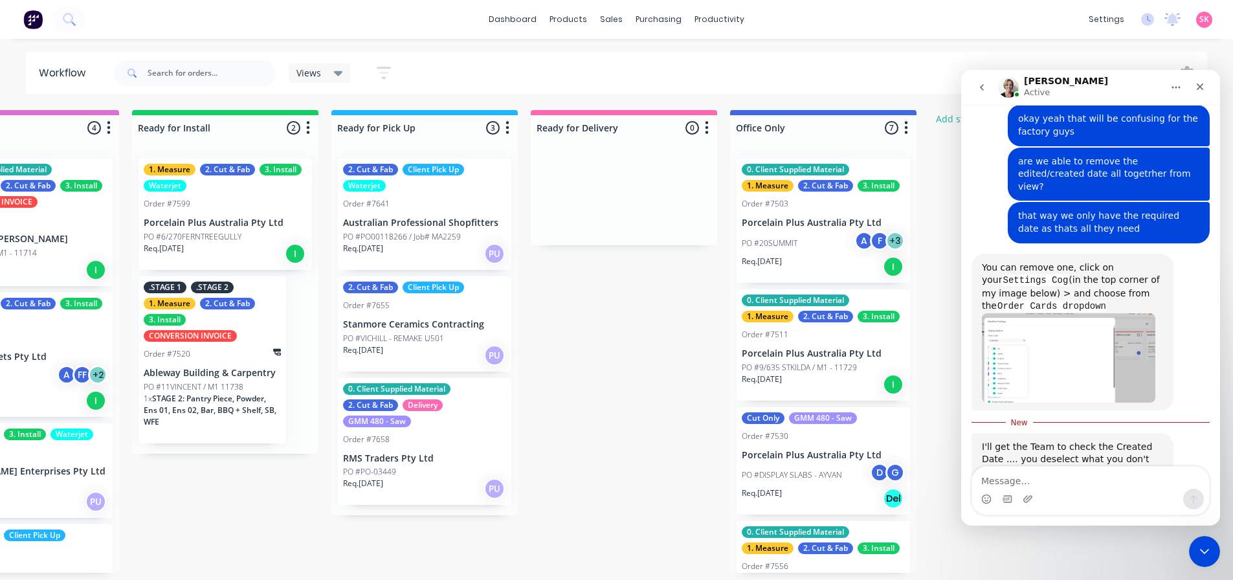
click at [1111, 478] on textarea "Message…" at bounding box center [1090, 478] width 237 height 22
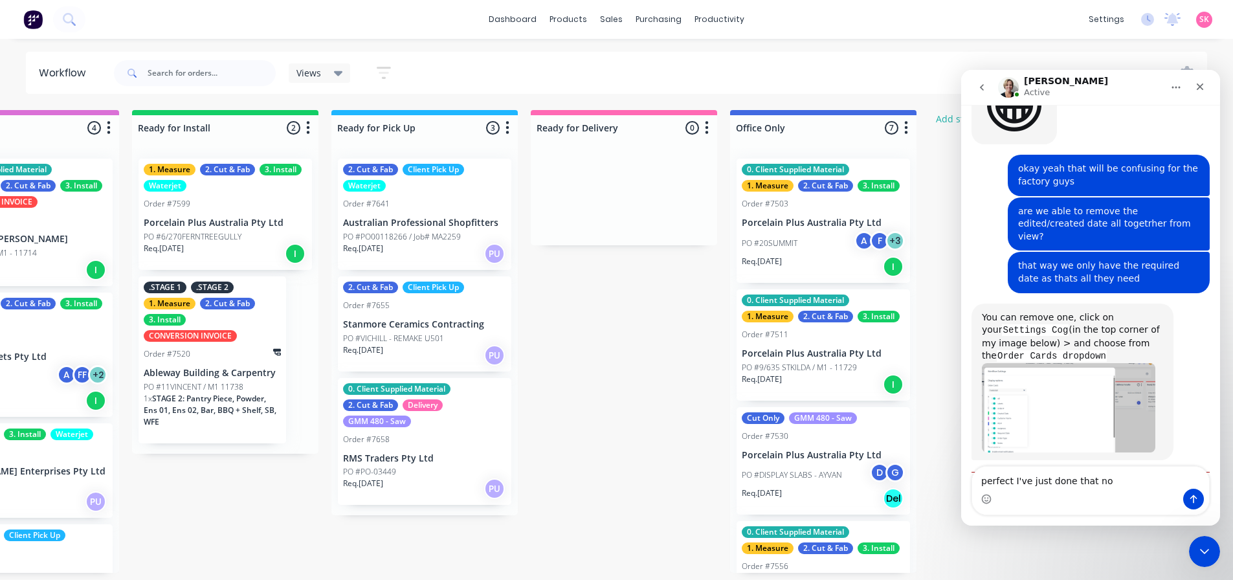
type textarea "perfect I've just done that now"
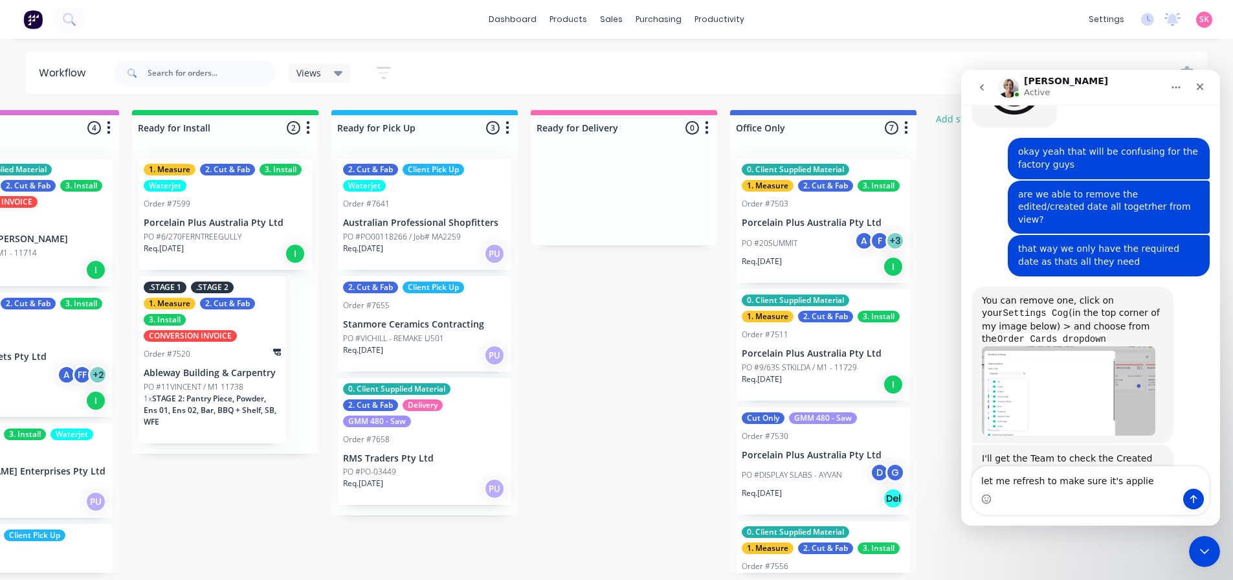
type textarea "let me refresh to make sure it's applied"
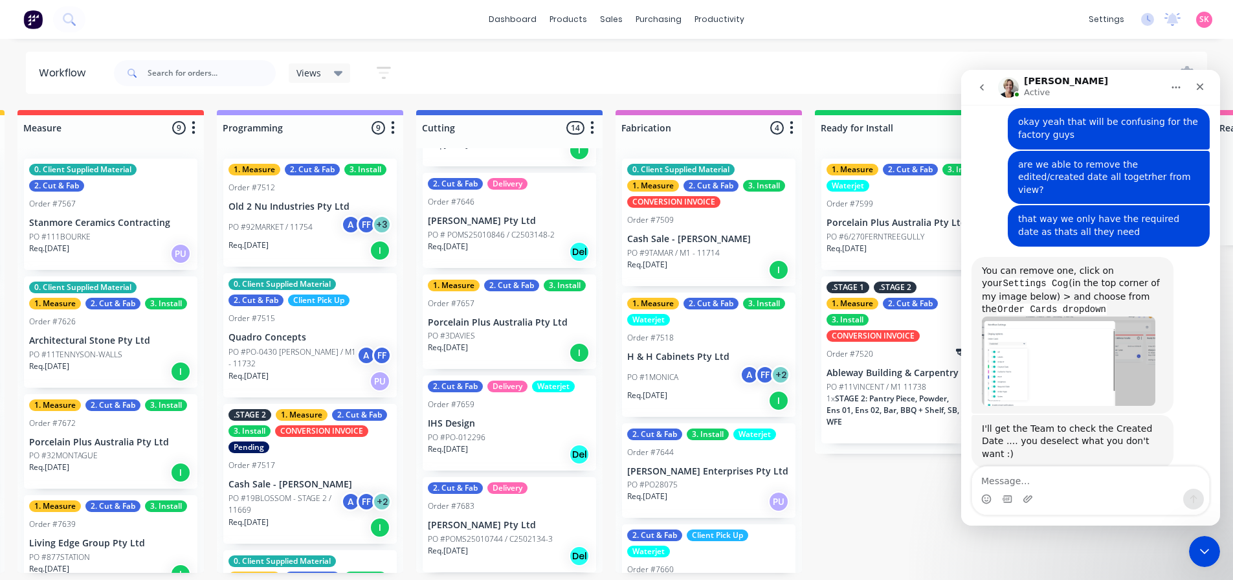
scroll to position [0, 24]
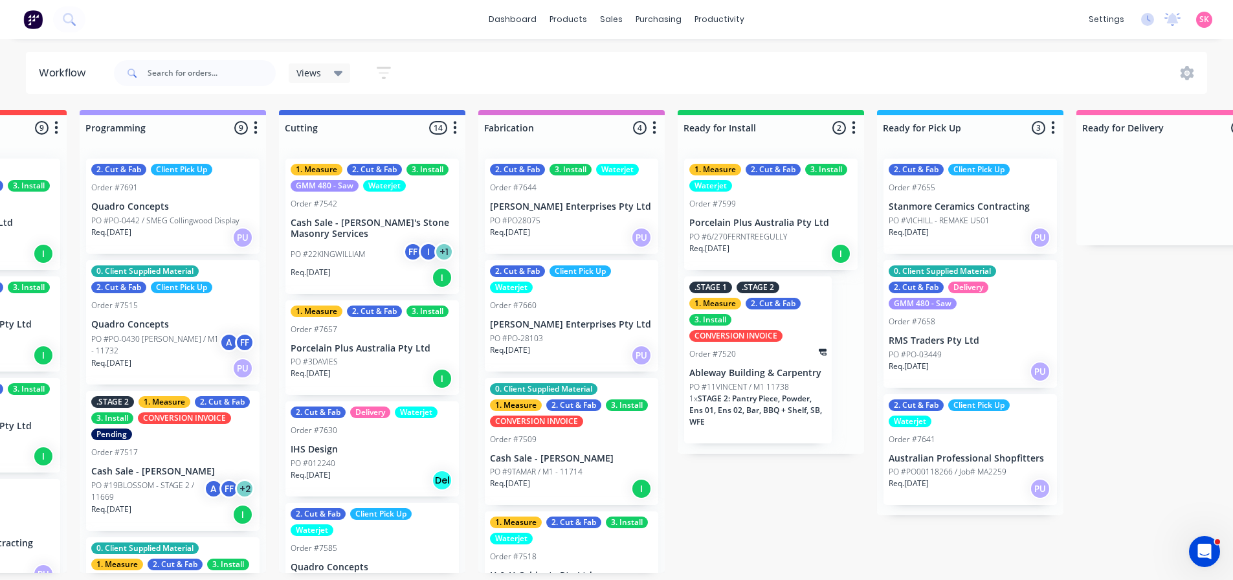
scroll to position [0, 741]
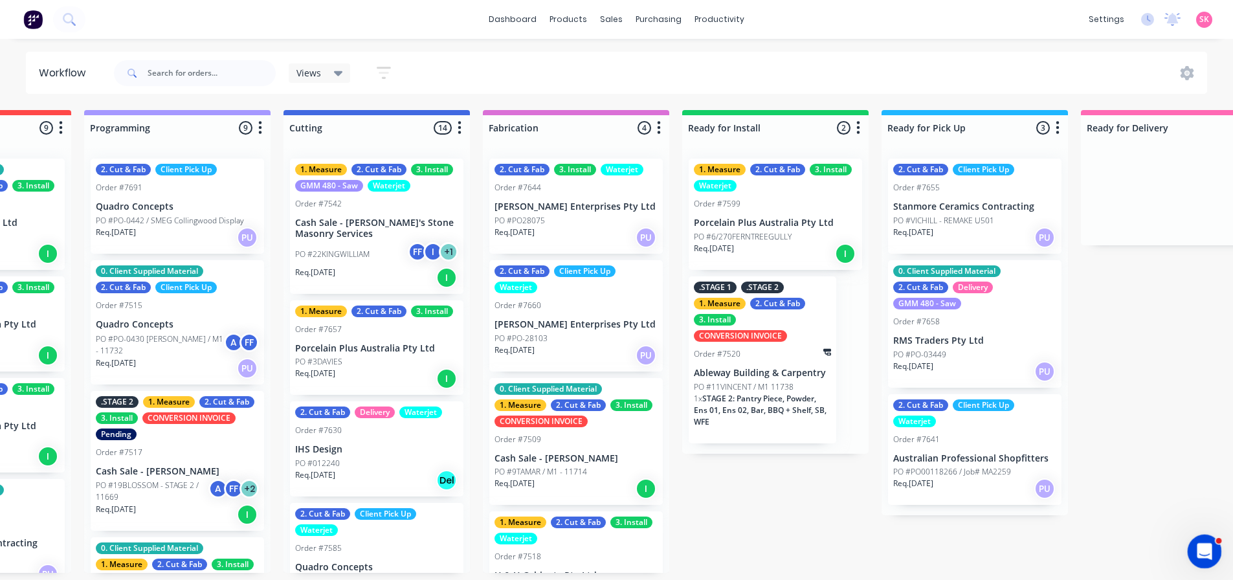
click at [1190, 553] on div "Open Intercom Messenger" at bounding box center [1202, 549] width 43 height 43
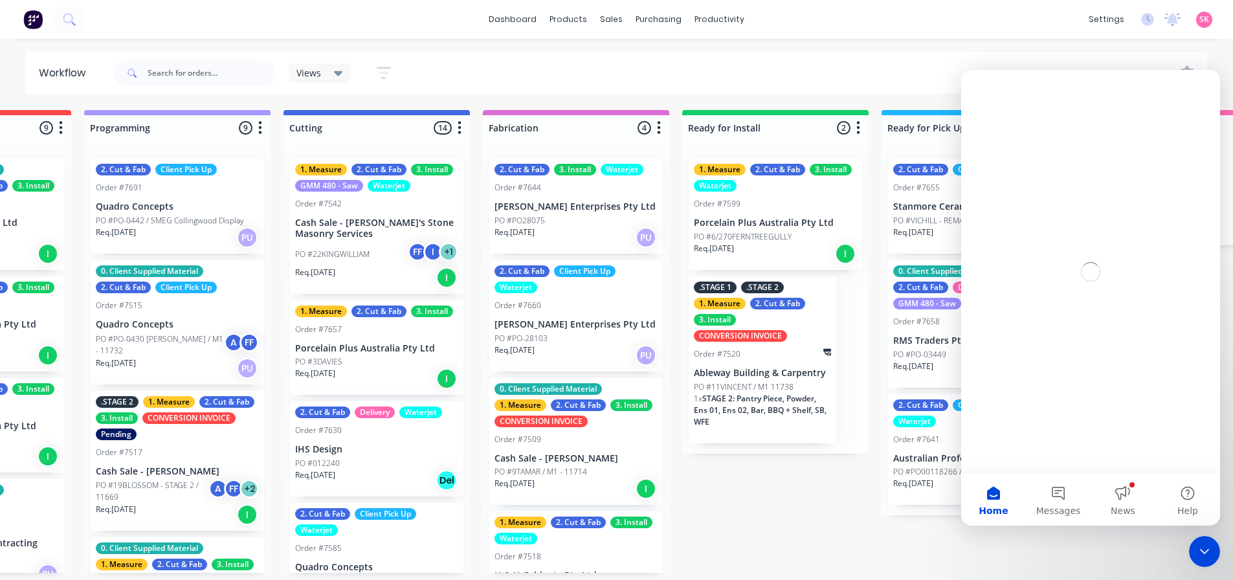
scroll to position [0, 0]
click at [1072, 494] on button "Messages" at bounding box center [1058, 500] width 65 height 52
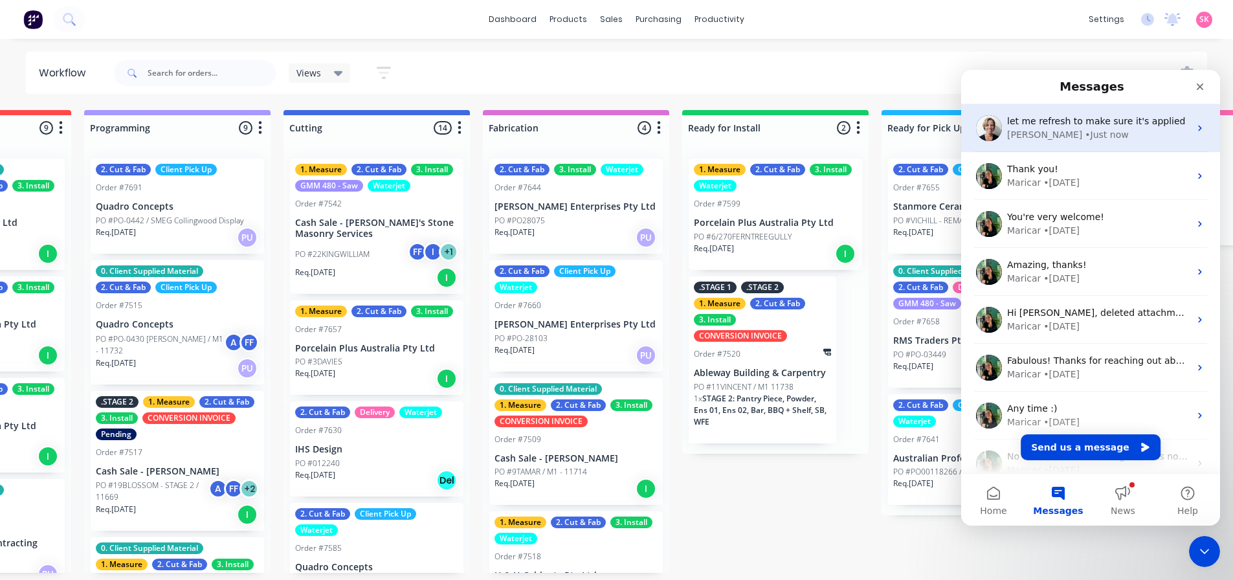
click at [1073, 118] on span "let me refresh to make sure it's applied" at bounding box center [1096, 121] width 179 height 10
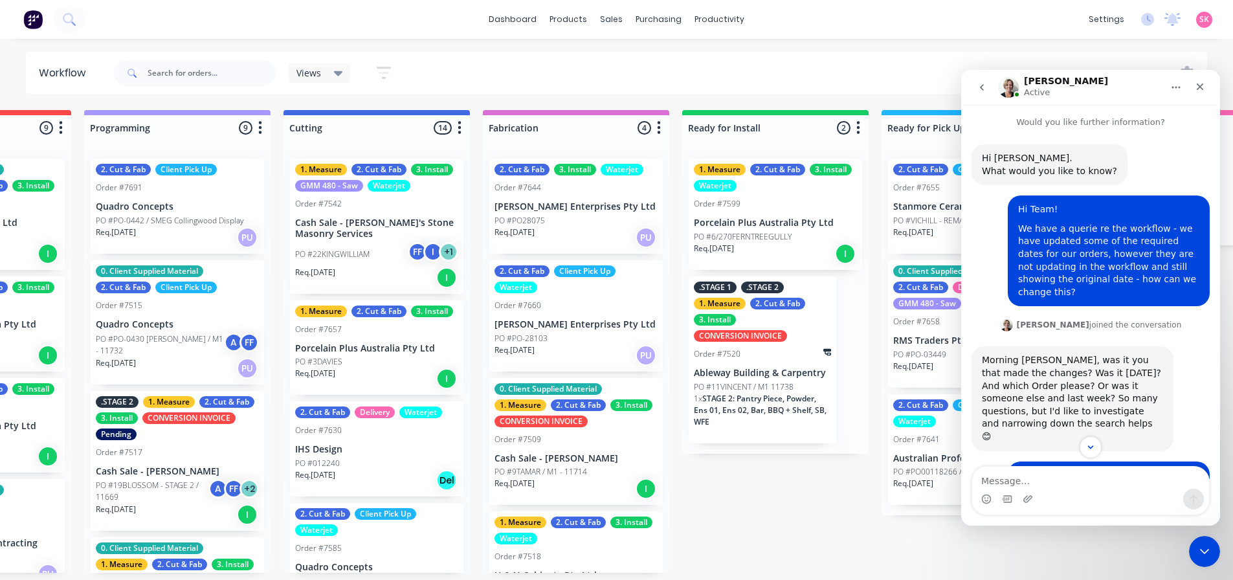
click at [1048, 466] on div "Intercom messenger" at bounding box center [1090, 490] width 238 height 49
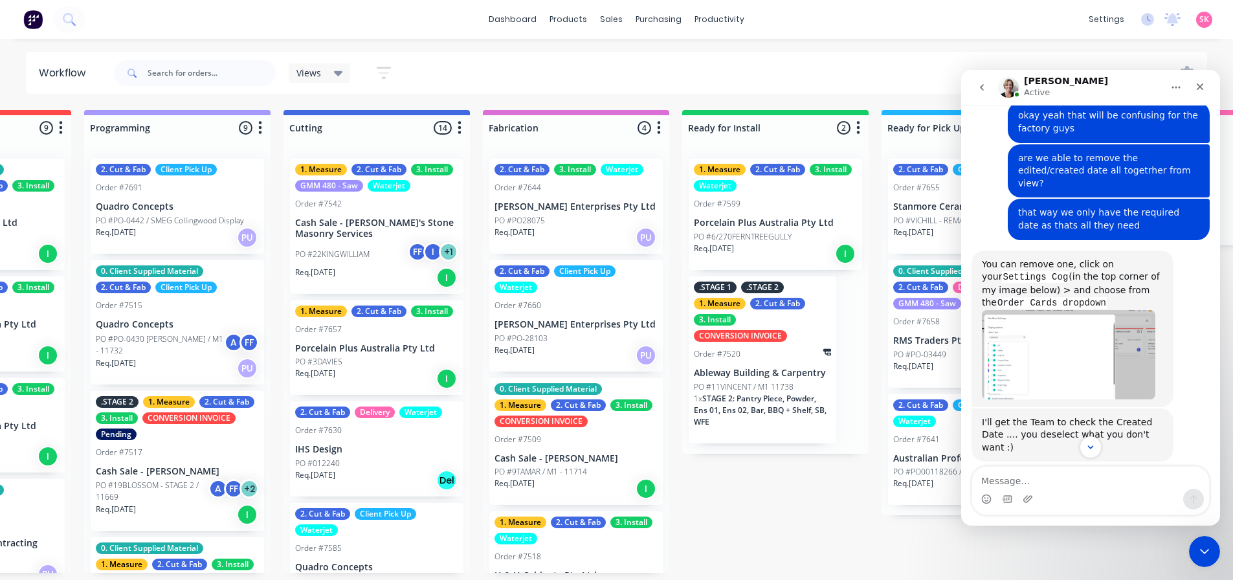
scroll to position [1310, 0]
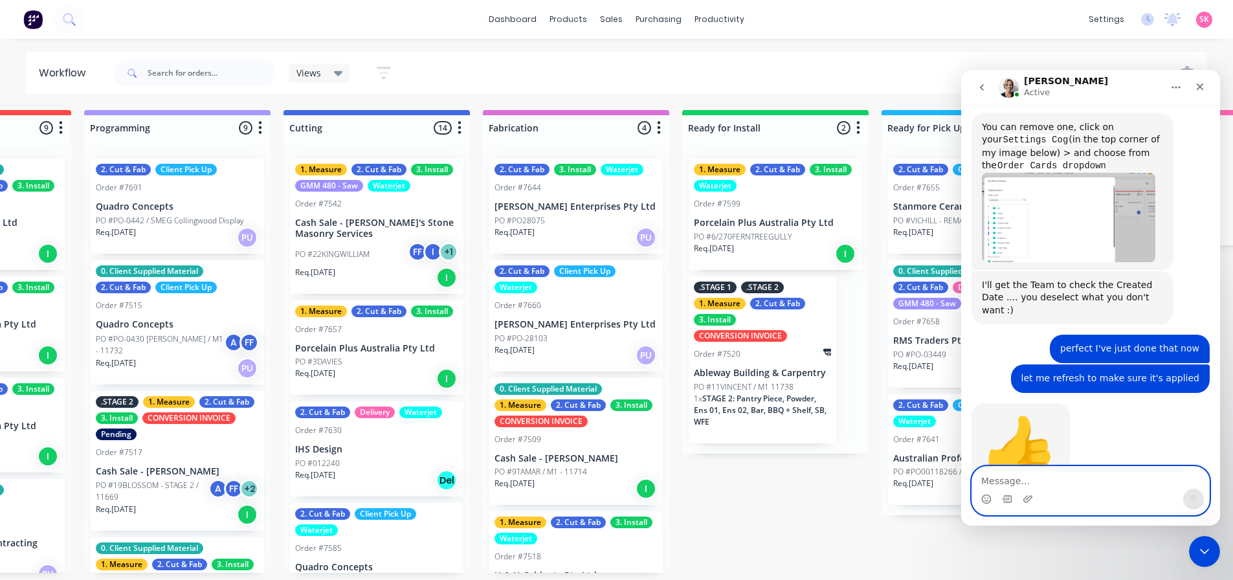
click at [1070, 476] on textarea "Message…" at bounding box center [1090, 478] width 237 height 22
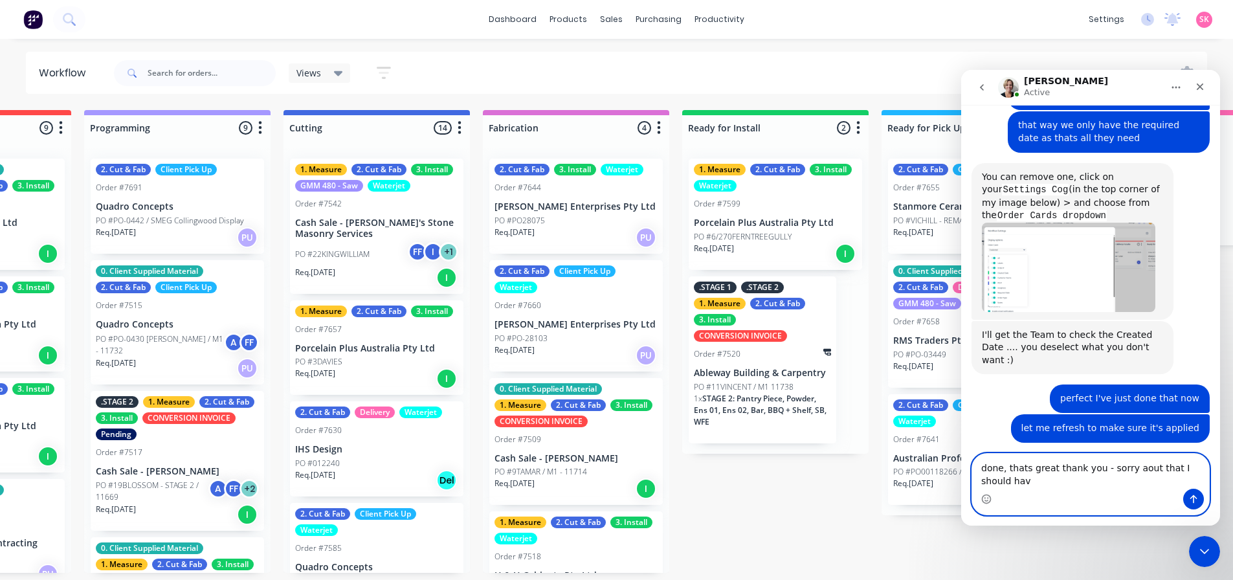
scroll to position [1273, 0]
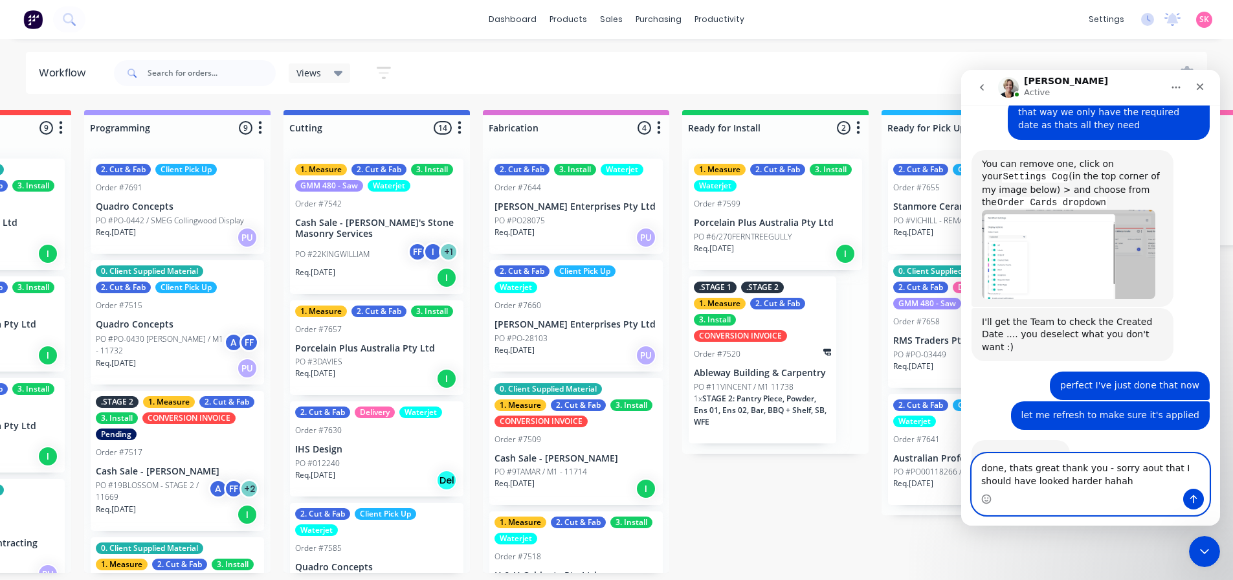
type textarea "done, thats great thank you - sorry aout that I should have looked harder hahaha"
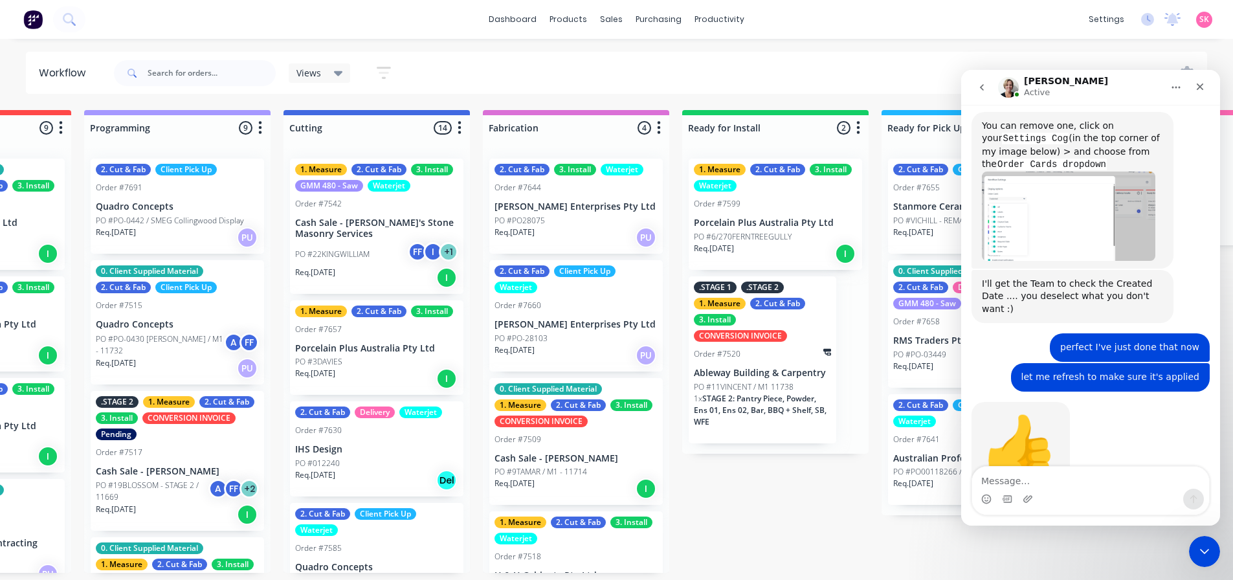
click at [1182, 80] on button "Home" at bounding box center [1176, 87] width 25 height 25
click at [1166, 90] on button "Home" at bounding box center [1176, 87] width 25 height 25
click at [1197, 94] on div "Close" at bounding box center [1199, 86] width 23 height 23
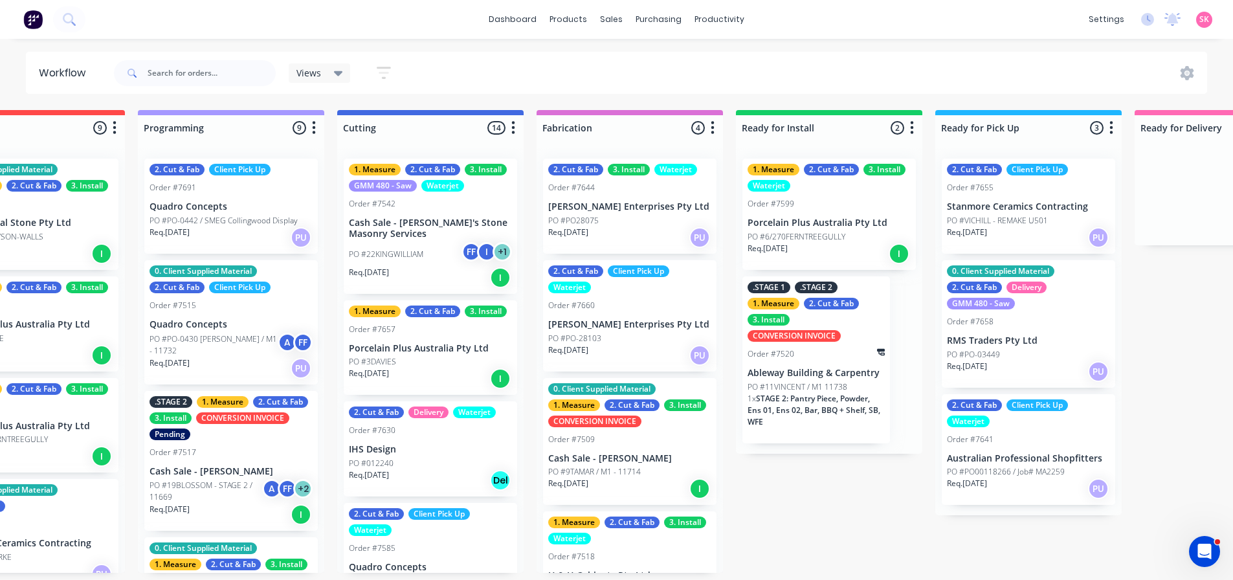
scroll to position [0, 777]
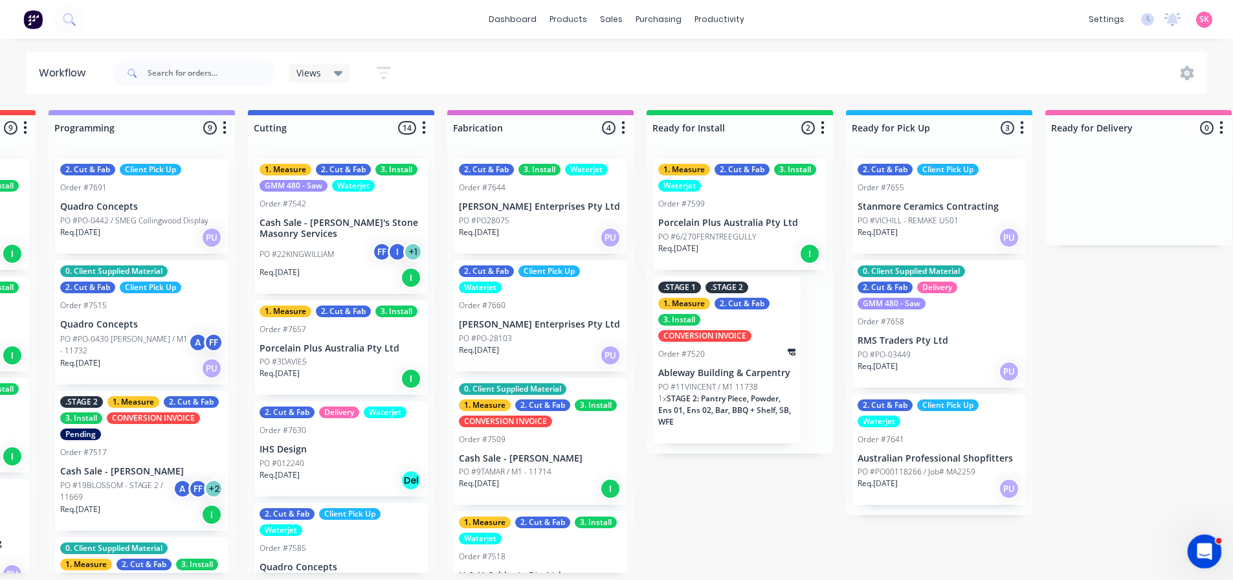
click at [1213, 544] on div "Open Intercom Messenger" at bounding box center [1202, 549] width 43 height 43
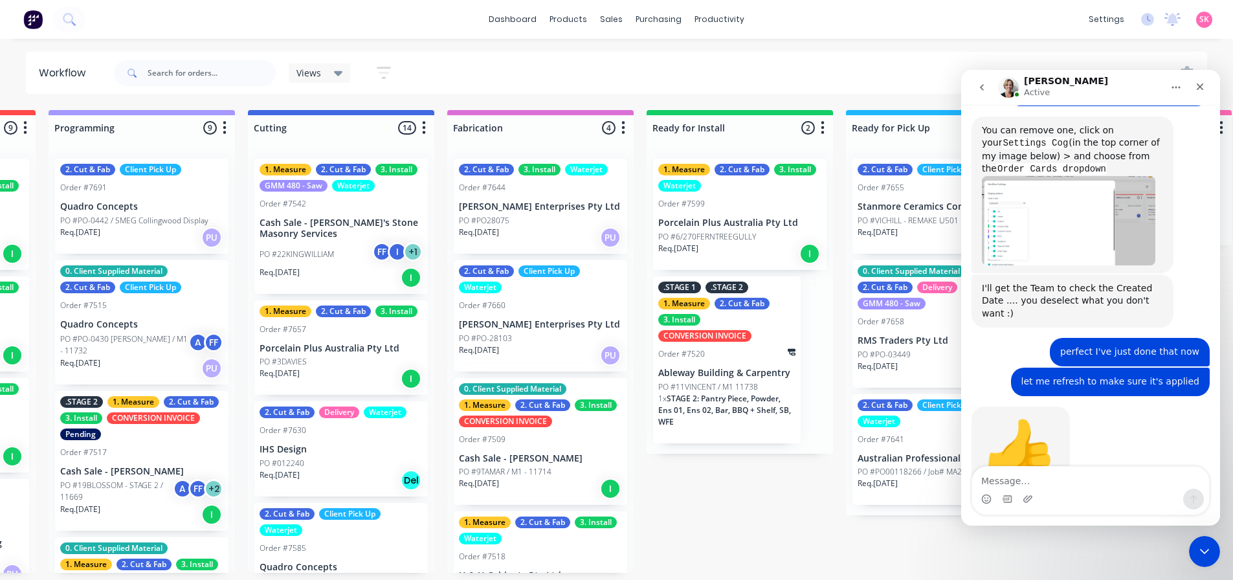
scroll to position [1311, 0]
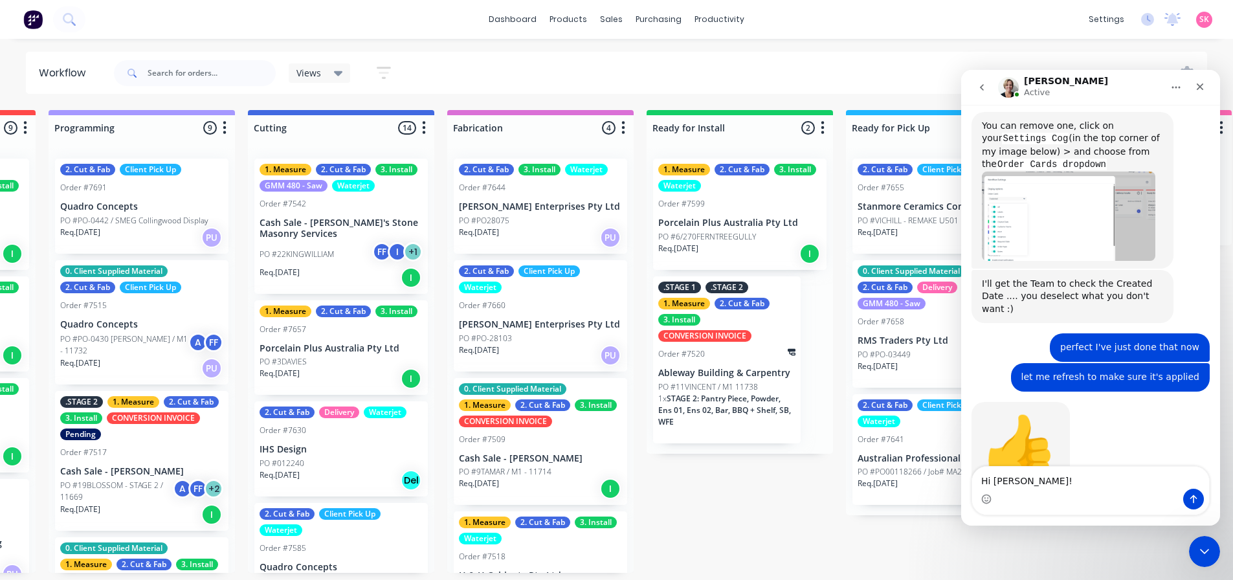
type textarea "Hi [PERSON_NAME]!"
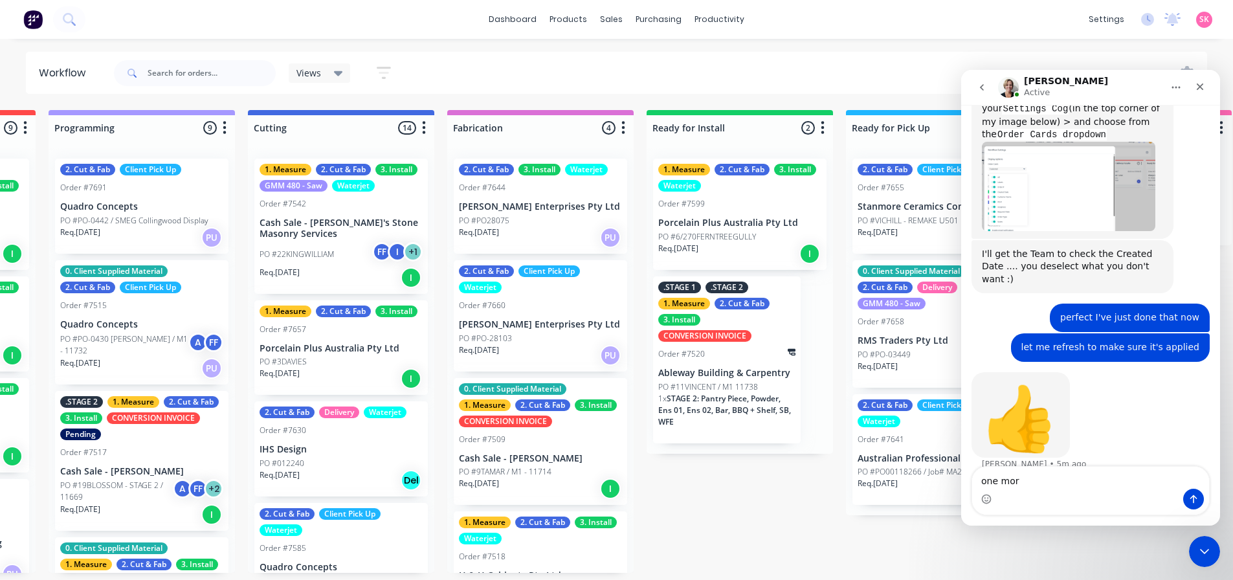
type textarea "one more"
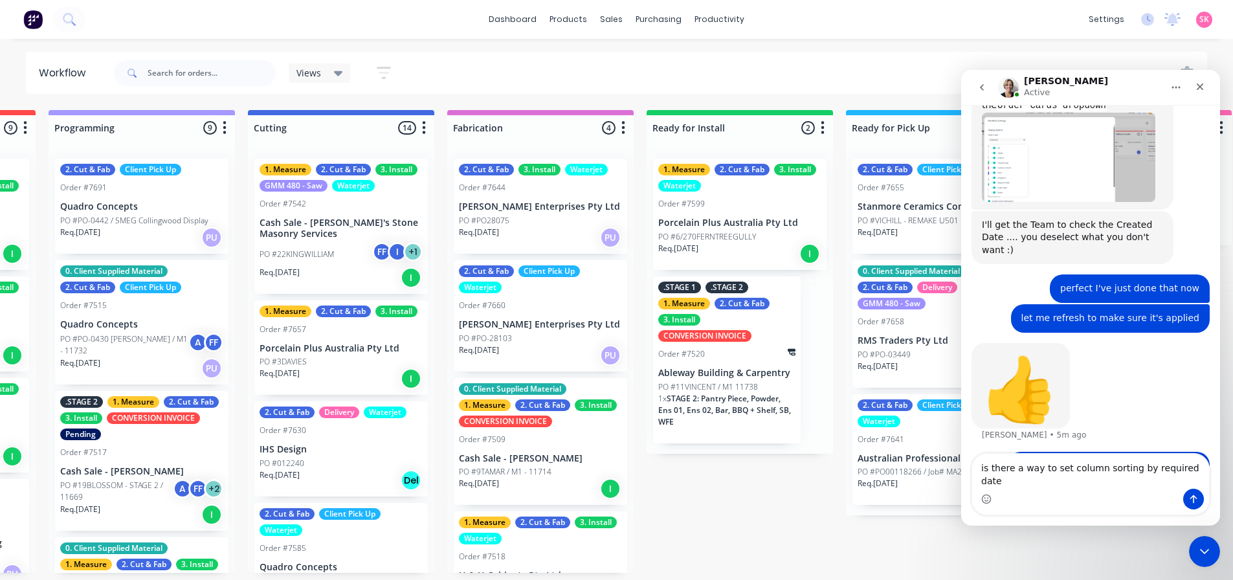
type textarea "is there a way to set column sorting by required date?"
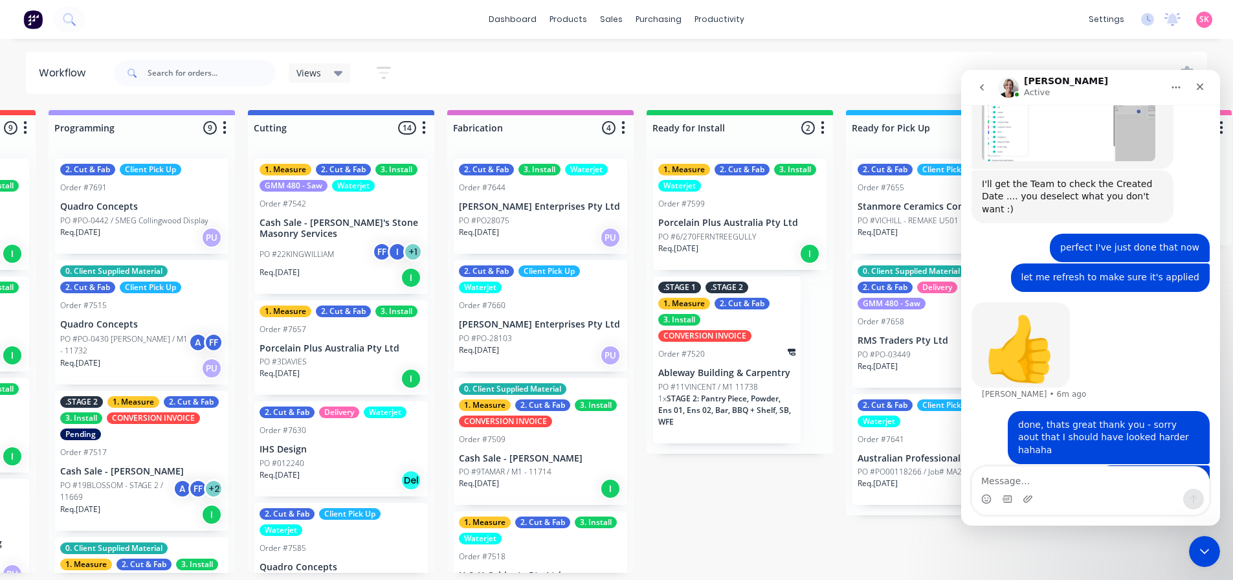
scroll to position [1412, 0]
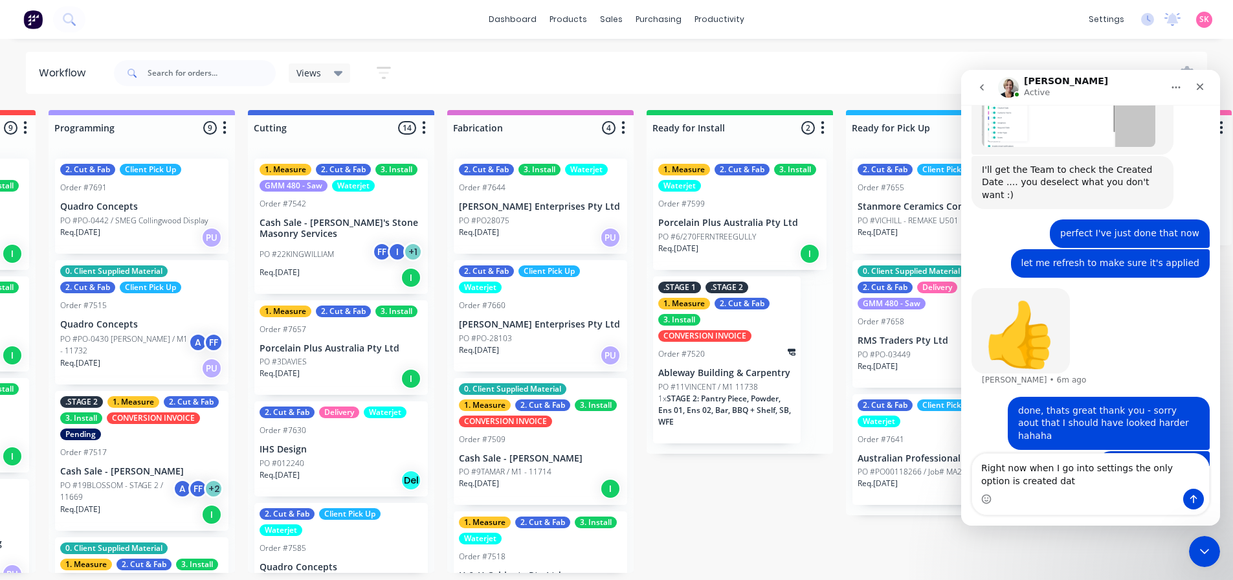
type textarea "Right now when I go into settings the only option is created date"
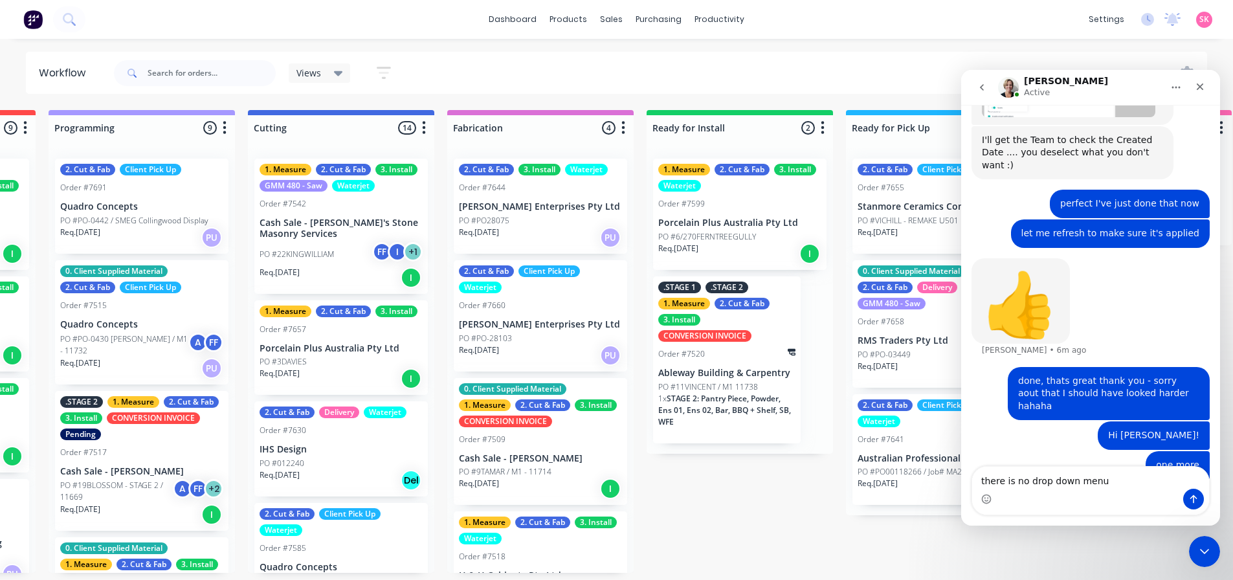
type textarea "there is no drop down menue"
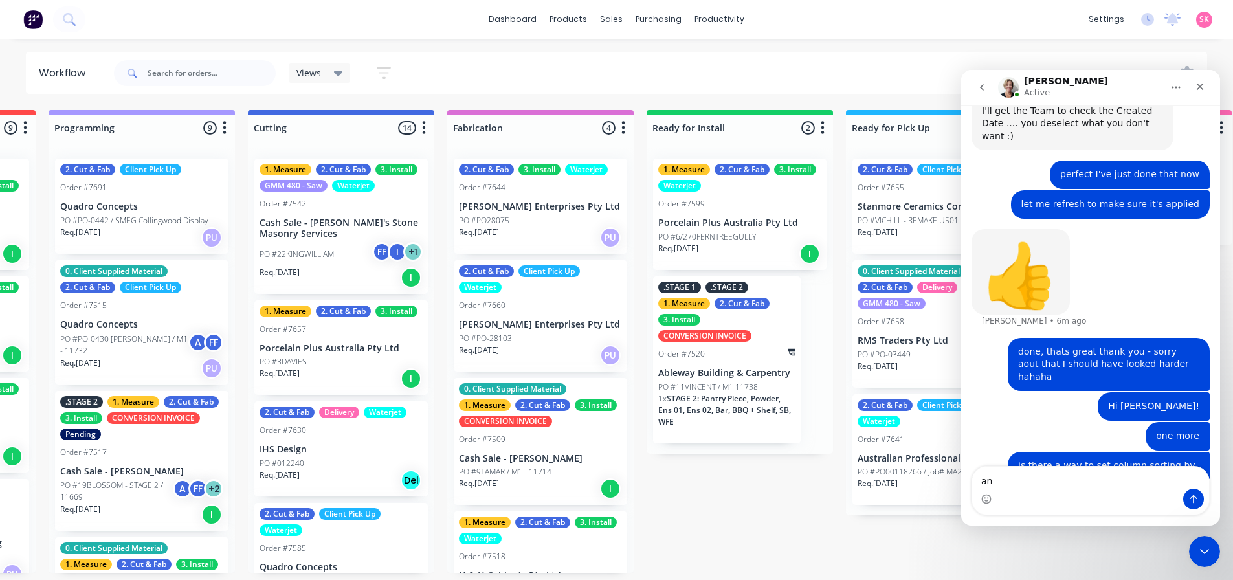
type textarea "a"
type textarea "let me get a screenshot"
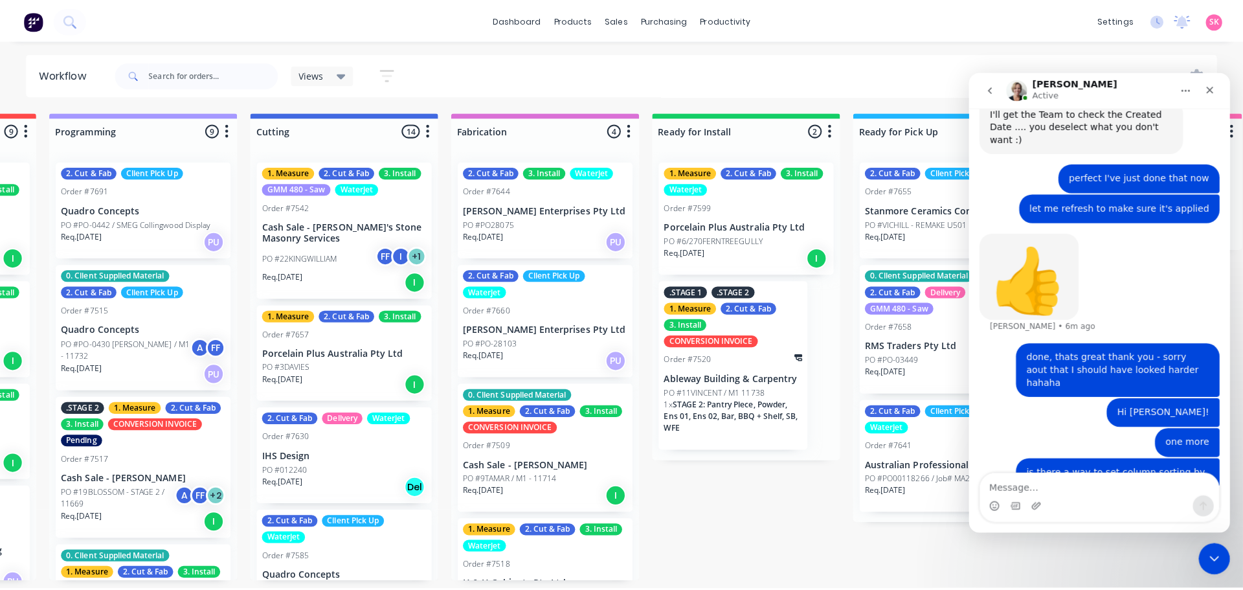
scroll to position [1514, 0]
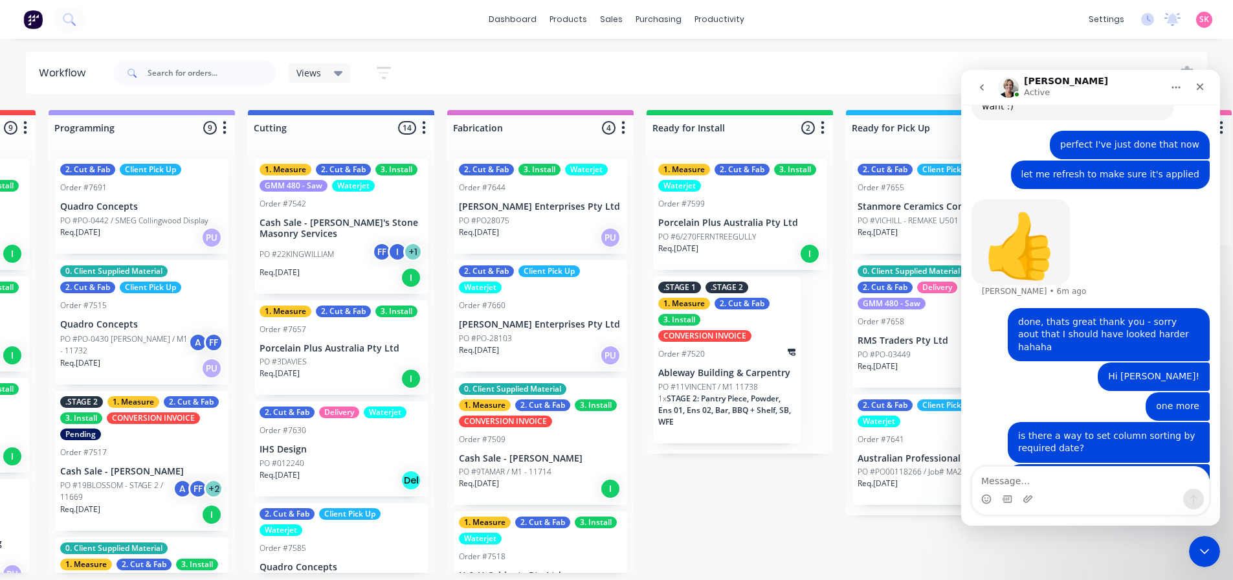
click at [1191, 87] on div "Close" at bounding box center [1199, 86] width 23 height 23
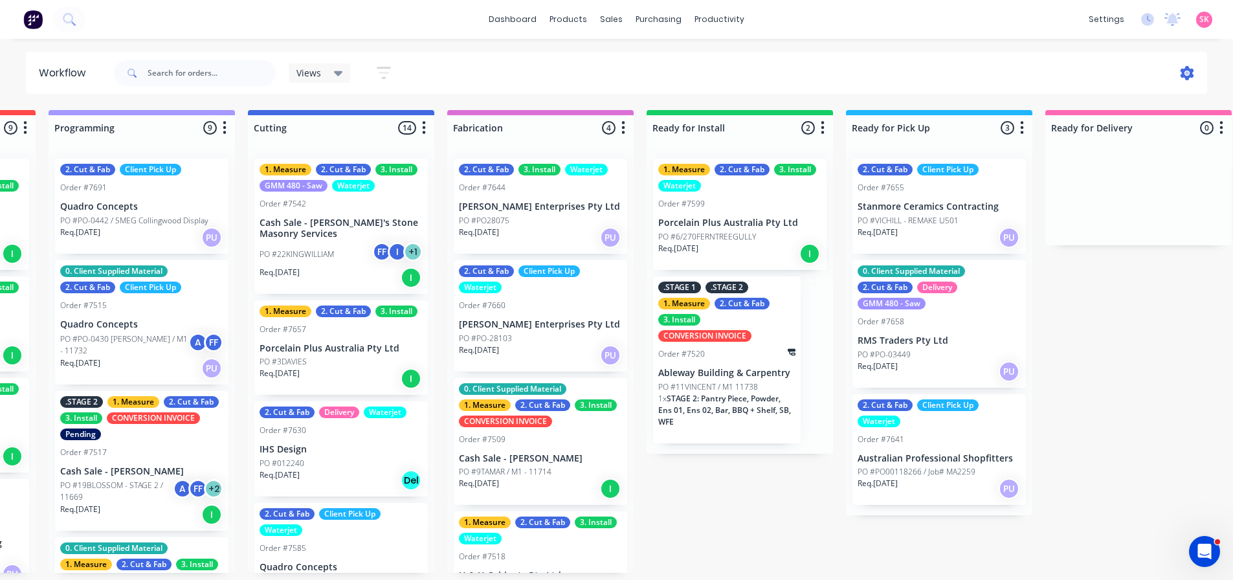
click at [1188, 72] on icon at bounding box center [1188, 73] width 4 height 4
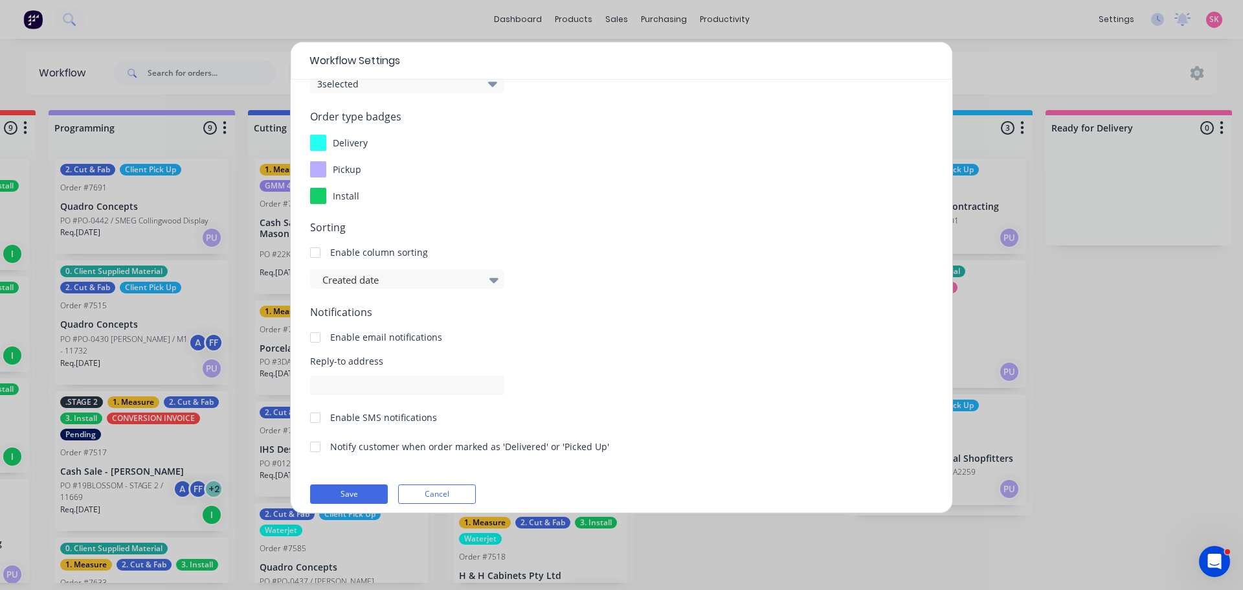
scroll to position [129, 0]
click at [404, 280] on div at bounding box center [400, 279] width 159 height 16
click at [1213, 493] on div "Workflow Settings Display options Order Cards 7 selected Item cards 3 selected …" at bounding box center [621, 295] width 1243 height 590
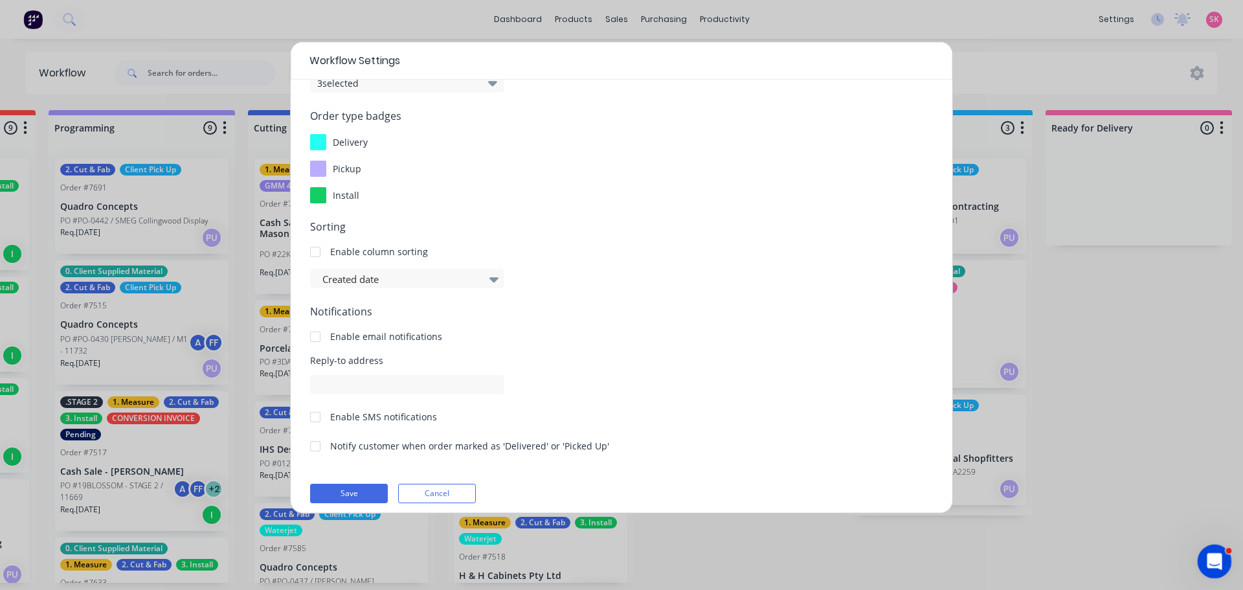
click at [1210, 557] on icon "Open Intercom Messenger" at bounding box center [1212, 559] width 21 height 21
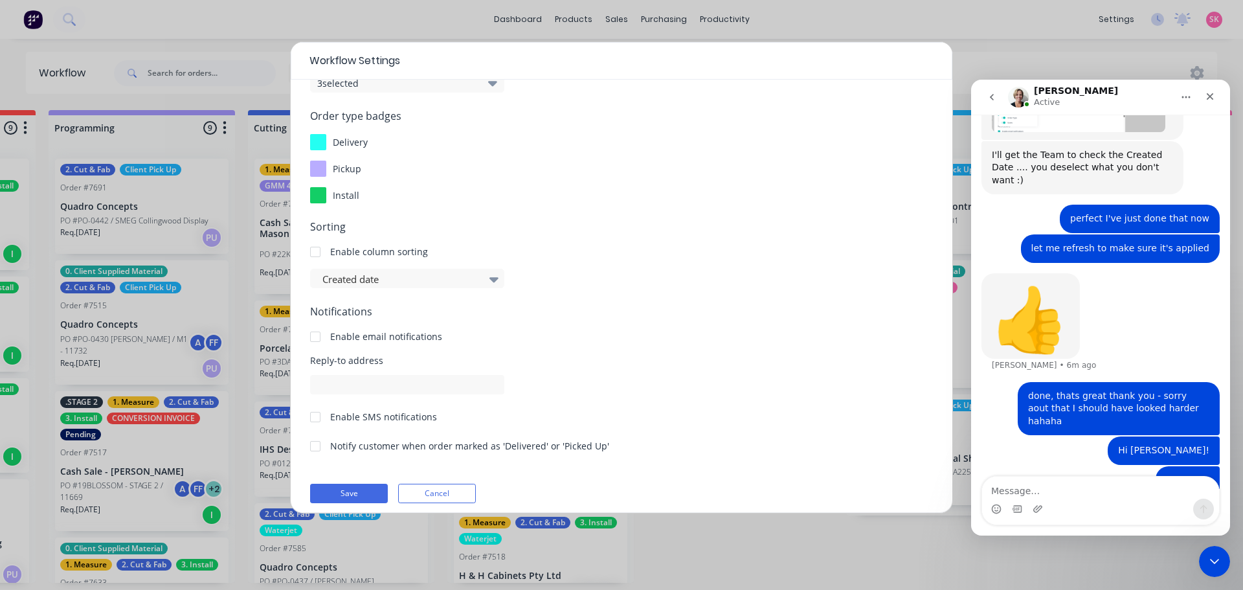
click at [1098, 495] on textarea "Message…" at bounding box center [1100, 487] width 237 height 22
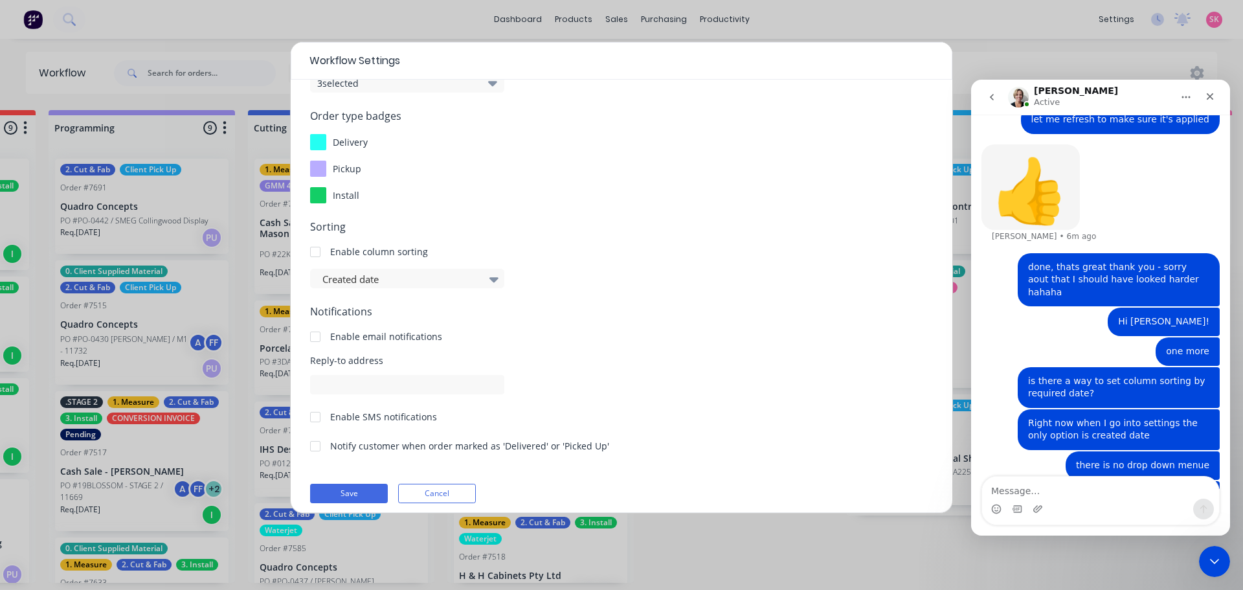
scroll to position [1663, 0]
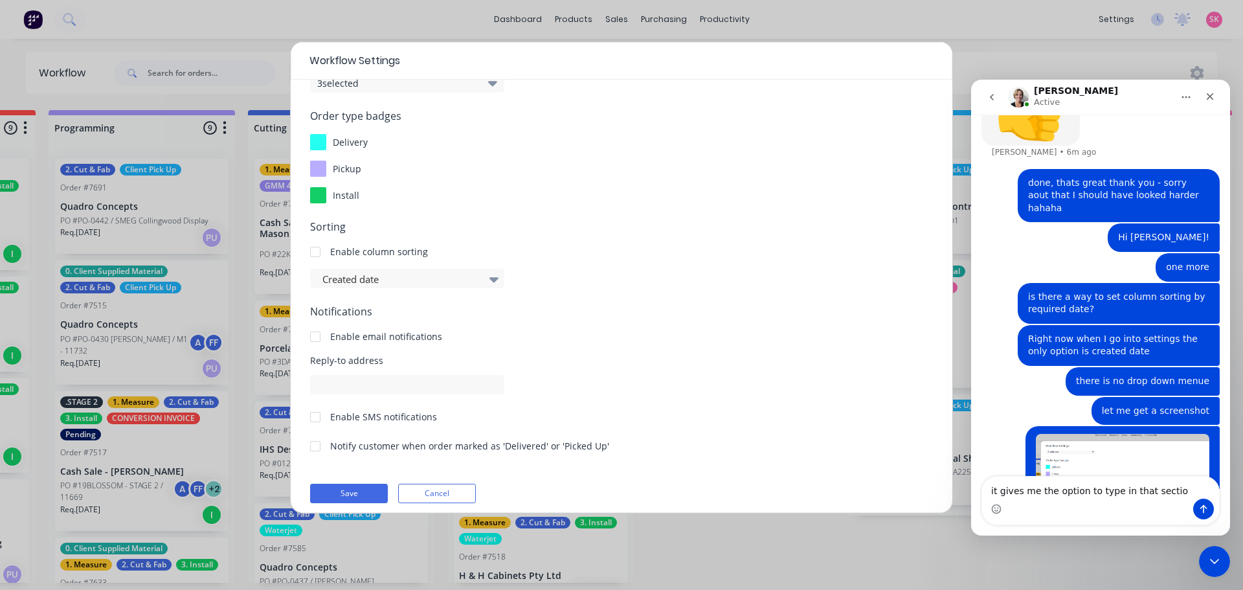
type textarea "it gives me the option to type in that section"
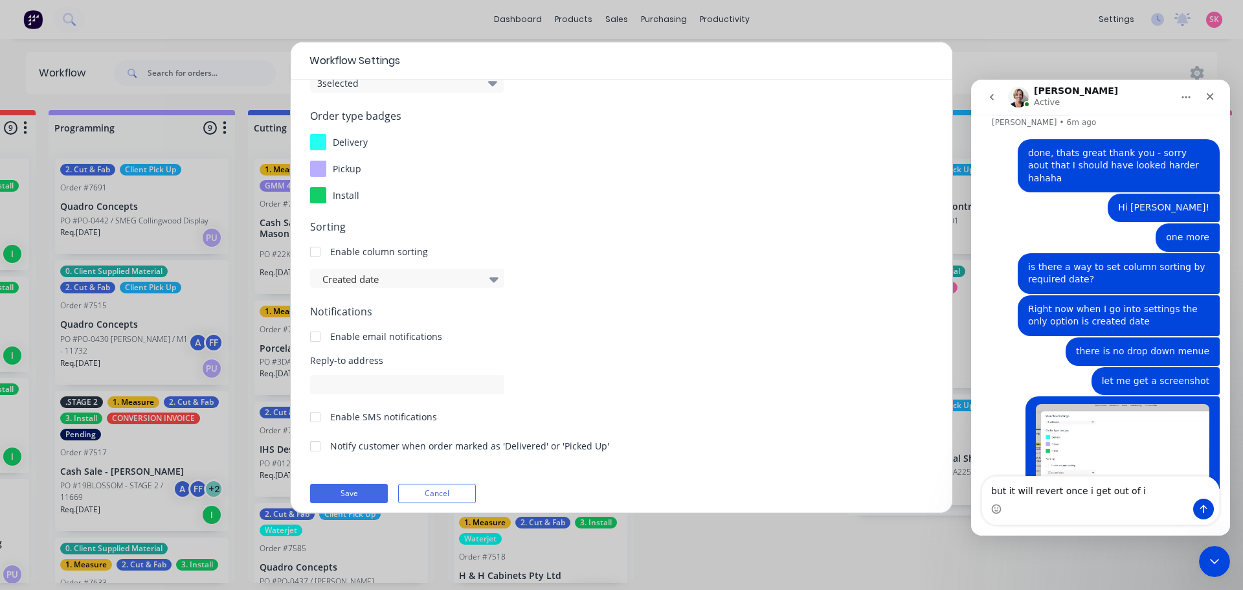
type textarea "but it will revert once i get out of it"
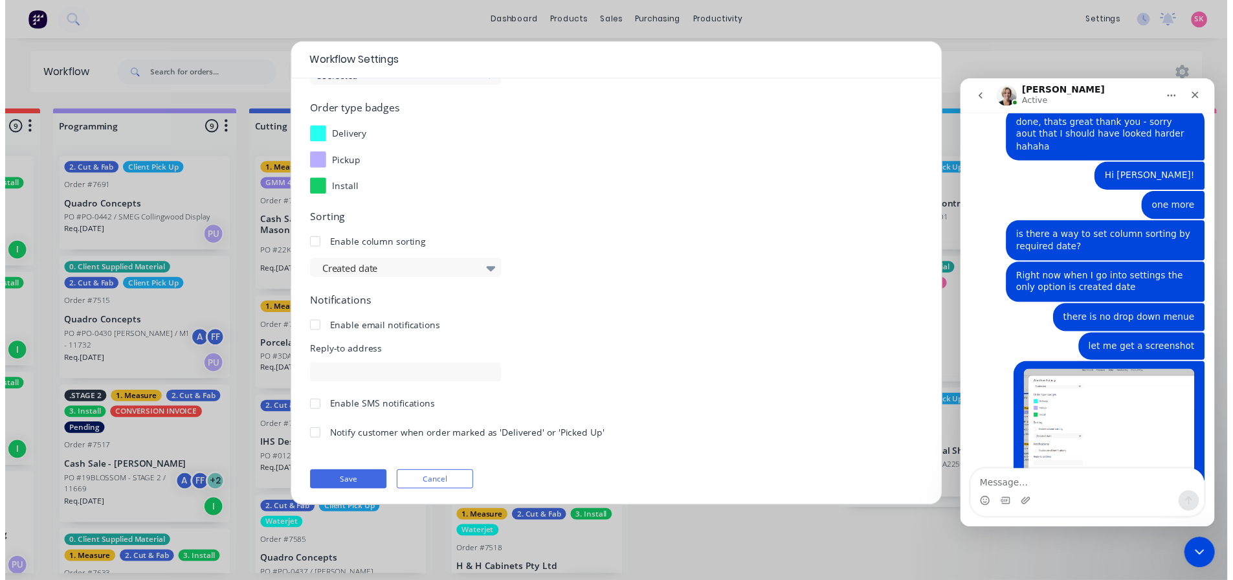
scroll to position [139, 0]
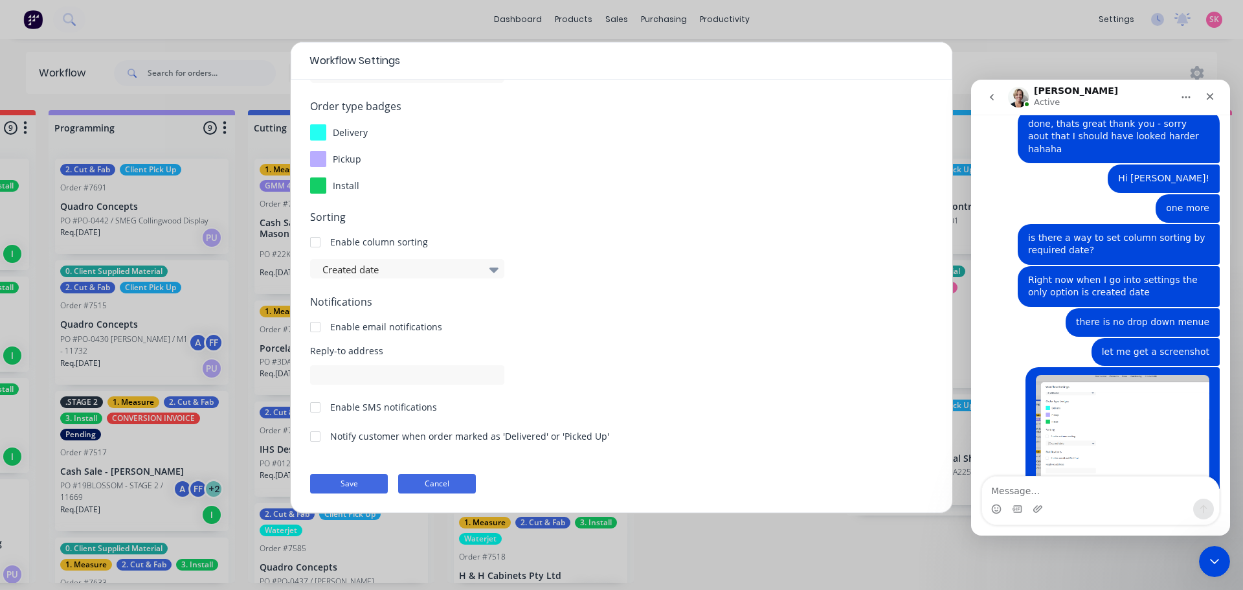
click at [443, 480] on button "Cancel" at bounding box center [437, 483] width 78 height 19
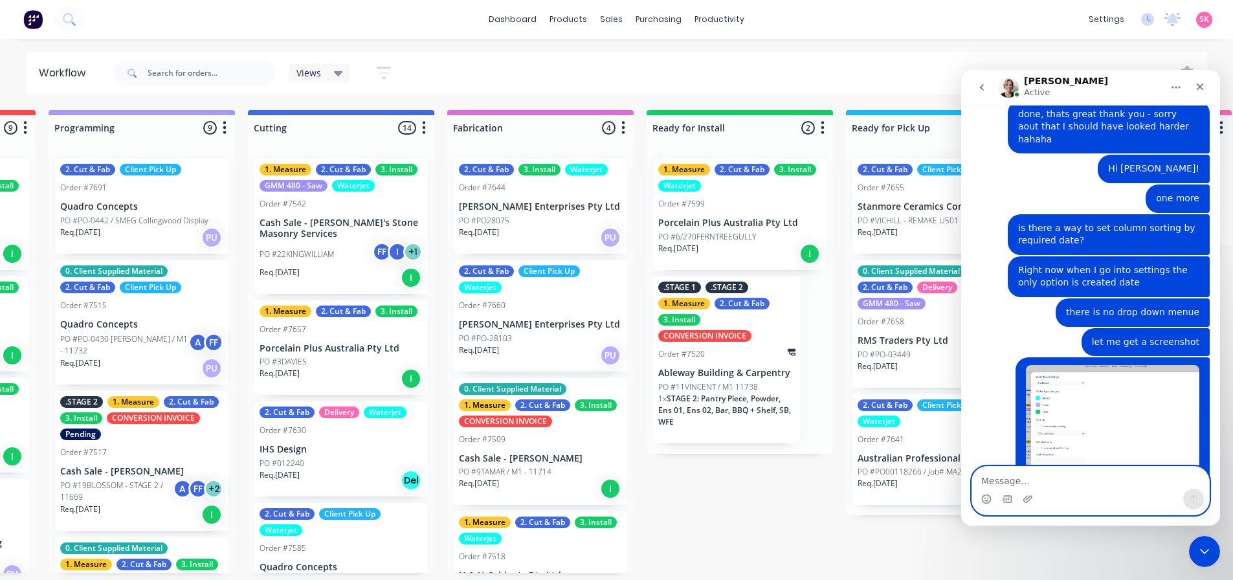
click at [1035, 483] on textarea "Message…" at bounding box center [1090, 478] width 237 height 22
type textarea "let me know :_"
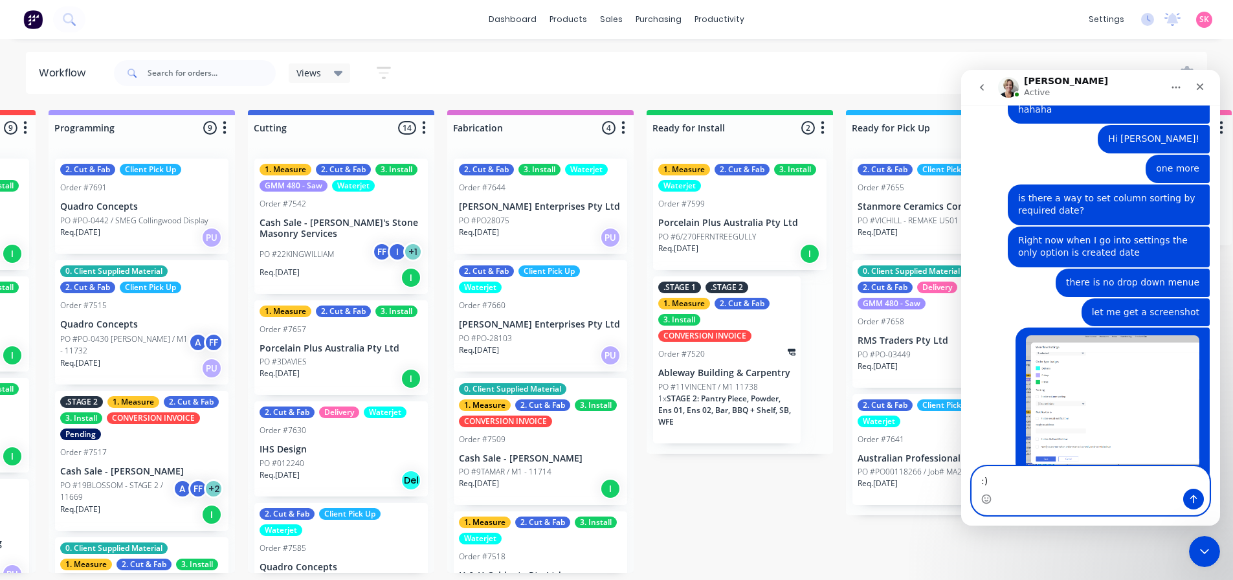
type textarea ":)*"
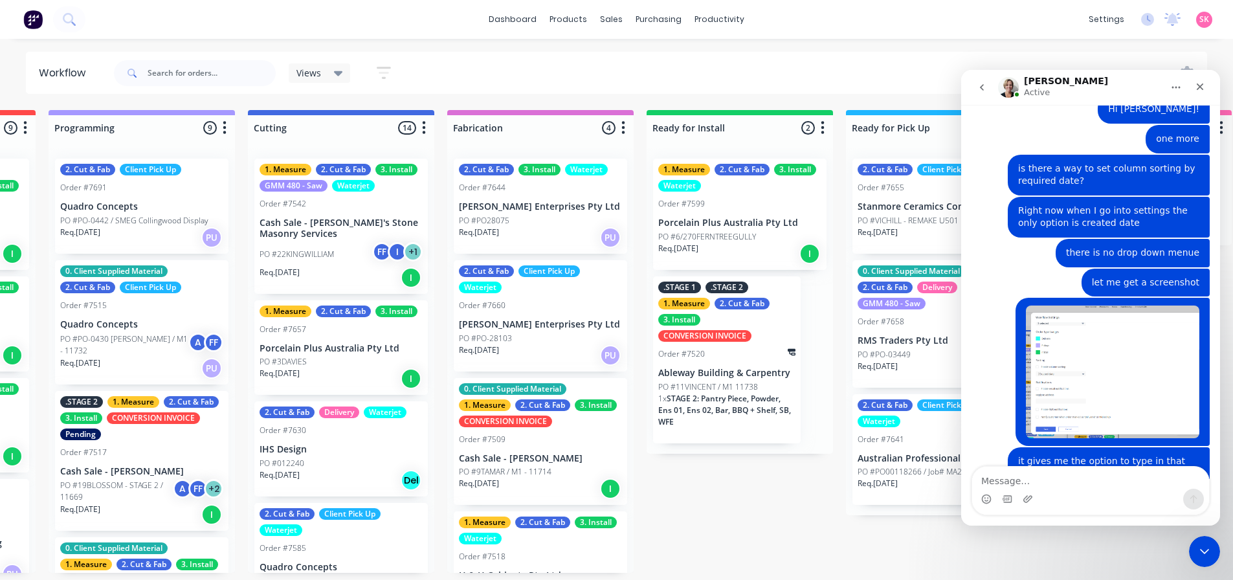
click at [1162, 85] on div "[PERSON_NAME] Active" at bounding box center [1080, 87] width 164 height 23
click at [1168, 86] on button "Home" at bounding box center [1176, 87] width 25 height 25
click at [1198, 88] on icon "Close" at bounding box center [1200, 86] width 7 height 7
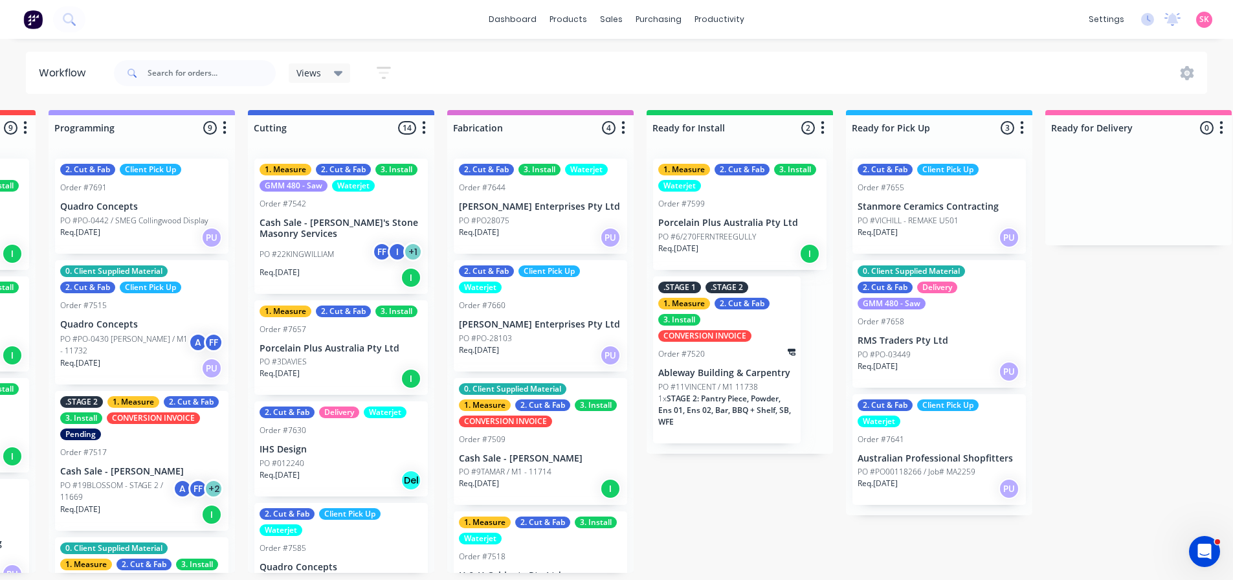
scroll to position [2014, 0]
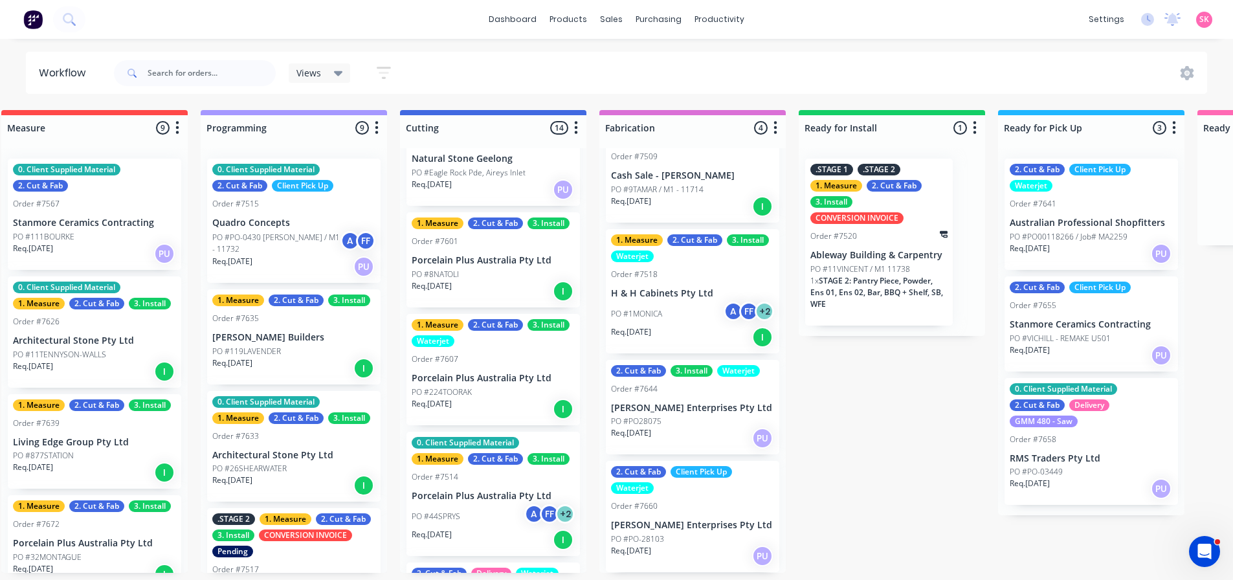
scroll to position [324, 0]
click at [1204, 542] on icon "Open Intercom Messenger" at bounding box center [1202, 549] width 21 height 21
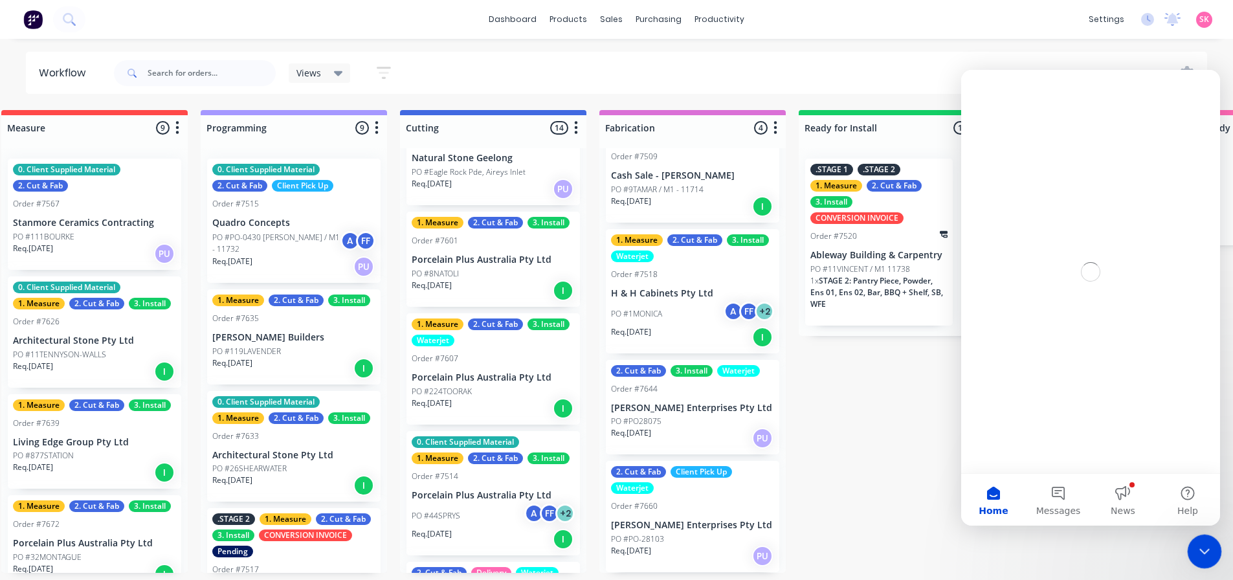
scroll to position [0, 0]
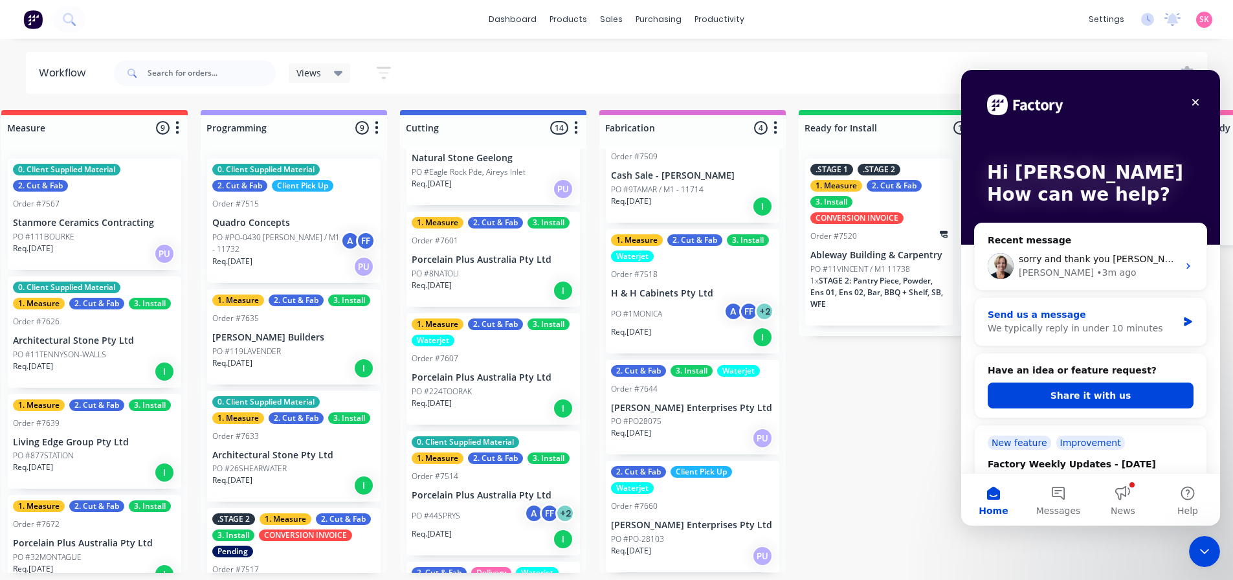
click at [1085, 323] on div "We typically reply in under 10 minutes" at bounding box center [1083, 329] width 190 height 14
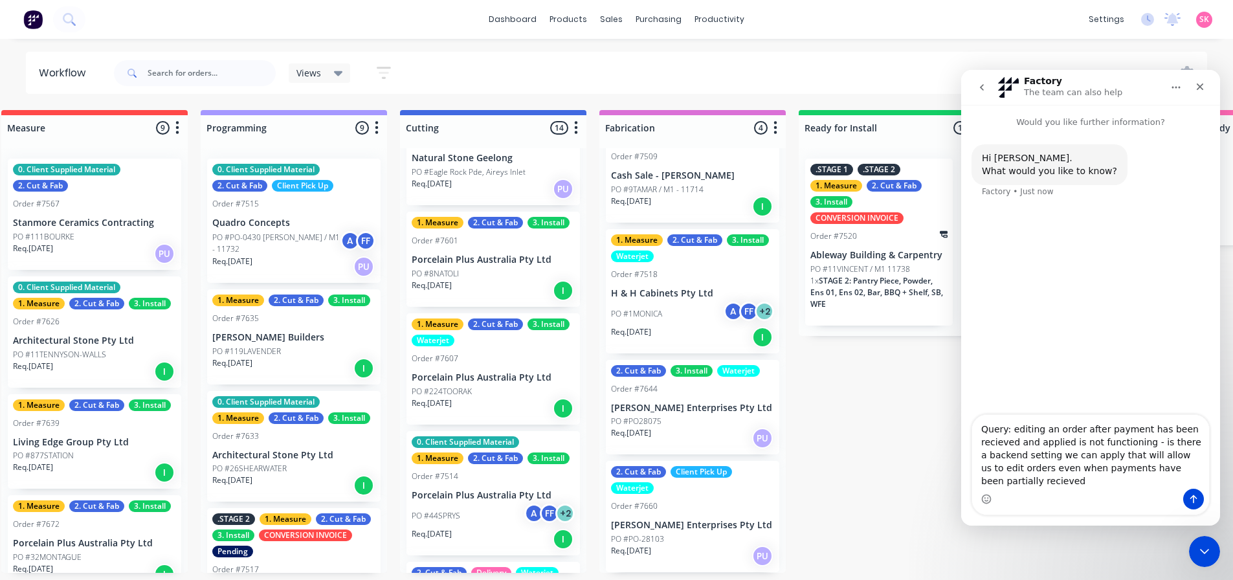
type textarea "Query: editing an order after payment has been recieved and applied is not func…"
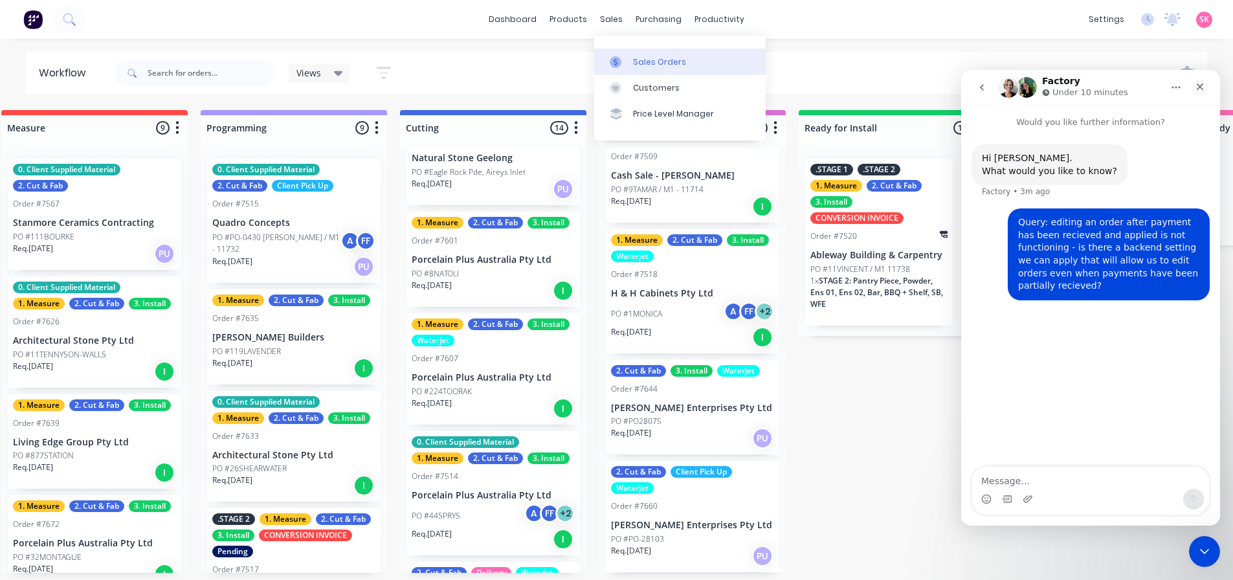
click at [610, 58] on icon at bounding box center [616, 62] width 12 height 12
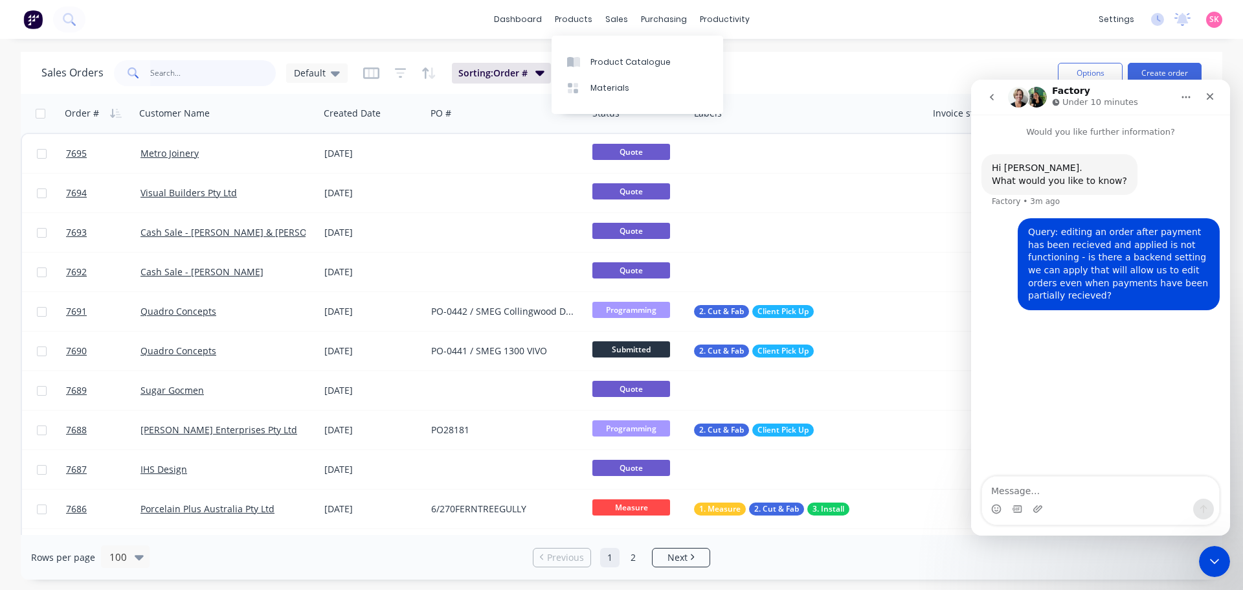
click at [177, 79] on input "text" at bounding box center [213, 73] width 126 height 26
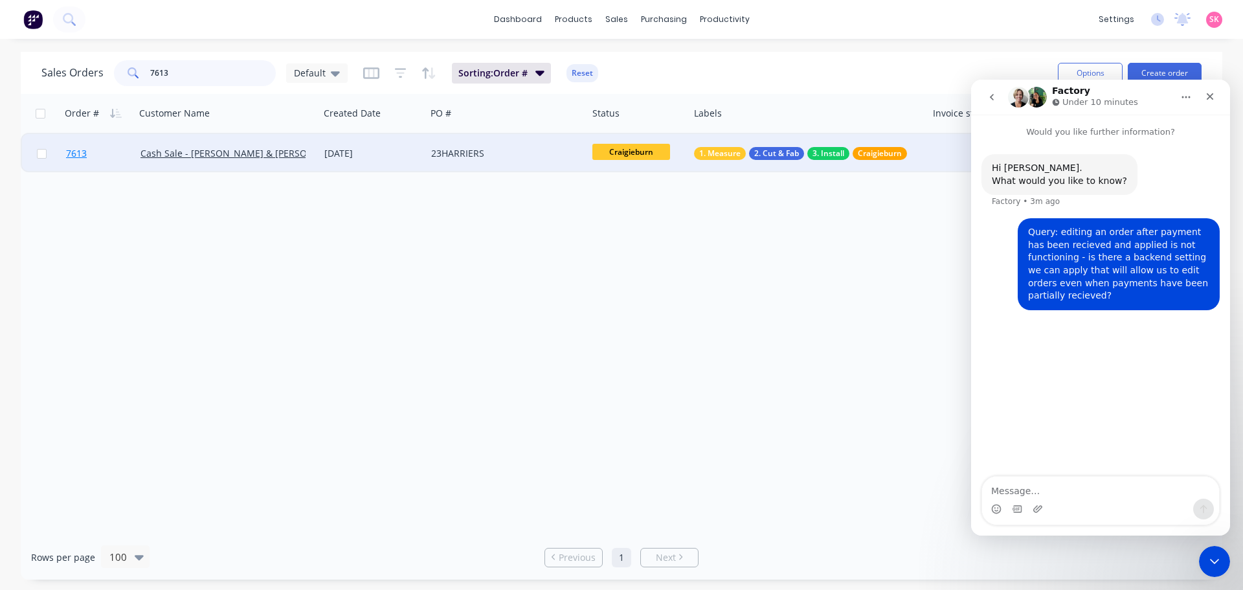
type input "7613"
click at [107, 145] on link "7613" at bounding box center [103, 153] width 74 height 39
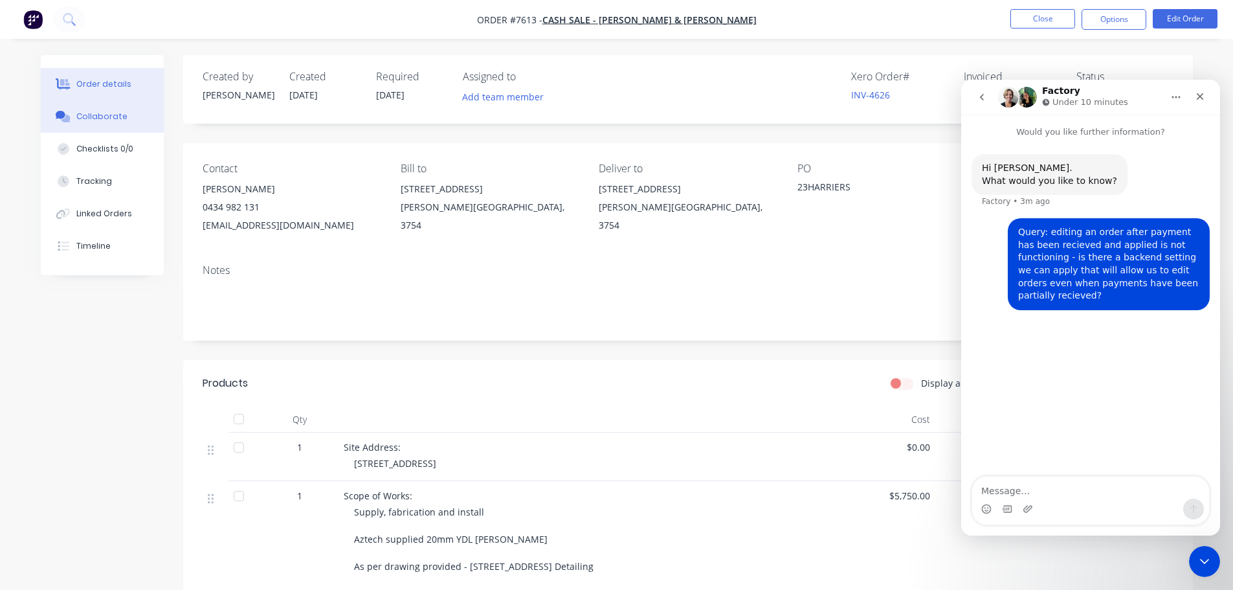
click at [108, 121] on div "Collaborate" at bounding box center [101, 117] width 51 height 12
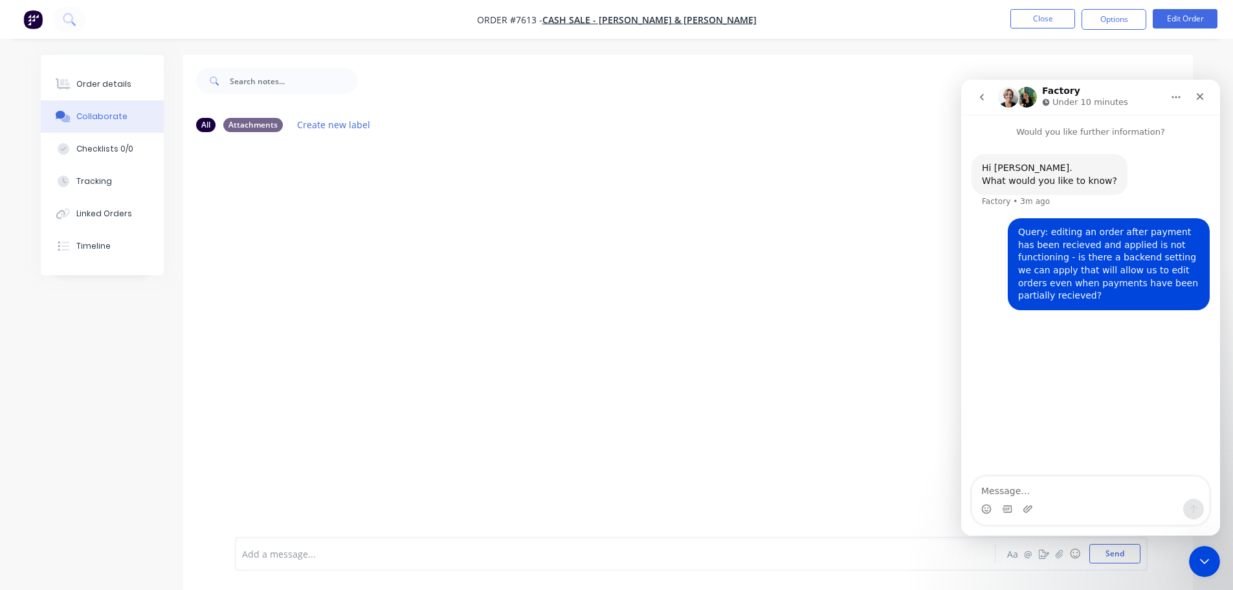
click at [299, 551] on div at bounding box center [579, 554] width 673 height 14
click at [1039, 26] on button "Close" at bounding box center [1042, 18] width 65 height 19
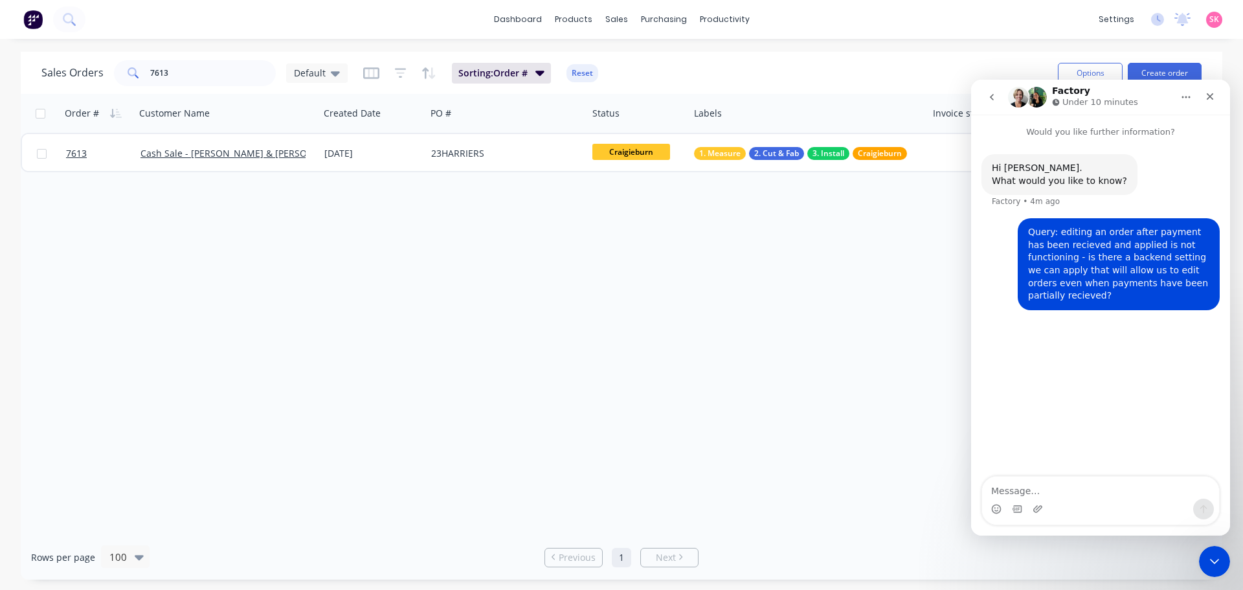
click at [1175, 98] on button "Home" at bounding box center [1185, 97] width 25 height 25
drag, startPoint x: 1187, startPoint y: 95, endPoint x: 1209, endPoint y: 94, distance: 22.0
click at [1188, 95] on icon "Home" at bounding box center [1185, 97] width 10 height 10
click at [1215, 94] on div "Close" at bounding box center [1209, 96] width 23 height 23
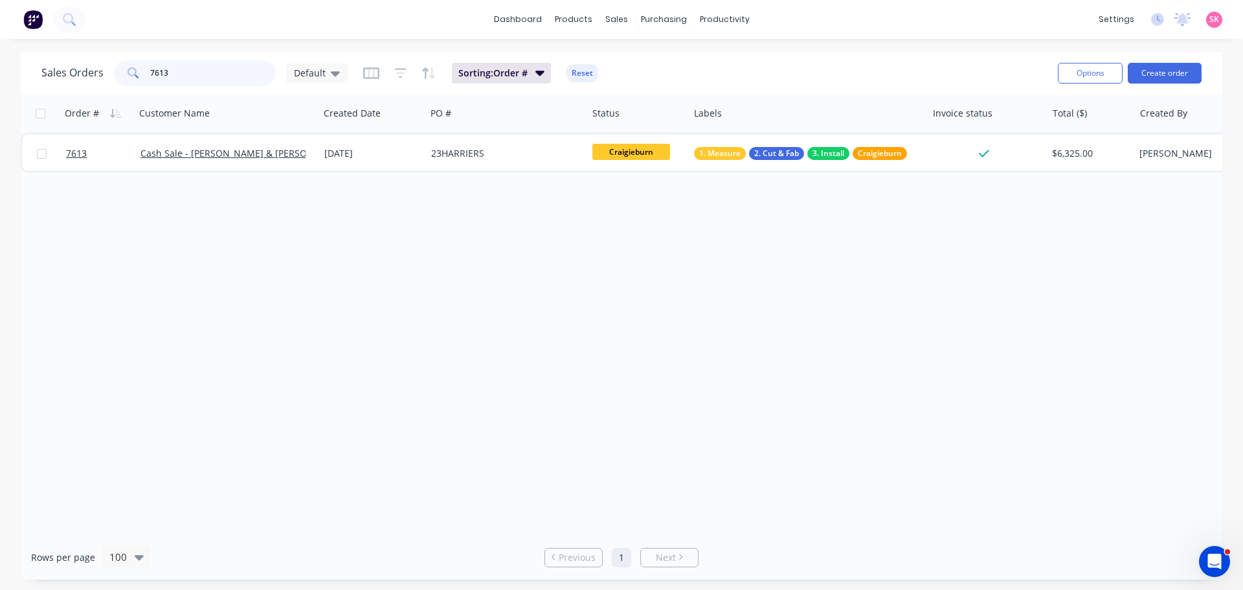
drag, startPoint x: 127, startPoint y: 78, endPoint x: 36, endPoint y: 84, distance: 90.8
click at [41, 78] on div "Sales Orders 7613 Default" at bounding box center [194, 73] width 306 height 26
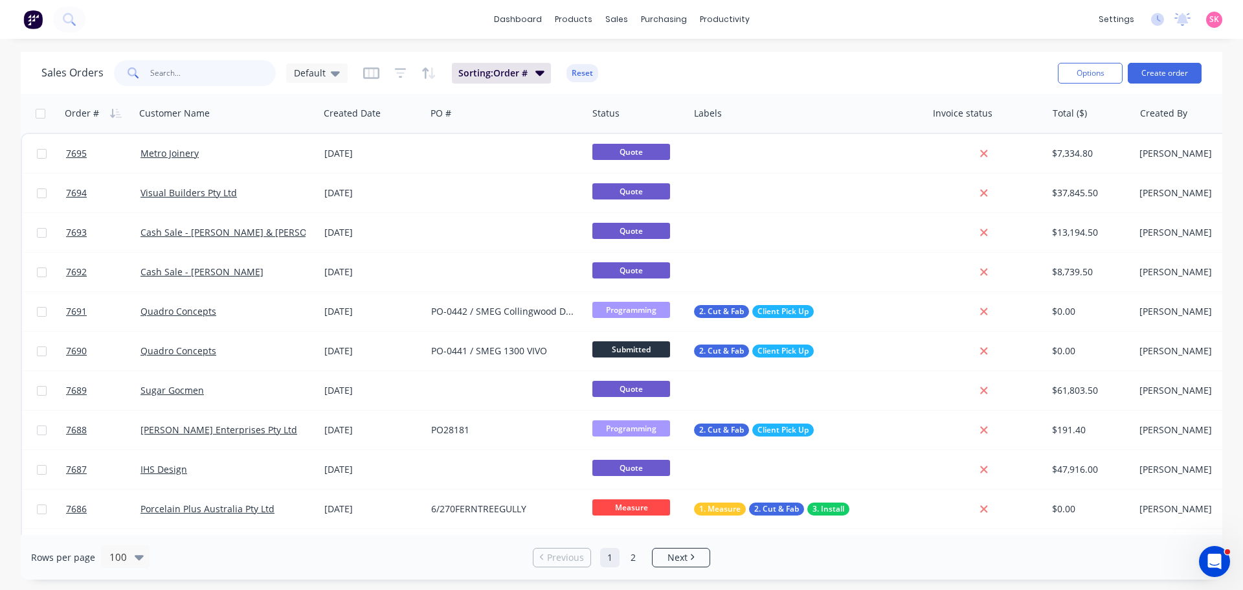
click at [175, 67] on input "text" at bounding box center [213, 73] width 126 height 26
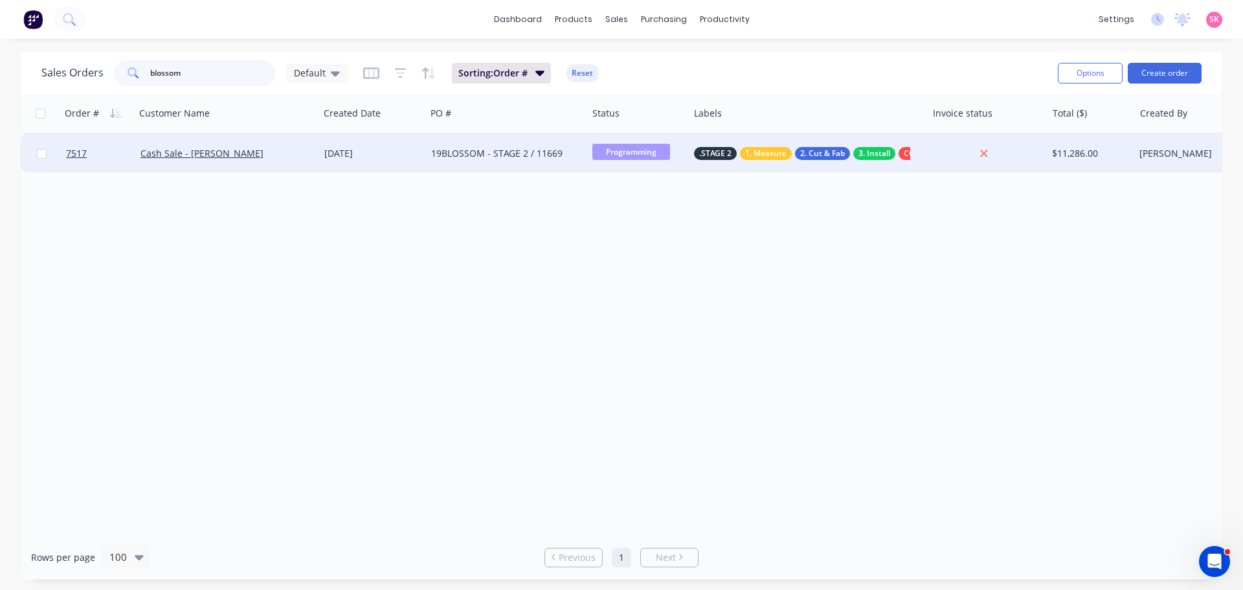
type input "blossom"
click at [404, 155] on div "[DATE]" at bounding box center [372, 153] width 96 height 13
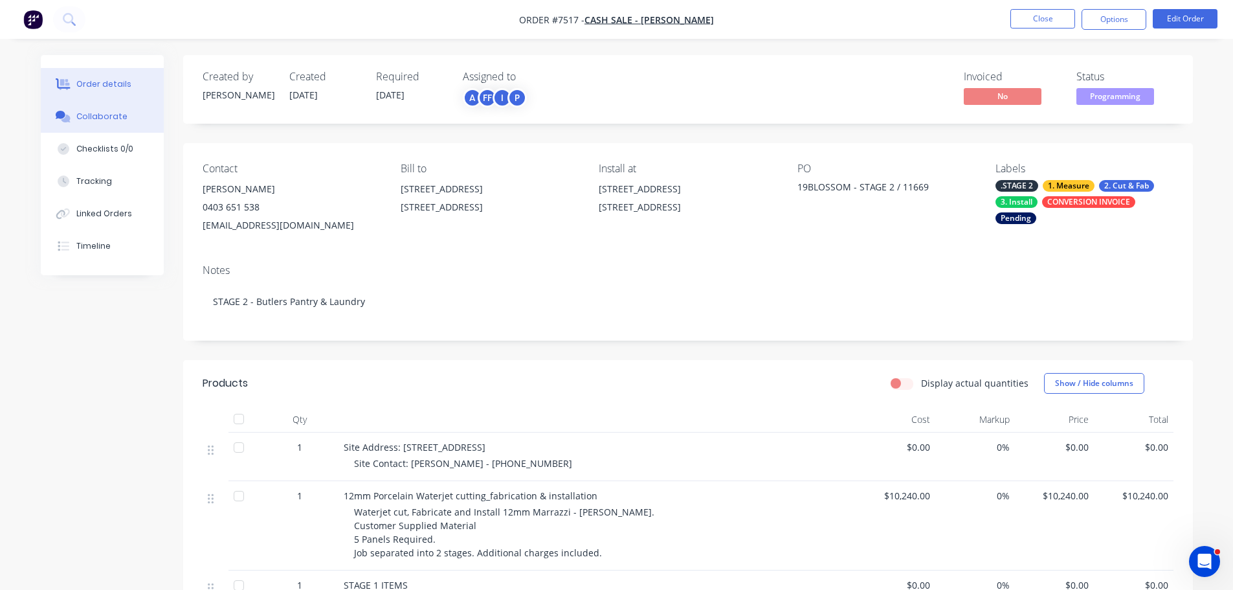
click at [124, 110] on button "Collaborate" at bounding box center [102, 116] width 123 height 32
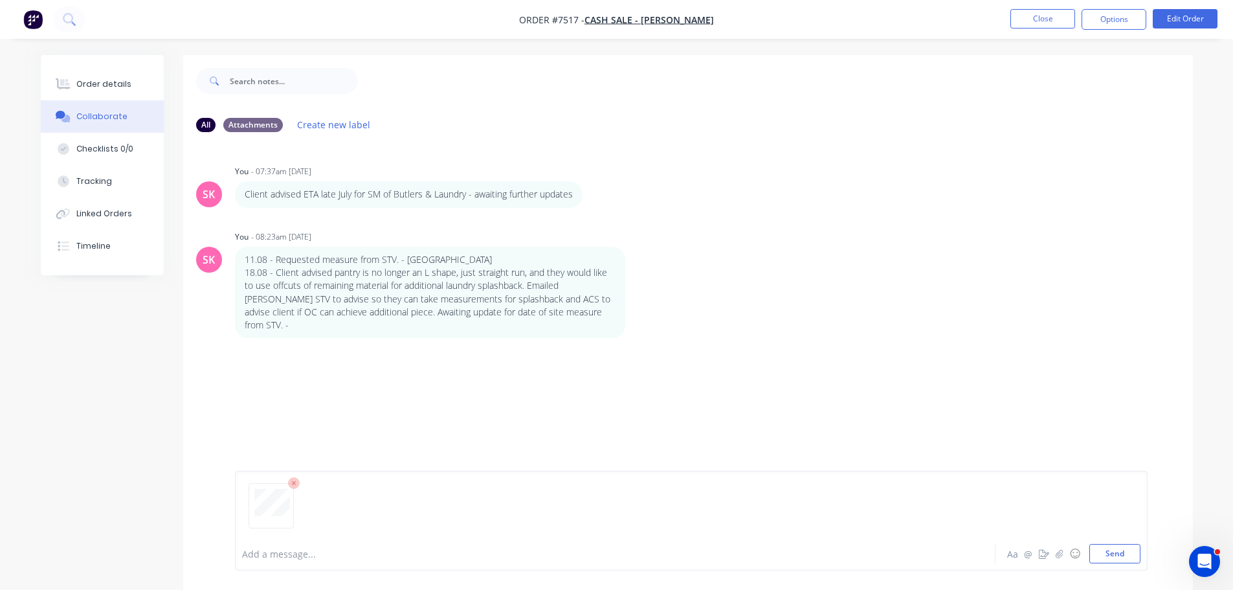
click at [300, 560] on div "Add a message..." at bounding box center [579, 553] width 674 height 19
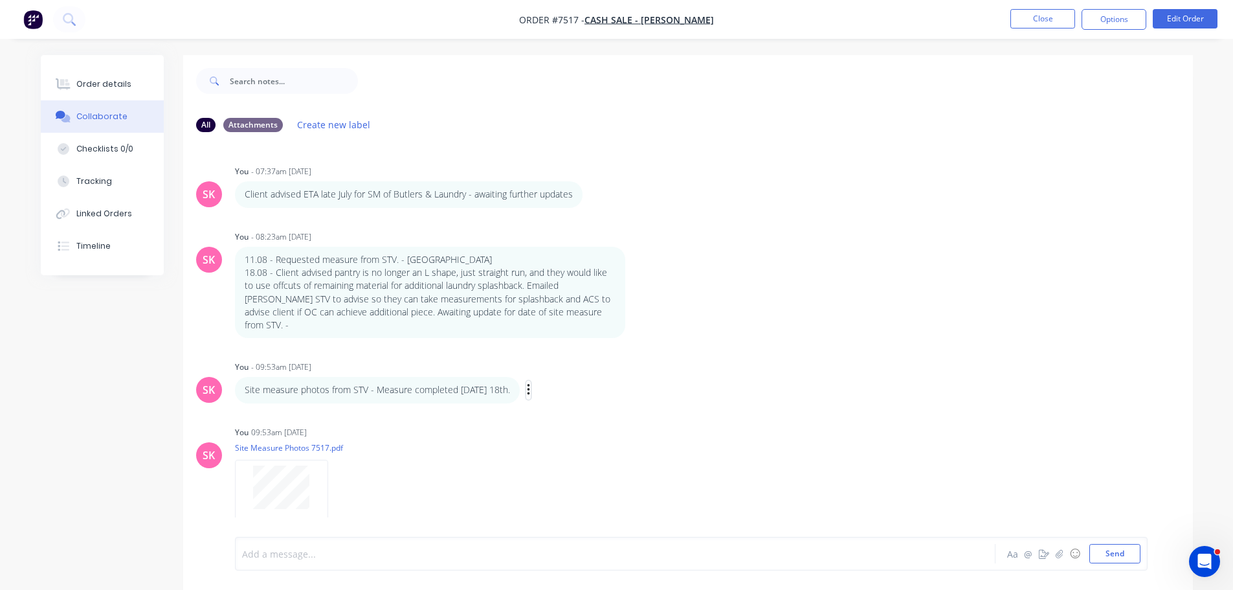
click at [529, 382] on icon "button" at bounding box center [529, 389] width 4 height 15
click at [558, 403] on button "Edit" at bounding box center [576, 413] width 82 height 21
click at [501, 555] on span "Site measure photos from STV - Measure completed Friday 18th." at bounding box center [384, 554] width 282 height 12
click at [146, 90] on button "Order details" at bounding box center [102, 84] width 123 height 32
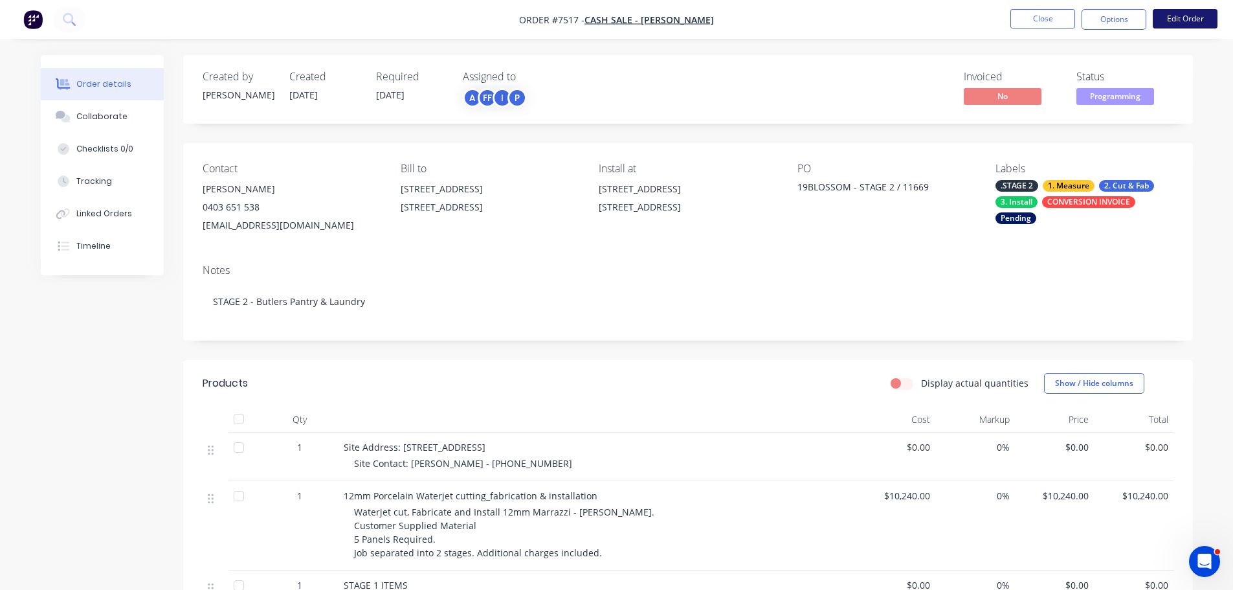
click at [1173, 17] on button "Edit Order" at bounding box center [1185, 18] width 65 height 19
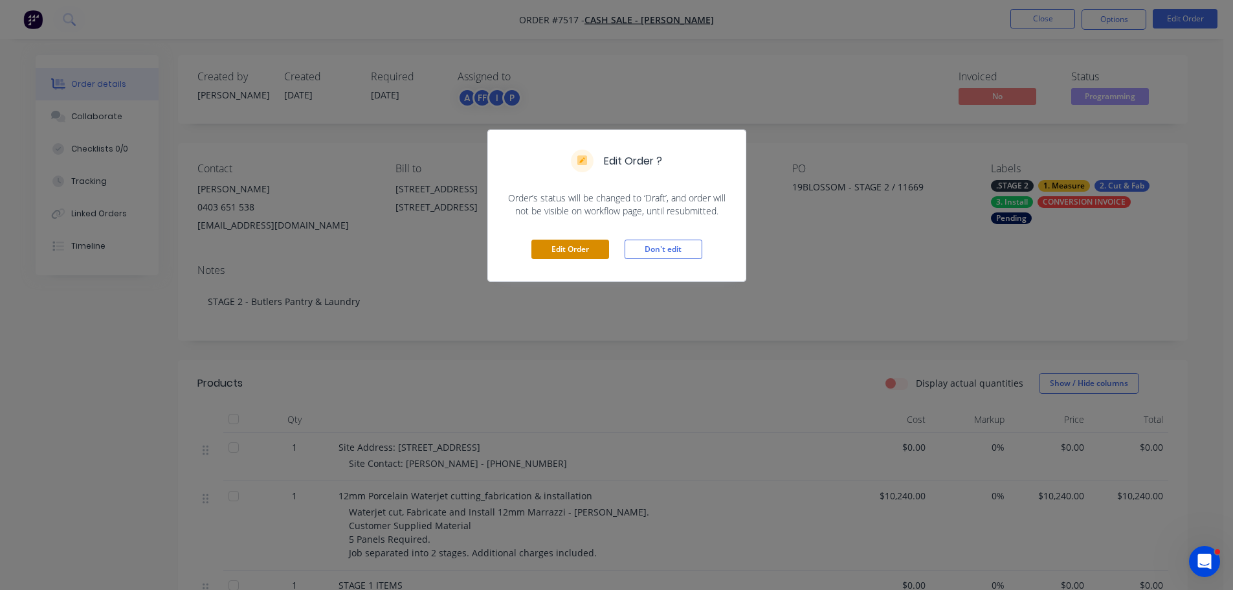
click at [595, 256] on button "Edit Order" at bounding box center [570, 248] width 78 height 19
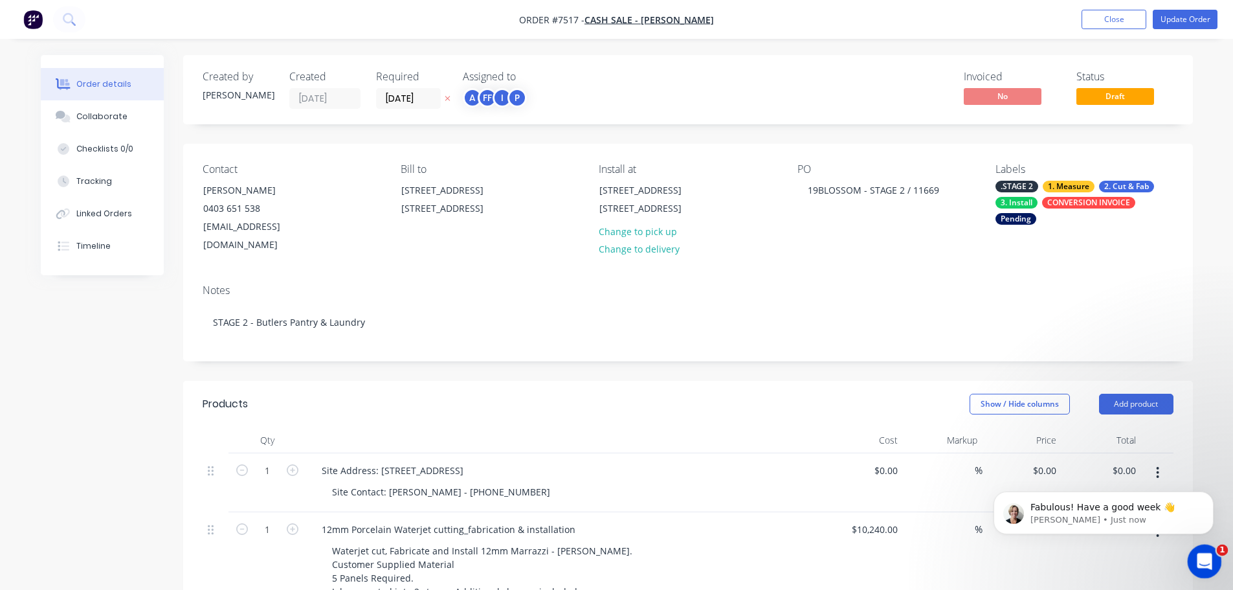
click at [1217, 563] on div "Open Intercom Messenger" at bounding box center [1202, 559] width 43 height 43
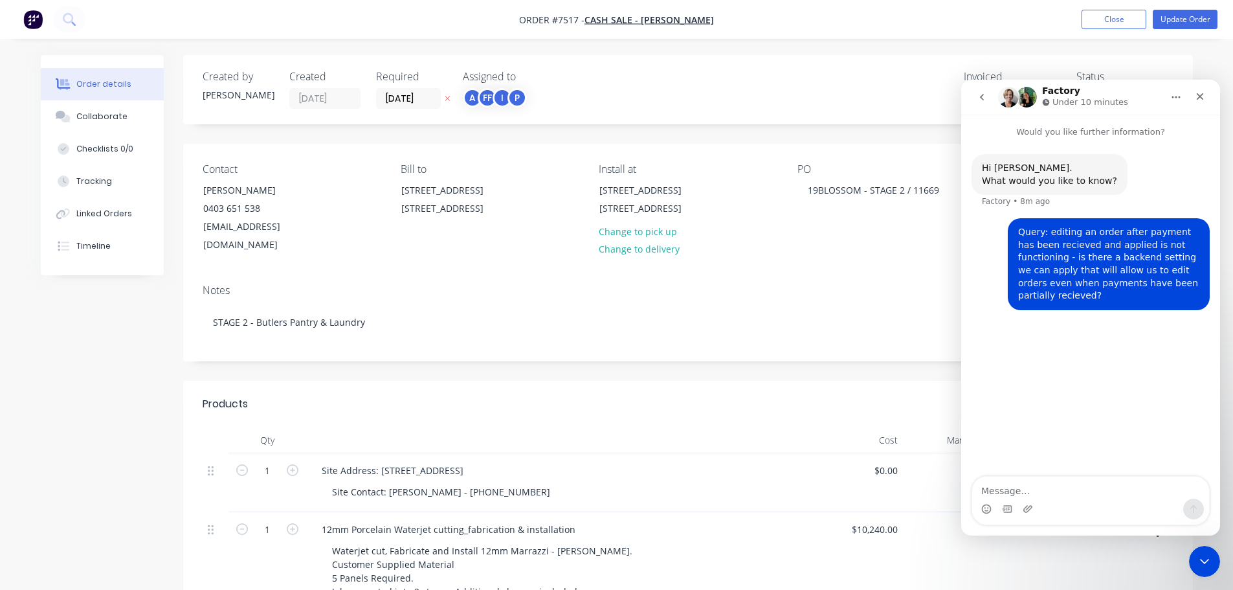
click at [979, 87] on button "go back" at bounding box center [981, 97] width 25 height 25
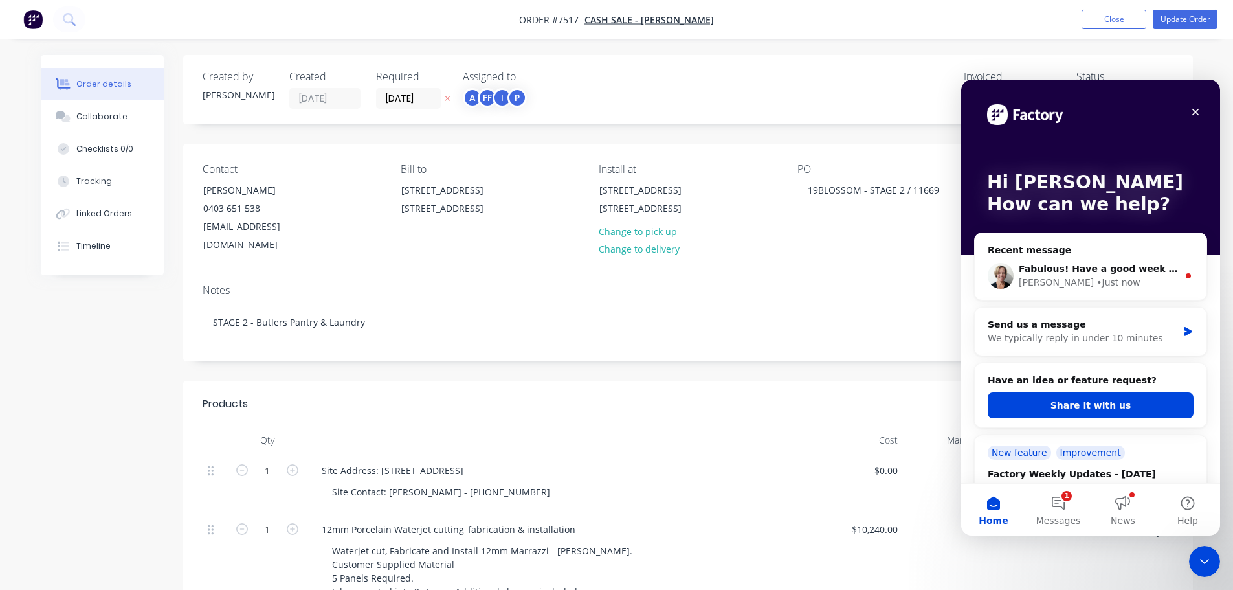
click at [1096, 280] on div "• Just now" at bounding box center [1117, 283] width 43 height 14
click at [1086, 270] on span "Fabulous! Have a good week 👋" at bounding box center [1099, 268] width 160 height 10
click at [1186, 270] on div "Fabulous! Have a good week 👋 Cathy • Just now" at bounding box center [1091, 276] width 232 height 48
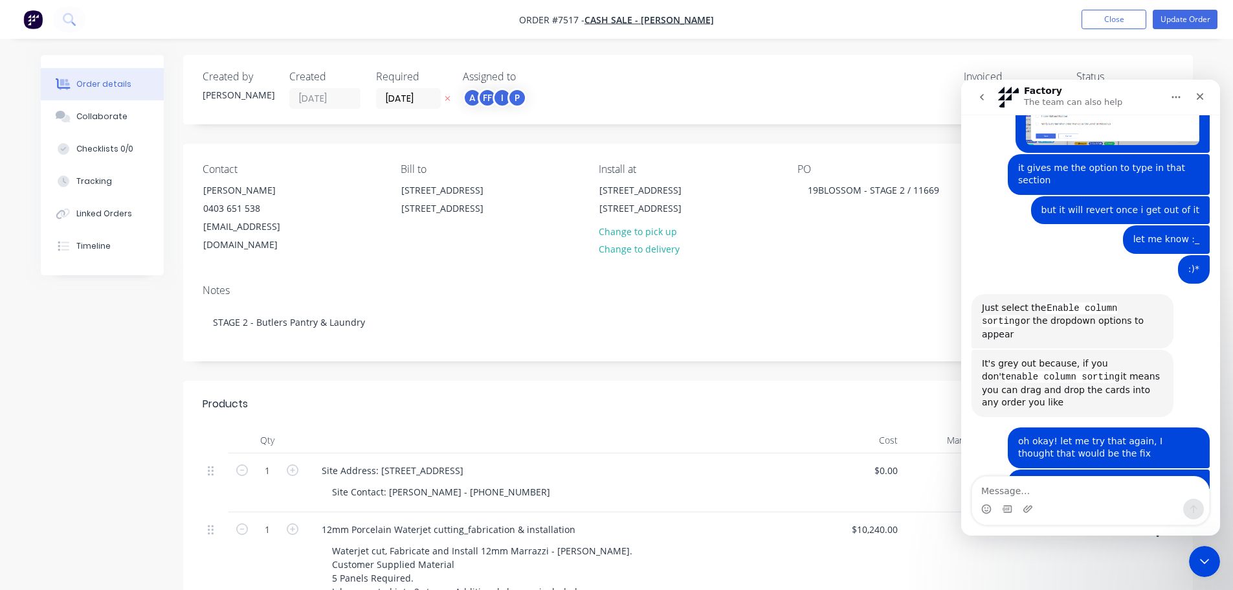
scroll to position [2074, 0]
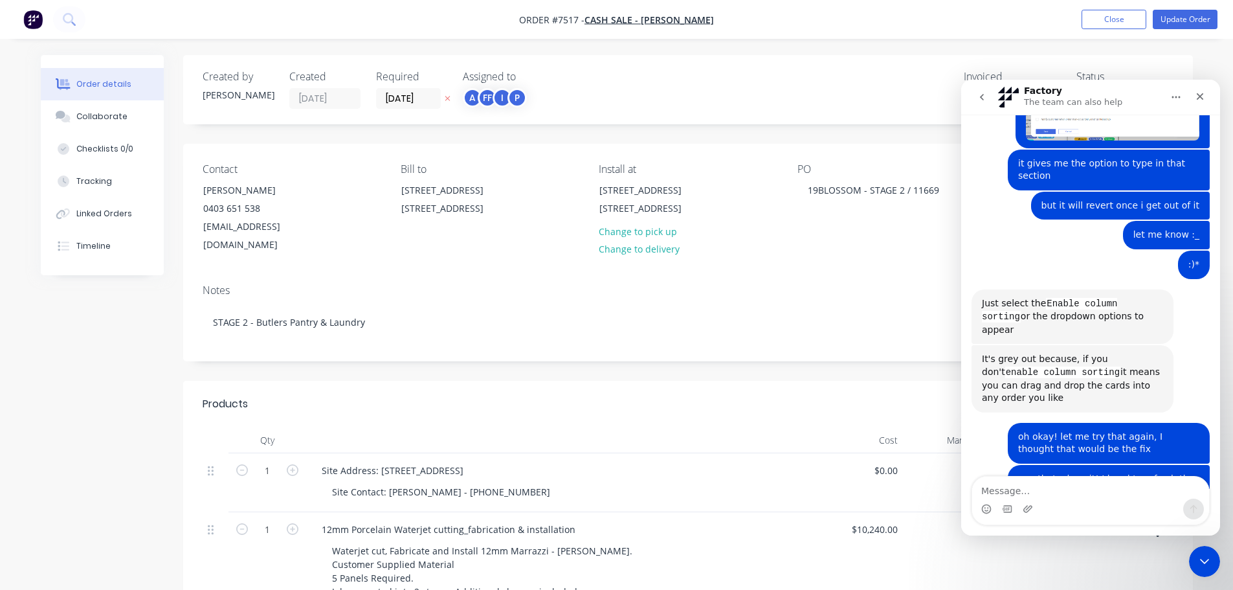
click at [1084, 504] on div "Intercom messenger" at bounding box center [1090, 508] width 237 height 21
click at [1085, 483] on textarea "Message…" at bounding box center [1090, 487] width 237 height 22
type textarea "u"
type textarea "you too!"
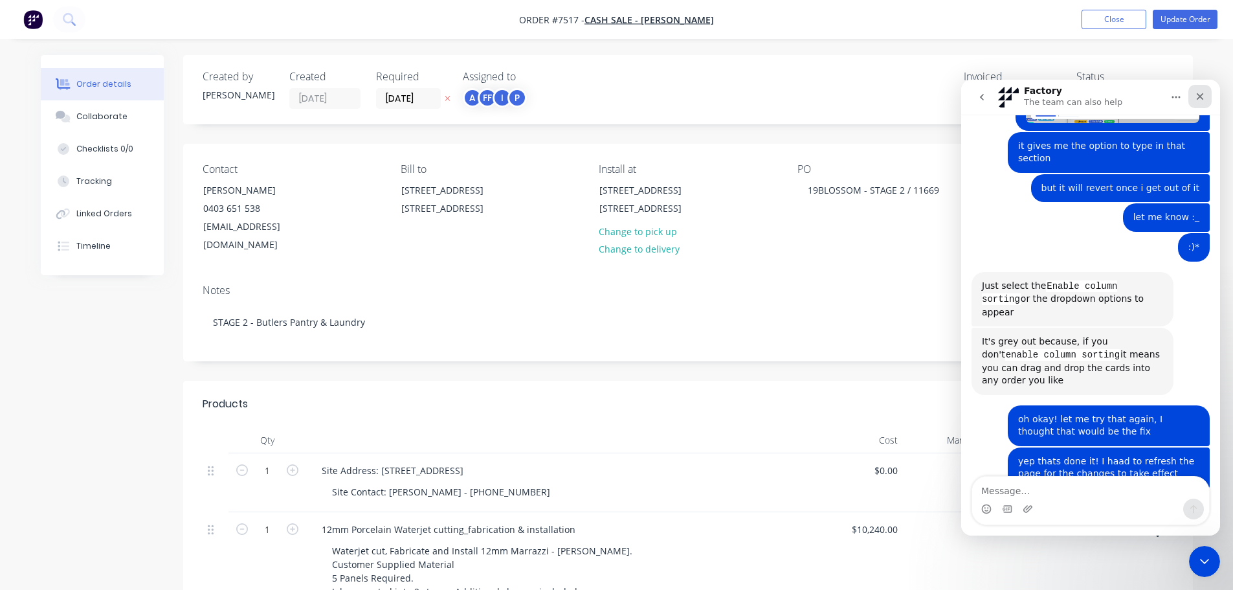
click at [1199, 93] on icon "Close" at bounding box center [1200, 96] width 10 height 10
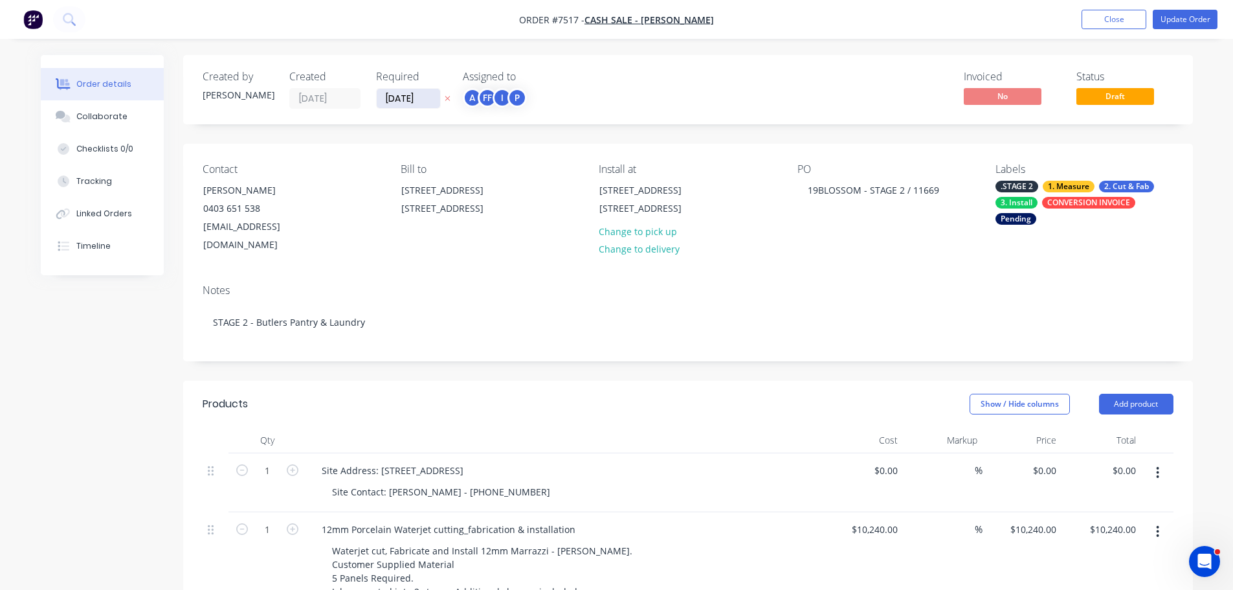
click at [409, 100] on input "08/08/25" at bounding box center [408, 98] width 63 height 19
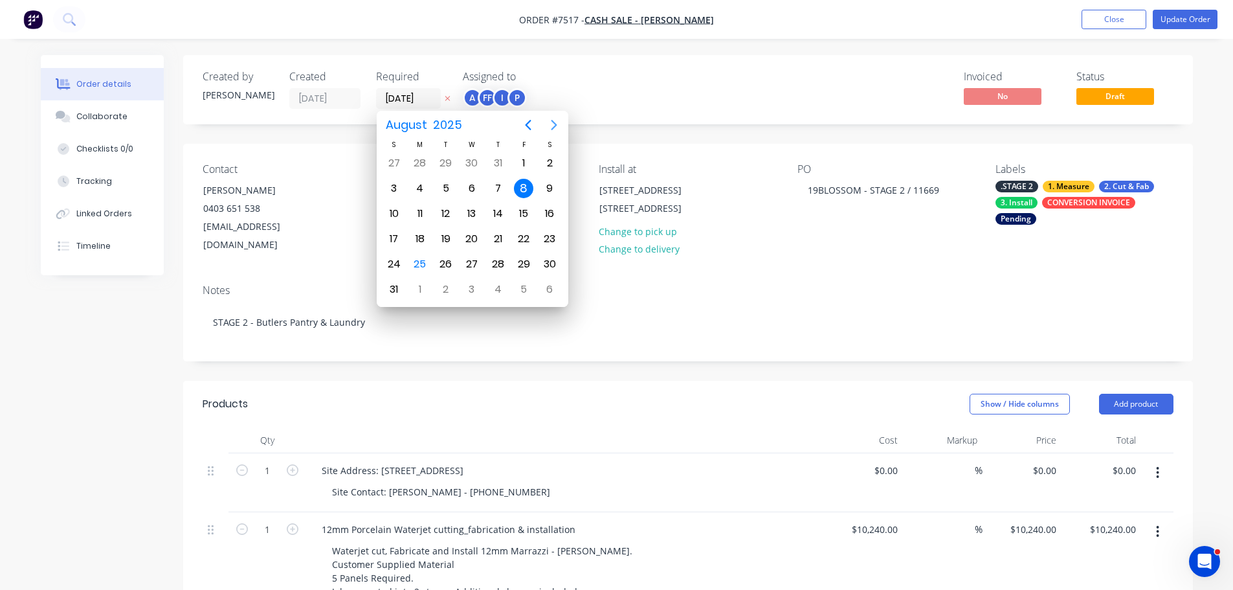
click at [549, 129] on icon "Next page" at bounding box center [554, 125] width 16 height 16
click at [522, 215] on div "19" at bounding box center [523, 213] width 19 height 19
type input "19/09/25"
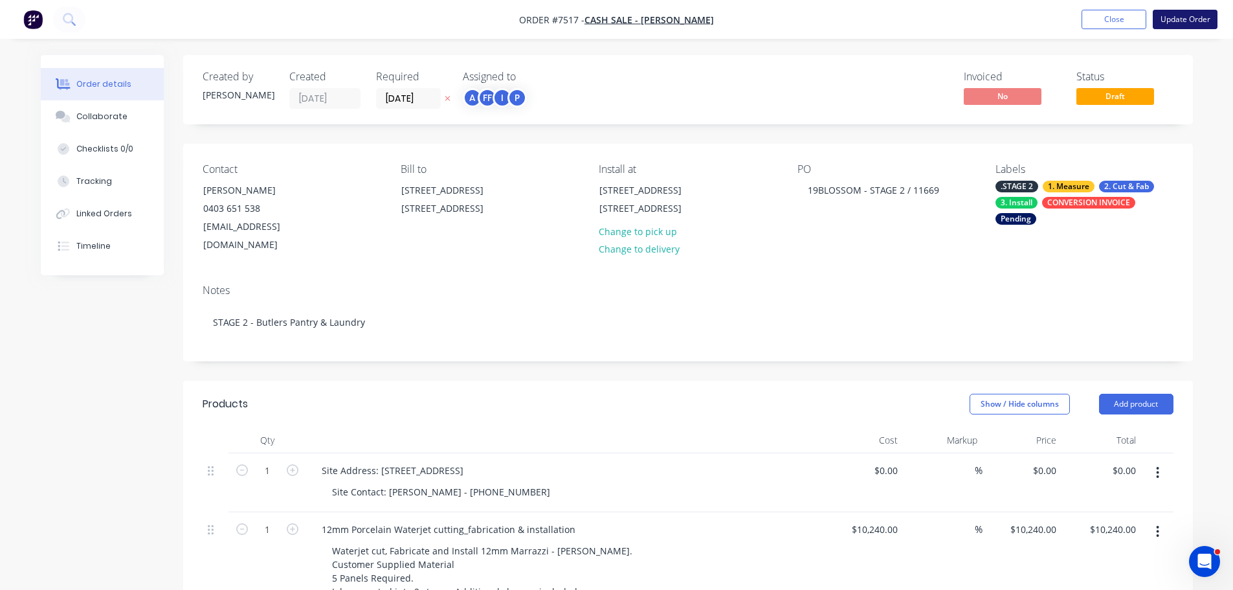
click at [1179, 23] on button "Update Order" at bounding box center [1185, 19] width 65 height 19
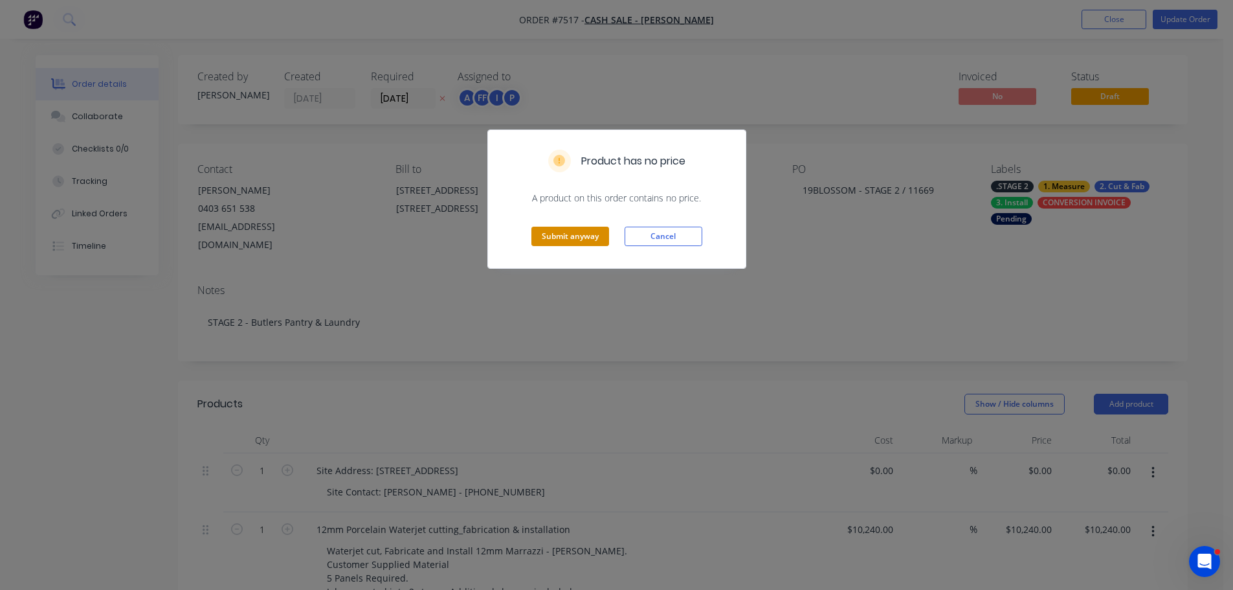
click at [572, 242] on button "Submit anyway" at bounding box center [570, 236] width 78 height 19
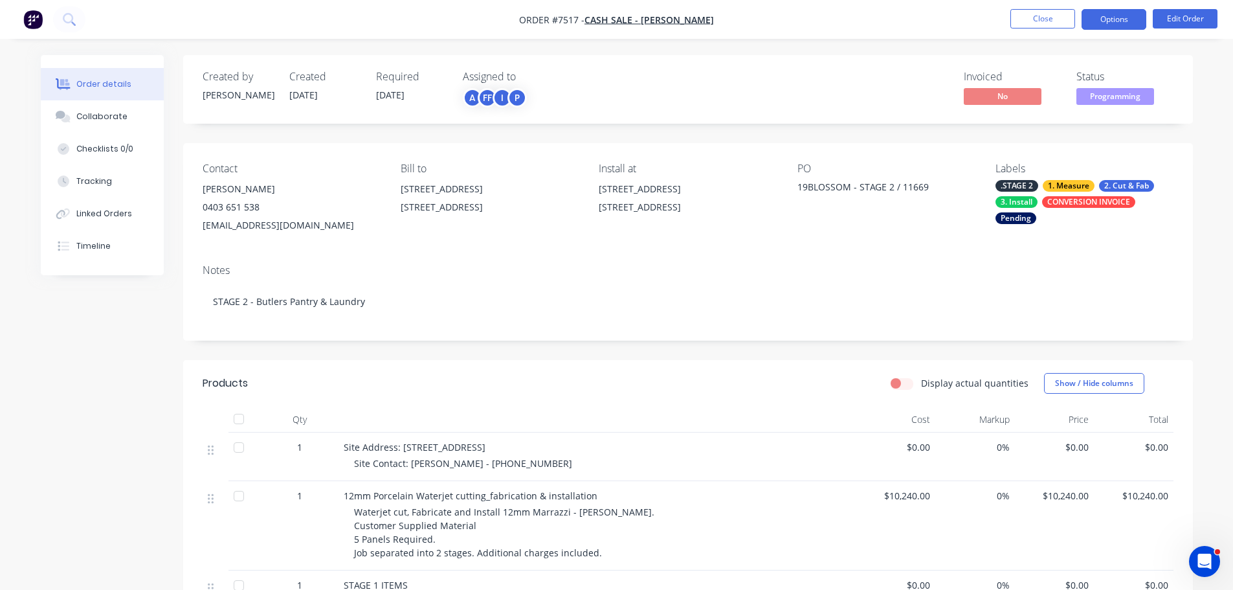
click at [1090, 19] on button "Options" at bounding box center [1113, 19] width 65 height 21
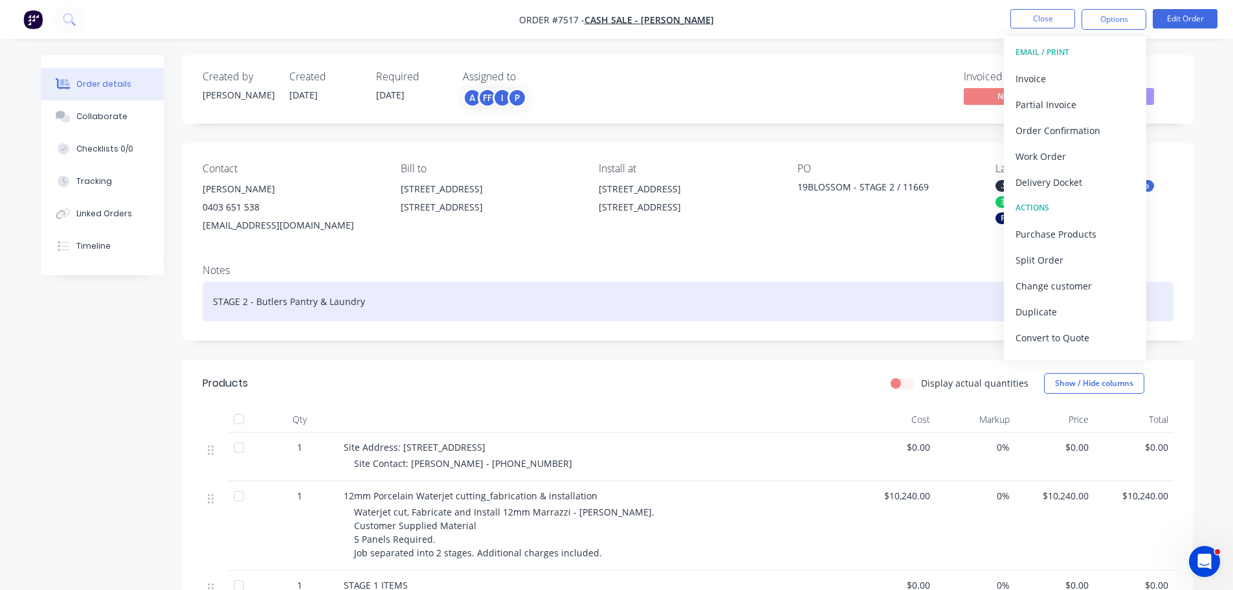
click at [631, 282] on div "STAGE 2 - Butlers Pantry & Laundry" at bounding box center [688, 301] width 971 height 39
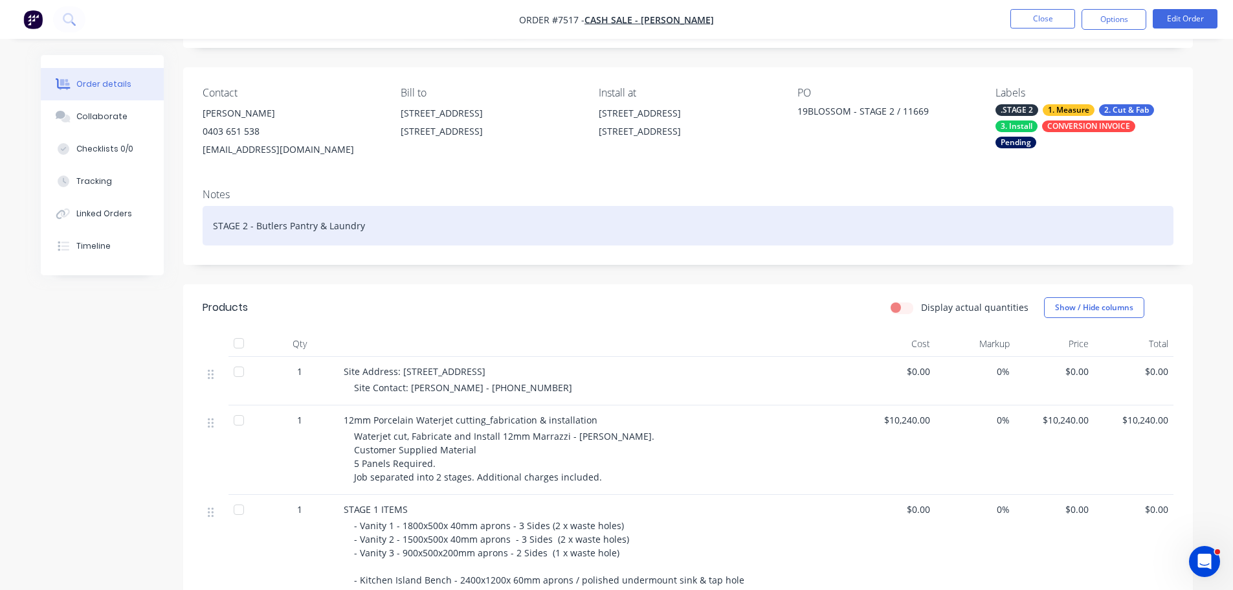
scroll to position [0, 0]
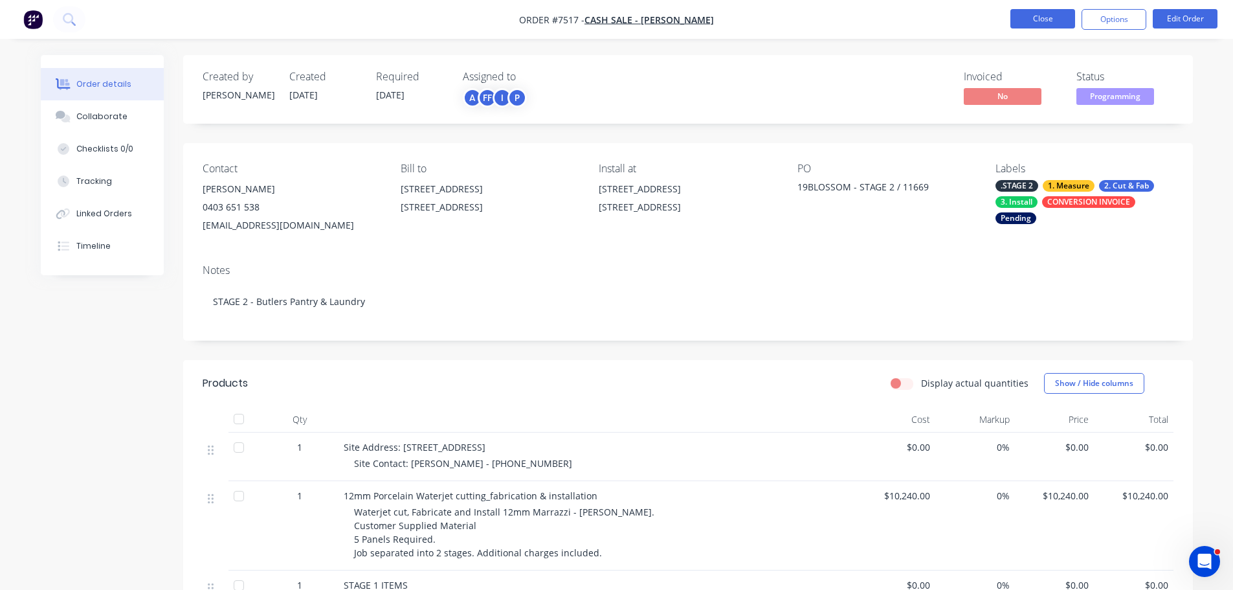
click at [1028, 16] on button "Close" at bounding box center [1042, 18] width 65 height 19
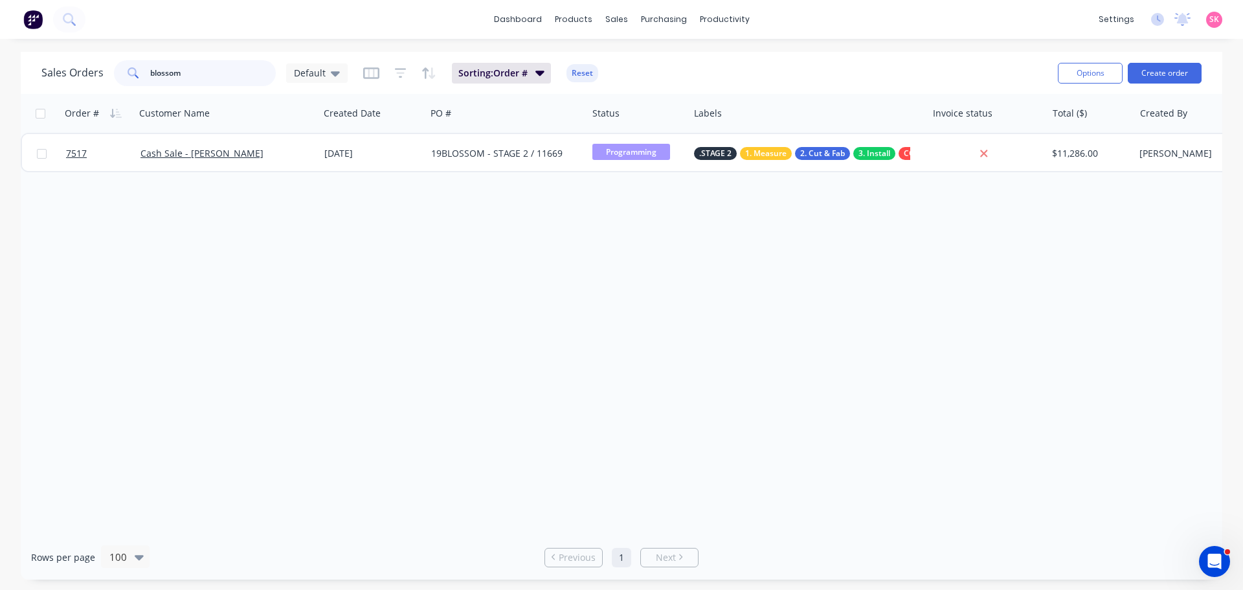
drag, startPoint x: 199, startPoint y: 74, endPoint x: 68, endPoint y: 71, distance: 131.4
click at [76, 72] on div "Sales Orders blossom Default" at bounding box center [194, 73] width 306 height 26
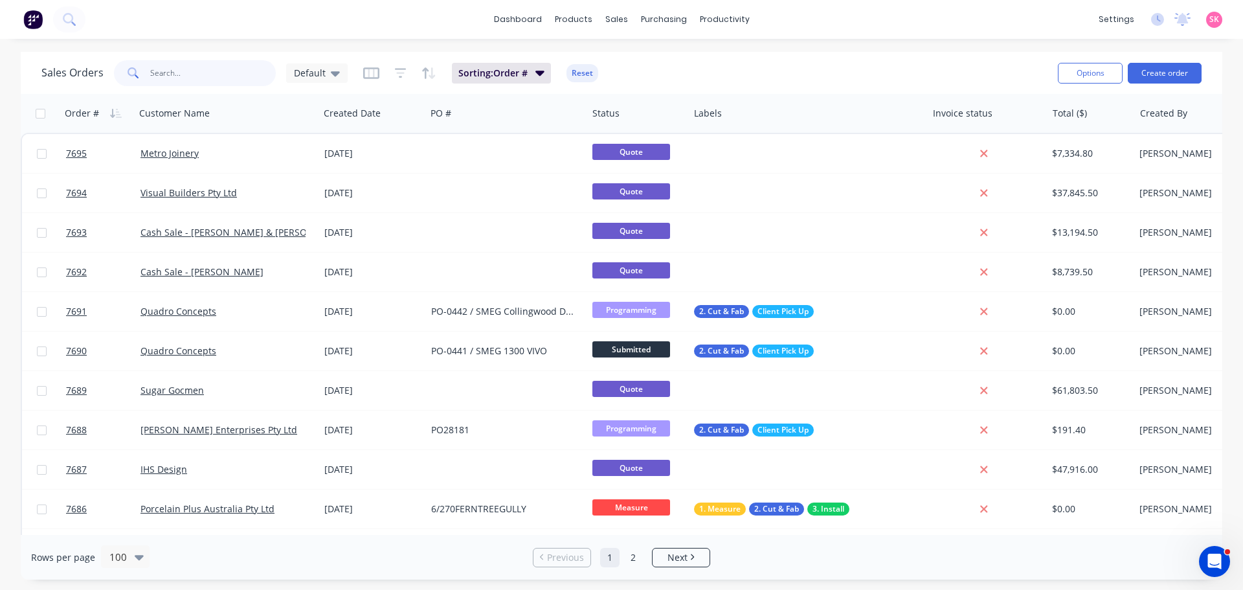
click at [188, 73] on input "text" at bounding box center [213, 73] width 126 height 26
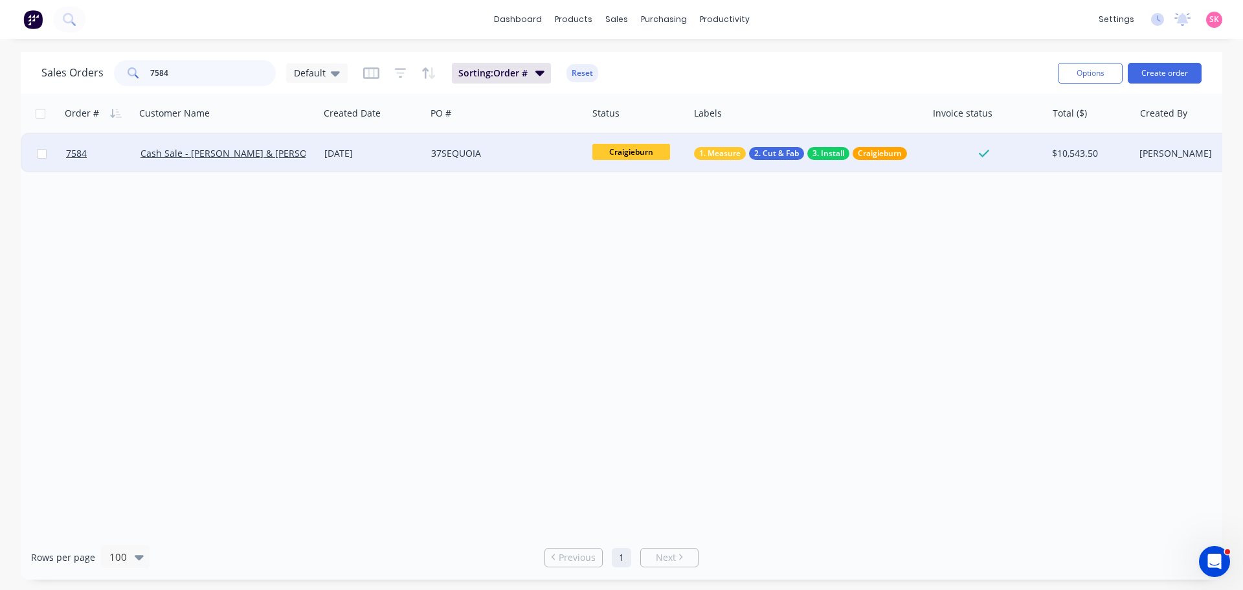
type input "7584"
click at [352, 149] on div "12 Aug 2025" at bounding box center [372, 153] width 96 height 13
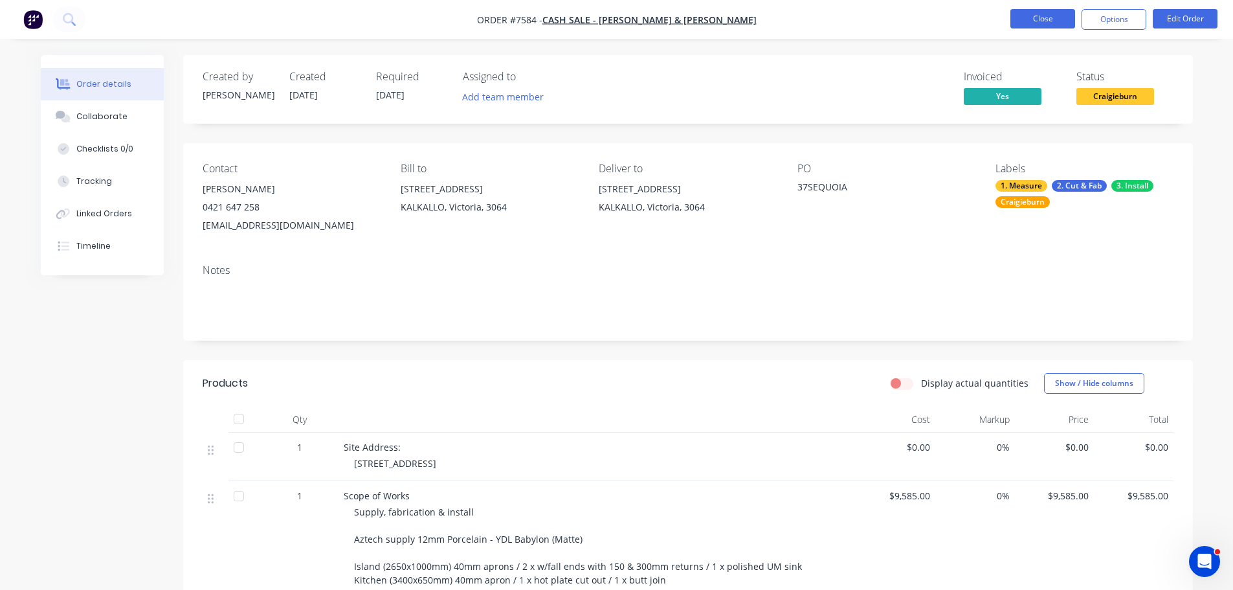
click at [1028, 16] on button "Close" at bounding box center [1042, 18] width 65 height 19
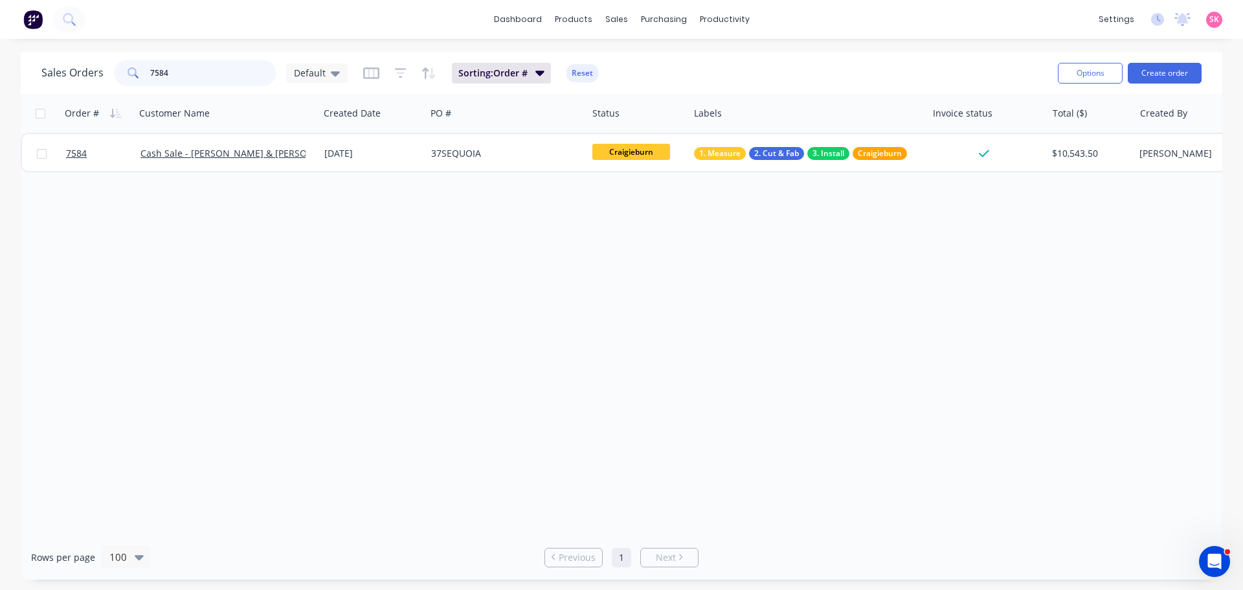
drag, startPoint x: 185, startPoint y: 71, endPoint x: 105, endPoint y: 86, distance: 81.6
click at [109, 85] on div "Sales Orders 7584 Default" at bounding box center [194, 73] width 306 height 26
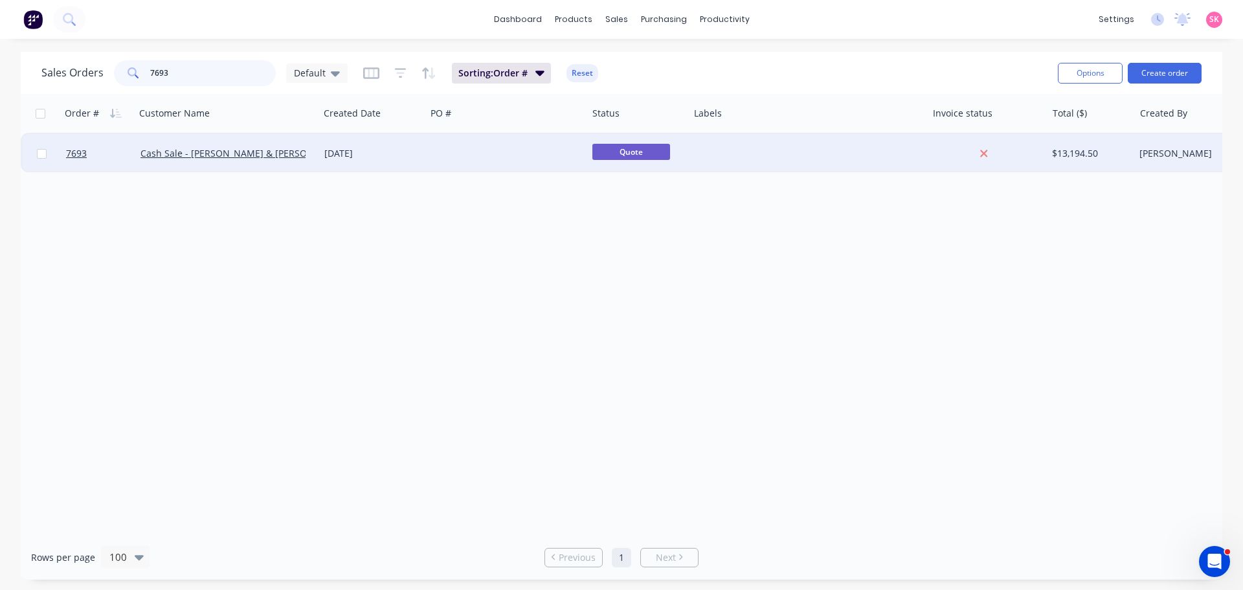
type input "7693"
click at [368, 155] on div "[DATE]" at bounding box center [372, 153] width 96 height 13
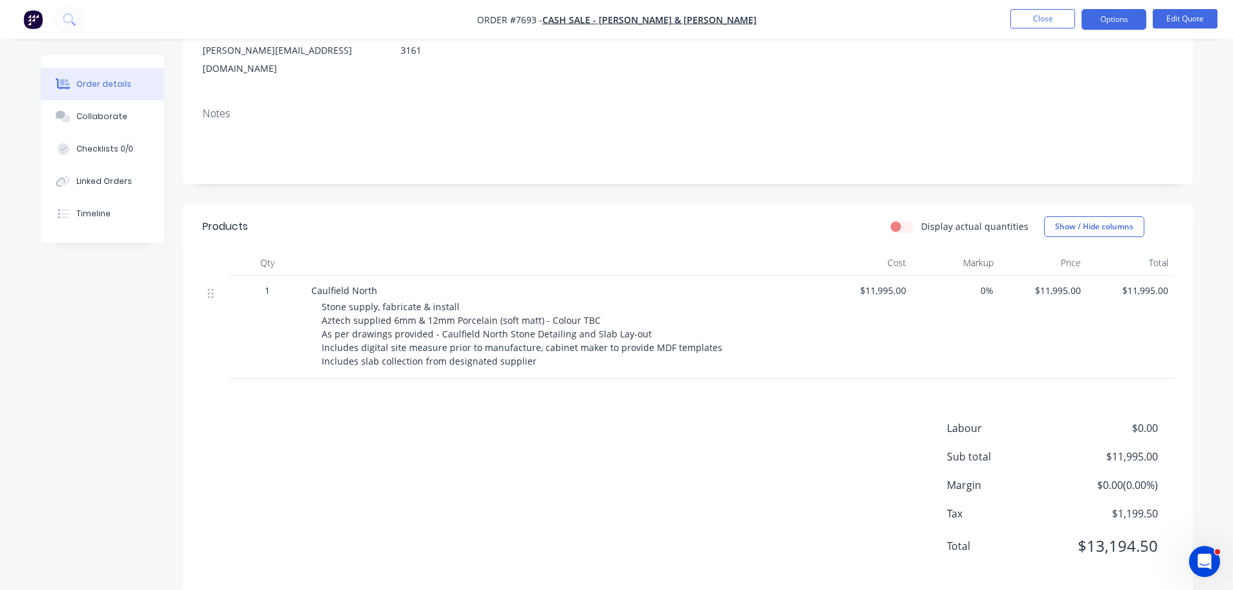
scroll to position [163, 0]
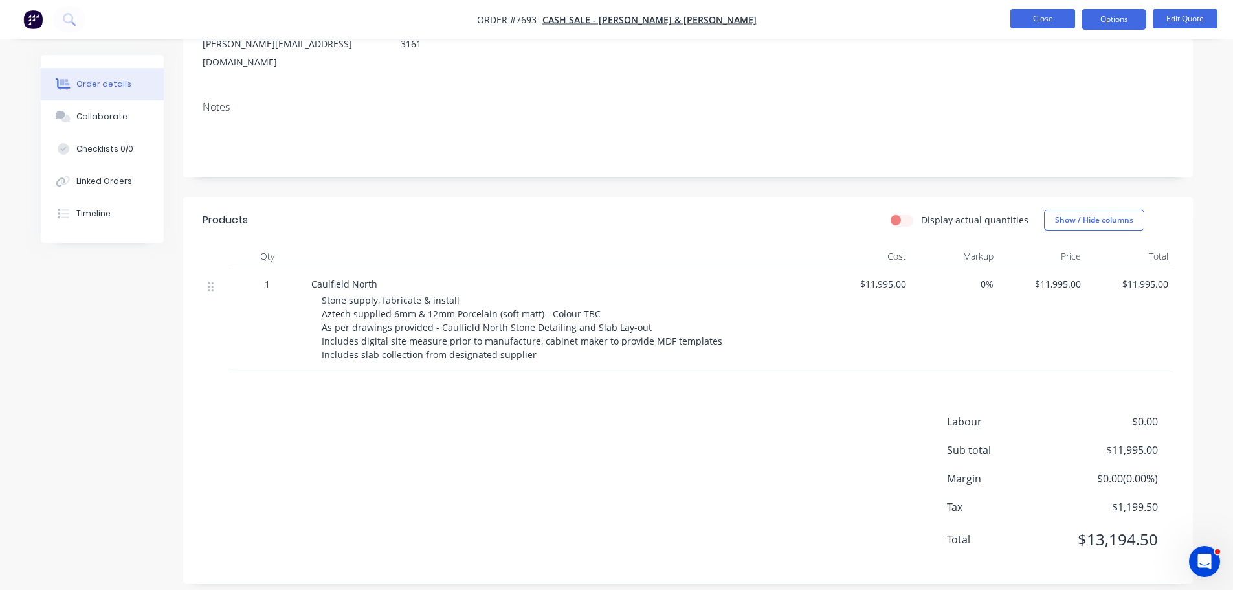
click at [1037, 14] on button "Close" at bounding box center [1042, 18] width 65 height 19
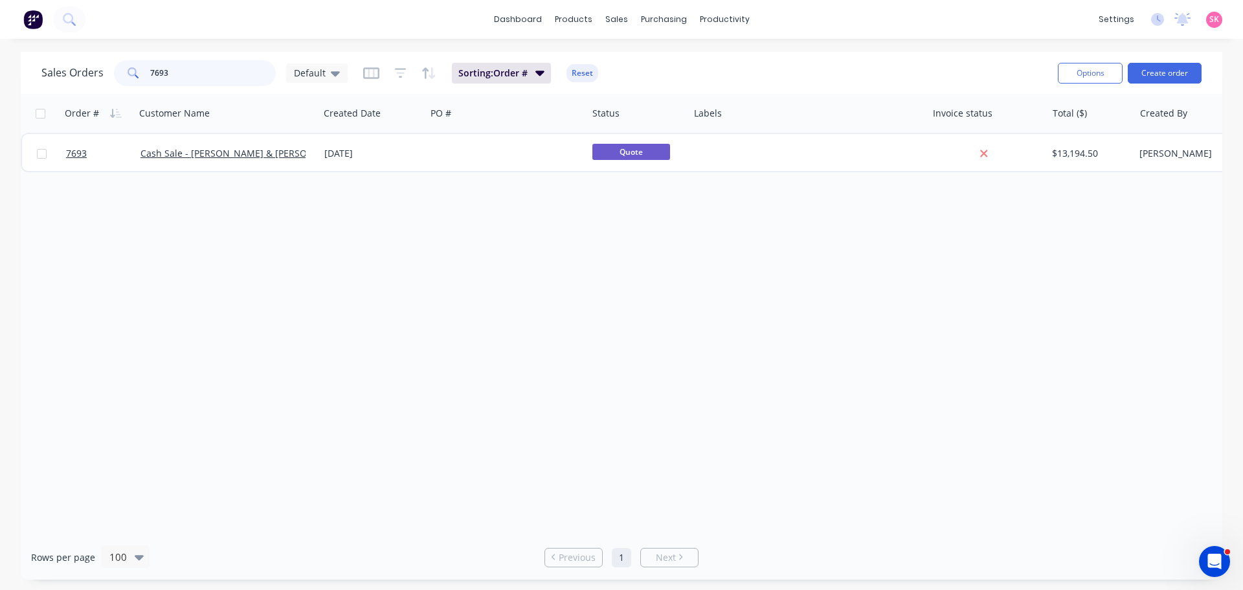
drag, startPoint x: 162, startPoint y: 72, endPoint x: 136, endPoint y: 76, distance: 26.9
click at [136, 76] on div "7693" at bounding box center [195, 73] width 162 height 26
type input "chateau"
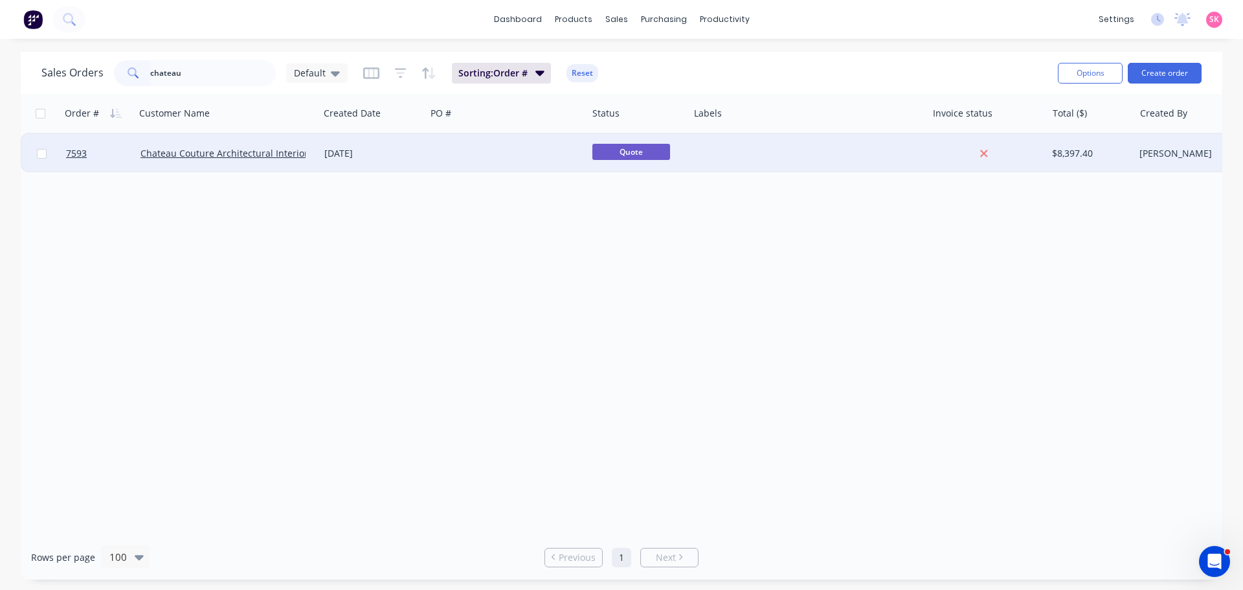
click at [385, 160] on div "28 Jul 2025" at bounding box center [372, 153] width 107 height 39
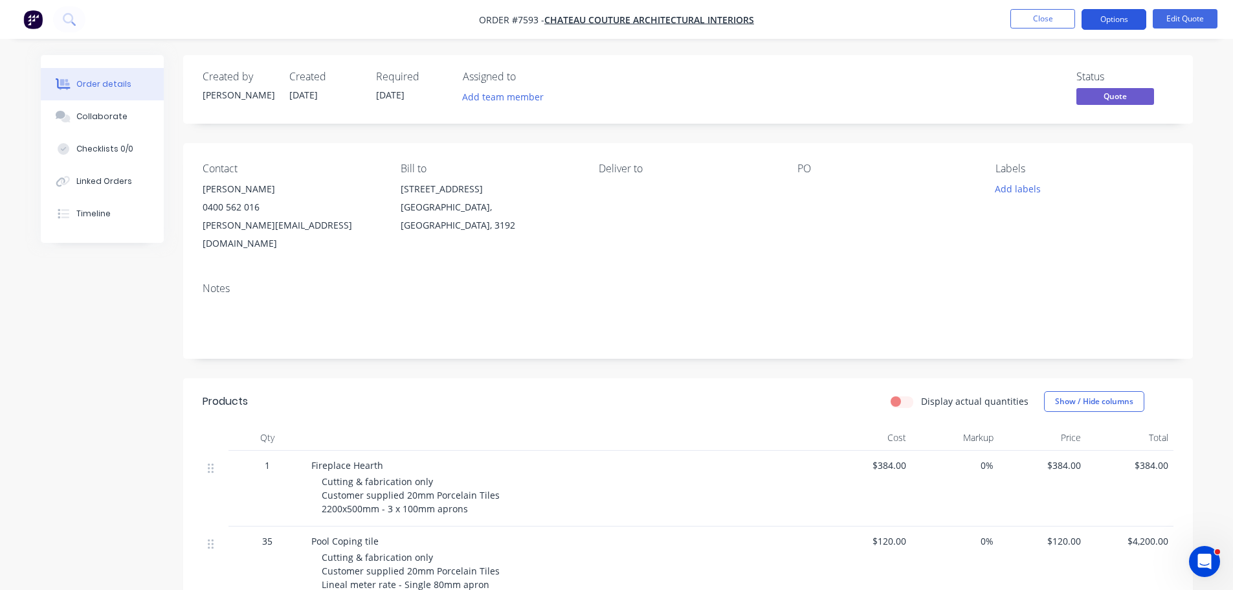
click at [1129, 24] on button "Options" at bounding box center [1113, 19] width 65 height 21
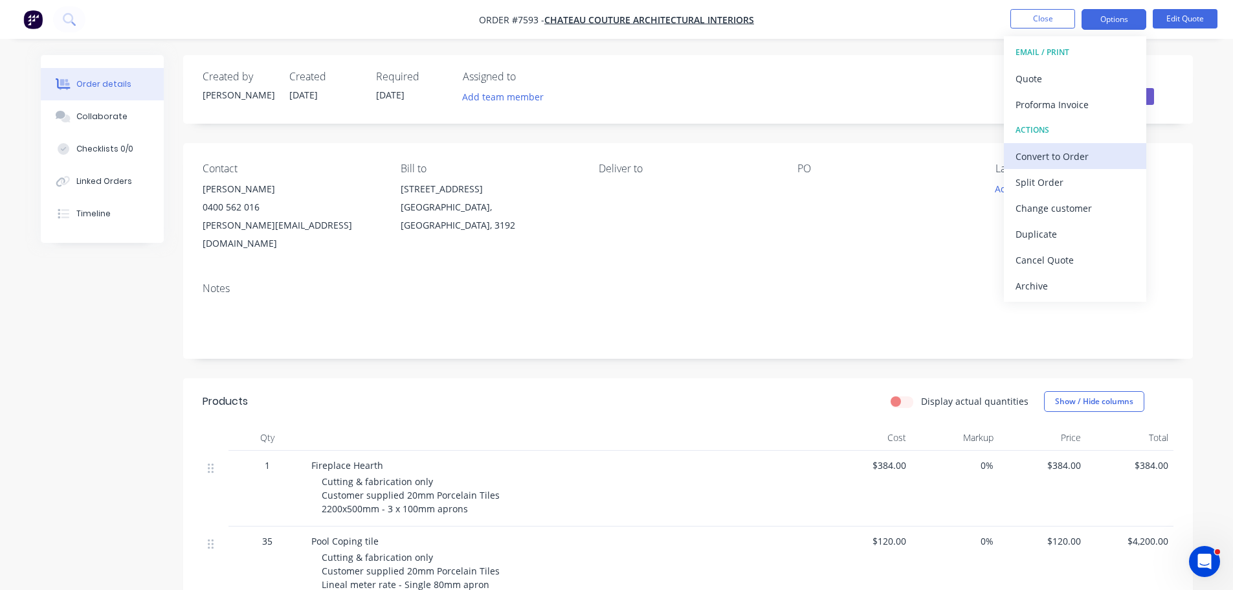
click at [1103, 152] on div "Convert to Order" at bounding box center [1074, 156] width 119 height 19
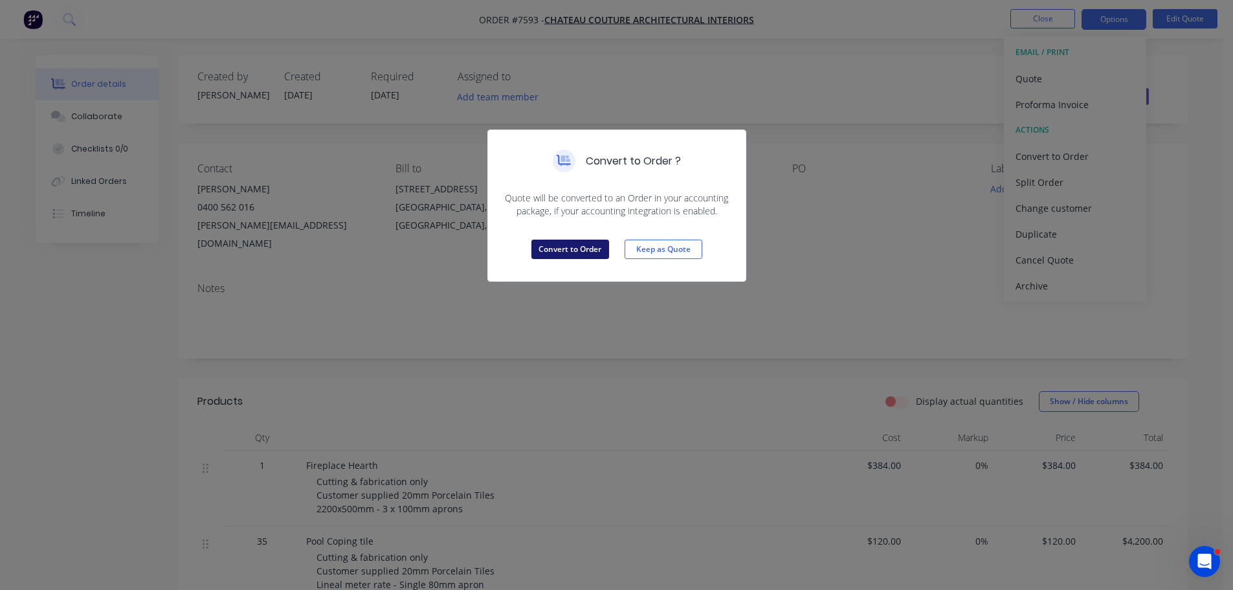
click at [548, 249] on button "Convert to Order" at bounding box center [570, 248] width 78 height 19
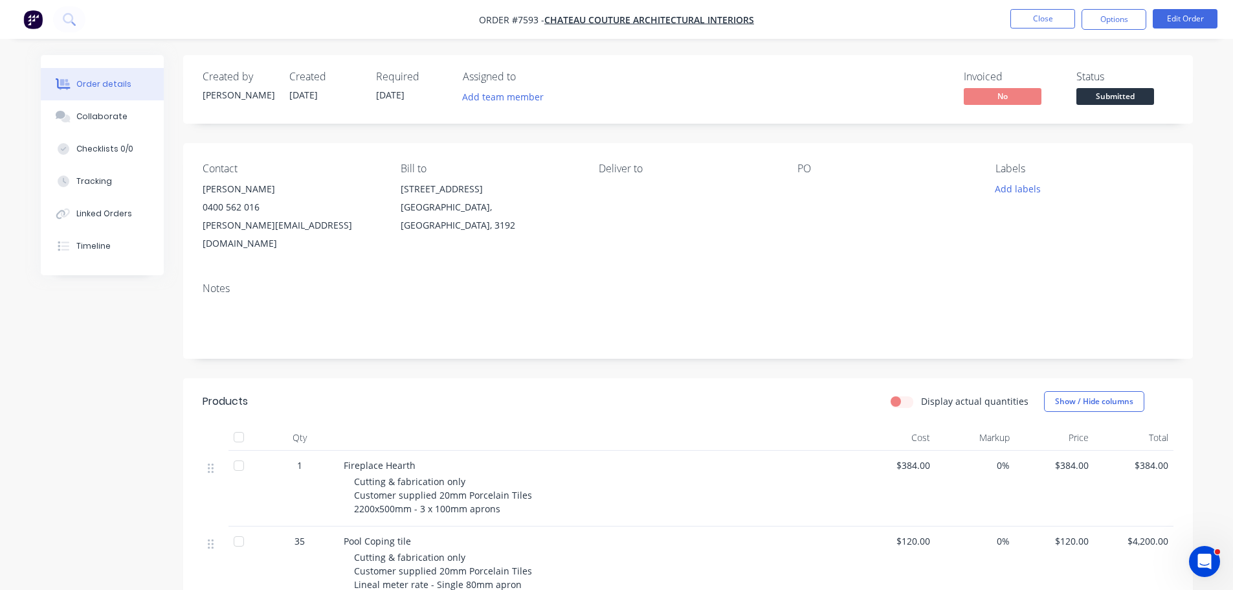
click at [616, 184] on div "Deliver to" at bounding box center [687, 207] width 177 height 90
click at [1199, 17] on button "Edit Order" at bounding box center [1185, 18] width 65 height 19
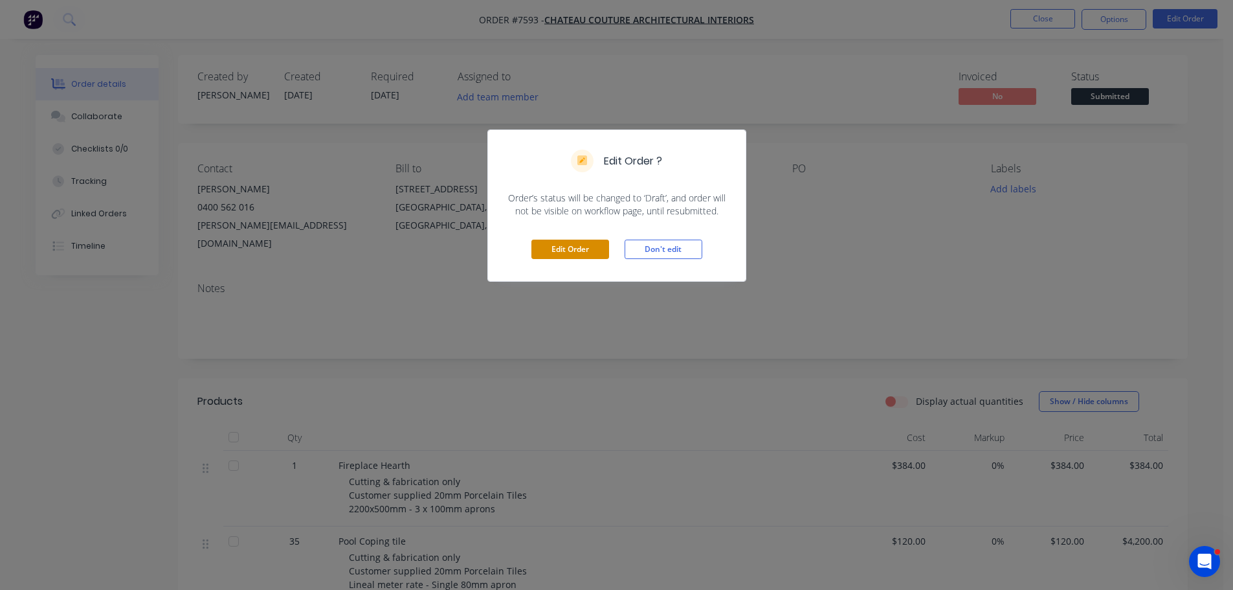
click at [557, 253] on button "Edit Order" at bounding box center [570, 248] width 78 height 19
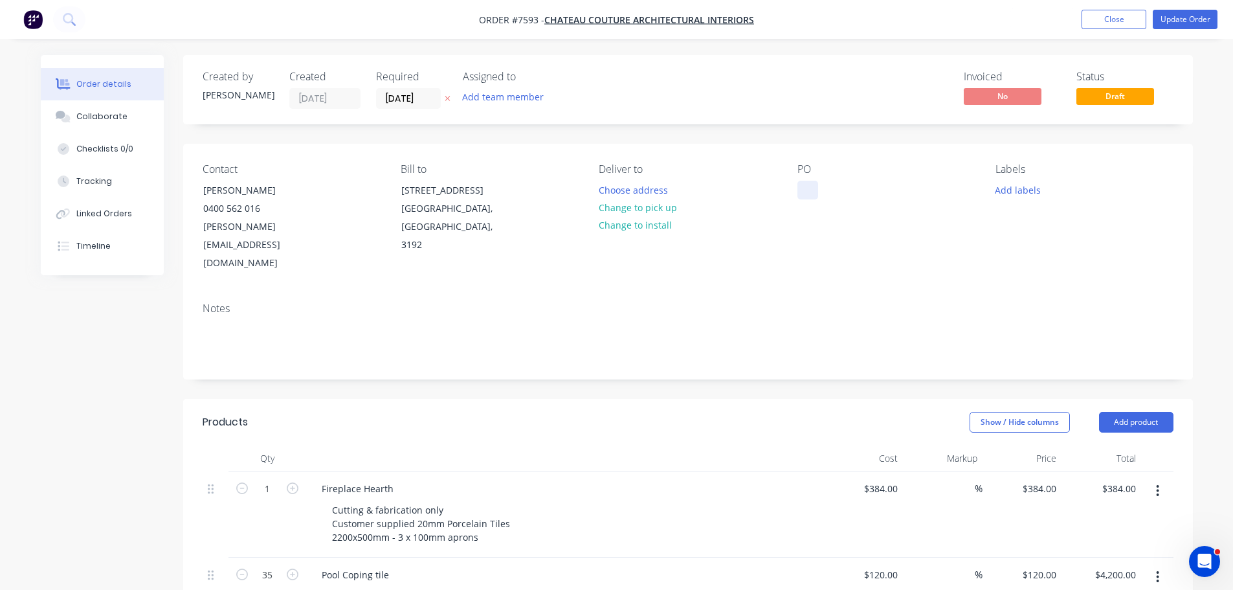
click at [803, 193] on div at bounding box center [807, 190] width 21 height 19
click at [1009, 192] on button "Add labels" at bounding box center [1018, 189] width 60 height 17
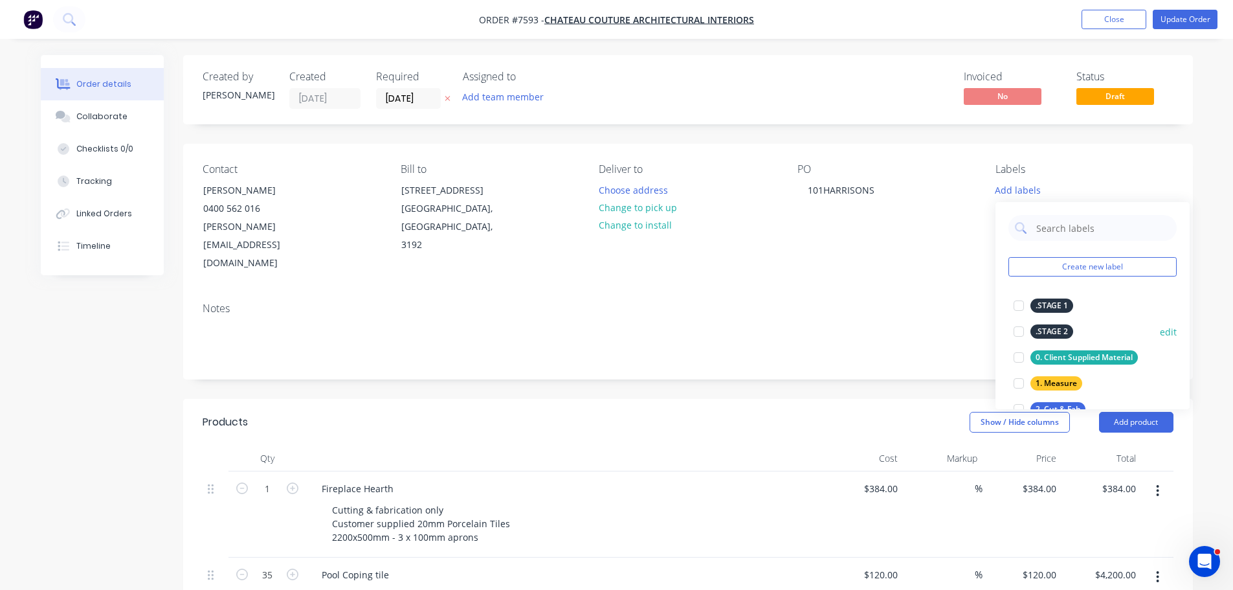
click at [1017, 361] on div at bounding box center [1019, 357] width 26 height 26
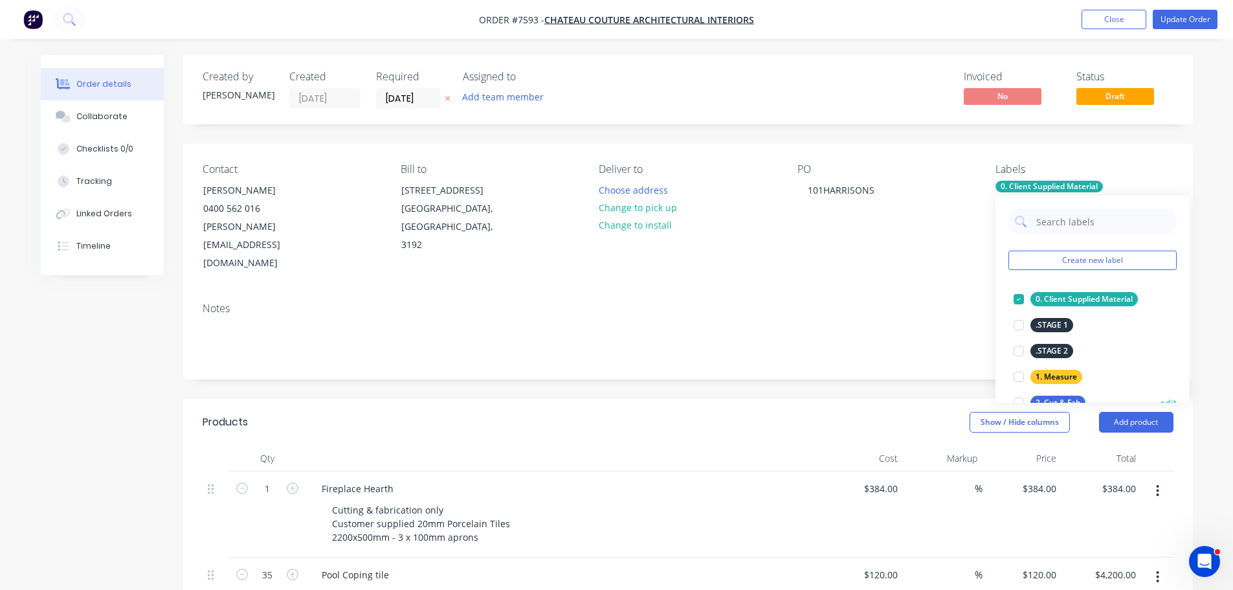
click at [1019, 400] on div at bounding box center [1019, 403] width 26 height 26
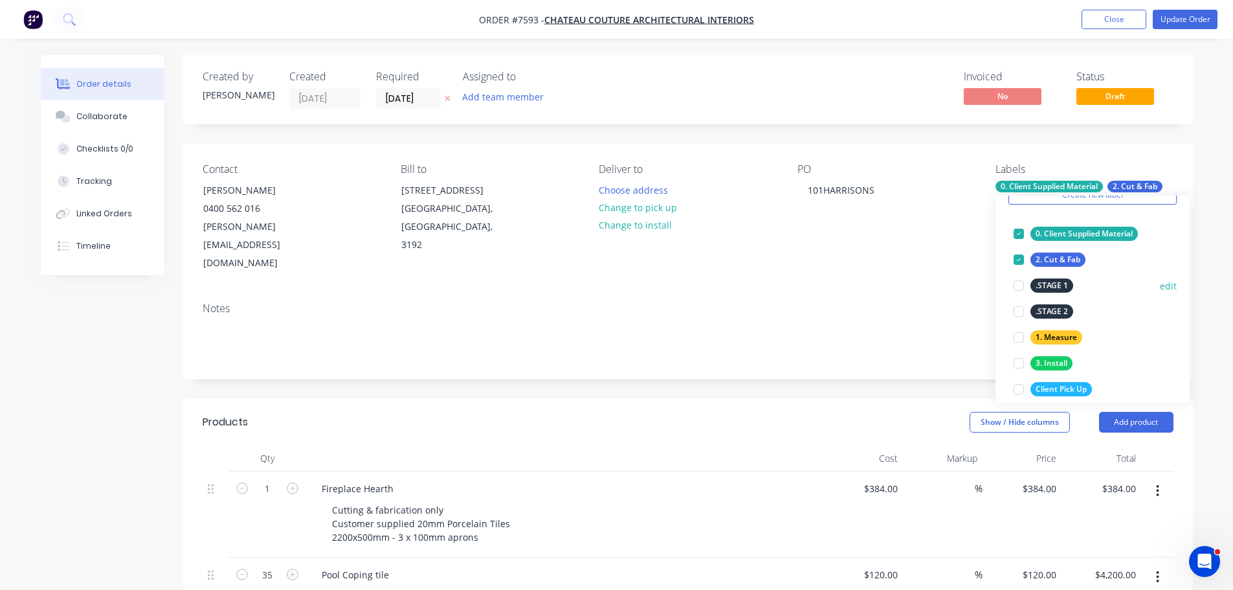
scroll to position [65, 0]
click at [1014, 337] on div at bounding box center [1019, 338] width 26 height 26
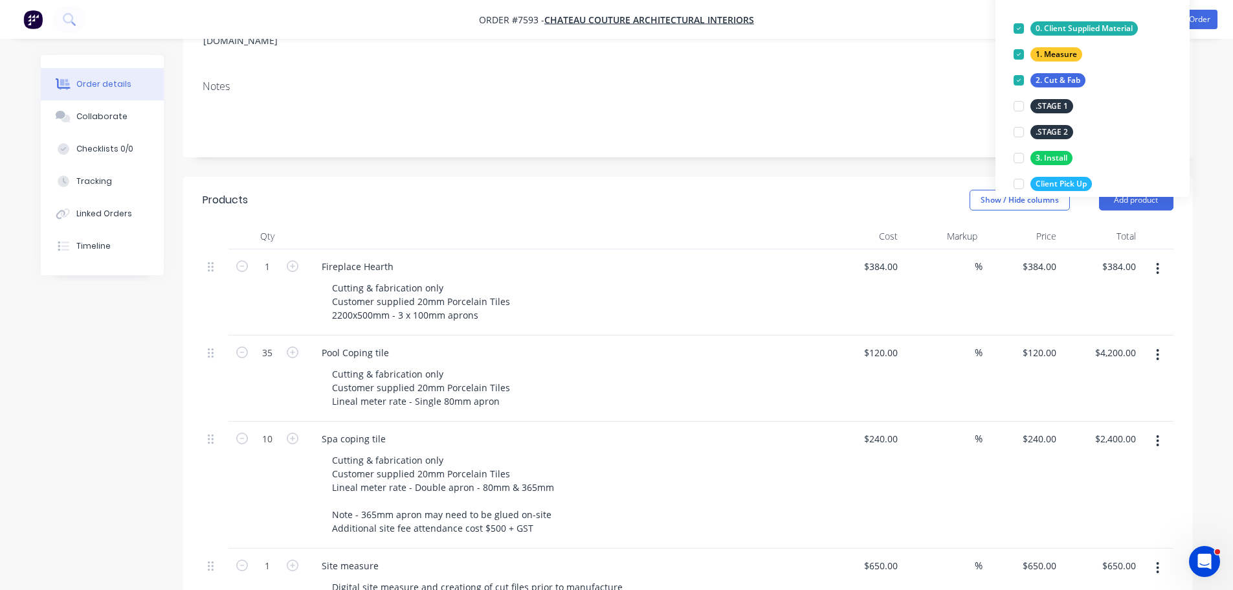
scroll to position [259, 0]
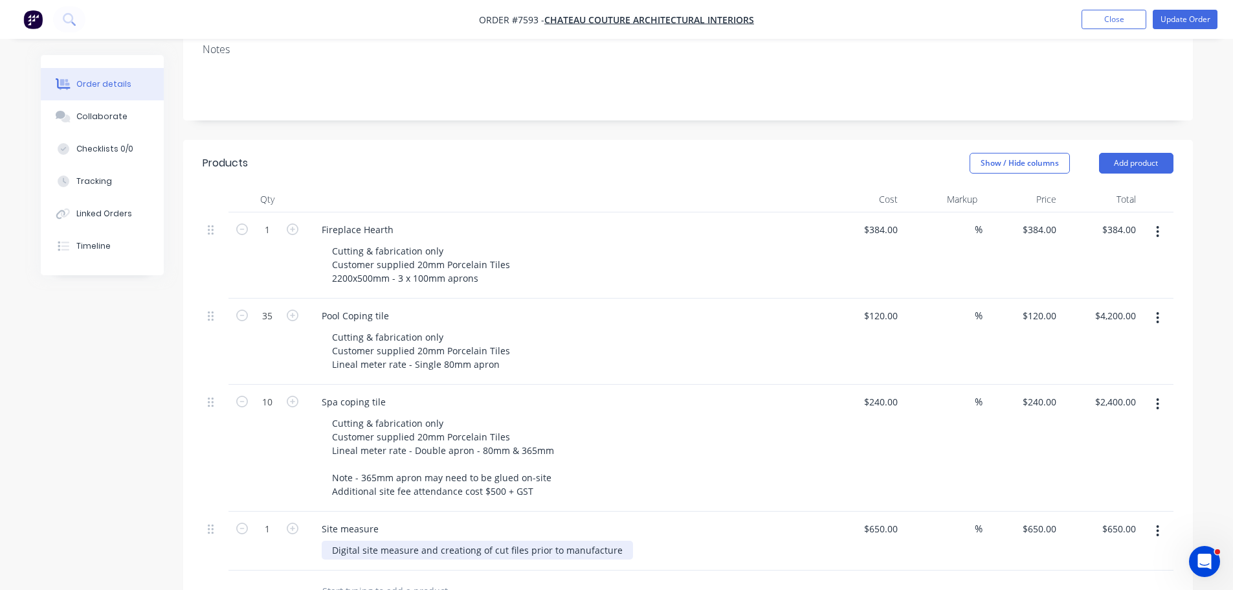
click at [465, 540] on div "Digital site measure and creationg of cut files prior to manufacture" at bounding box center [477, 549] width 311 height 19
click at [681, 527] on div "Site measure Digital site measure and creation of cut files prior to manufacture" at bounding box center [565, 540] width 518 height 59
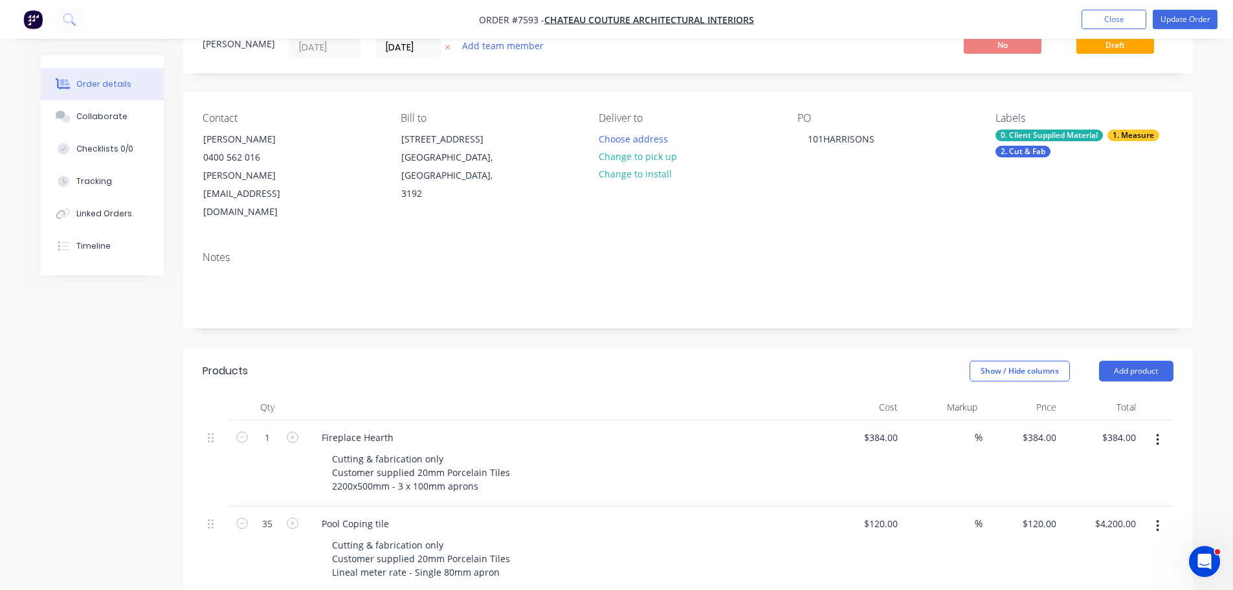
scroll to position [0, 0]
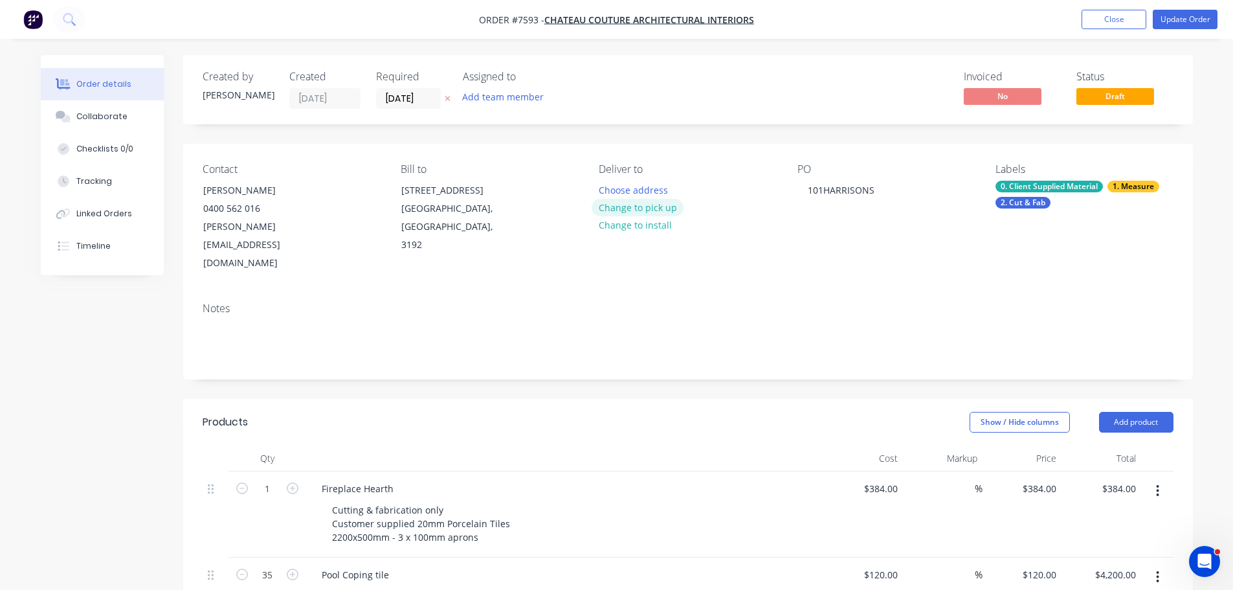
click at [654, 210] on button "Change to pick up" at bounding box center [638, 207] width 92 height 17
click at [614, 188] on div at bounding box center [609, 190] width 21 height 19
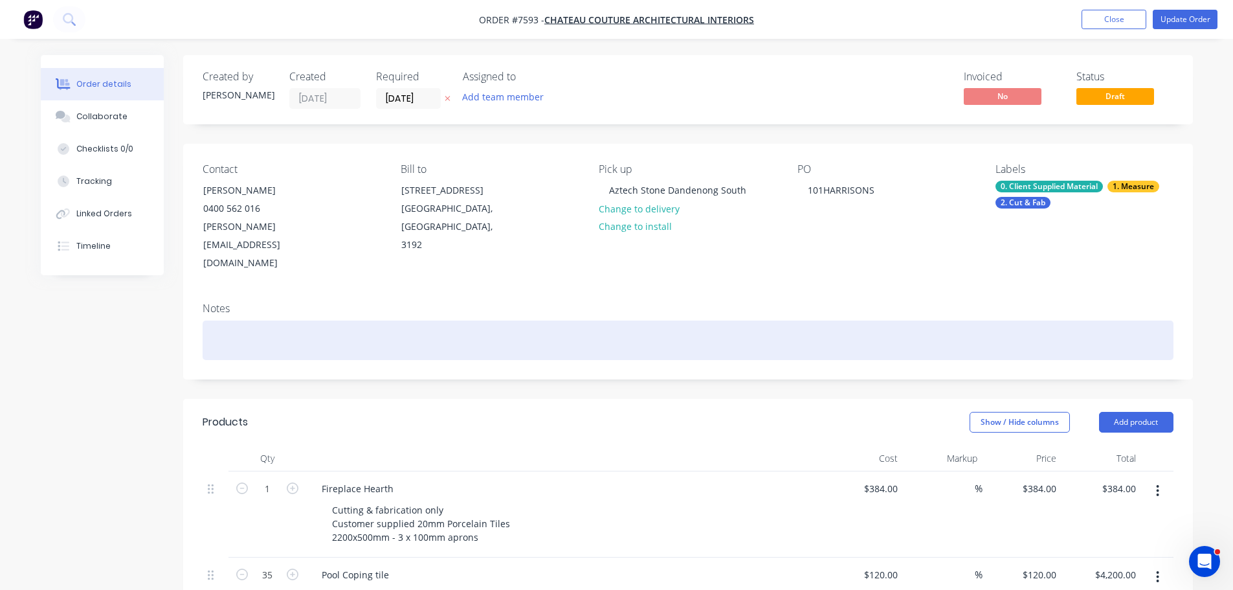
click at [774, 320] on div at bounding box center [688, 339] width 971 height 39
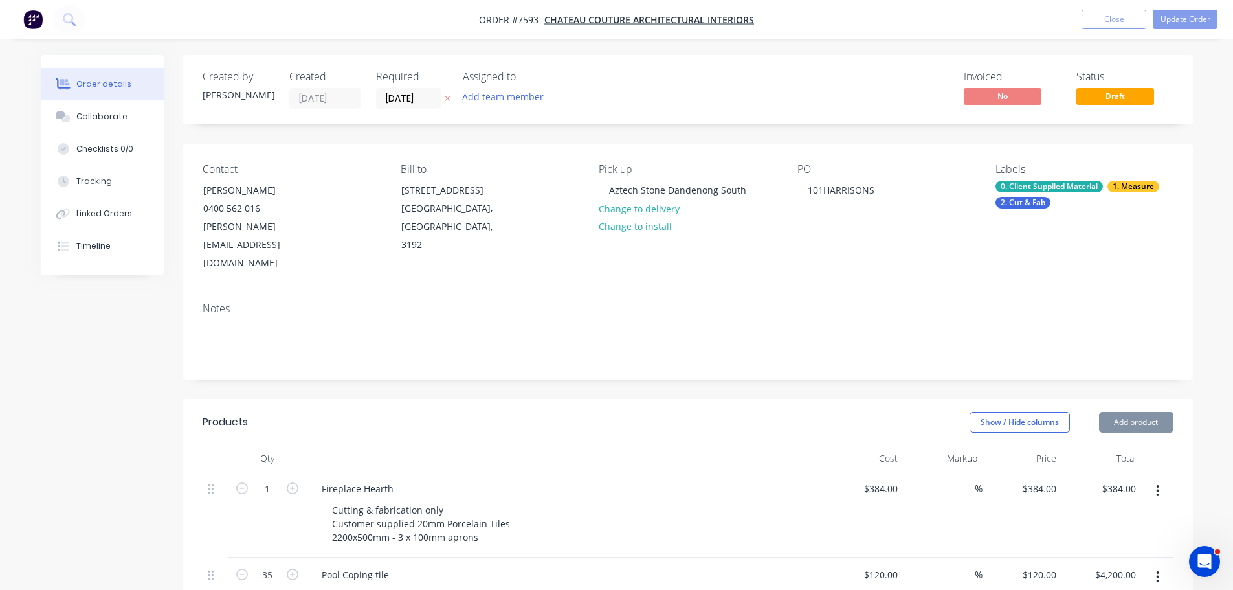
click at [1185, 15] on button "Update Order" at bounding box center [1185, 19] width 65 height 19
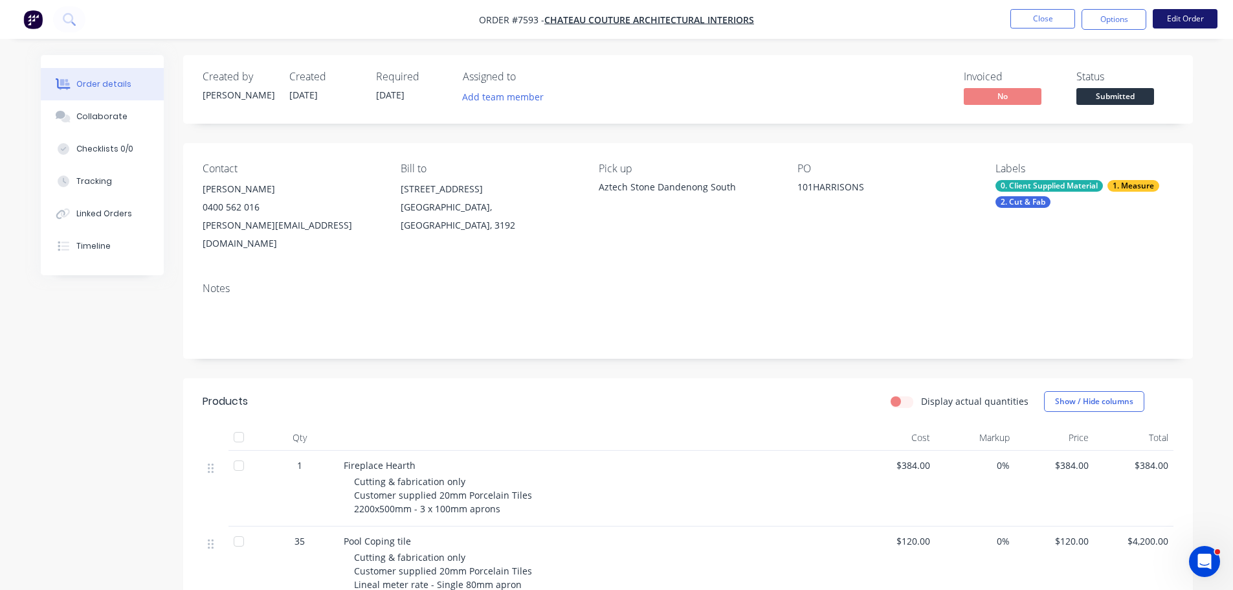
click at [1185, 13] on button "Edit Order" at bounding box center [1185, 18] width 65 height 19
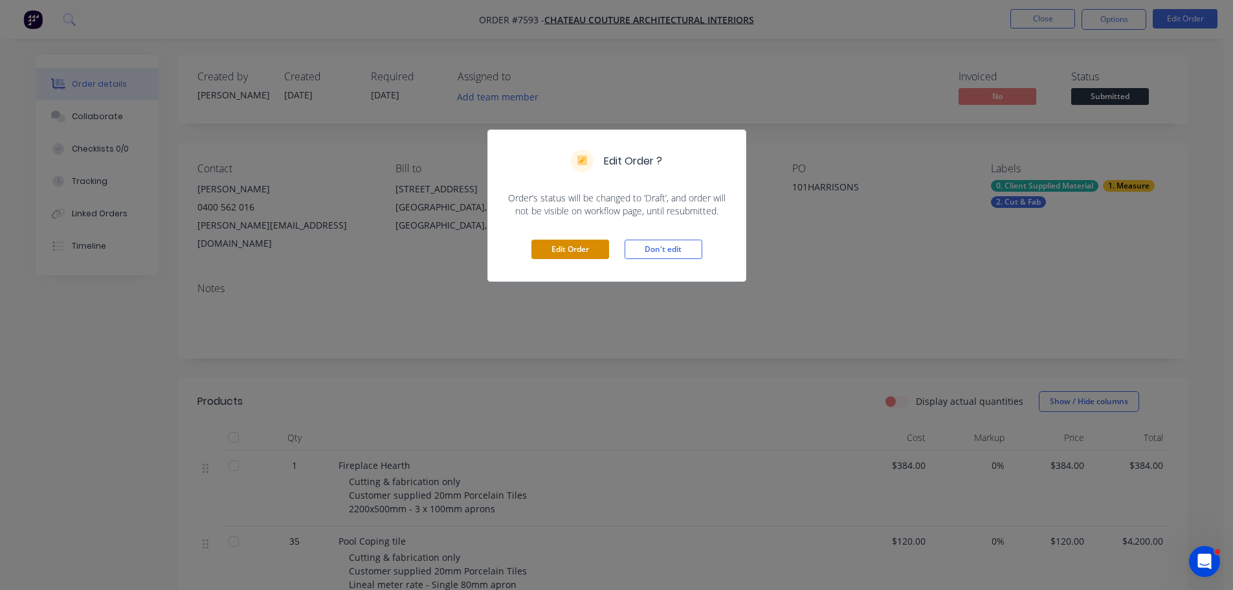
click at [579, 245] on button "Edit Order" at bounding box center [570, 248] width 78 height 19
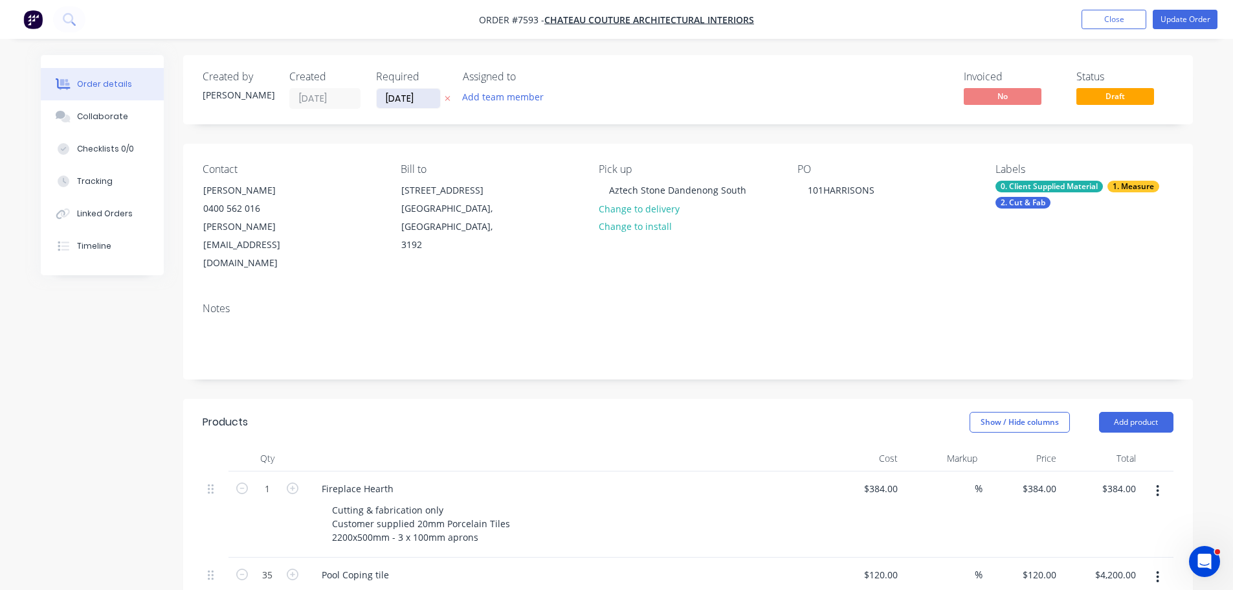
click at [419, 94] on input "28/07/25" at bounding box center [408, 98] width 63 height 19
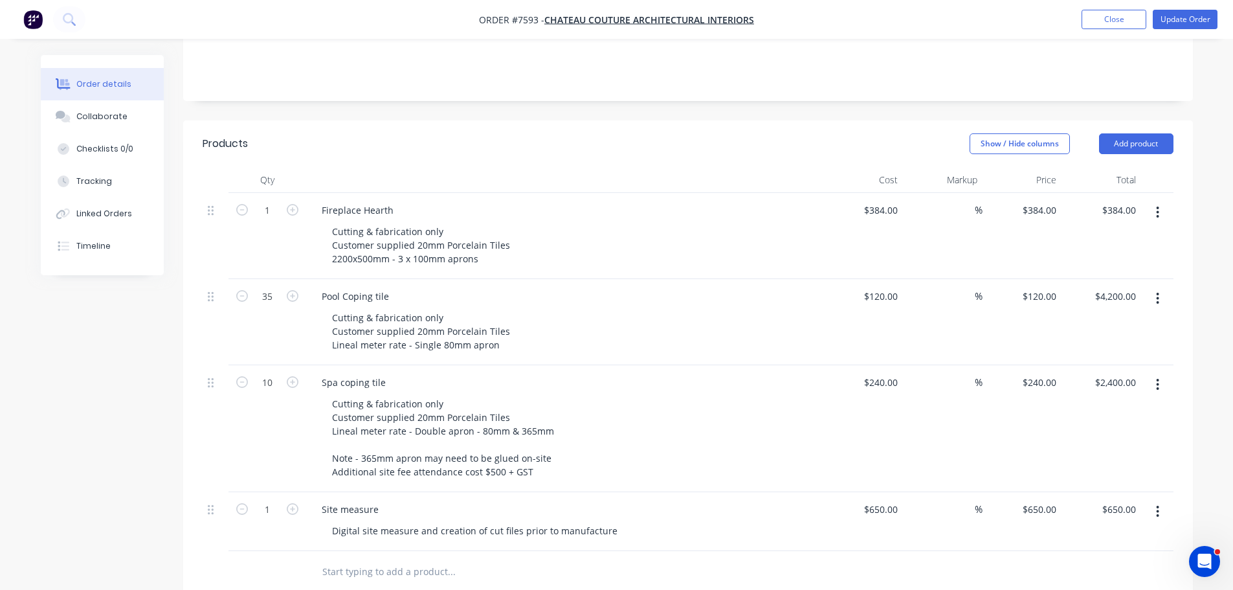
scroll to position [252, 0]
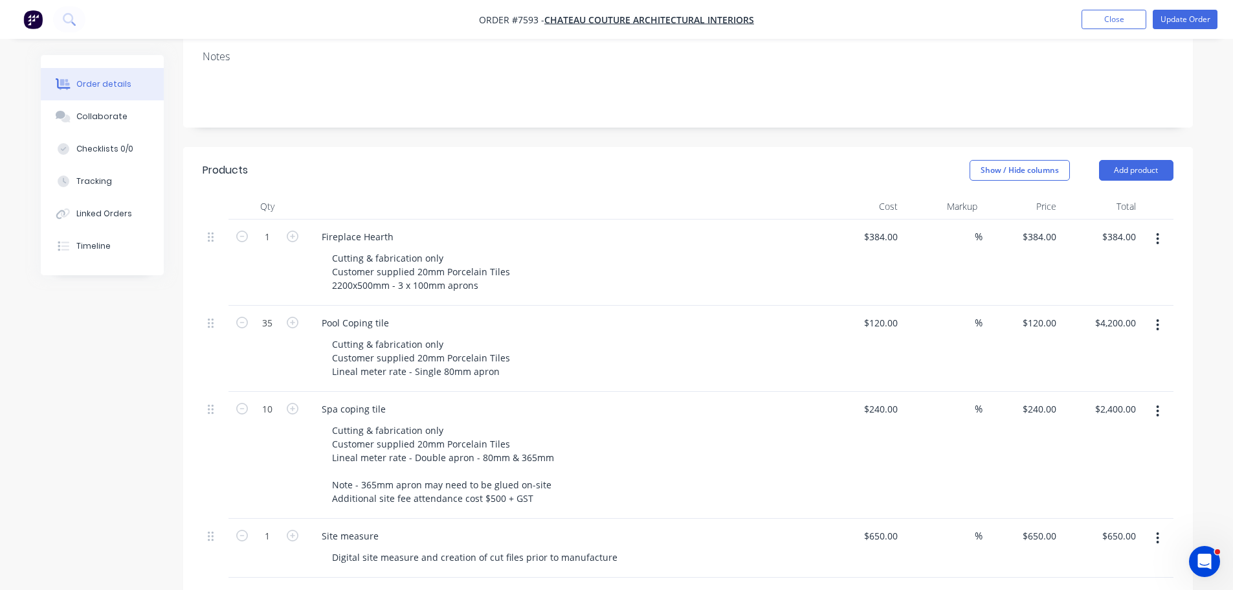
click at [550, 194] on div at bounding box center [565, 207] width 518 height 26
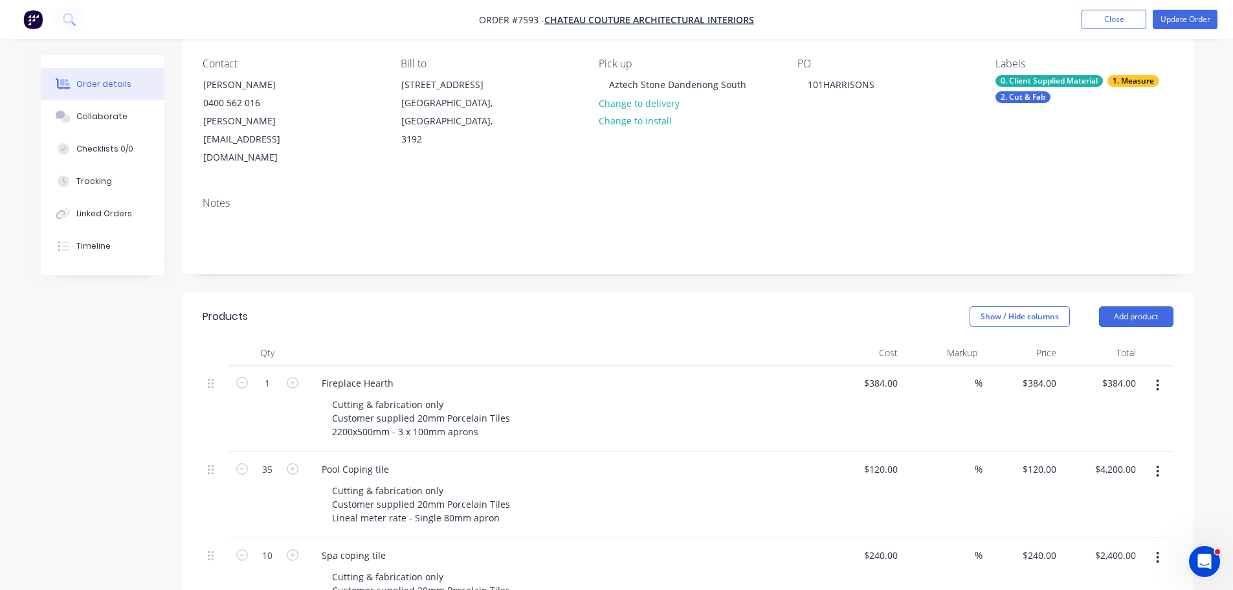
scroll to position [0, 0]
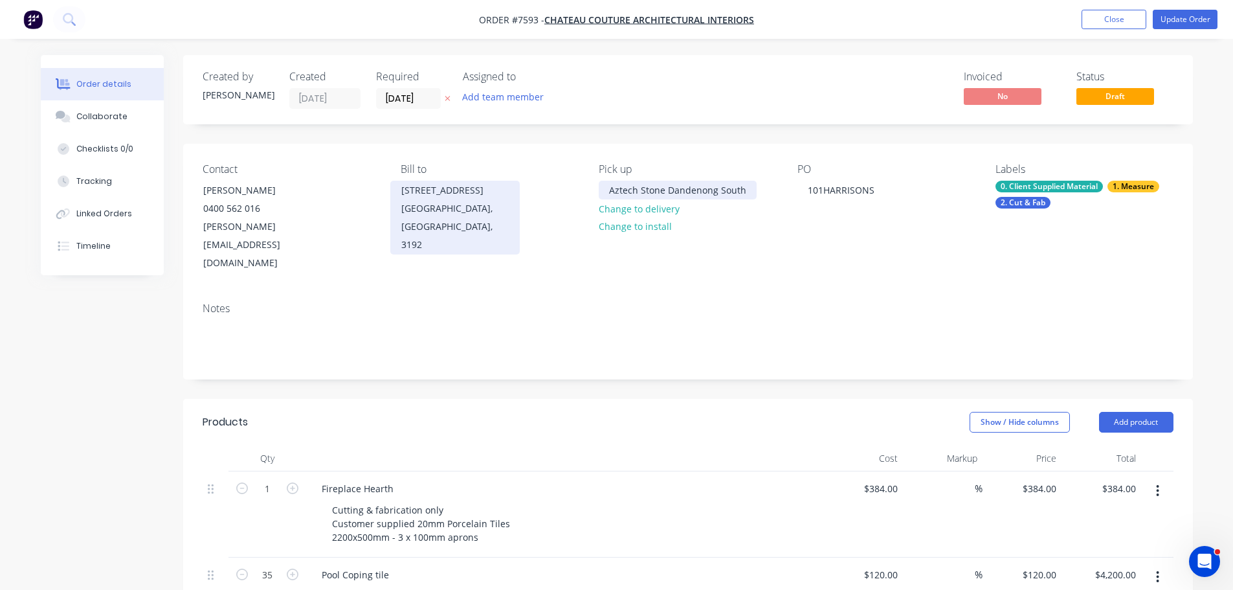
drag, startPoint x: 608, startPoint y: 188, endPoint x: 515, endPoint y: 195, distance: 93.5
click at [542, 190] on div "Contact Sandra Traviati 0400 562 016 sandra@chateaucouture.com.au Bill to 11/34…" at bounding box center [688, 218] width 1010 height 148
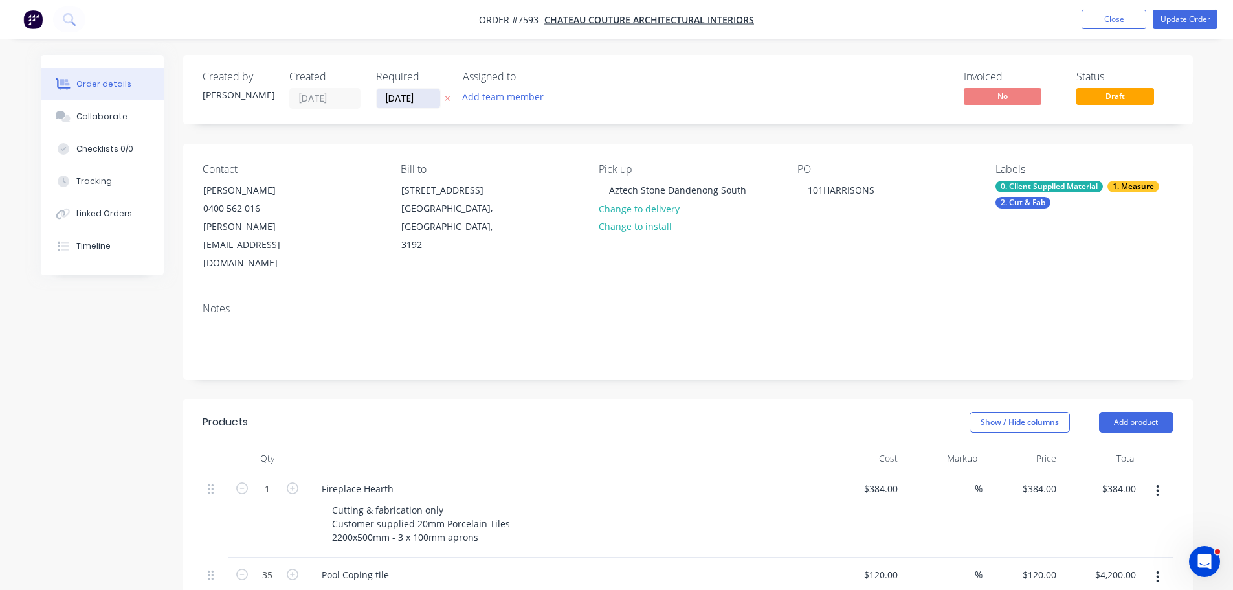
click at [429, 93] on input "28/07/25" at bounding box center [408, 98] width 63 height 19
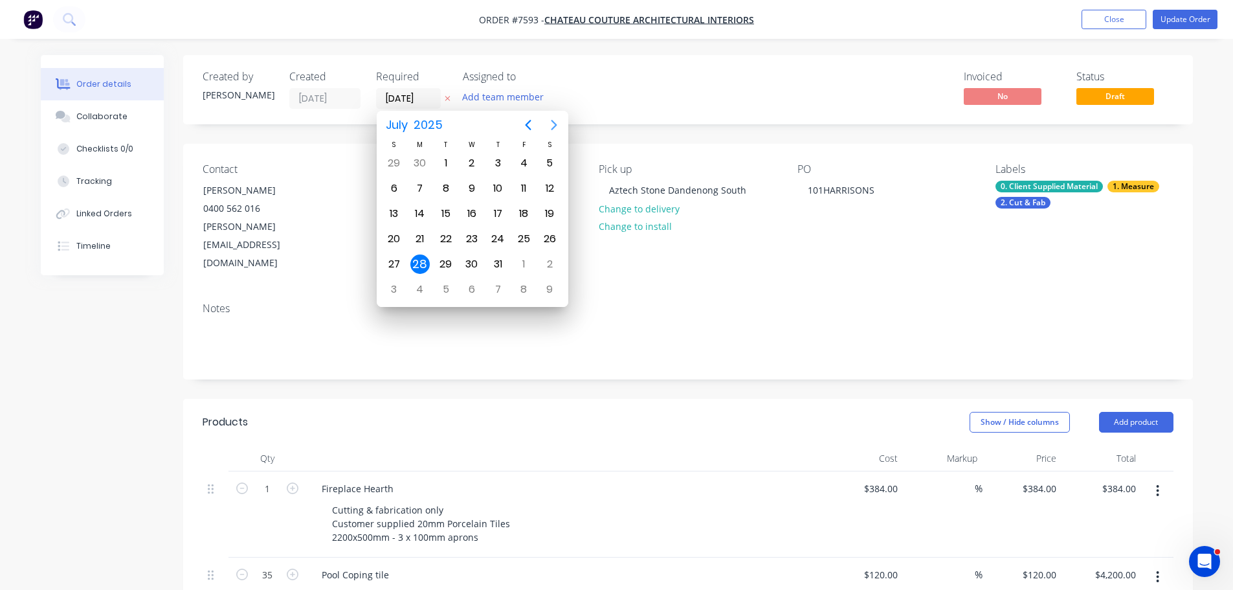
click at [544, 120] on button "Next page" at bounding box center [554, 125] width 26 height 26
click at [549, 120] on icon "Next page" at bounding box center [554, 125] width 16 height 16
click at [548, 129] on icon "Next page" at bounding box center [554, 125] width 16 height 16
click at [555, 188] on div "11" at bounding box center [549, 188] width 19 height 19
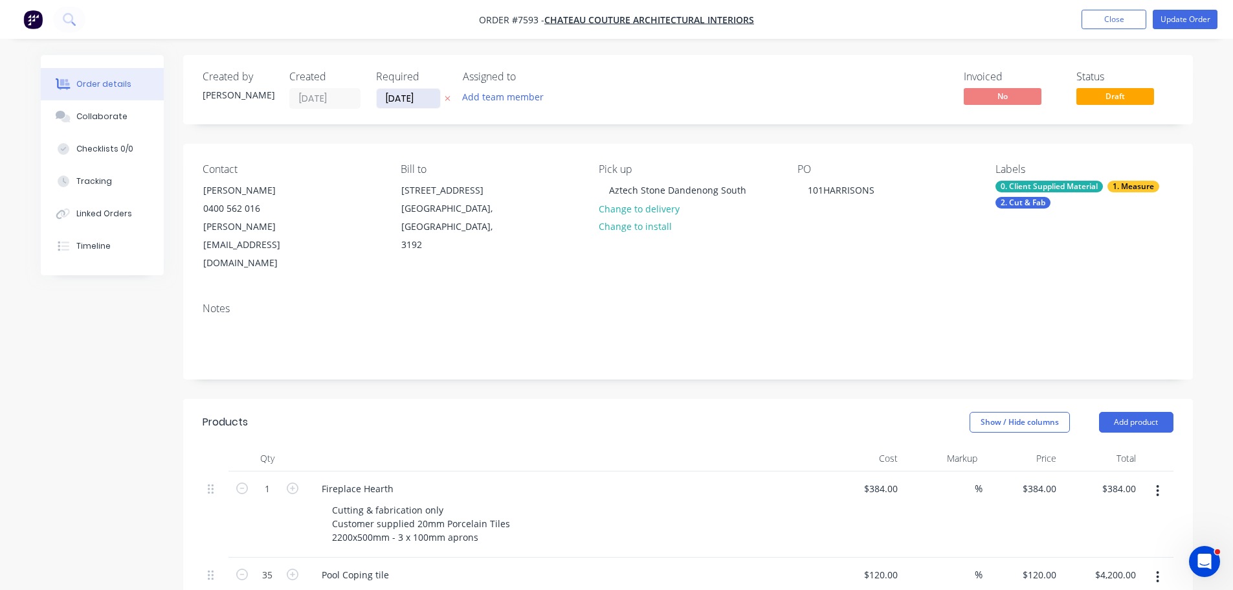
click at [424, 104] on input "11/10/25" at bounding box center [408, 98] width 63 height 19
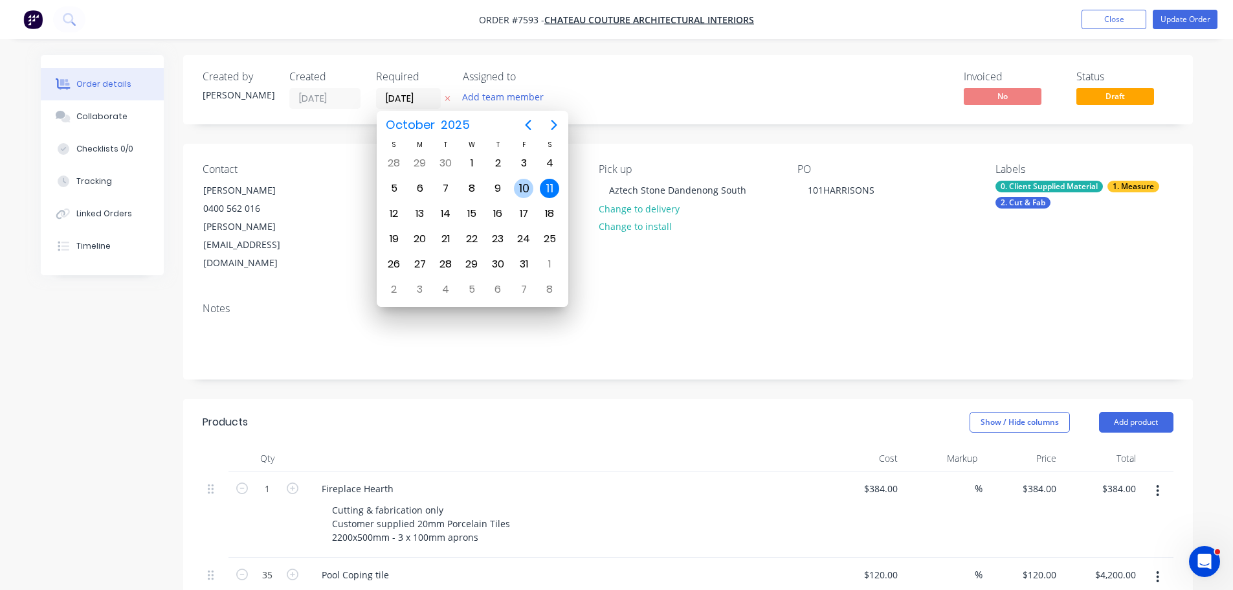
click at [515, 186] on div "10" at bounding box center [523, 188] width 19 height 19
type input "10/10/25"
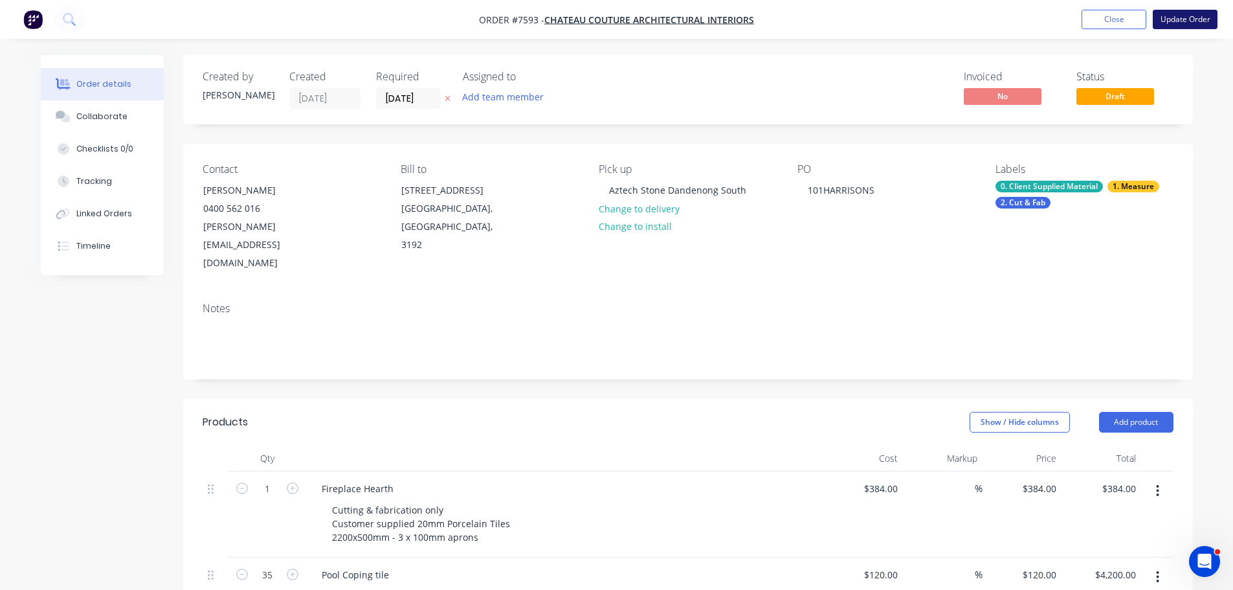
click at [1180, 14] on button "Update Order" at bounding box center [1185, 19] width 65 height 19
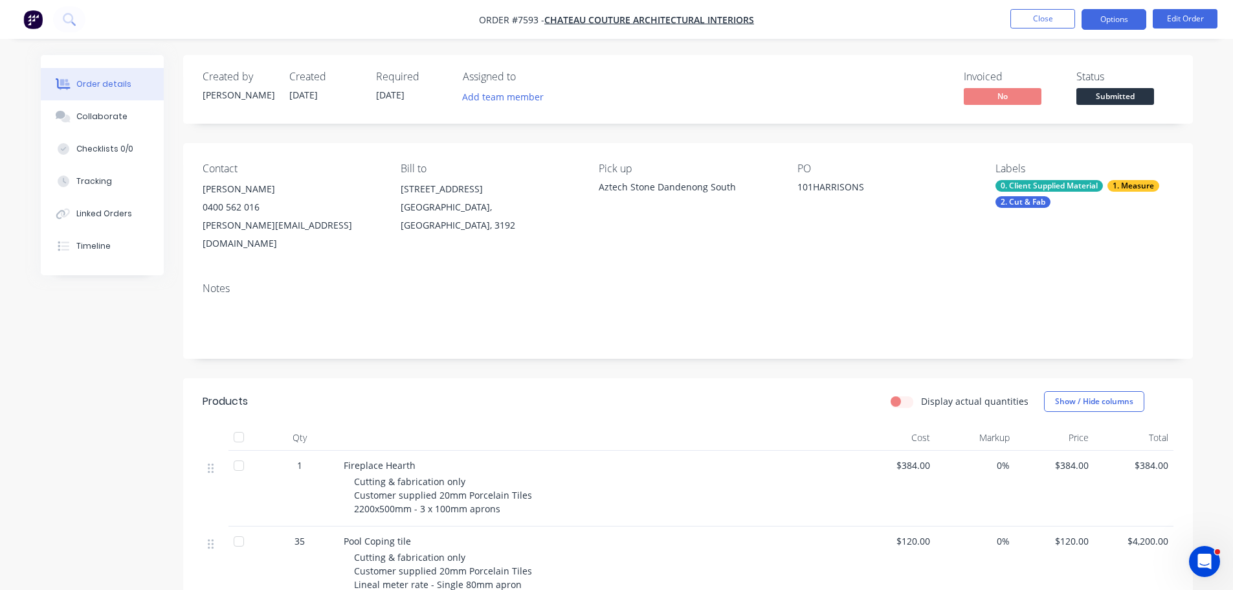
click at [1136, 26] on button "Options" at bounding box center [1113, 19] width 65 height 21
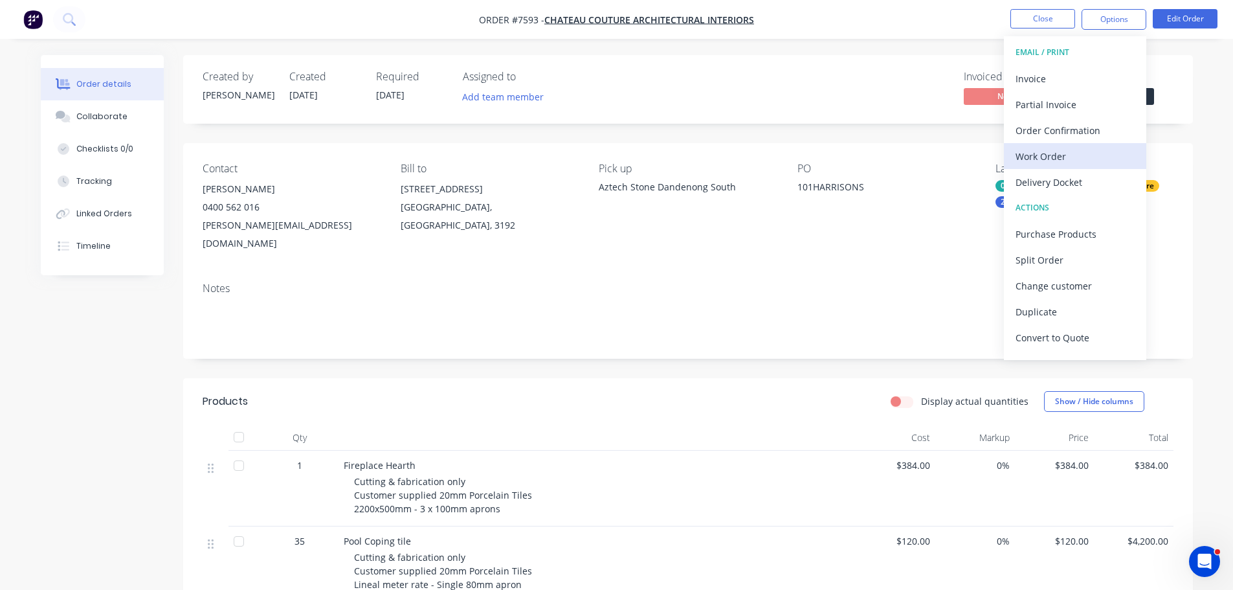
click at [1078, 156] on div "Work Order" at bounding box center [1074, 156] width 119 height 19
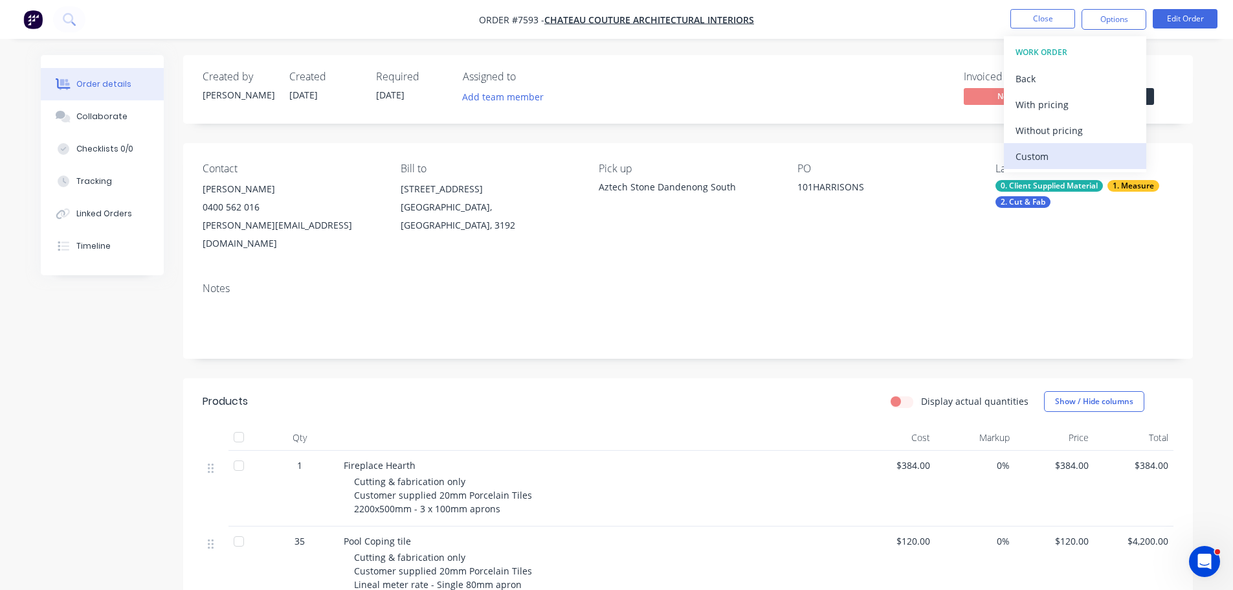
click at [1079, 155] on div "Custom" at bounding box center [1074, 156] width 119 height 19
click at [1084, 129] on div "Without pricing" at bounding box center [1074, 130] width 119 height 19
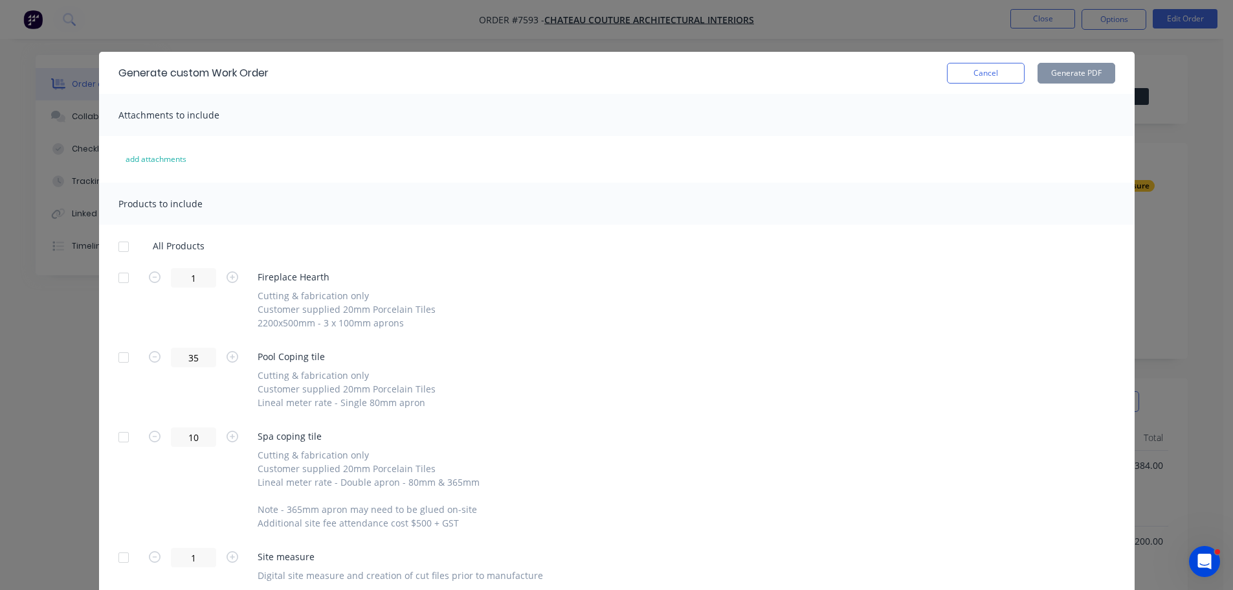
click at [123, 239] on div at bounding box center [124, 247] width 26 height 26
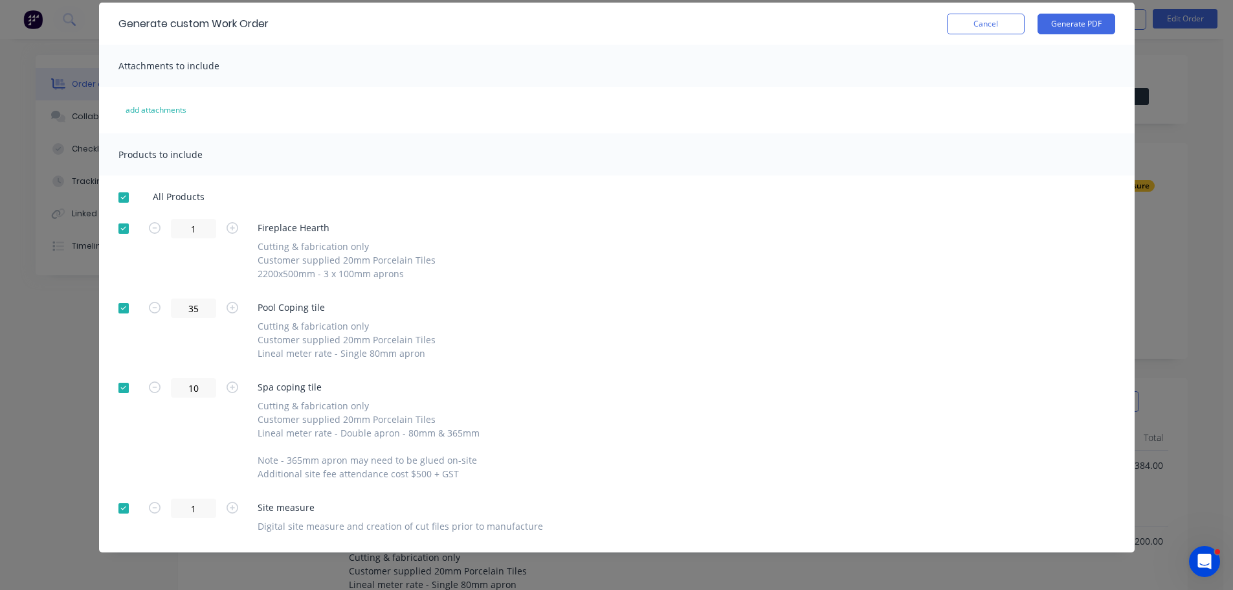
click at [114, 509] on div at bounding box center [124, 508] width 26 height 26
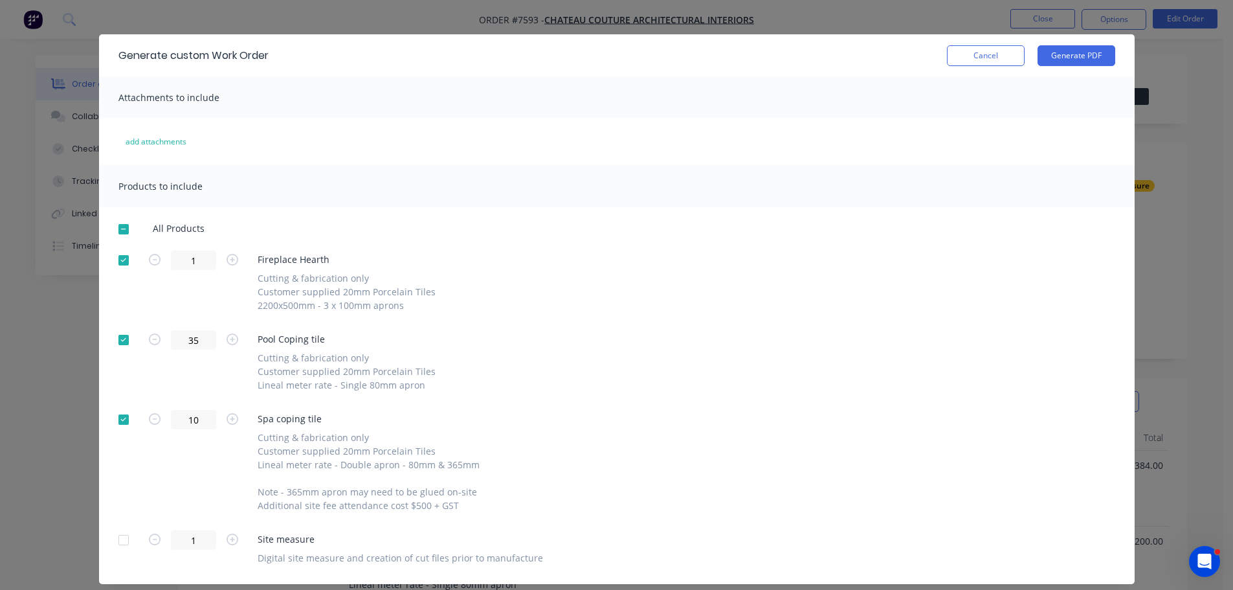
scroll to position [0, 0]
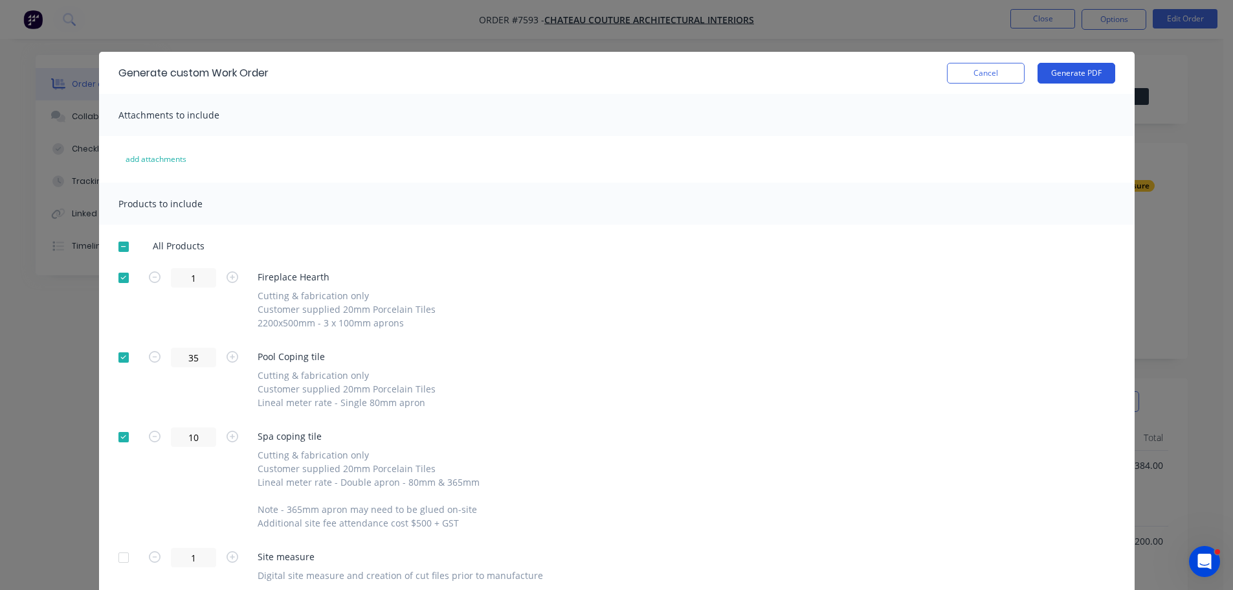
click at [1037, 75] on button "Generate PDF" at bounding box center [1076, 73] width 78 height 21
click at [975, 66] on button "Cancel" at bounding box center [986, 73] width 78 height 21
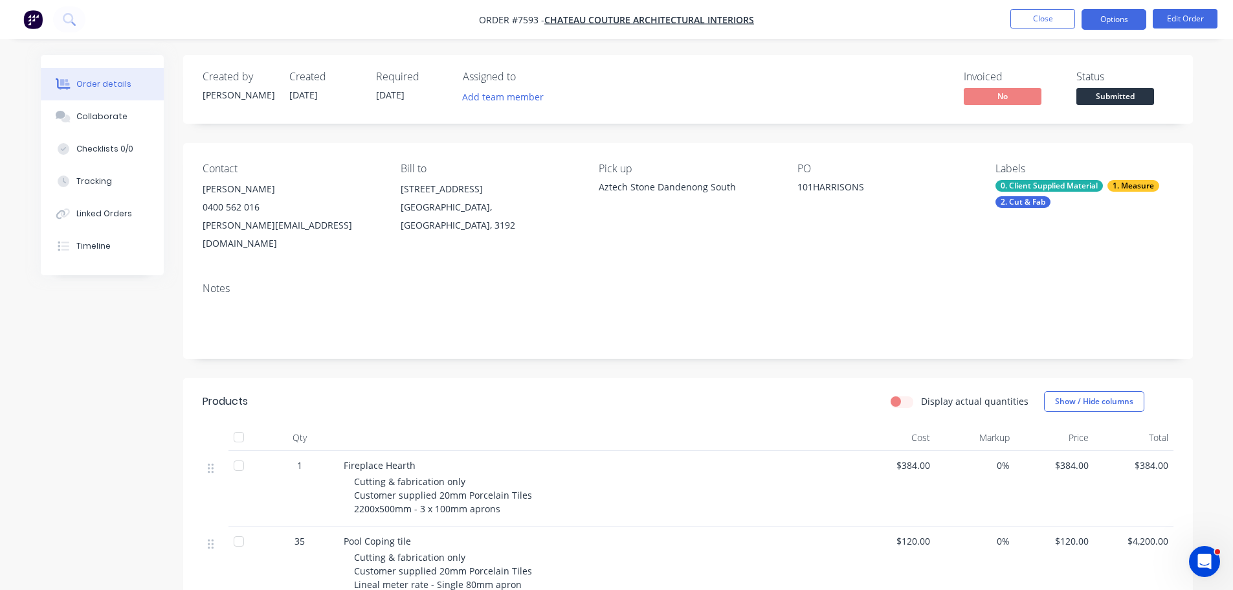
click at [1107, 17] on button "Options" at bounding box center [1113, 19] width 65 height 21
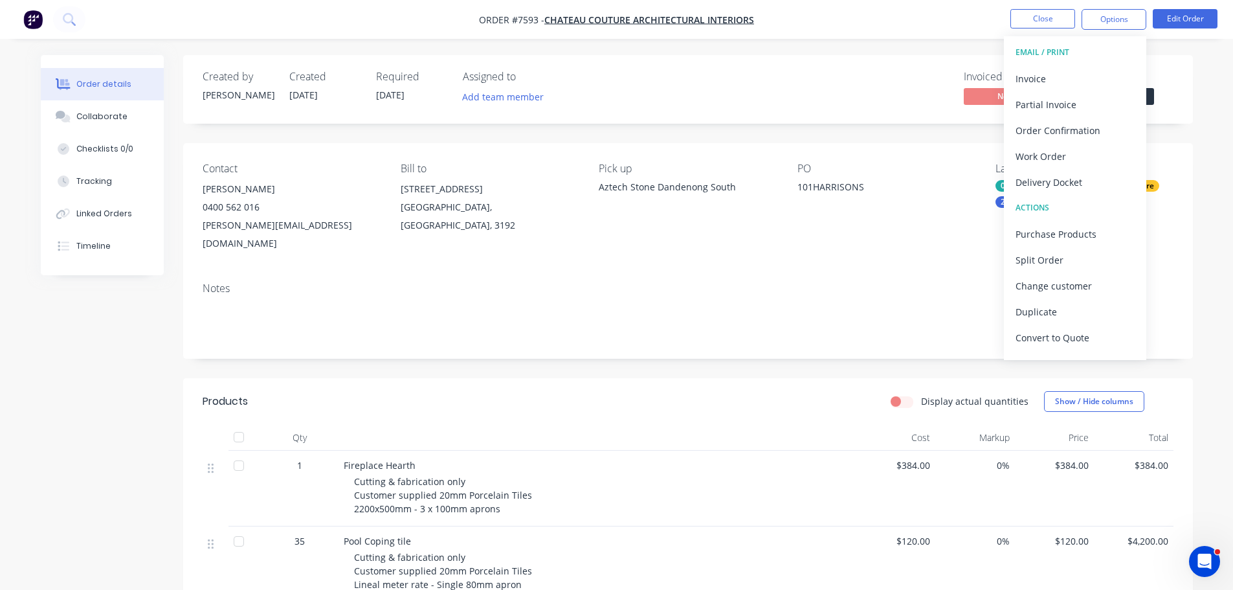
click at [844, 119] on div "Created by Warrick Created 25/08/25 Required 10/10/25 Assigned to Add team memb…" at bounding box center [688, 89] width 1010 height 69
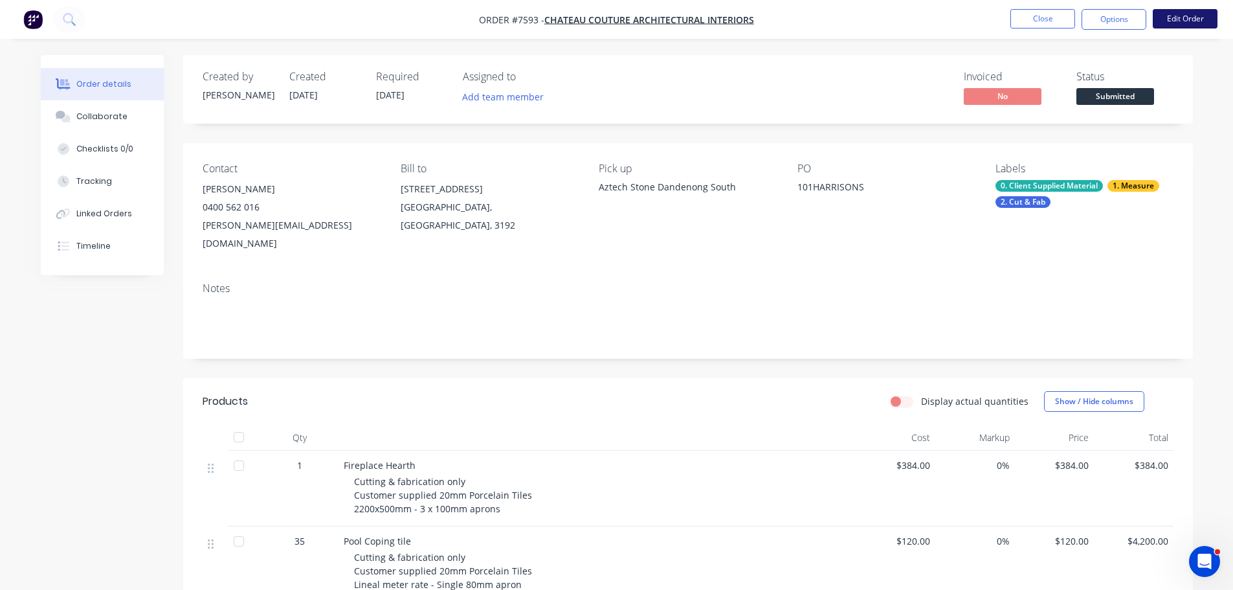
click at [1185, 17] on button "Edit Order" at bounding box center [1185, 18] width 65 height 19
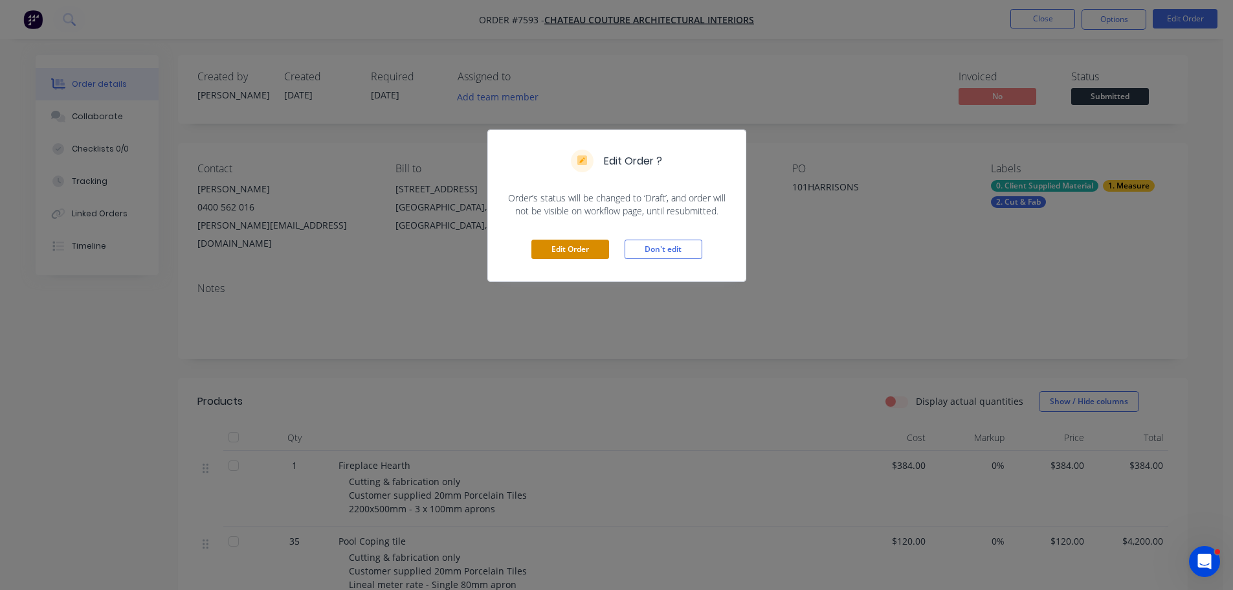
click at [594, 252] on button "Edit Order" at bounding box center [570, 248] width 78 height 19
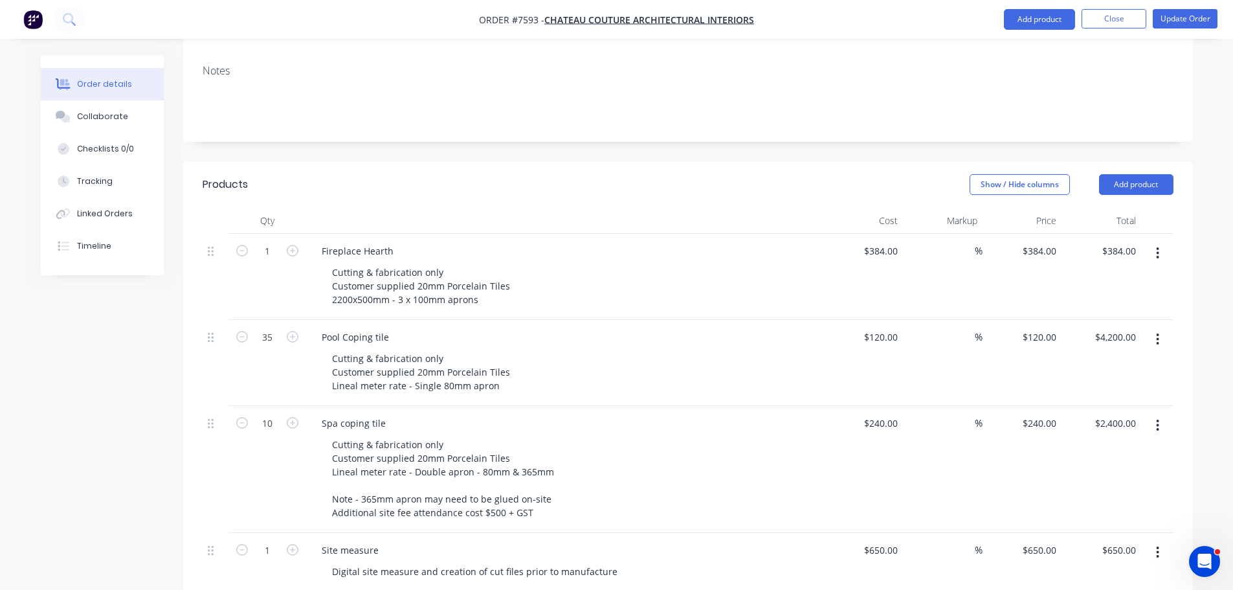
scroll to position [388, 0]
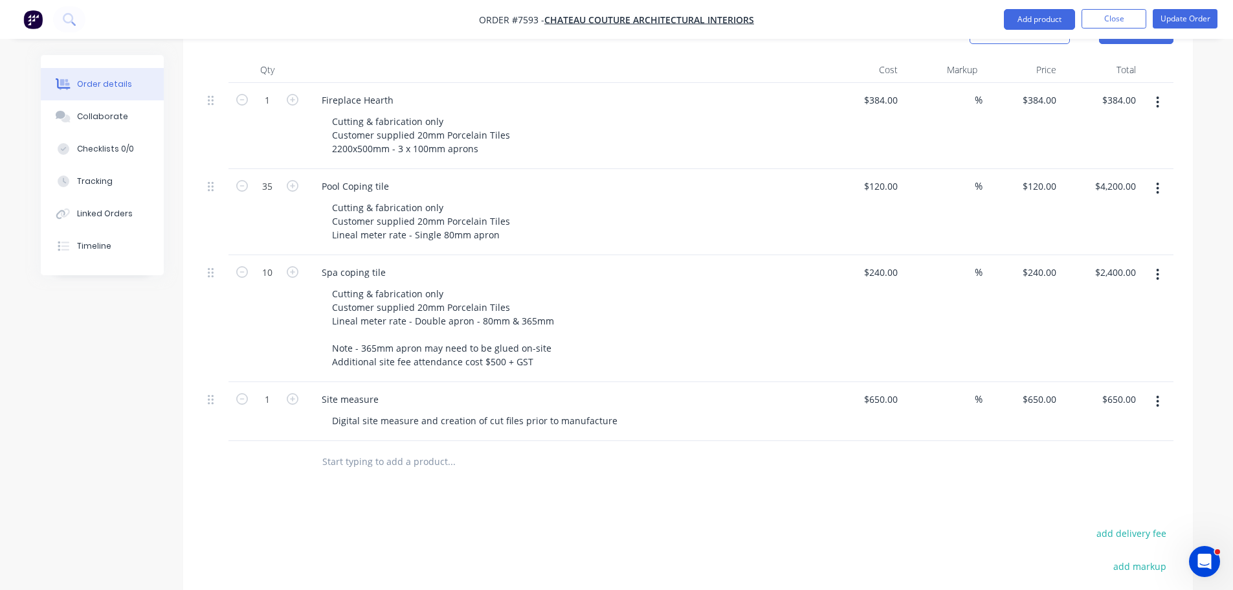
click at [348, 448] on input "text" at bounding box center [451, 461] width 259 height 26
type input "s"
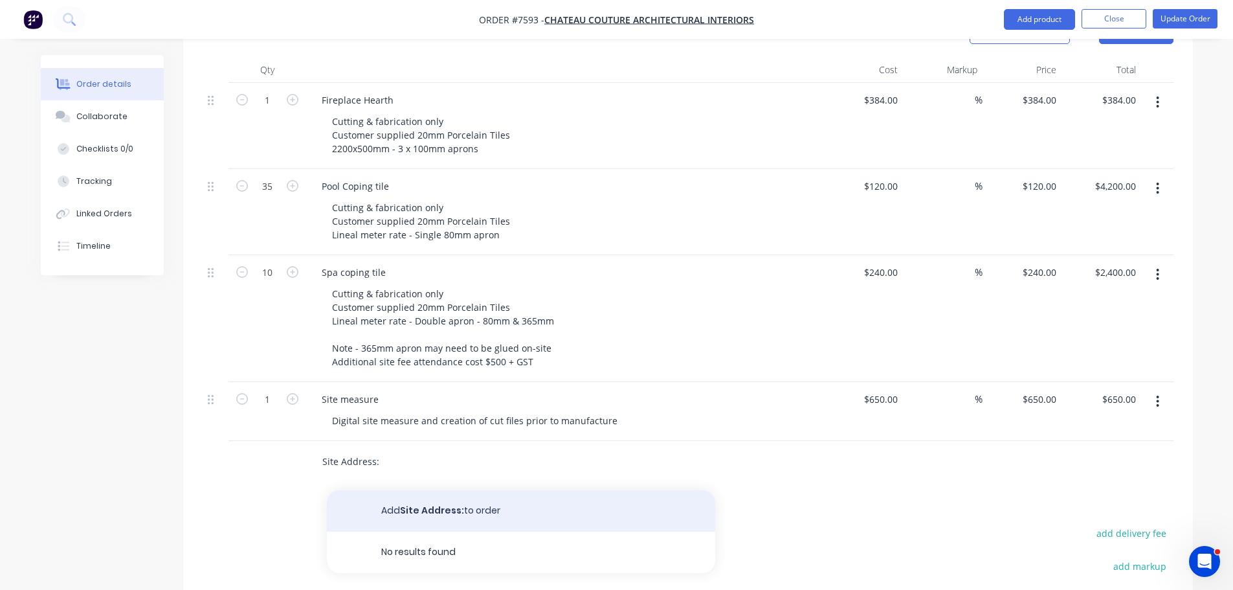
type input "Site Address:"
click at [395, 490] on button "Add Site Address: to order" at bounding box center [521, 510] width 388 height 41
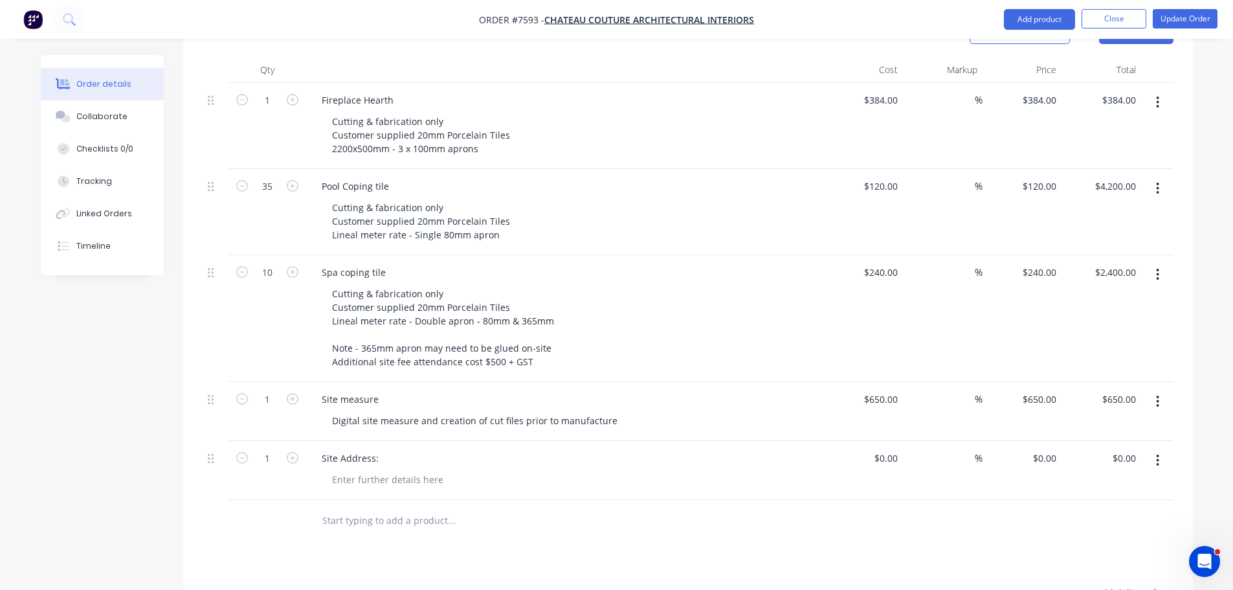
click at [201, 419] on div "Qty Cost Markup Price Total 1 Fireplace Hearth Cutting & fabrication only Custo…" at bounding box center [688, 299] width 1010 height 485
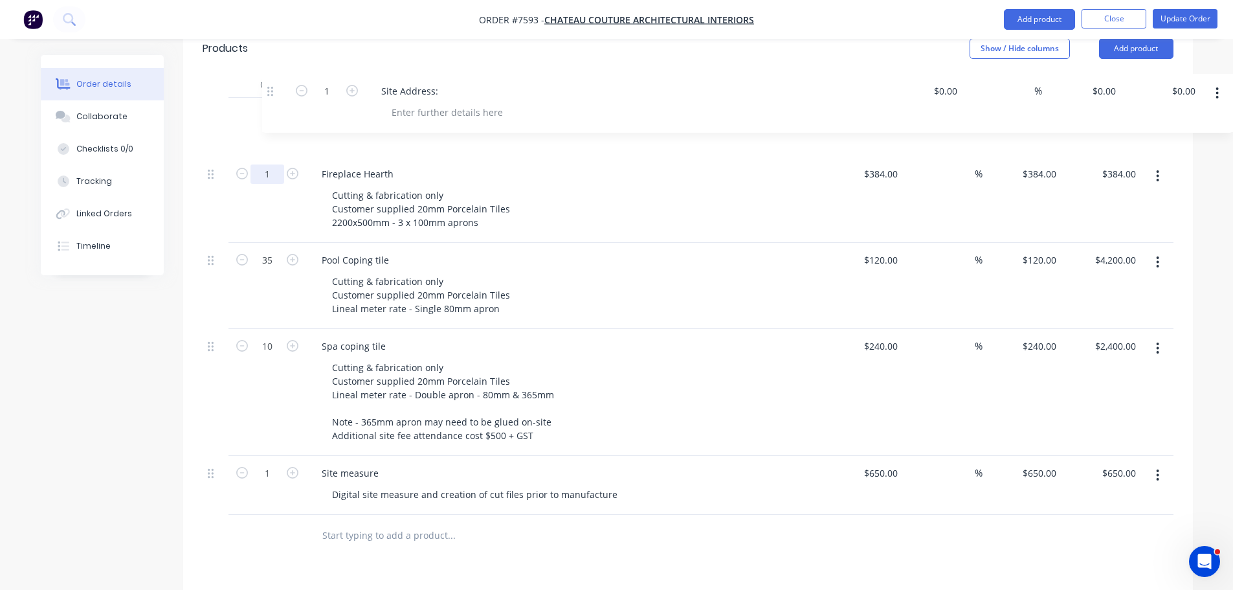
scroll to position [340, 0]
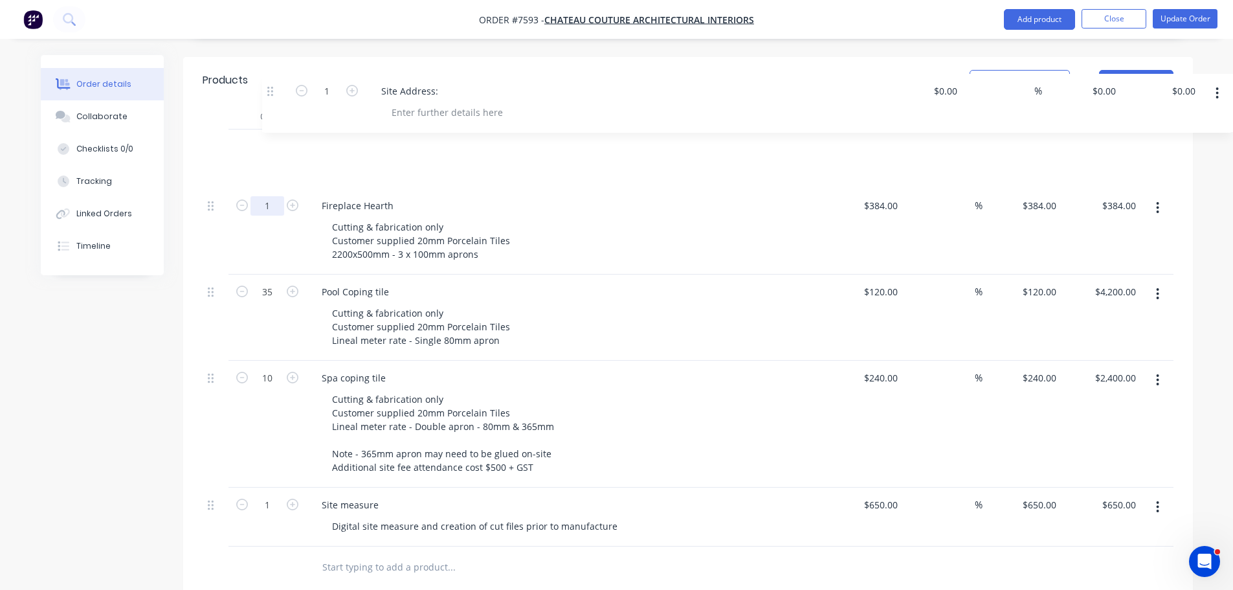
drag, startPoint x: 208, startPoint y: 423, endPoint x: 273, endPoint y: 88, distance: 341.4
click at [273, 105] on div "Qty Cost Markup Price Total 1 Fireplace Hearth Cutting & fabrication only Custo…" at bounding box center [688, 326] width 971 height 443
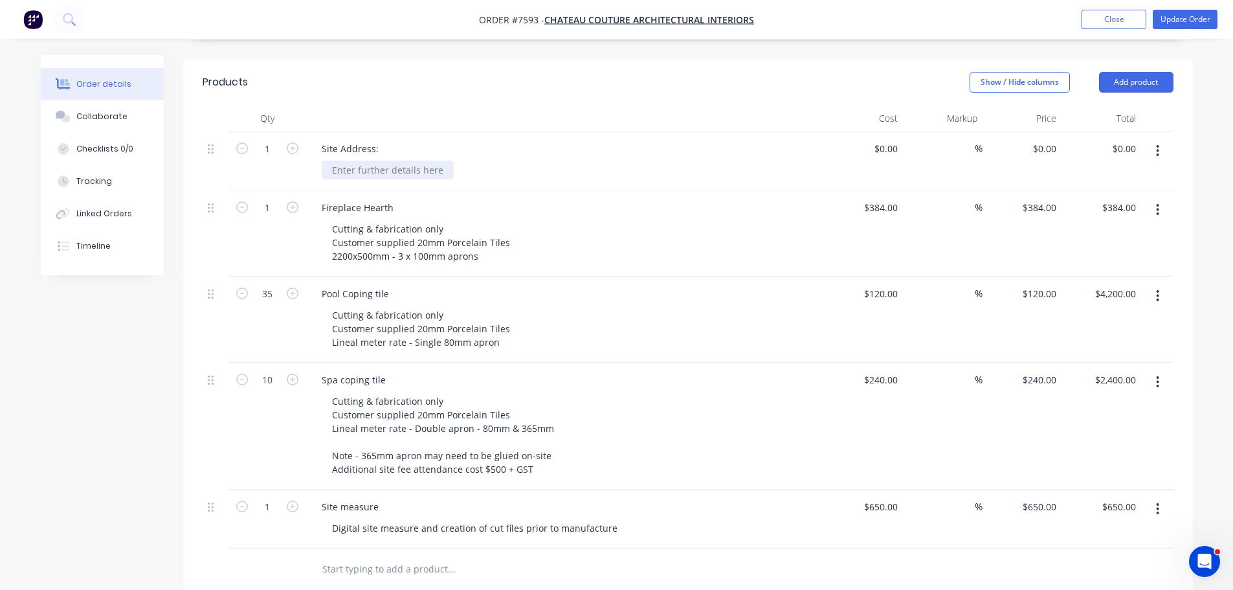
click at [393, 160] on div at bounding box center [388, 169] width 132 height 19
paste div
click at [639, 131] on div "Site Address: 101 Harrisons Road, Dromana" at bounding box center [565, 160] width 518 height 59
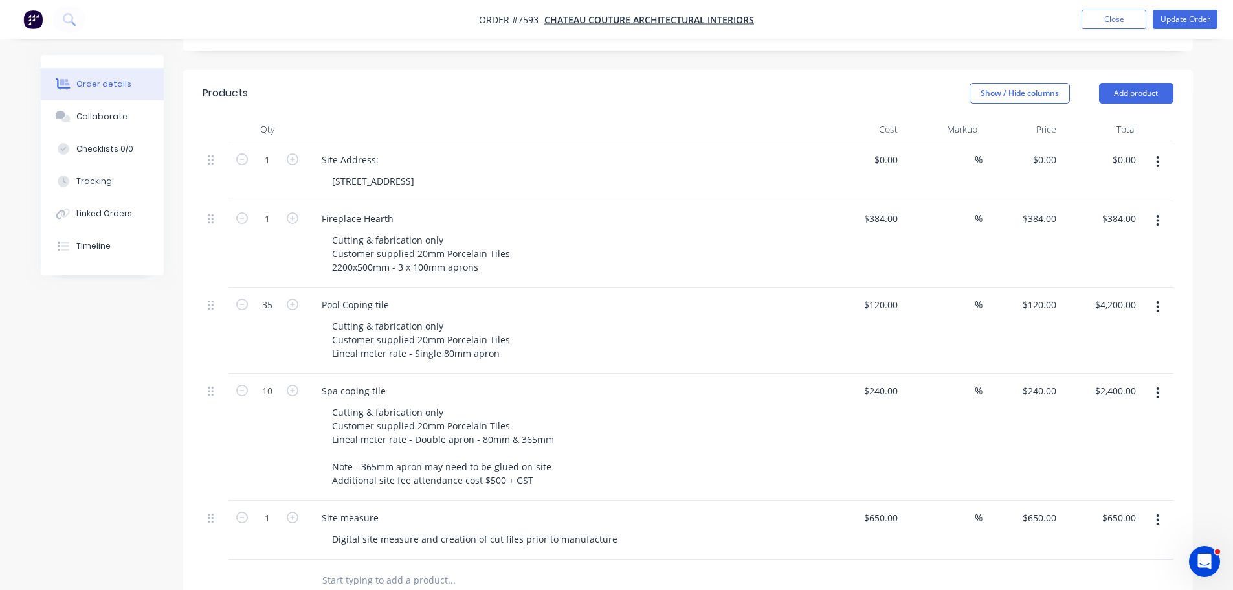
scroll to position [0, 0]
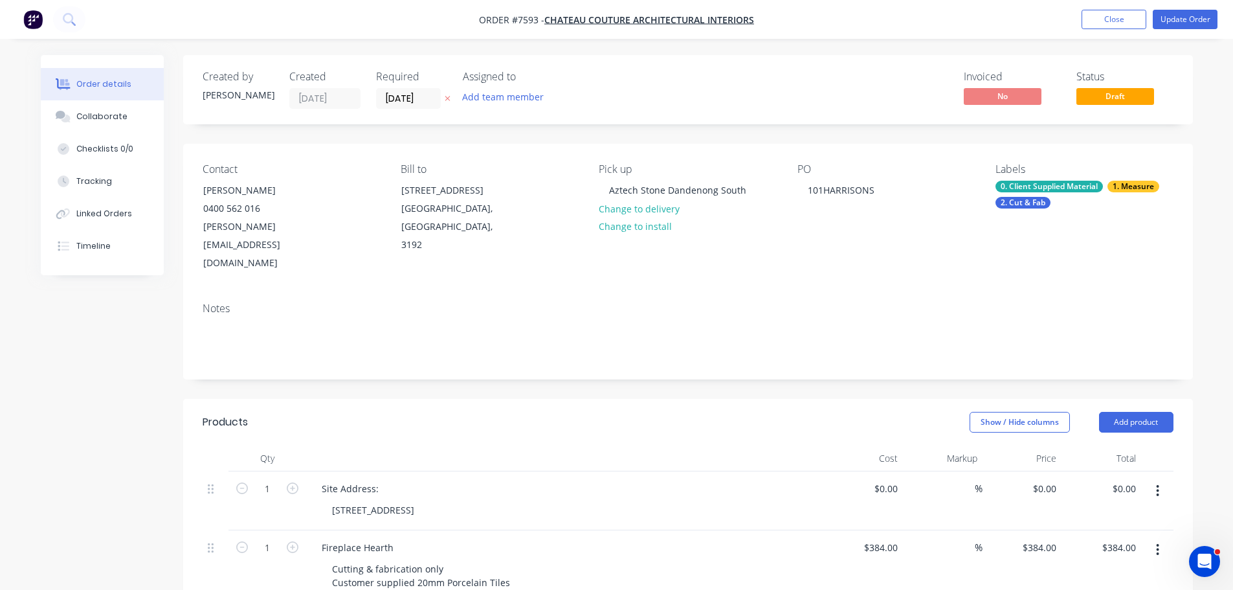
click at [1188, 32] on nav "Order #7593 - Chateau Couture Architectural Interiors Add product Close Update …" at bounding box center [616, 19] width 1233 height 39
click at [1190, 21] on button "Update Order" at bounding box center [1185, 19] width 65 height 19
drag, startPoint x: 1190, startPoint y: 21, endPoint x: 1192, endPoint y: 11, distance: 10.7
click at [1192, 11] on div "Product has no price A product on this order contains no price. Submit anyway C…" at bounding box center [616, 295] width 1233 height 590
click at [1190, 15] on button "Update Order" at bounding box center [1185, 19] width 65 height 19
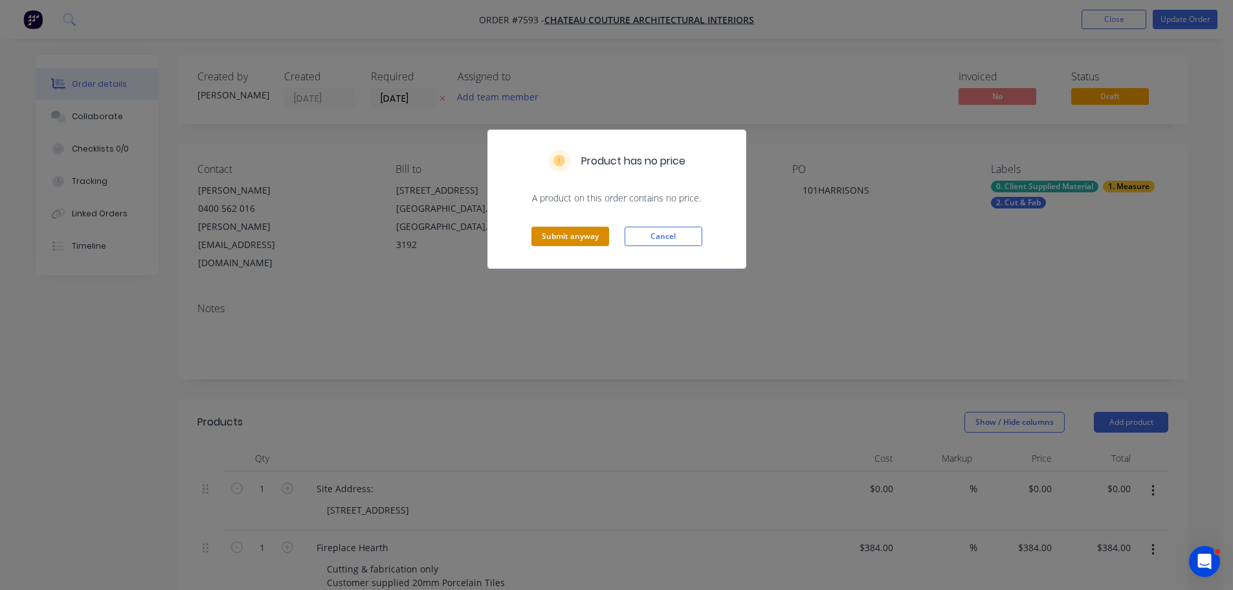
click at [589, 233] on button "Submit anyway" at bounding box center [570, 236] width 78 height 19
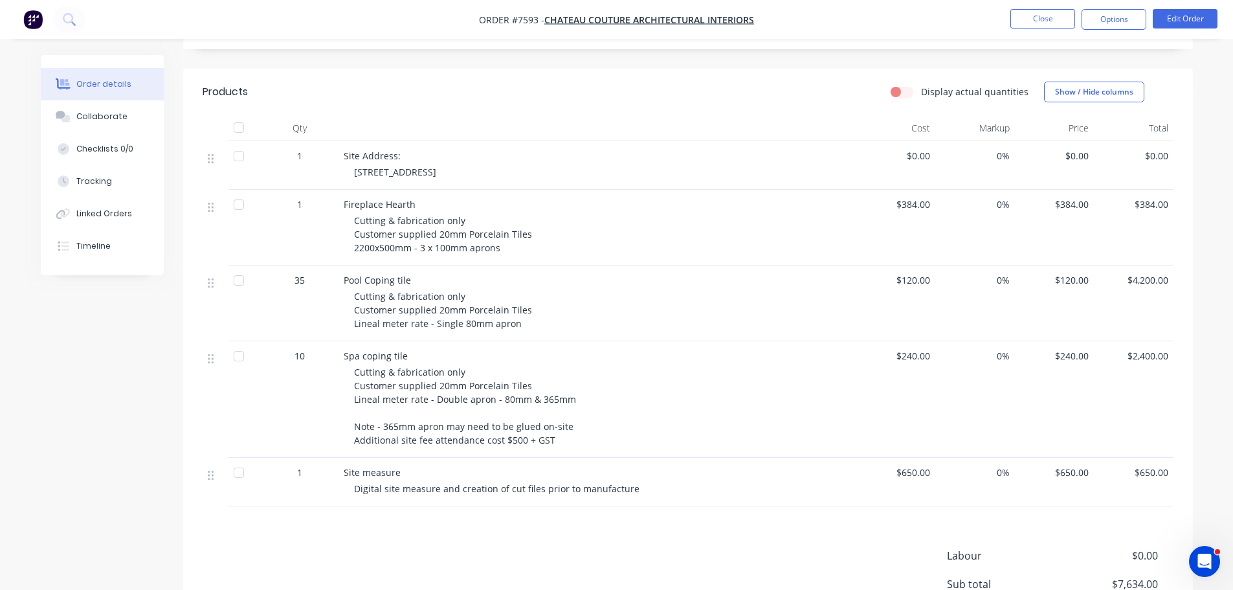
scroll to position [309, 0]
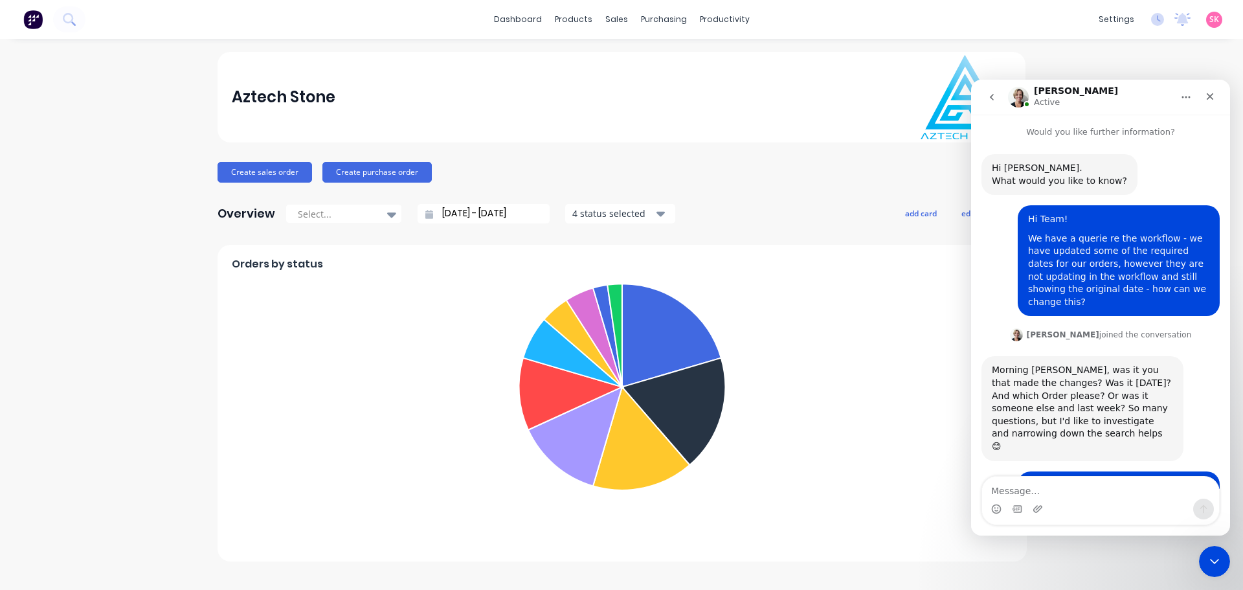
scroll to position [2014, 0]
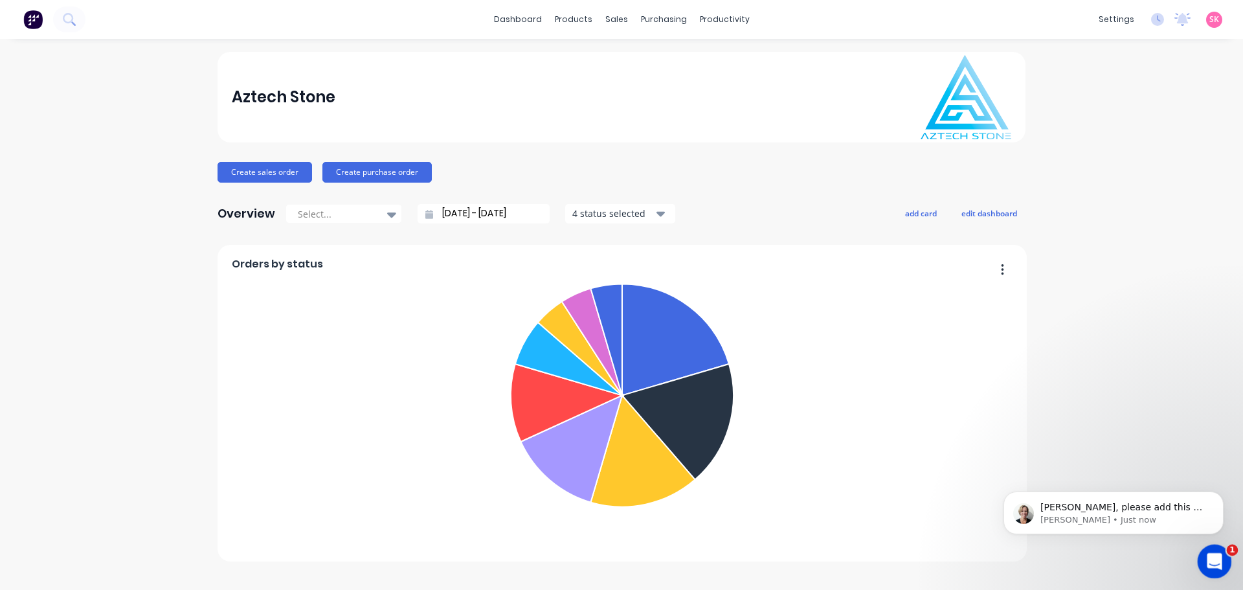
click at [1219, 562] on div "Open Intercom Messenger" at bounding box center [1212, 559] width 43 height 43
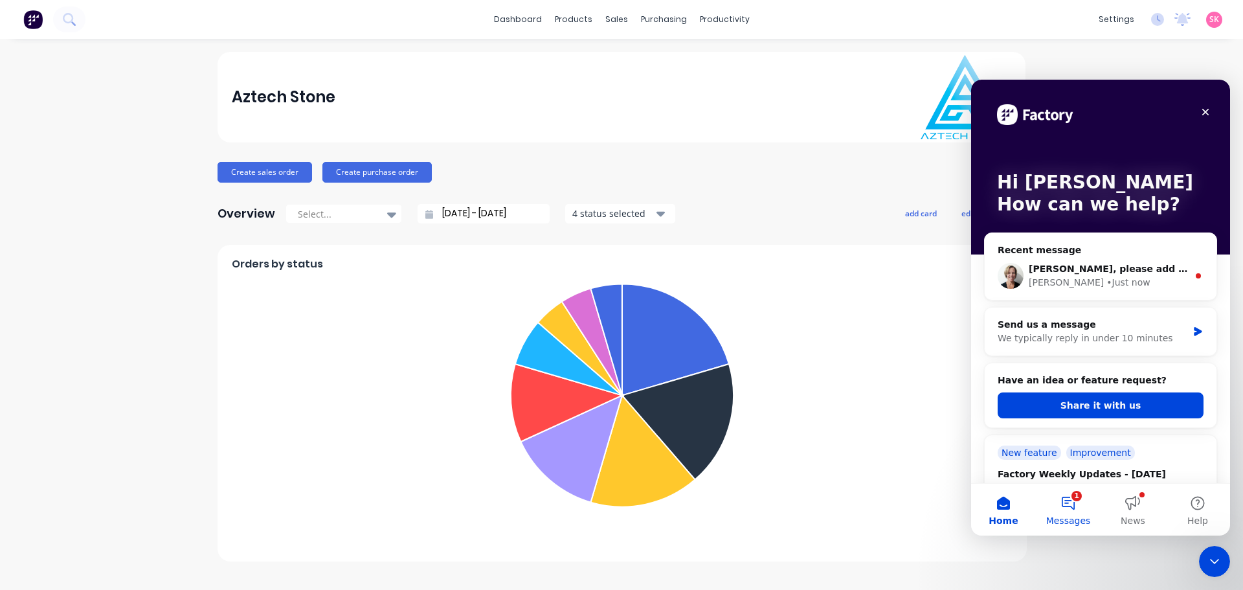
click at [1072, 507] on button "1 Messages" at bounding box center [1067, 509] width 65 height 52
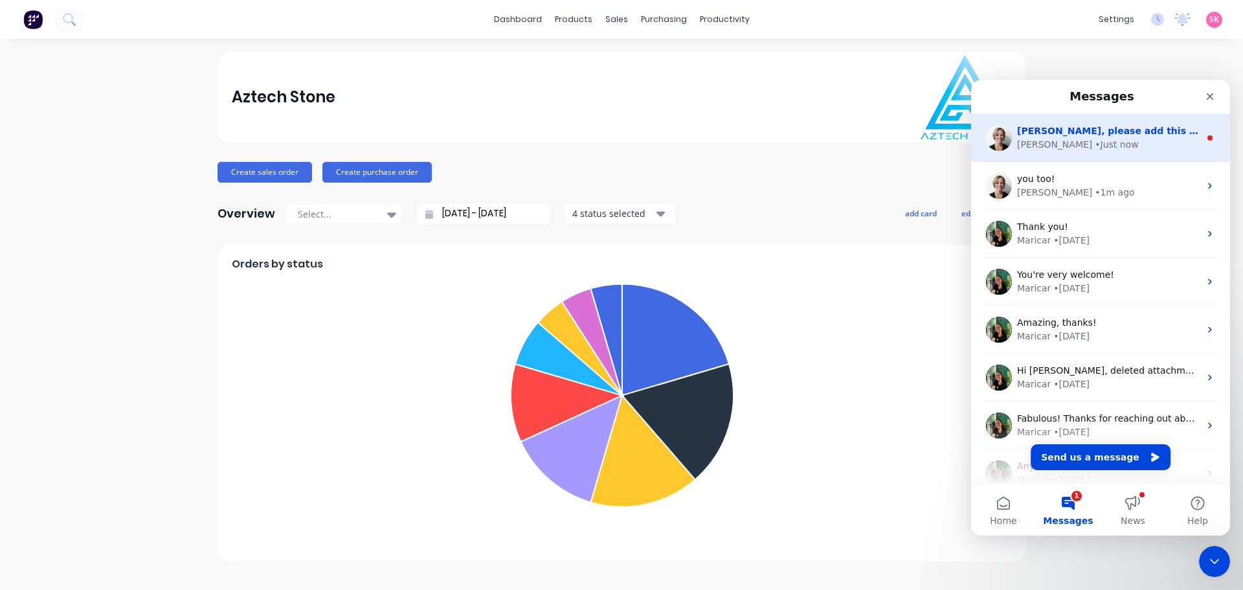
click at [1115, 153] on div "Stacey, please add this as an enhancement request (ER) via Messenger > Share it…" at bounding box center [1100, 138] width 259 height 48
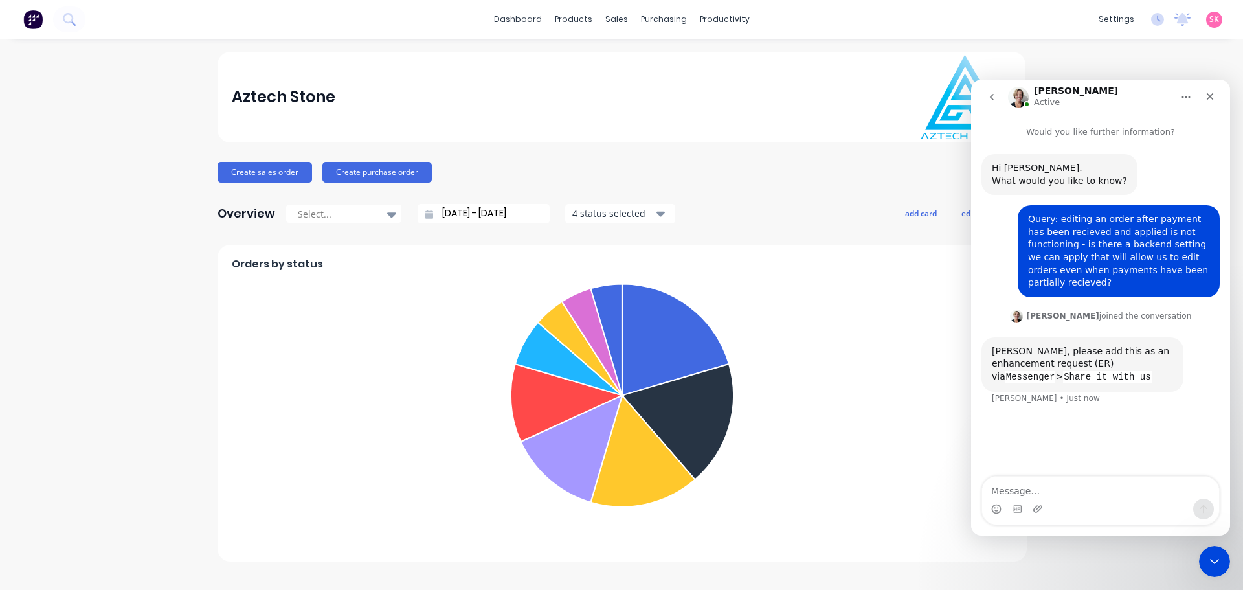
click at [1050, 489] on textarea "Message…" at bounding box center [1100, 487] width 237 height 22
type textarea "Thanks Cathy - so this is not a current function that is available I will send …"
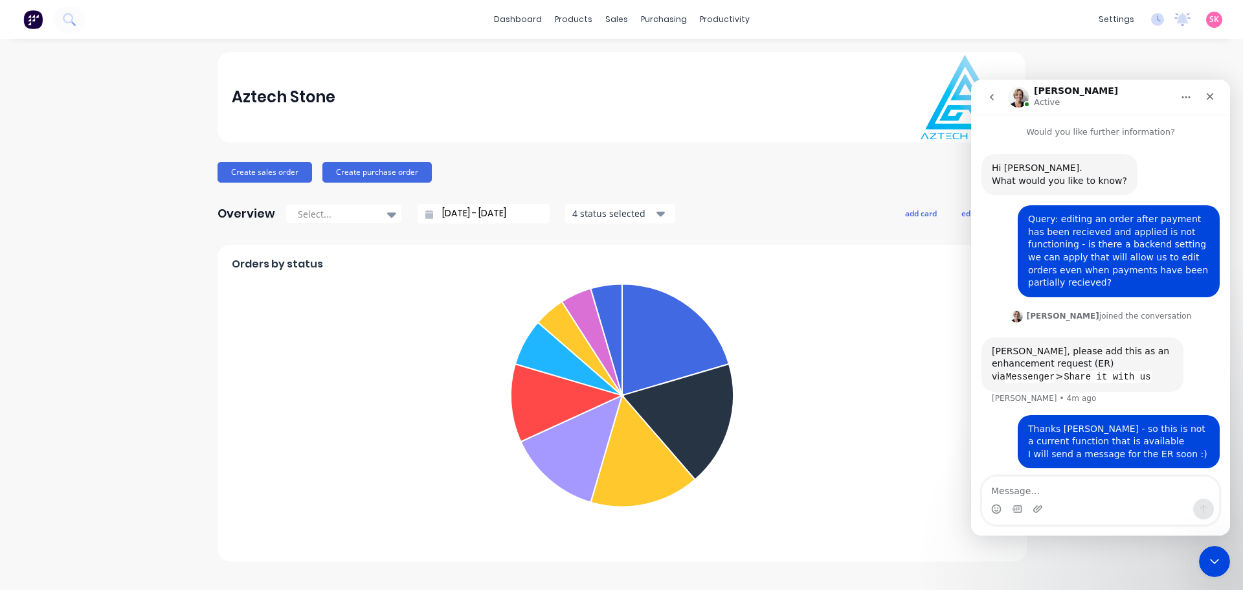
click at [985, 100] on button "go back" at bounding box center [991, 97] width 25 height 25
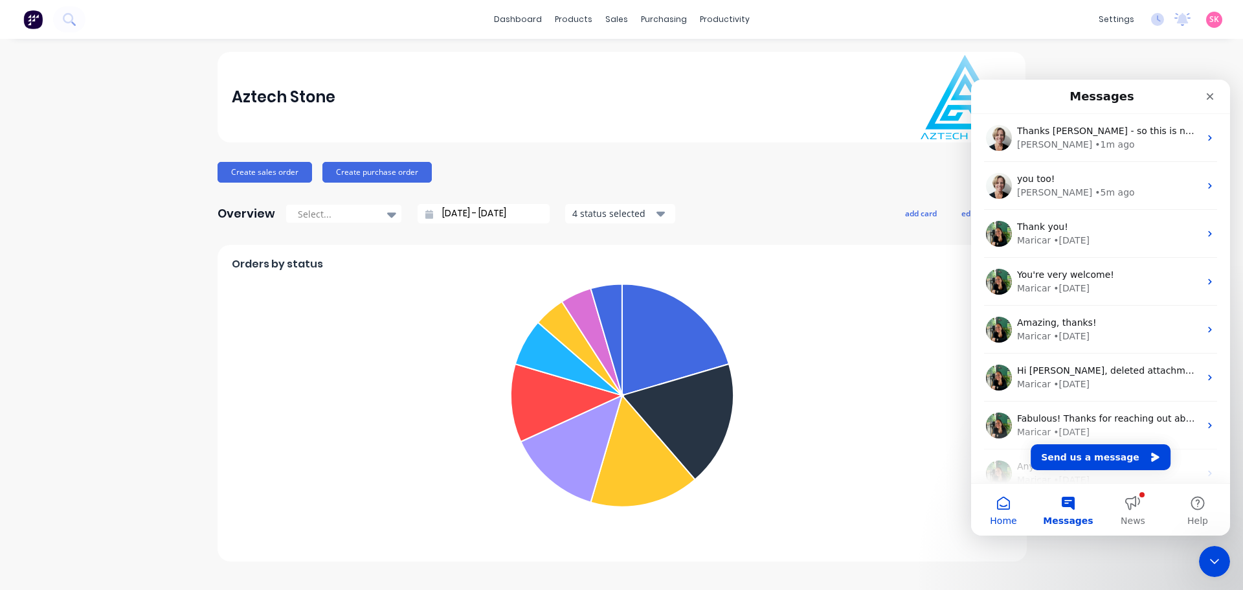
click at [1010, 516] on span "Home" at bounding box center [1003, 520] width 27 height 9
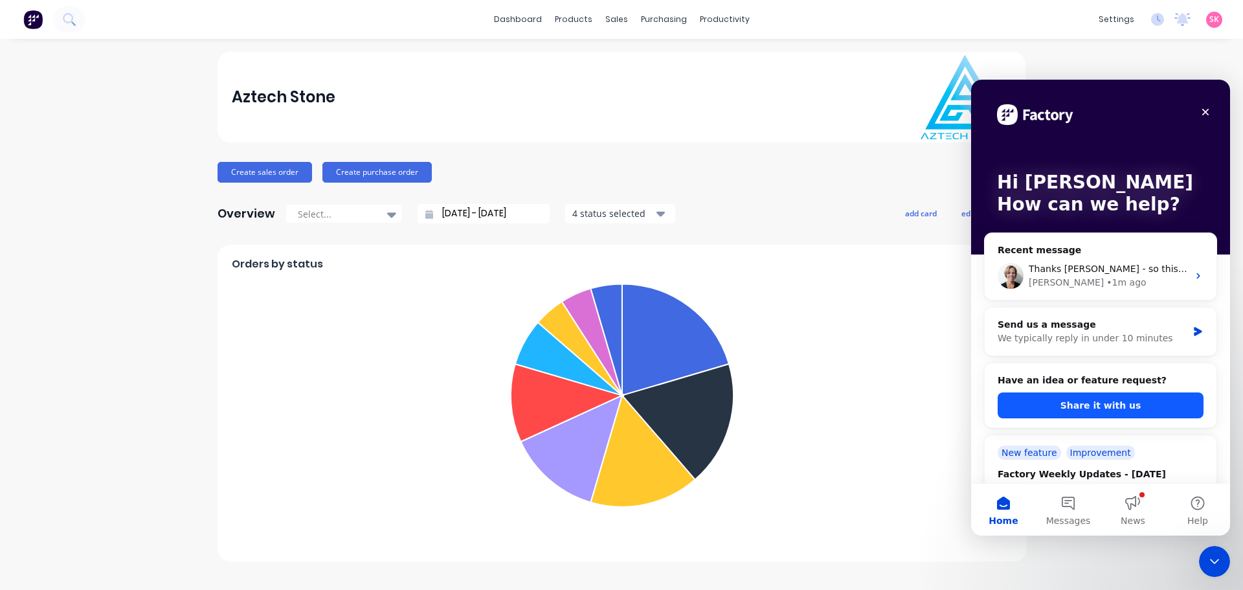
click at [1083, 401] on button "Share it with us" at bounding box center [1100, 405] width 206 height 26
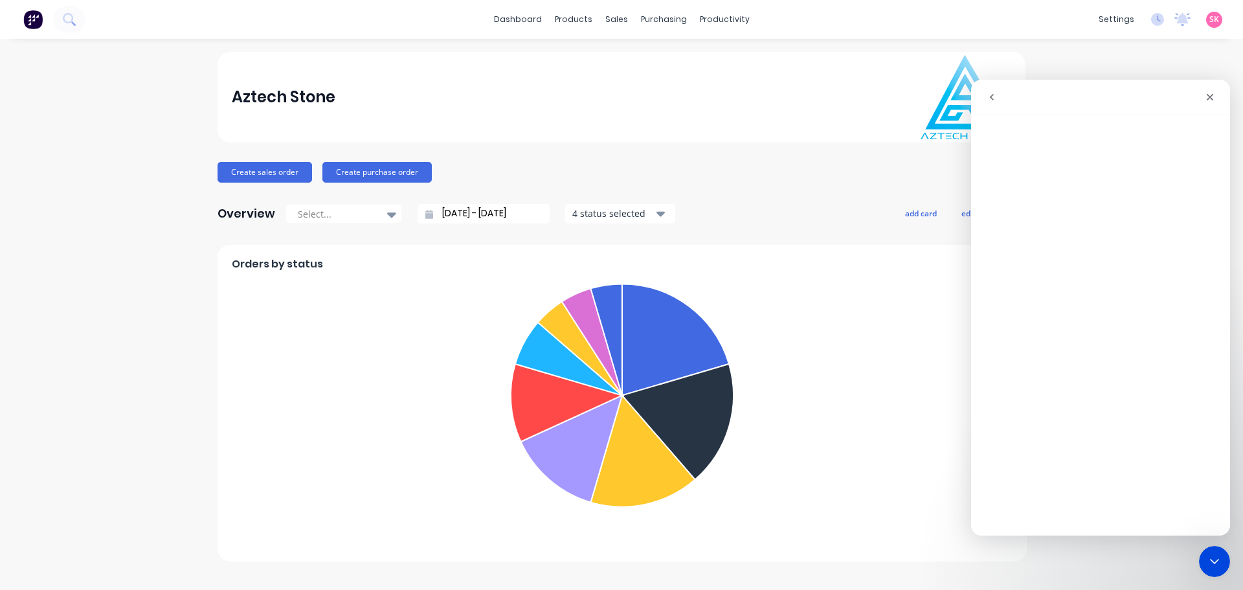
click at [995, 101] on icon "go back" at bounding box center [991, 97] width 10 height 10
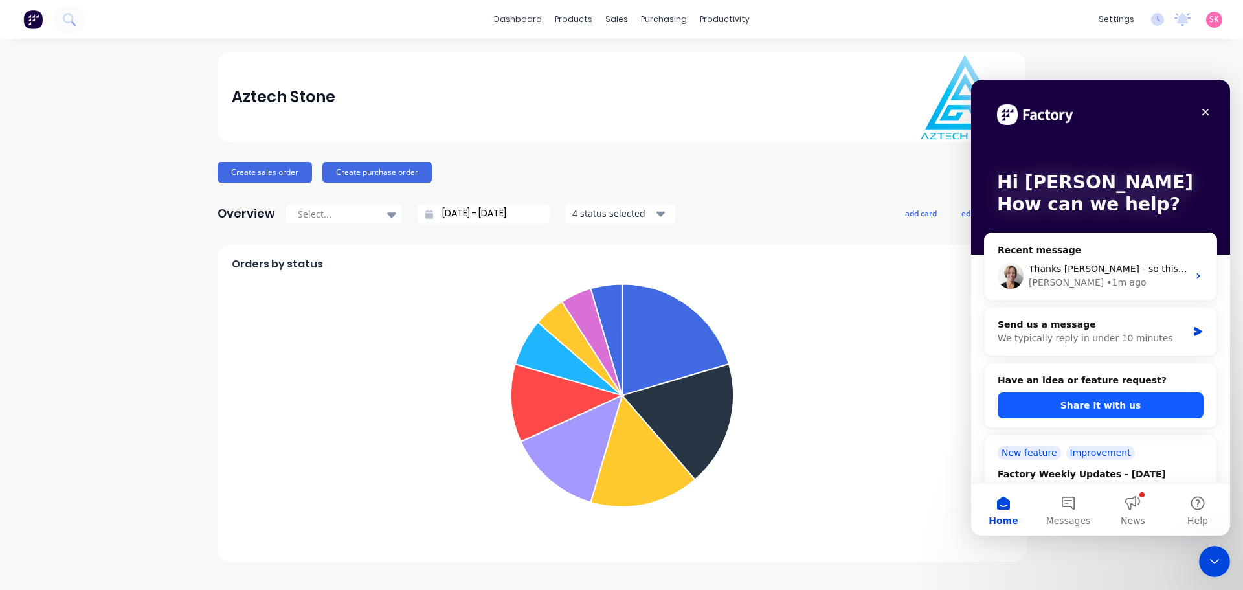
click at [1123, 403] on button "Share it with us" at bounding box center [1100, 405] width 206 height 26
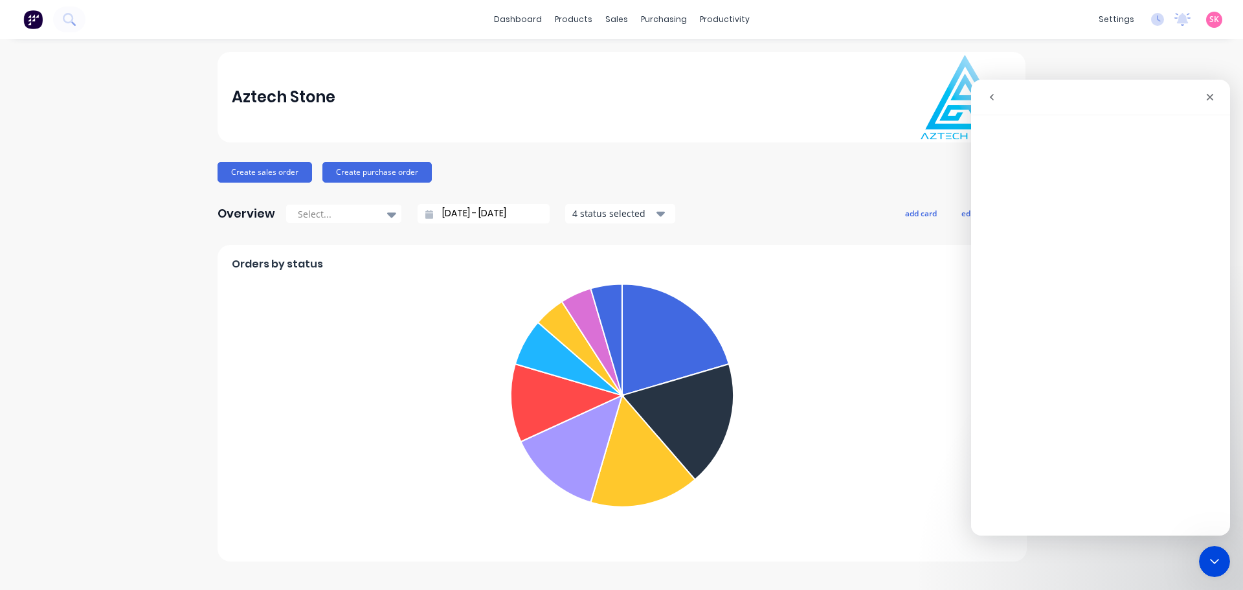
click at [986, 87] on button "go back" at bounding box center [991, 97] width 25 height 25
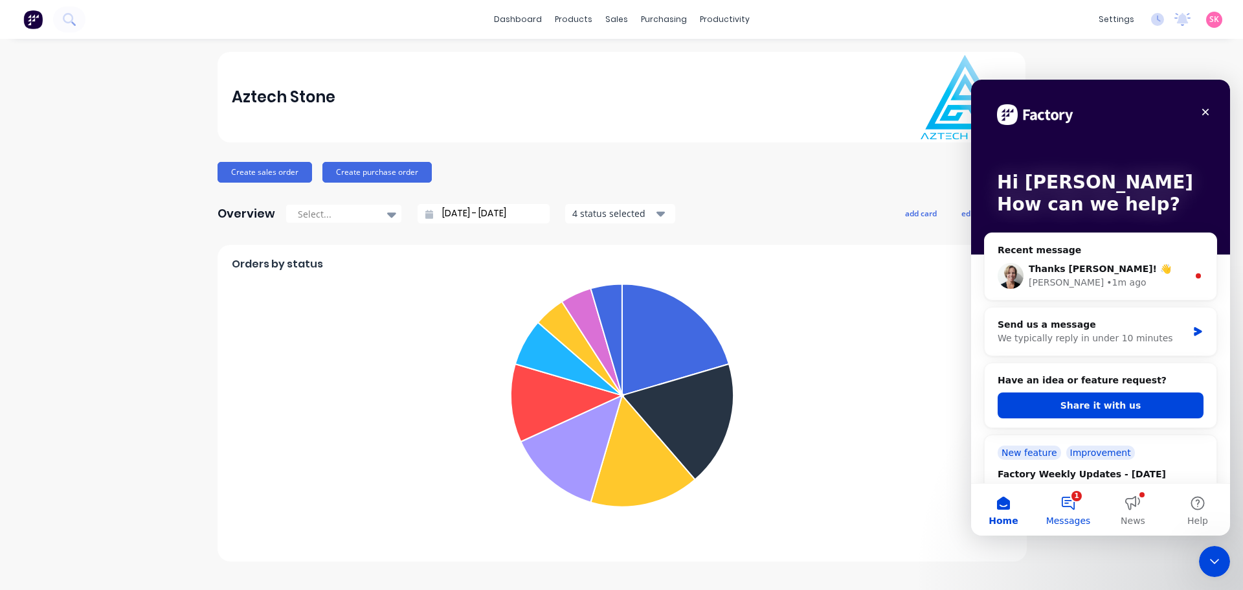
click at [1075, 509] on button "1 Messages" at bounding box center [1067, 509] width 65 height 52
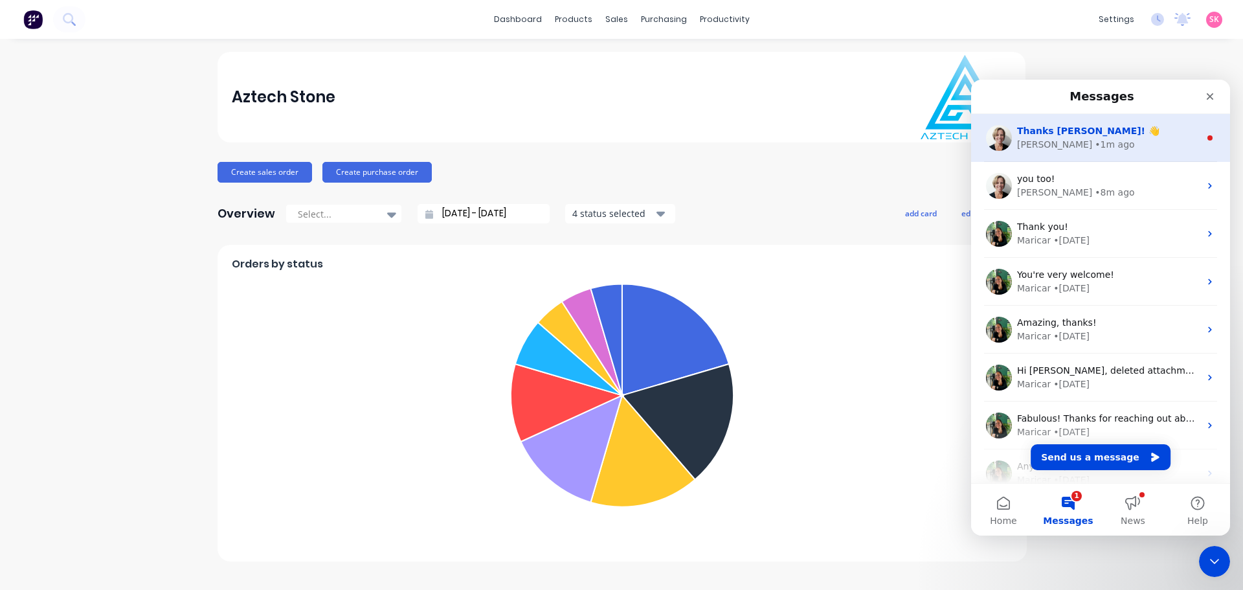
click at [1162, 141] on div "Cathy • 1m ago" at bounding box center [1108, 145] width 183 height 14
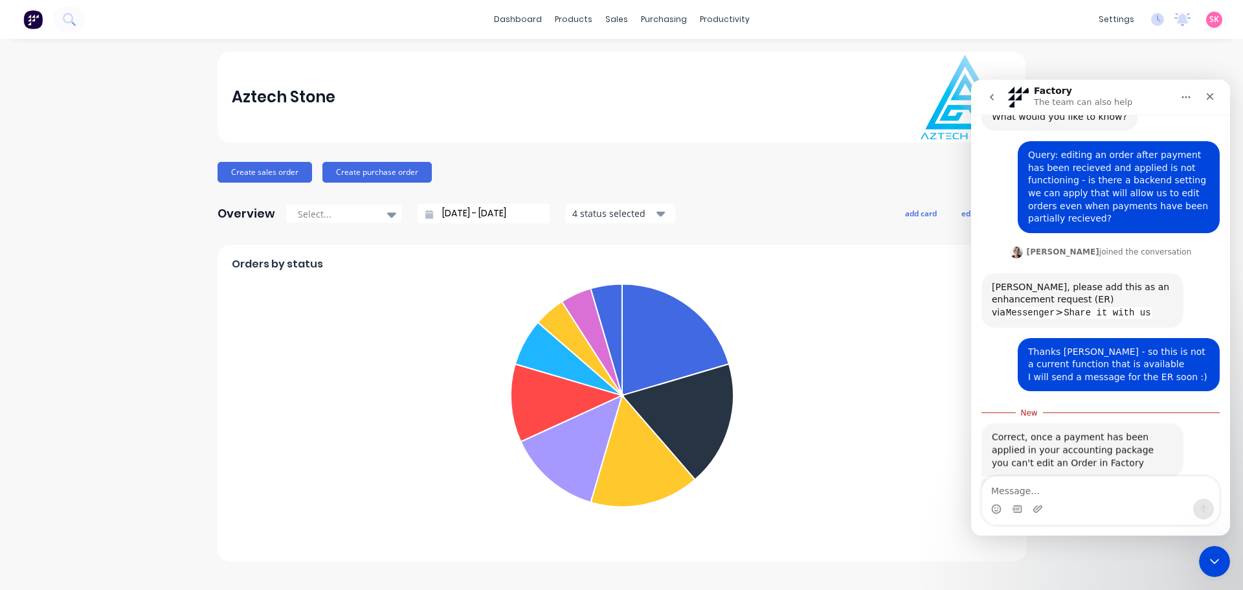
scroll to position [109, 0]
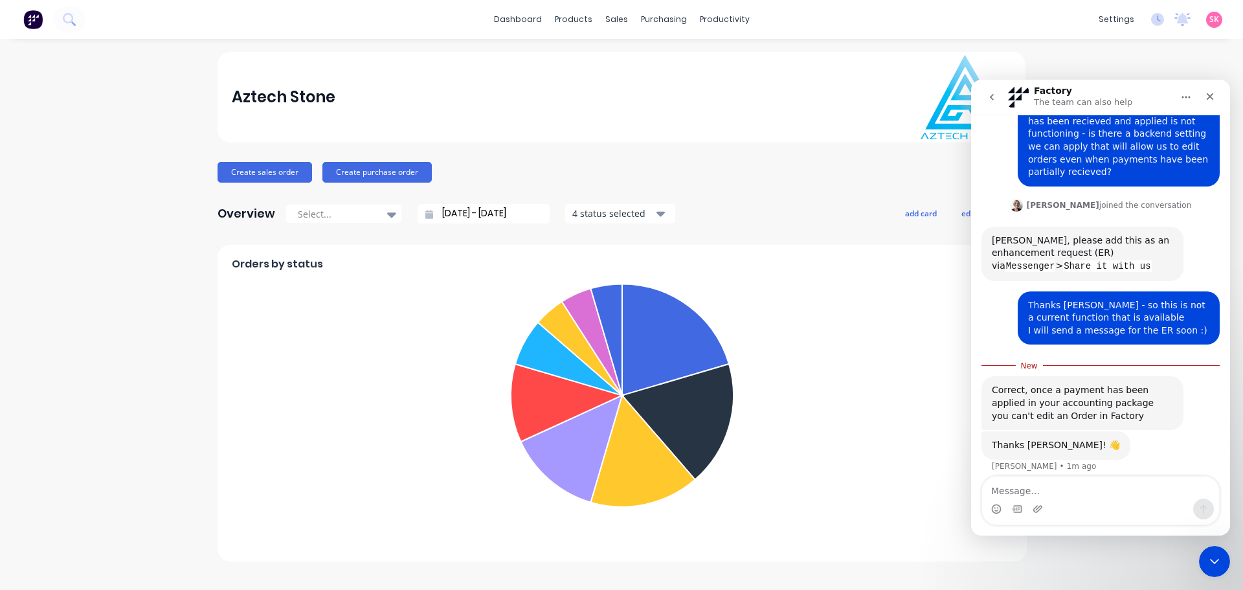
click at [1114, 482] on textarea "Message…" at bounding box center [1100, 487] width 237 height 22
click at [1215, 97] on div "Close" at bounding box center [1209, 96] width 23 height 23
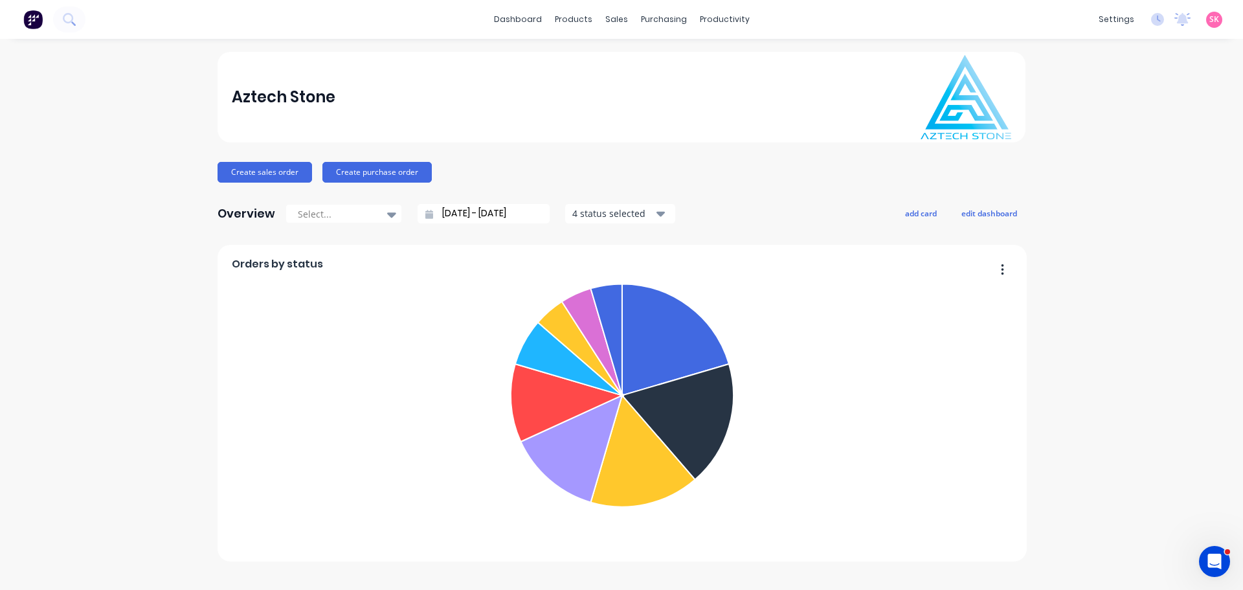
scroll to position [87, 0]
click at [1210, 557] on icon "Open Intercom Messenger" at bounding box center [1212, 559] width 21 height 21
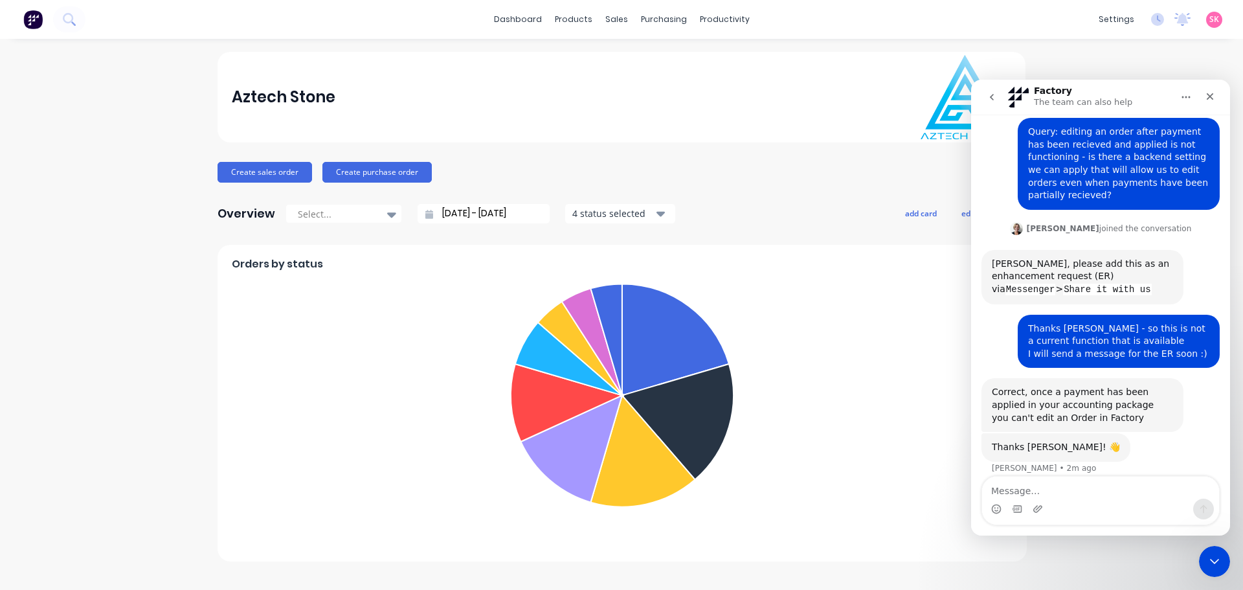
click at [1080, 496] on textarea "Message…" at bounding box center [1100, 487] width 237 height 22
type textarea "what happens if we reverse the payment on xero?>"
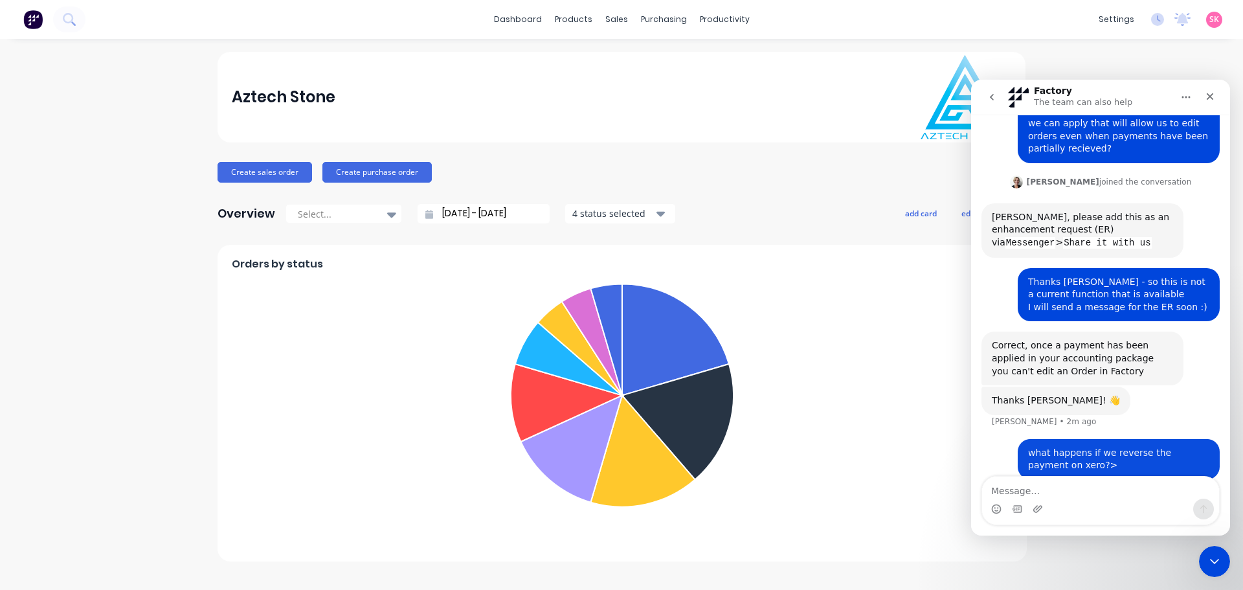
scroll to position [138, 0]
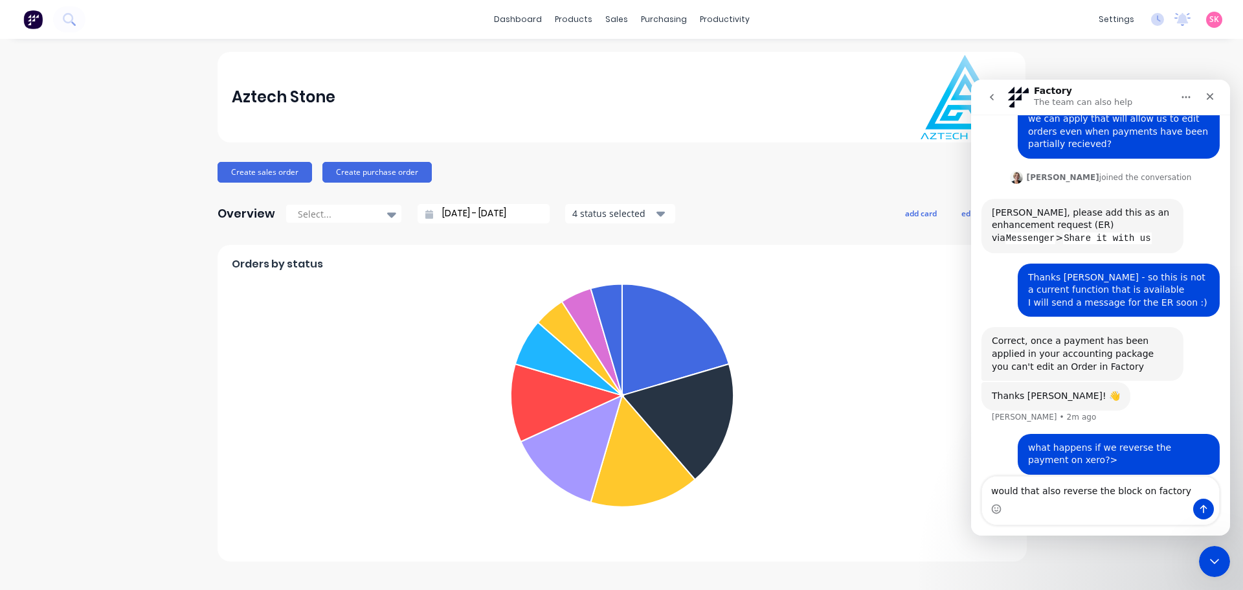
type textarea "would that also reverse the block on factory?"
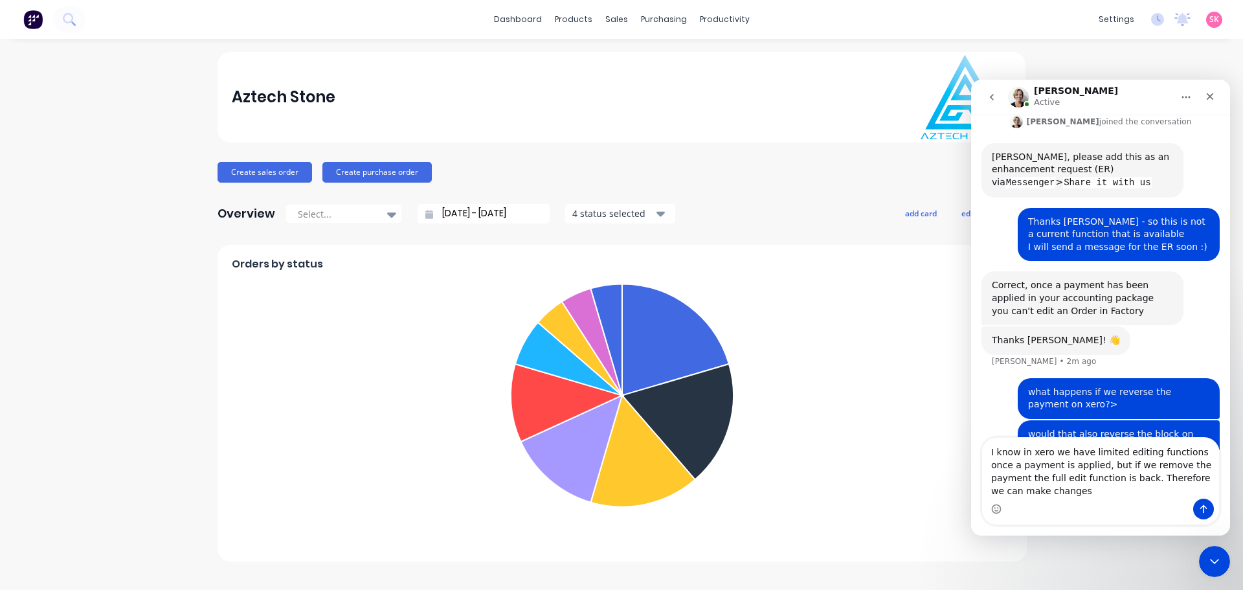
scroll to position [207, 0]
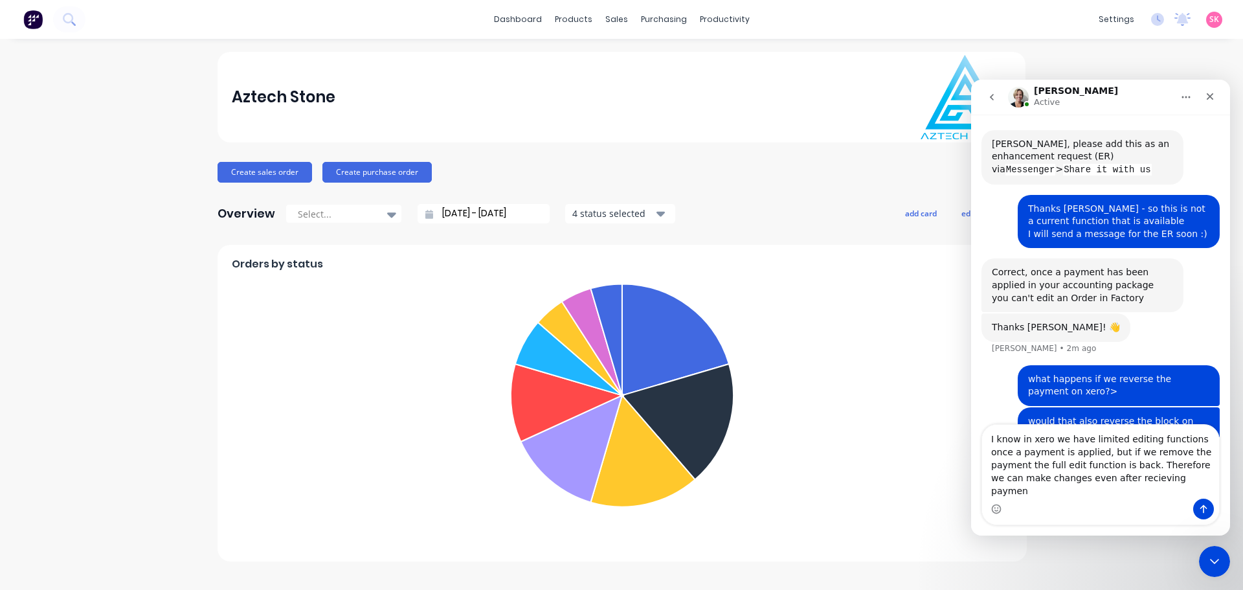
type textarea "I know in xero we have limited editing functions once a payment is applied, but…"
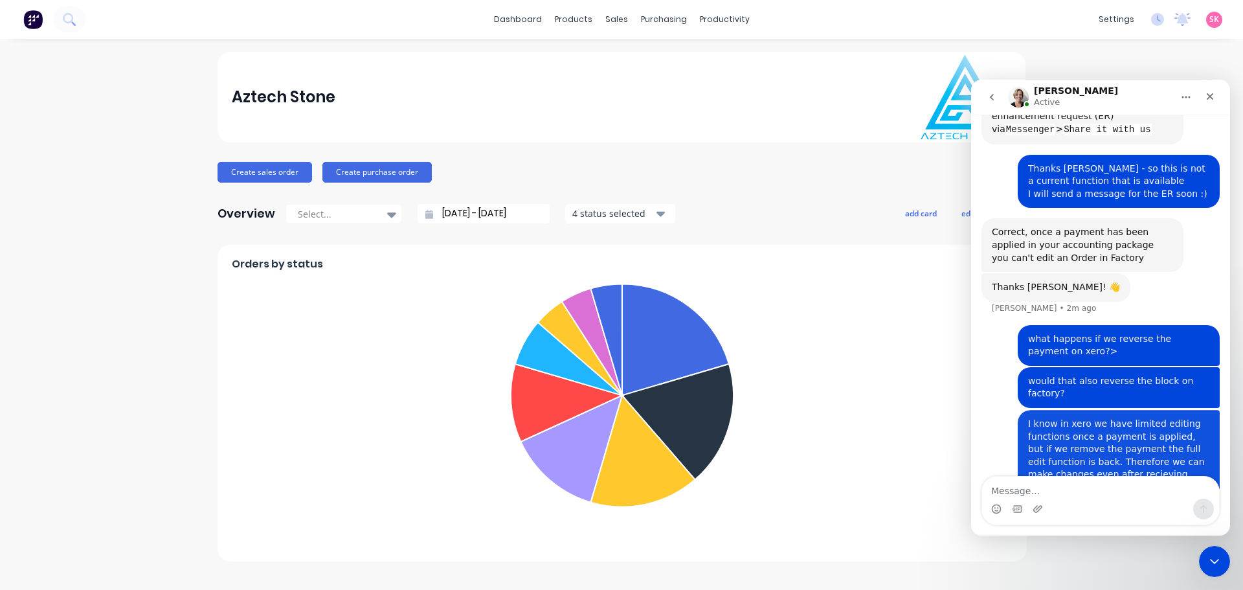
scroll to position [249, 0]
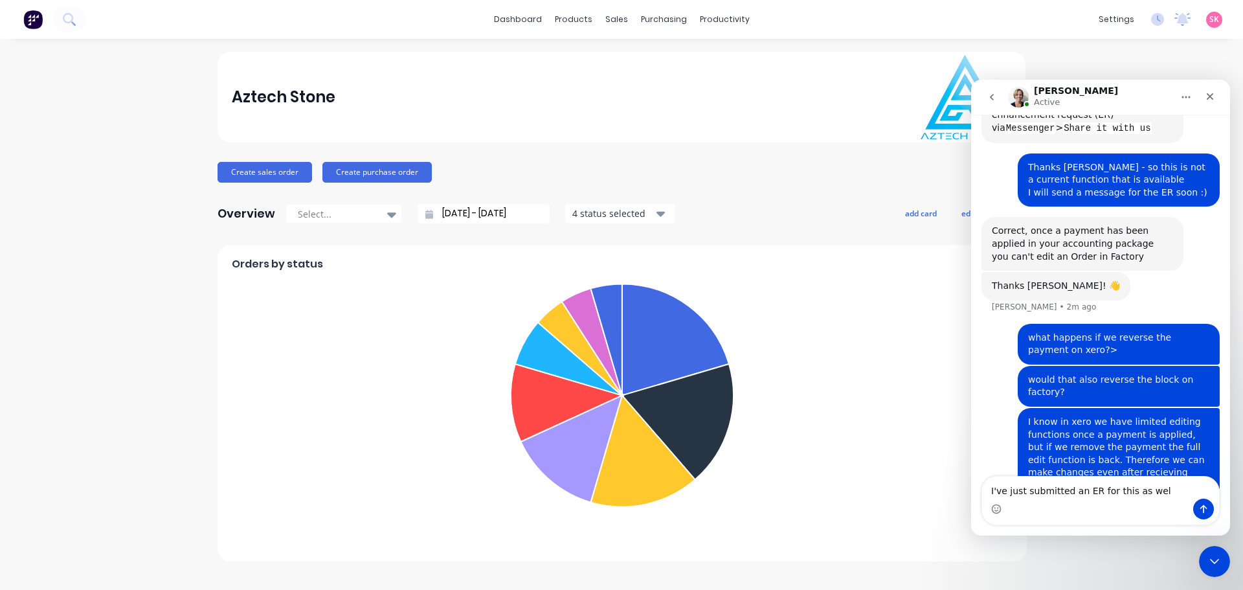
type textarea "I've just submitted an ER for this as well"
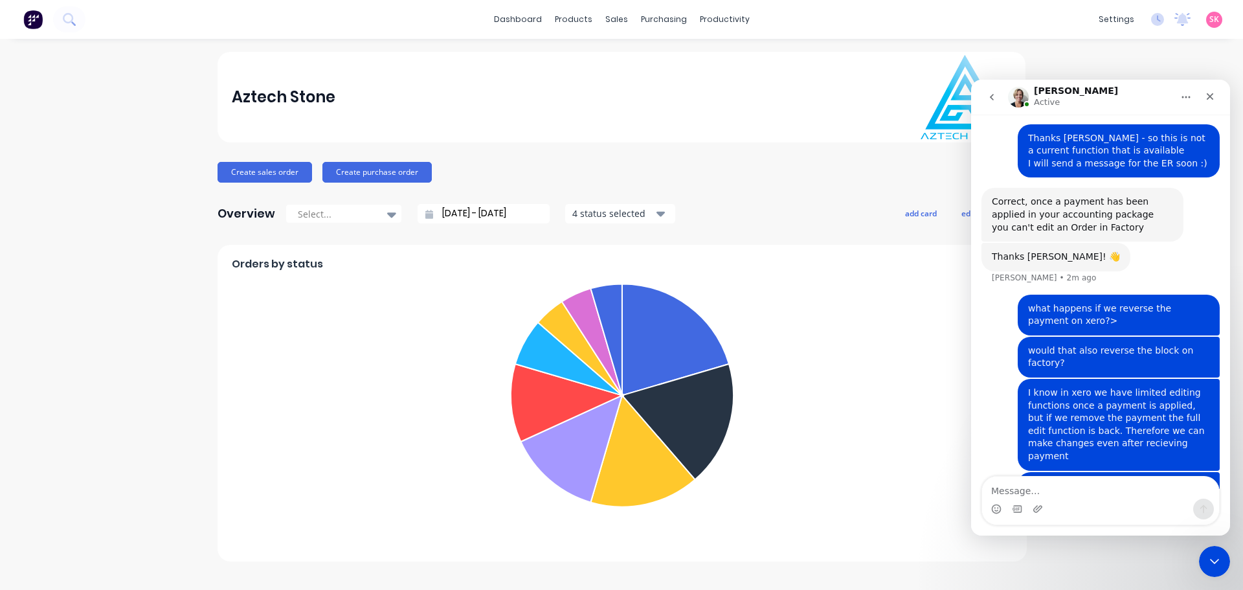
click at [1184, 96] on icon "Home" at bounding box center [1185, 97] width 10 height 10
click at [1208, 99] on icon "Close" at bounding box center [1209, 96] width 10 height 10
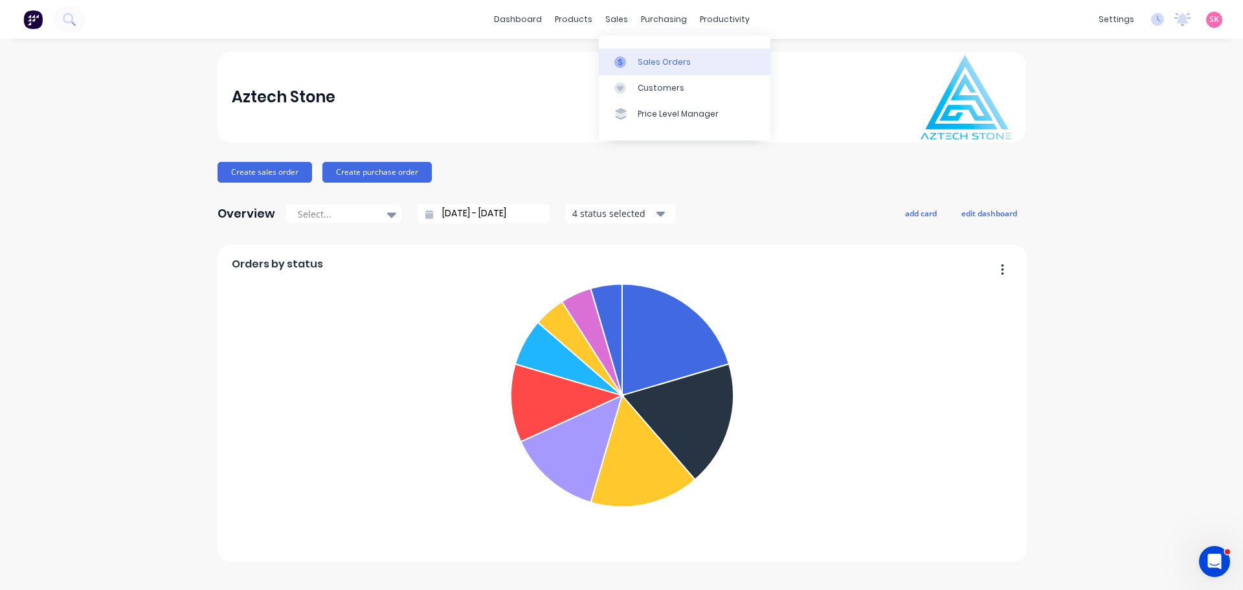
drag, startPoint x: 627, startPoint y: 62, endPoint x: 612, endPoint y: 61, distance: 14.9
click at [627, 62] on div at bounding box center [623, 62] width 19 height 12
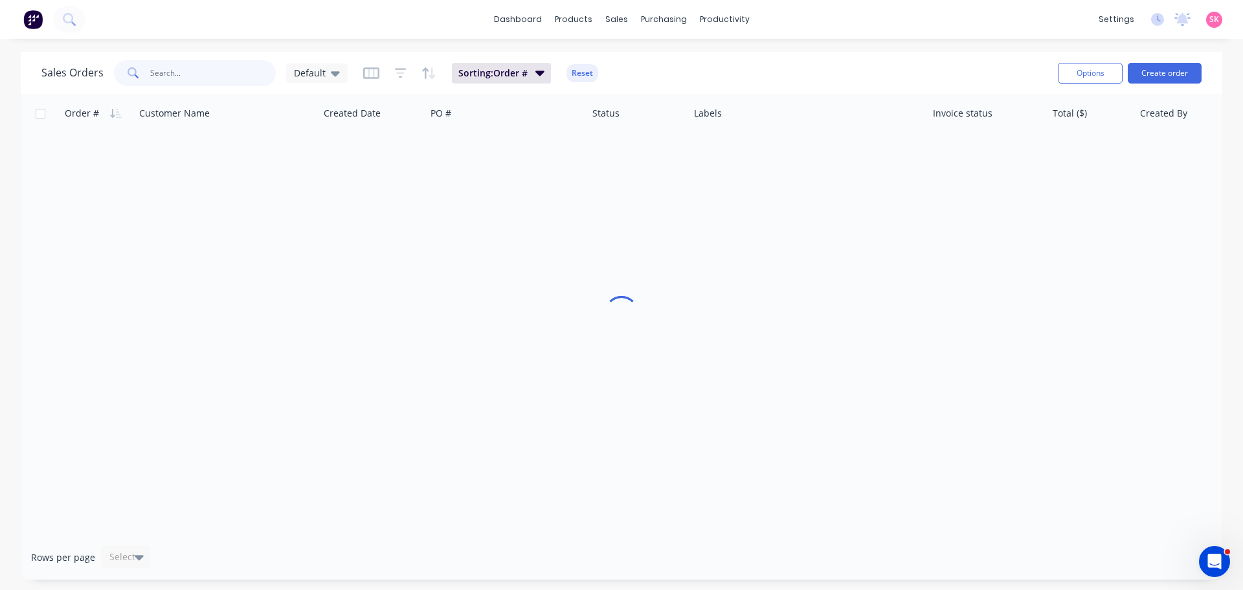
click at [164, 69] on input "text" at bounding box center [213, 73] width 126 height 26
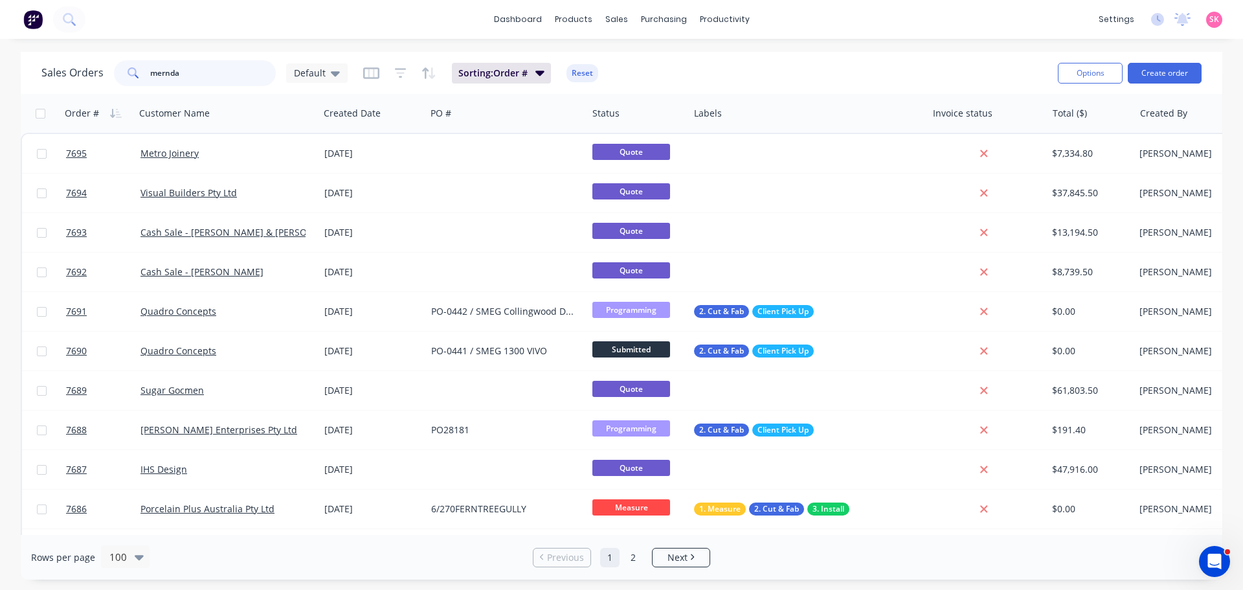
type input "mernda"
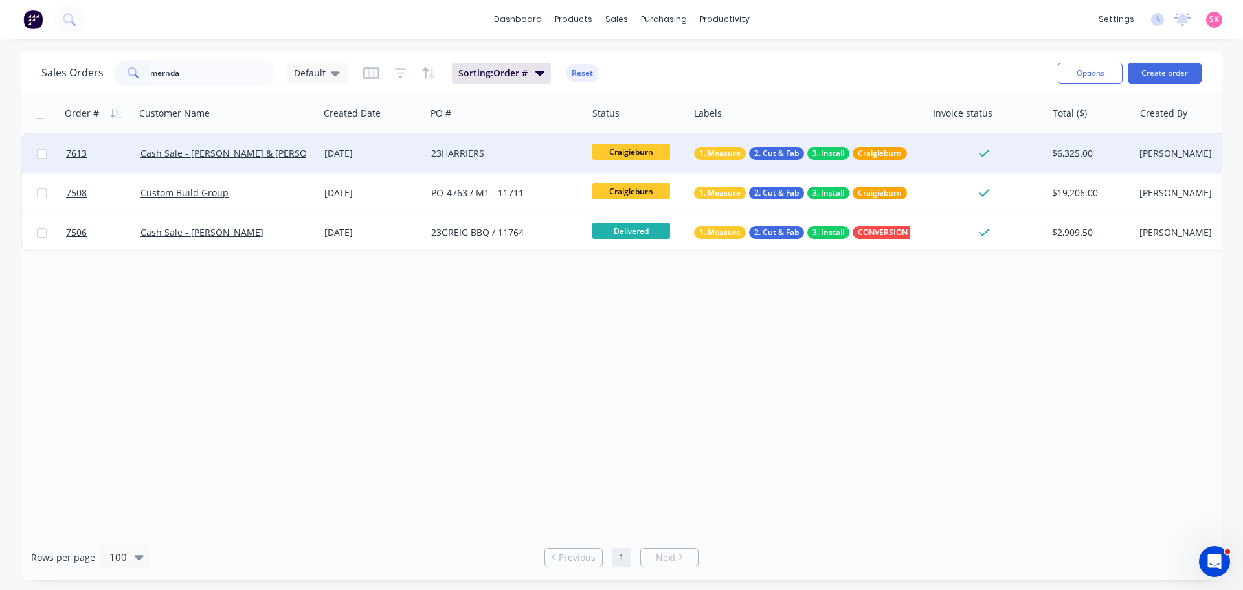
click at [487, 157] on div "23HARRIERS" at bounding box center [503, 153] width 144 height 13
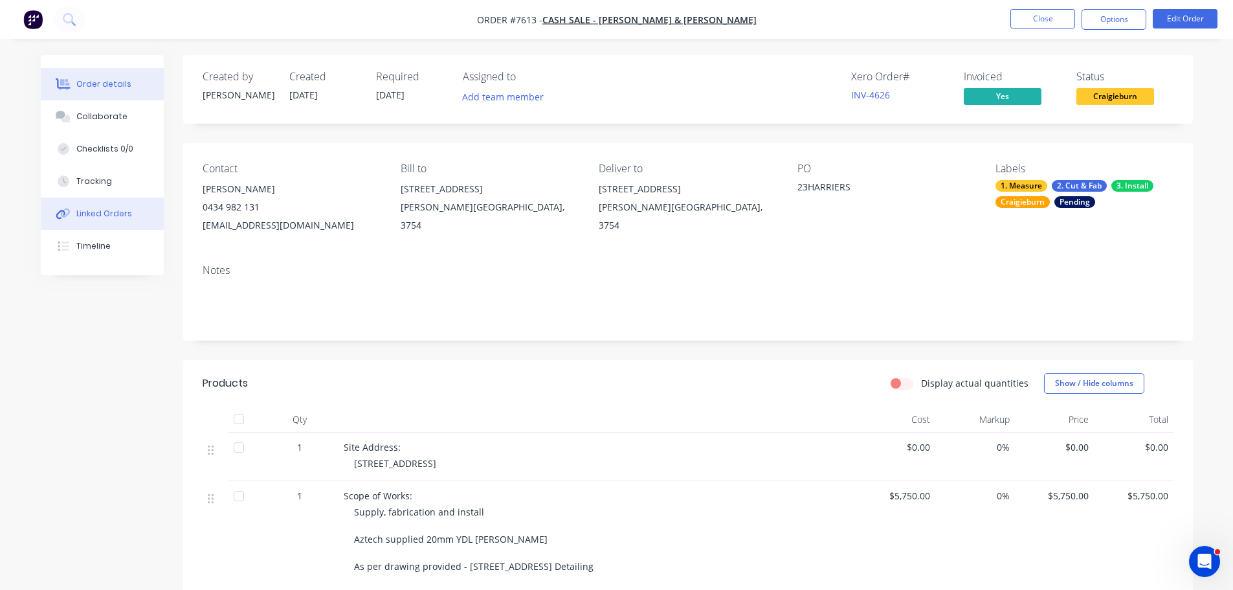
click at [93, 212] on div "Linked Orders" at bounding box center [104, 214] width 56 height 12
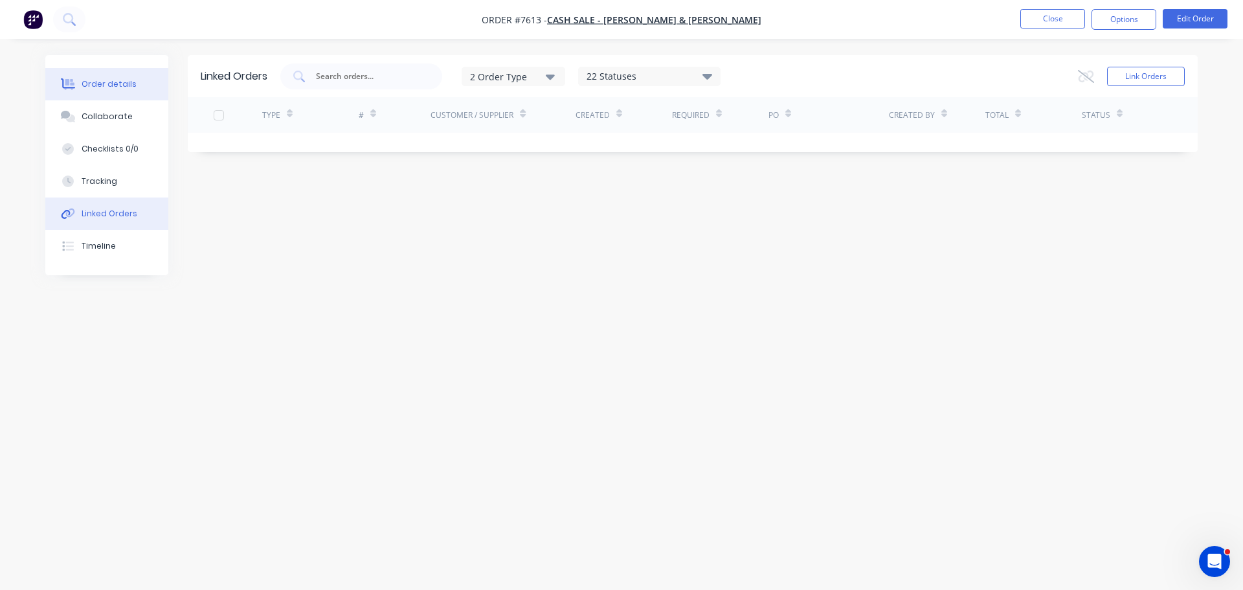
click at [109, 89] on div "Order details" at bounding box center [109, 84] width 55 height 12
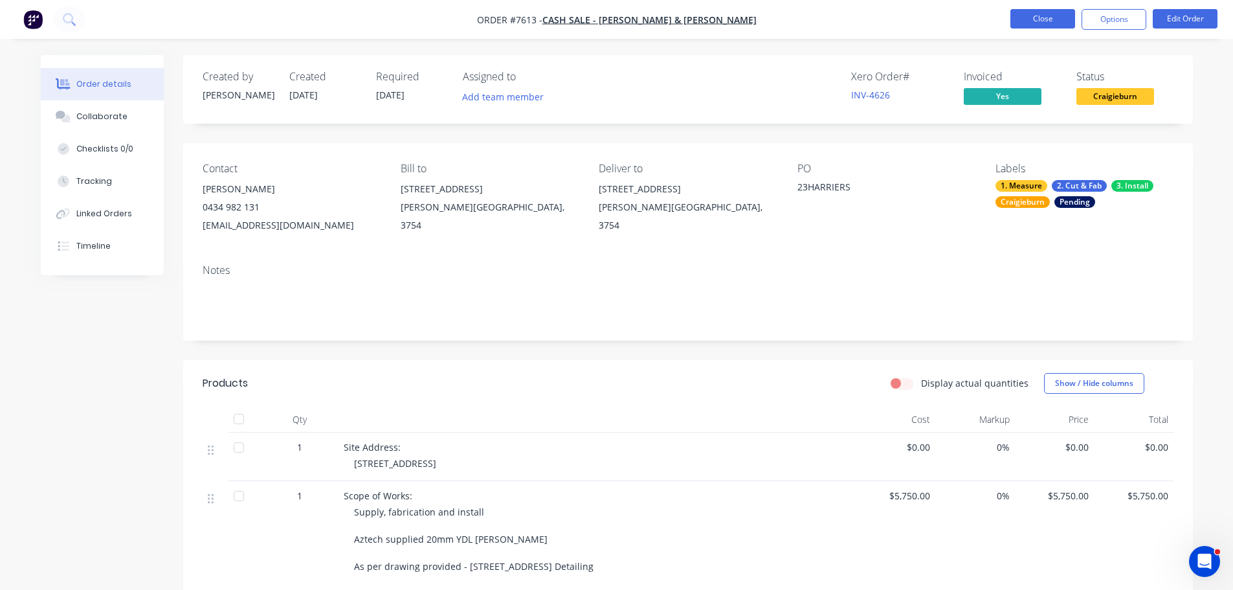
click at [1023, 21] on button "Close" at bounding box center [1042, 18] width 65 height 19
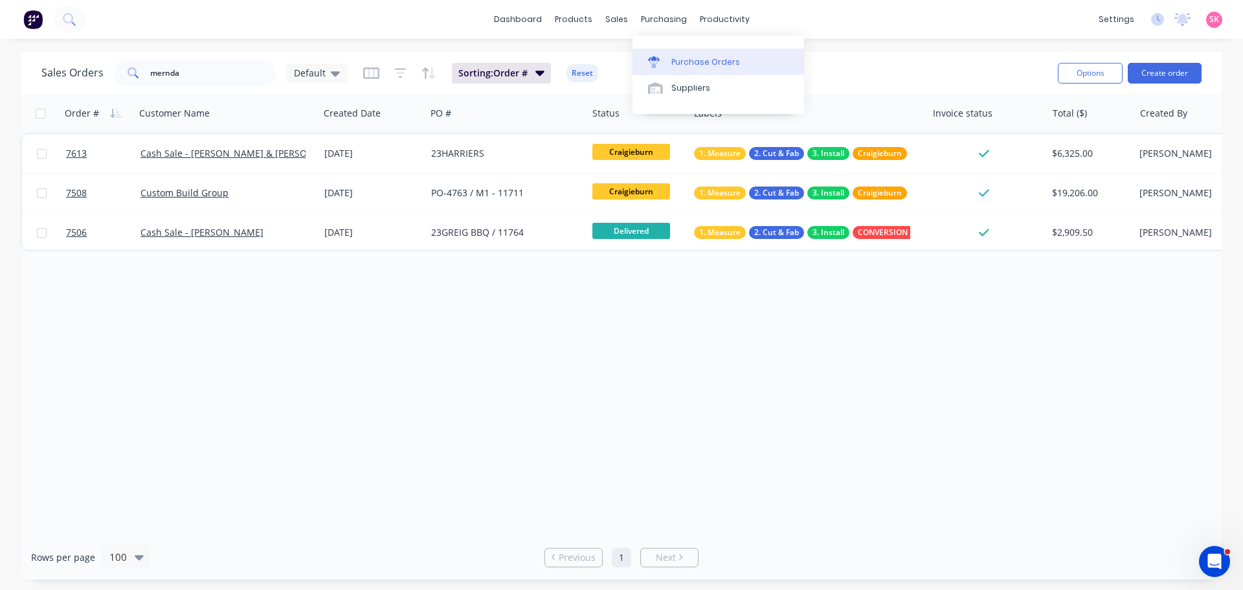
click at [680, 53] on link "Purchase Orders" at bounding box center [718, 62] width 172 height 26
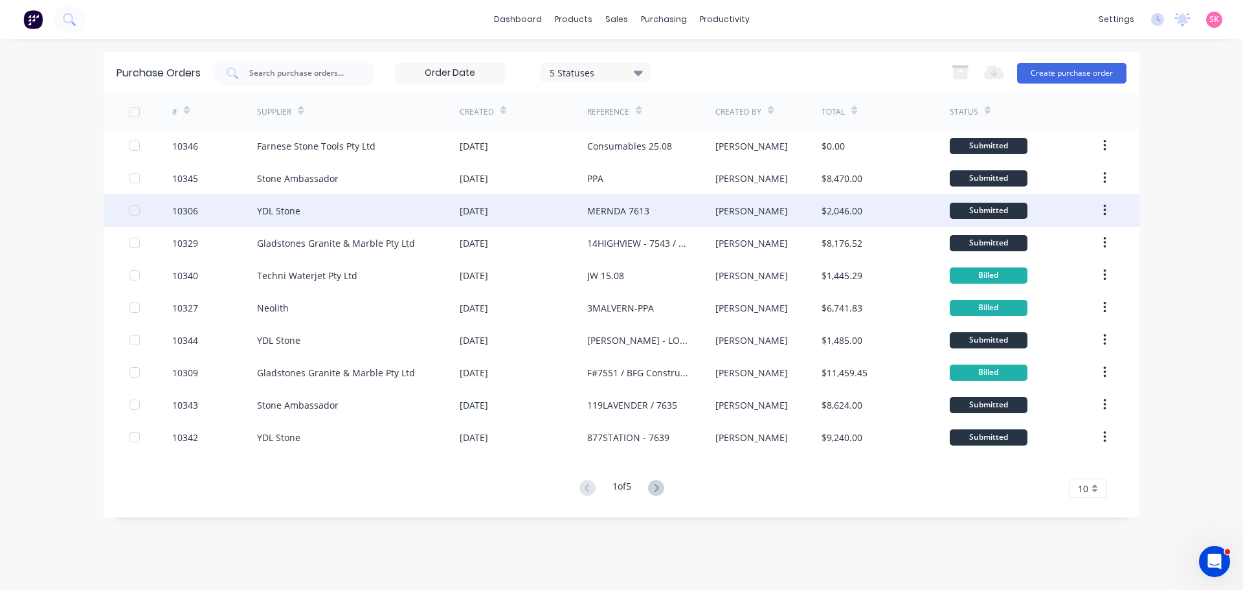
click at [343, 214] on div "YDL Stone" at bounding box center [358, 210] width 203 height 32
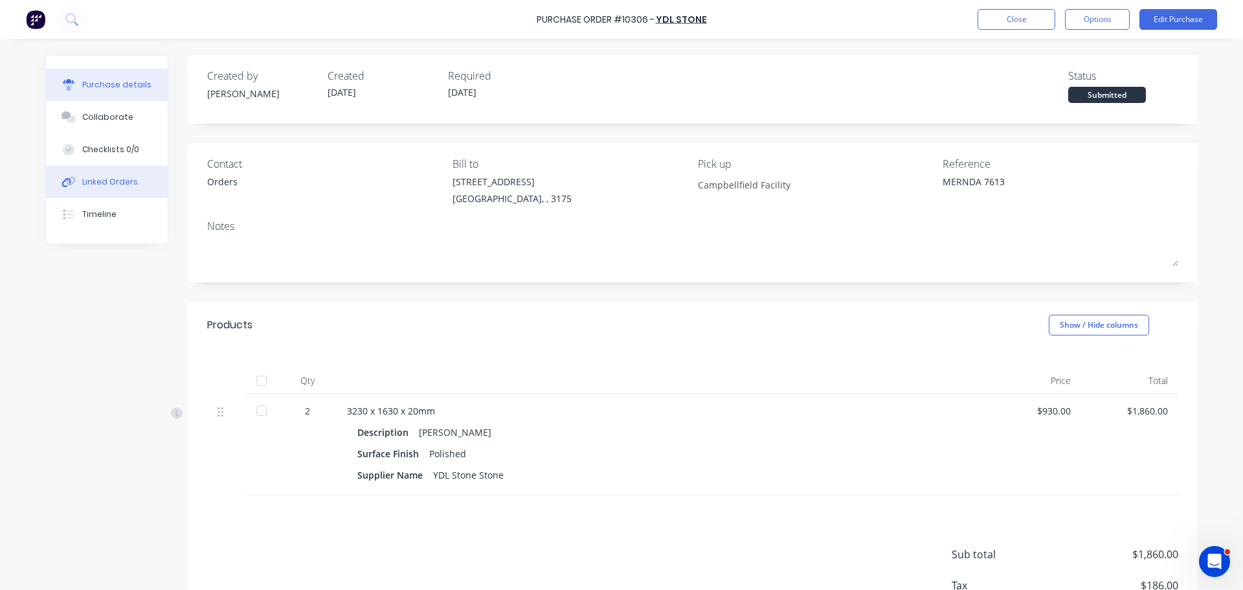
click at [133, 188] on button "Linked Orders" at bounding box center [107, 182] width 122 height 32
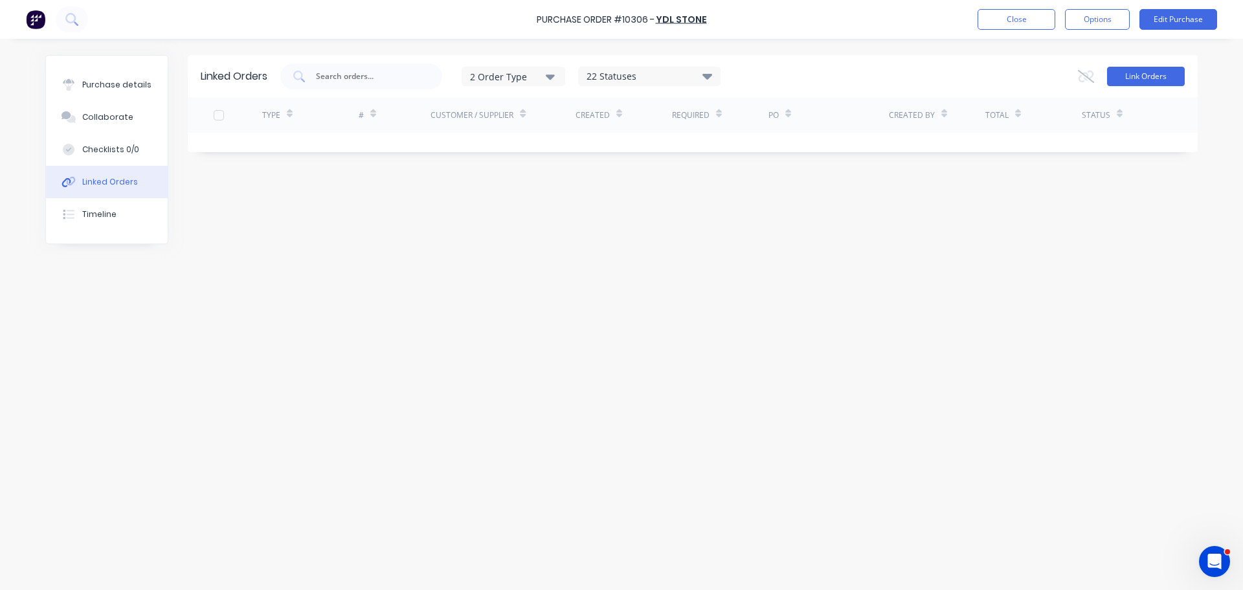
click at [1122, 68] on button "Link Orders" at bounding box center [1146, 76] width 78 height 19
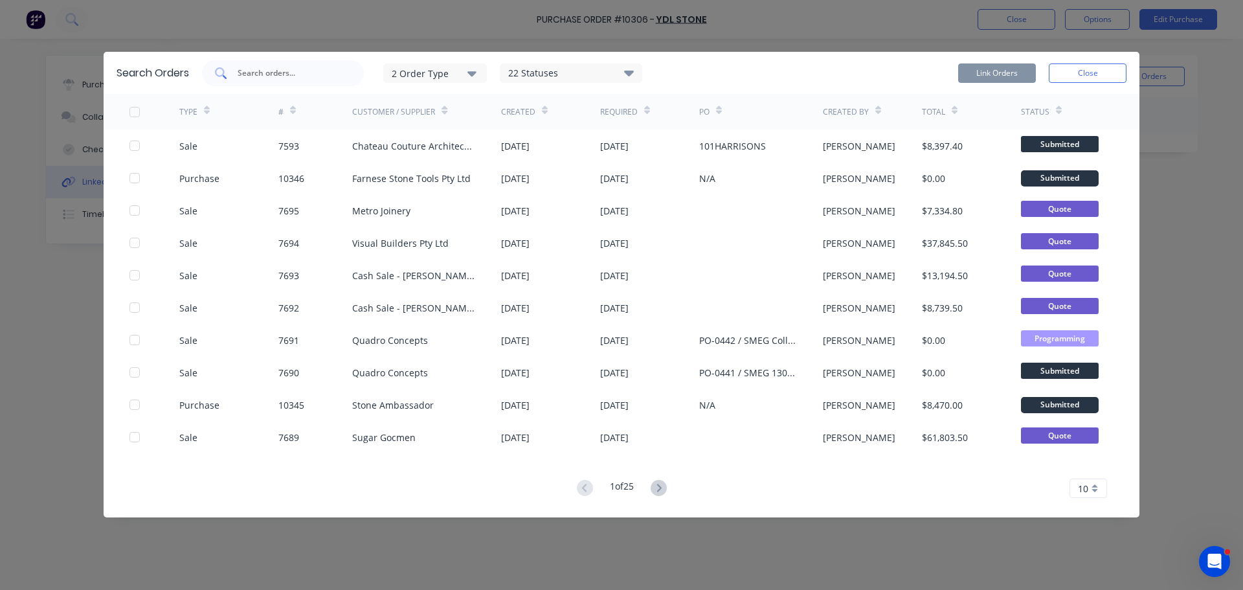
click at [282, 62] on div at bounding box center [283, 73] width 162 height 26
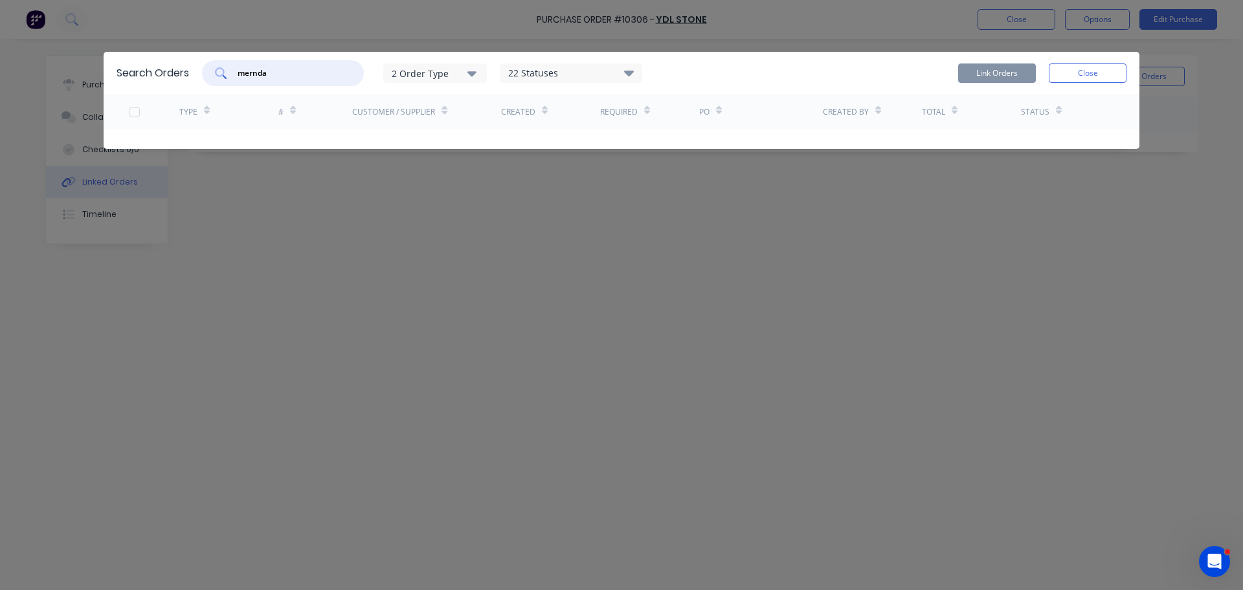
drag, startPoint x: 307, startPoint y: 76, endPoint x: 85, endPoint y: 87, distance: 222.2
click at [90, 85] on div "Search Orders mernda 2 Order Type 22 Statuses Sales Order Status All Archived D…" at bounding box center [621, 295] width 1243 height 590
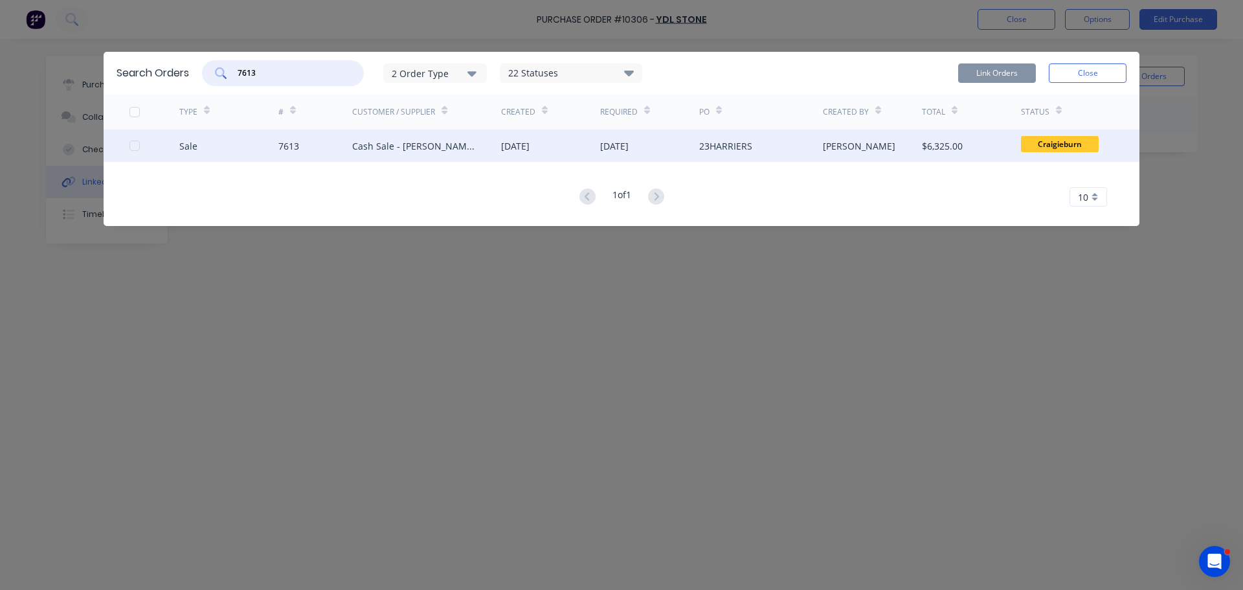
click at [137, 145] on div at bounding box center [135, 146] width 26 height 26
type input "7613"
click at [1001, 76] on button "Link Orders" at bounding box center [997, 72] width 78 height 19
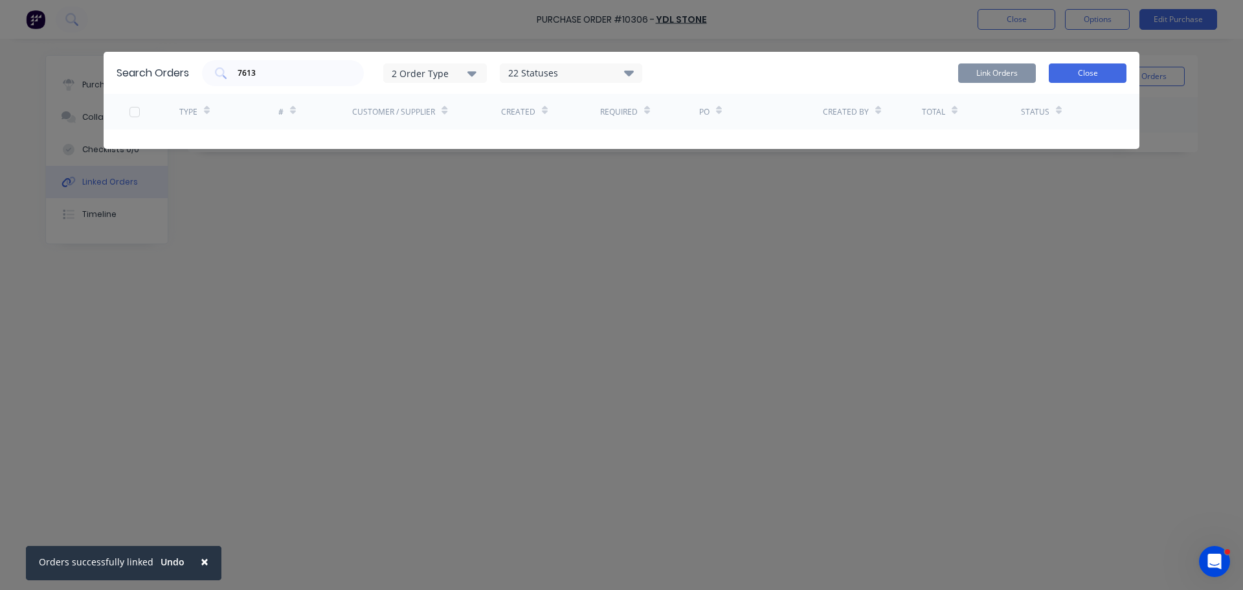
click at [1087, 67] on button "Close" at bounding box center [1087, 72] width 78 height 19
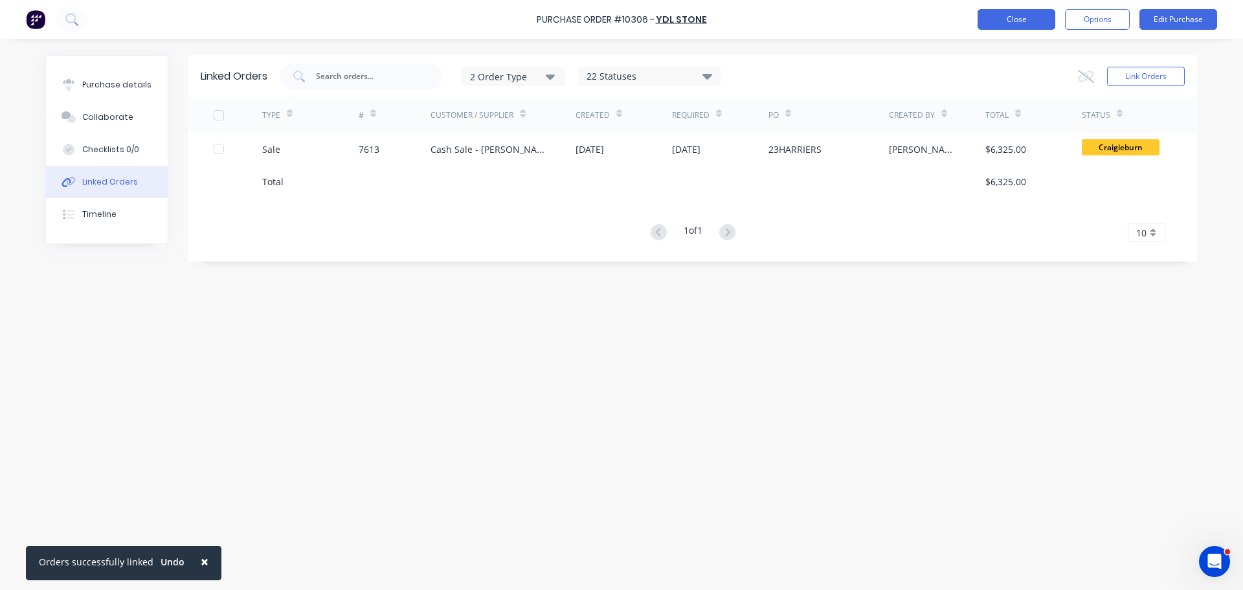
click at [1021, 23] on button "Close" at bounding box center [1016, 19] width 78 height 21
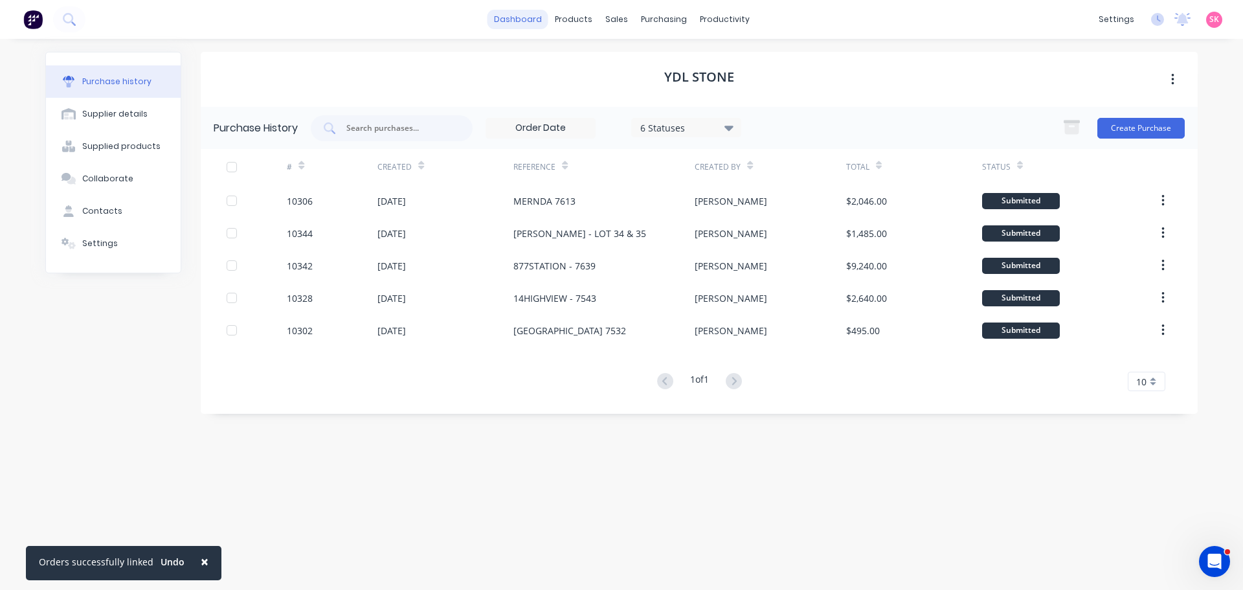
click at [509, 16] on link "dashboard" at bounding box center [517, 19] width 61 height 19
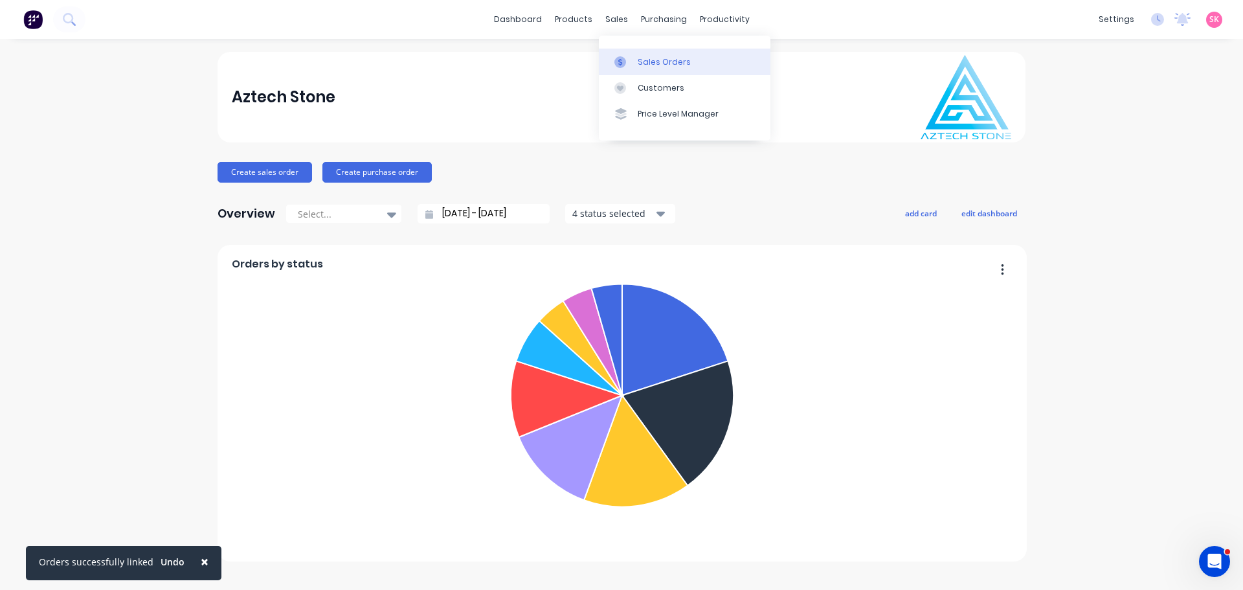
click at [631, 60] on div at bounding box center [623, 62] width 19 height 12
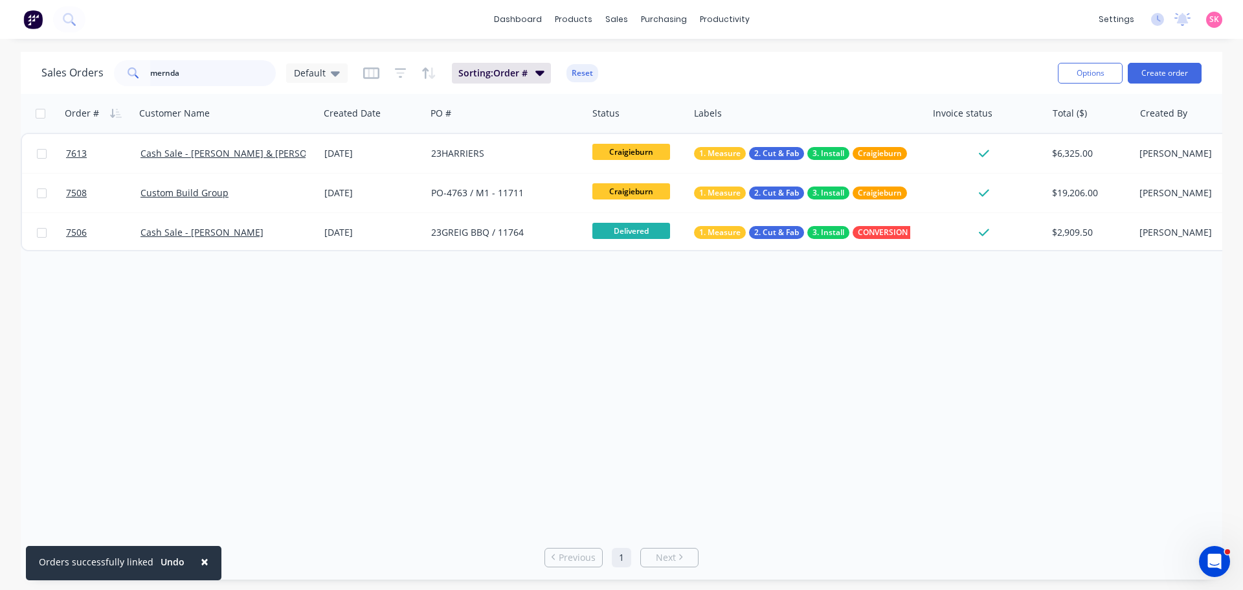
drag, startPoint x: 241, startPoint y: 75, endPoint x: 5, endPoint y: 70, distance: 235.6
click at [19, 73] on div "Sales Orders mernda Default Sorting: Order # Reset Options Create order Order #…" at bounding box center [621, 315] width 1243 height 527
click at [195, 72] on input "mernda" at bounding box center [213, 73] width 126 height 26
drag, startPoint x: 60, startPoint y: 71, endPoint x: -19, endPoint y: 71, distance: 78.3
click at [0, 71] on html "× Orders successfully linked Undo dashboard products sales purchasing productiv…" at bounding box center [621, 295] width 1243 height 590
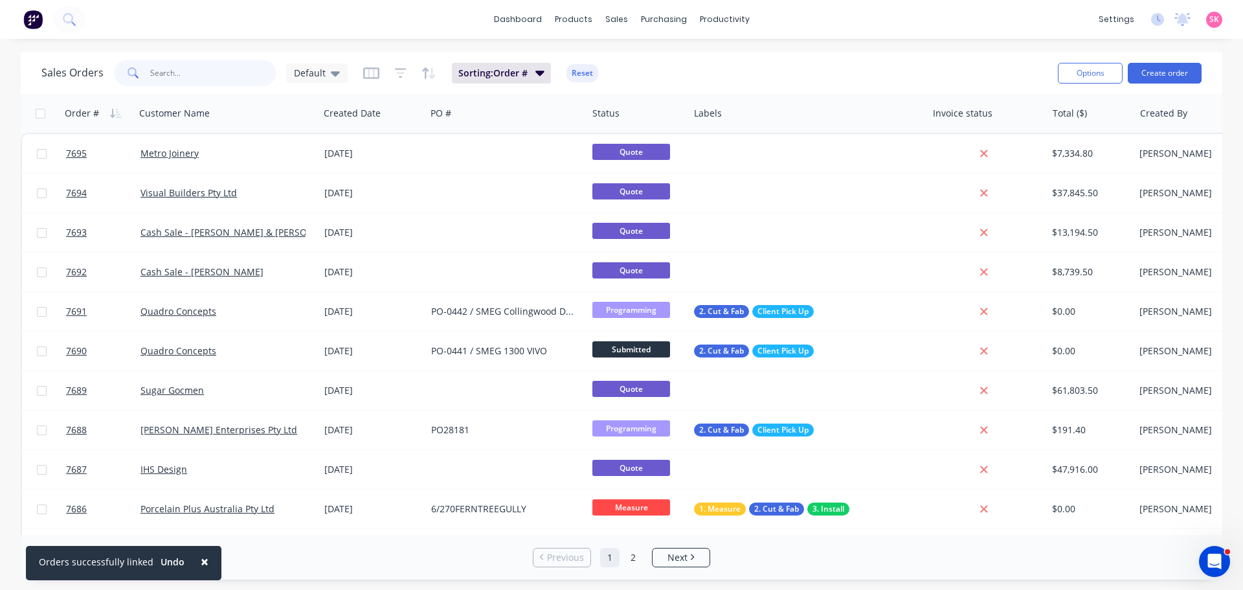
click at [173, 69] on input "text" at bounding box center [213, 73] width 126 height 26
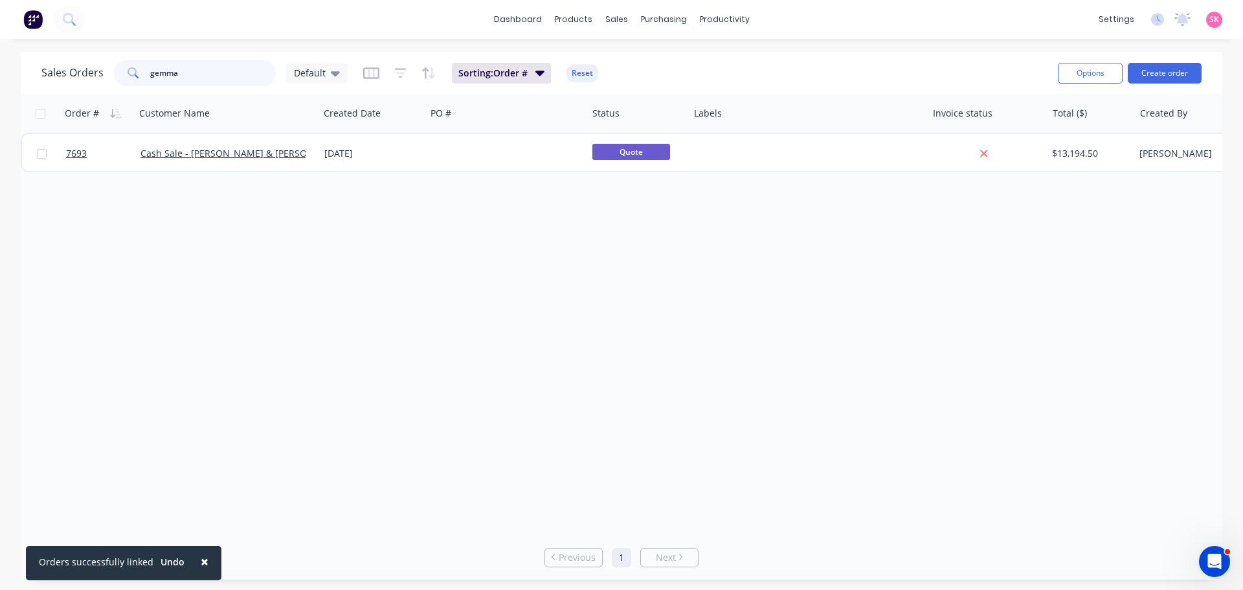
type input "gemma"
click at [393, 171] on div "7693 Cash Sale - [PERSON_NAME] & [PERSON_NAME] [DATE] Quote $13,194.50 [PERSON_…" at bounding box center [659, 152] width 1276 height 39
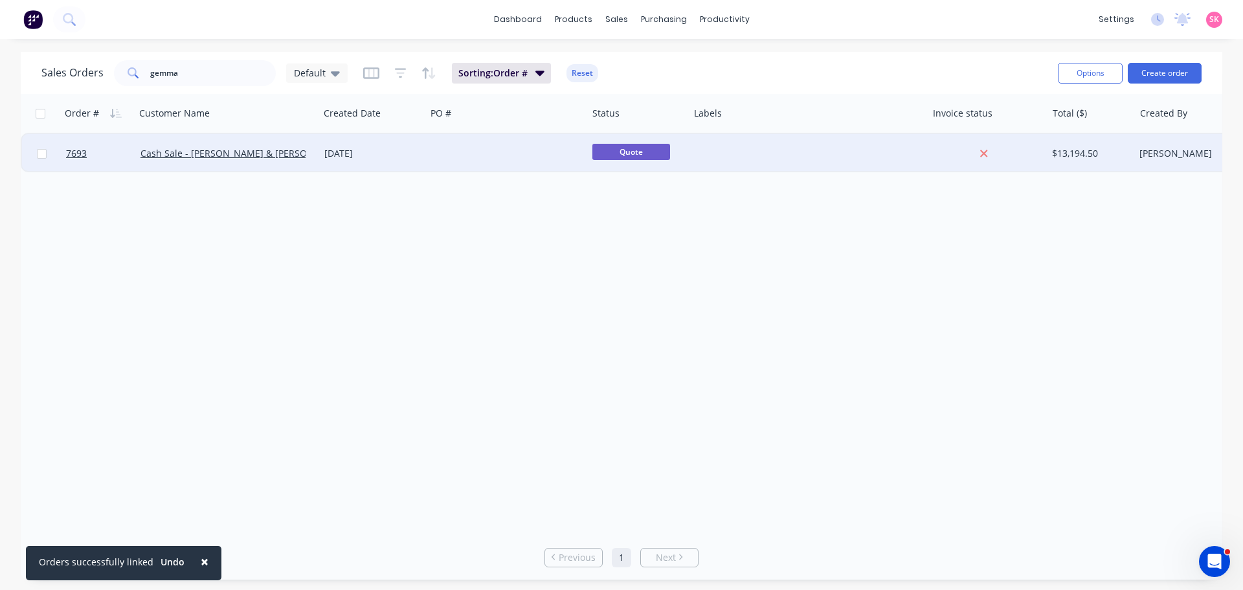
click at [404, 151] on div "[DATE]" at bounding box center [372, 153] width 96 height 13
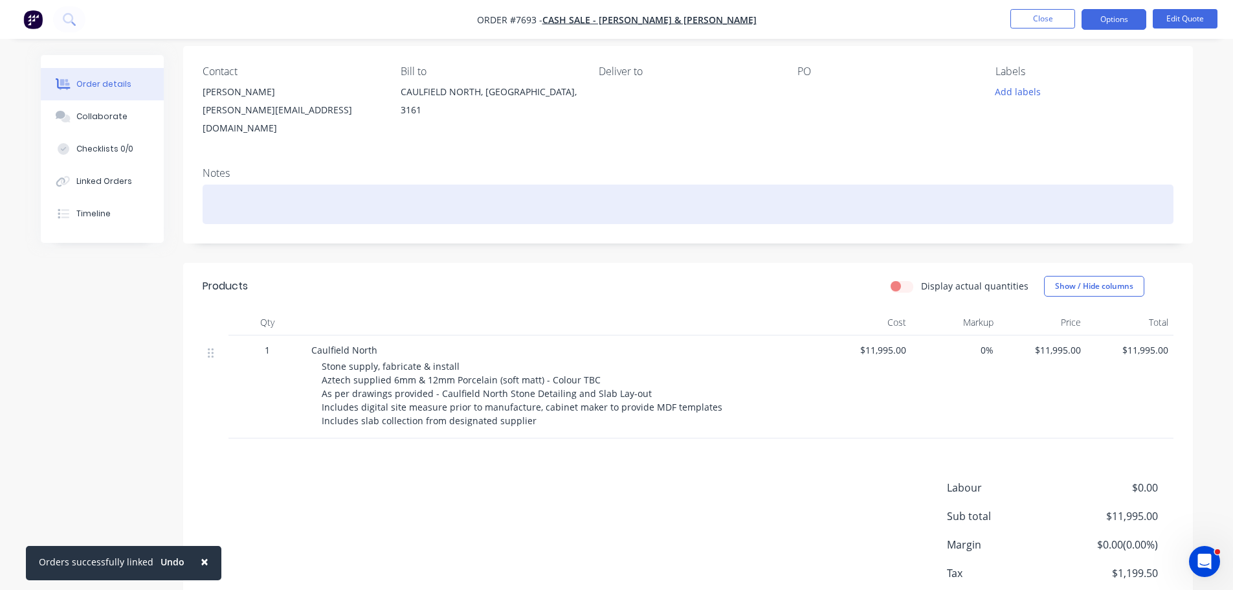
scroll to position [163, 0]
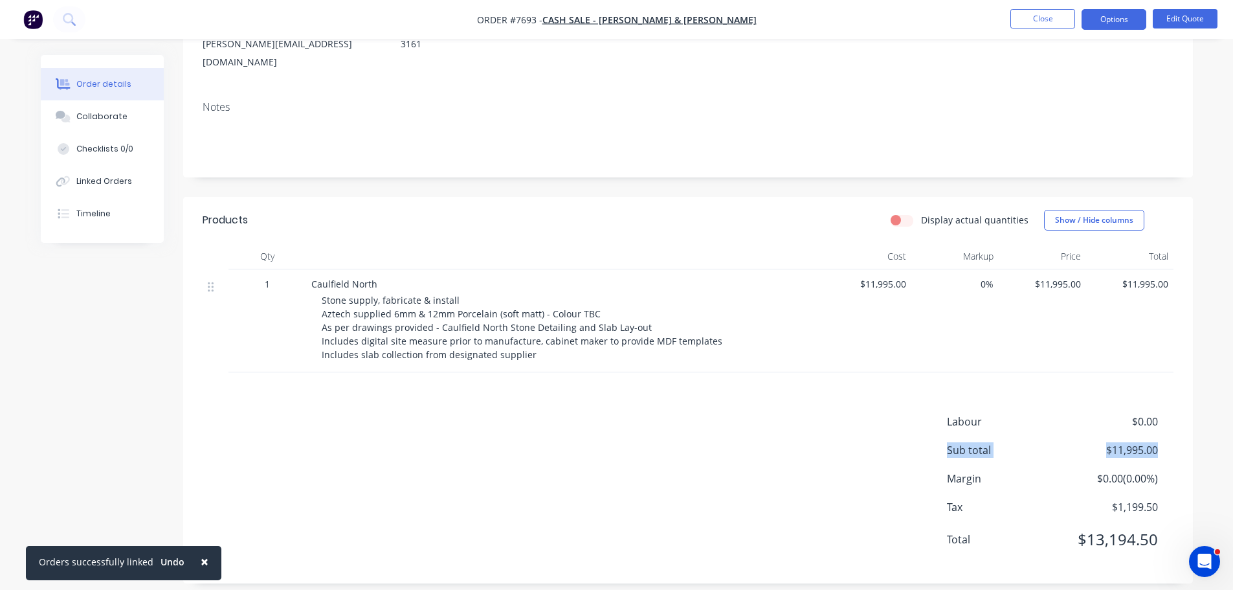
drag, startPoint x: 949, startPoint y: 432, endPoint x: 1171, endPoint y: 429, distance: 221.3
click at [1171, 429] on div "Labour $0.00 Sub total $11,995.00 Margin $0.00 ( 0.00 %) Tax $1,199.50 Total $1…" at bounding box center [688, 489] width 971 height 150
click at [799, 475] on div "Labour $0.00 Sub total $11,995.00 Margin $0.00 ( 0.00 %) Tax $1,199.50 Total $1…" at bounding box center [688, 489] width 971 height 150
